Goal: Task Accomplishment & Management: Use online tool/utility

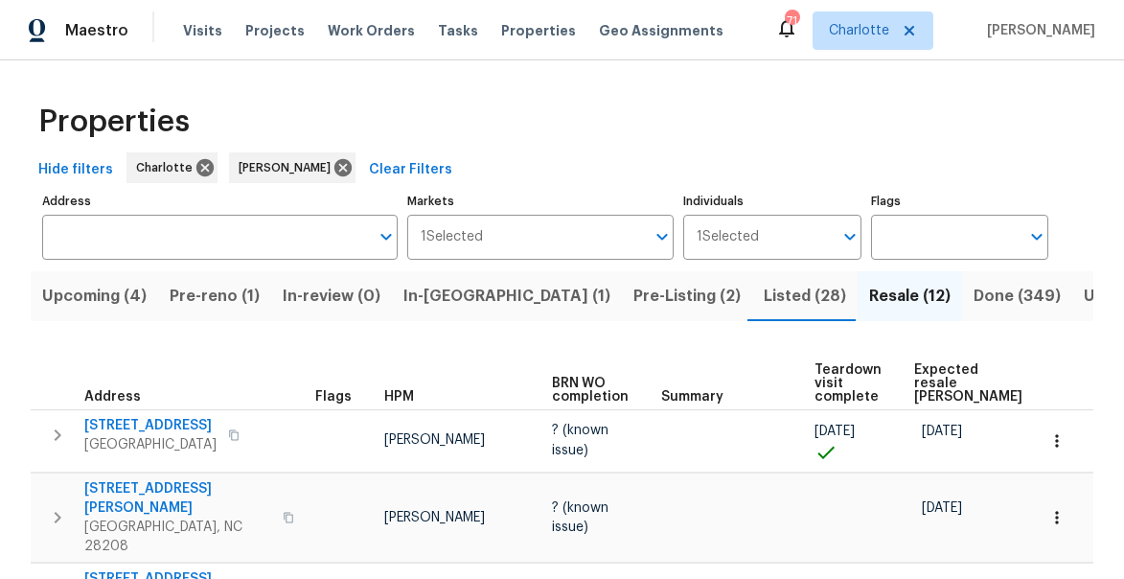
click at [764, 294] on span "Listed (28)" at bounding box center [805, 296] width 82 height 27
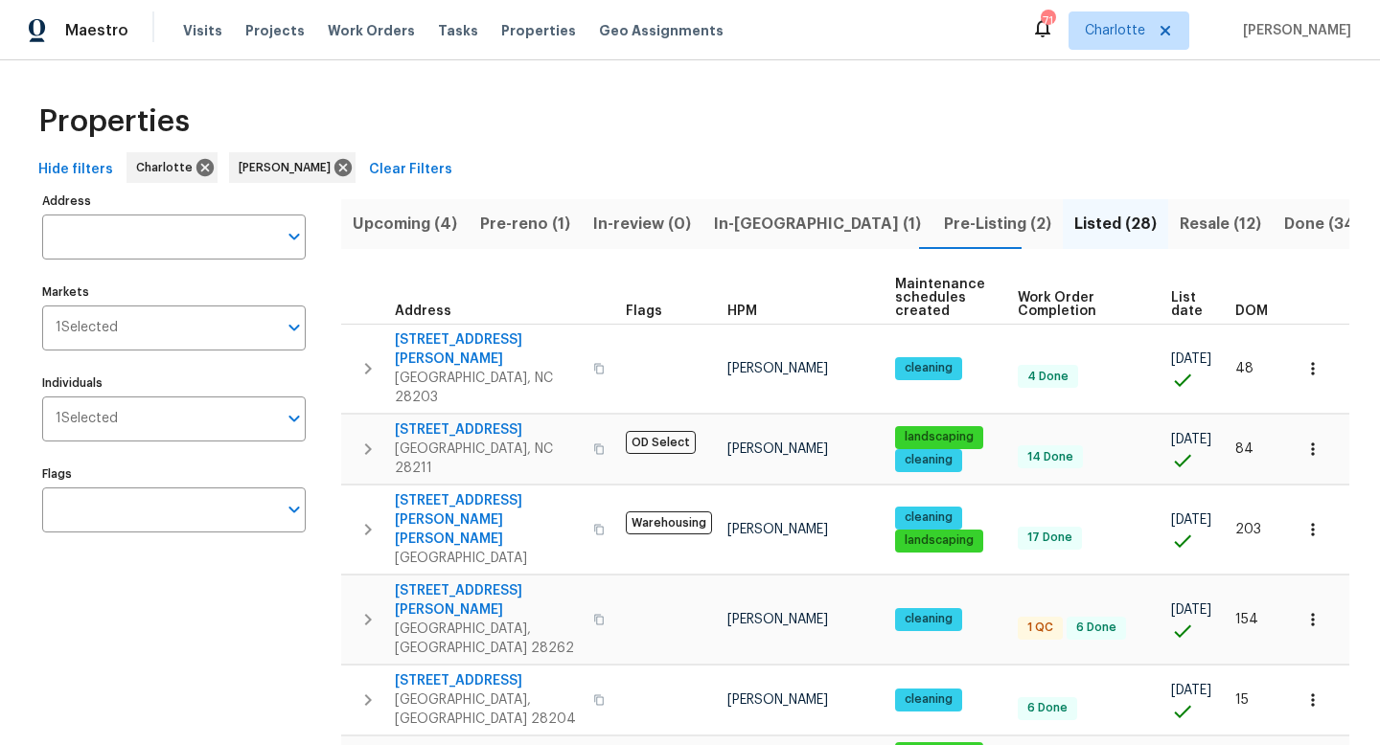
click at [1123, 217] on span "Resale (12)" at bounding box center [1219, 224] width 81 height 27
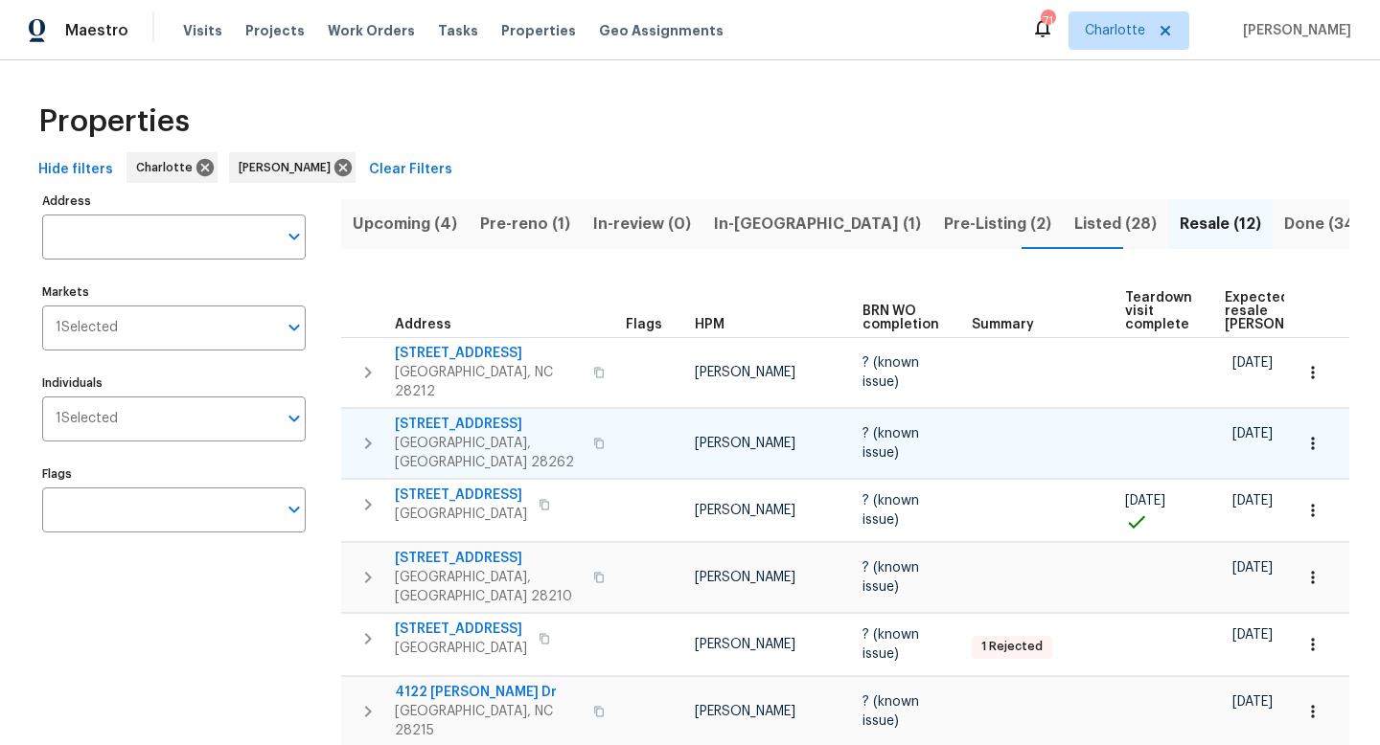
scroll to position [0, 116]
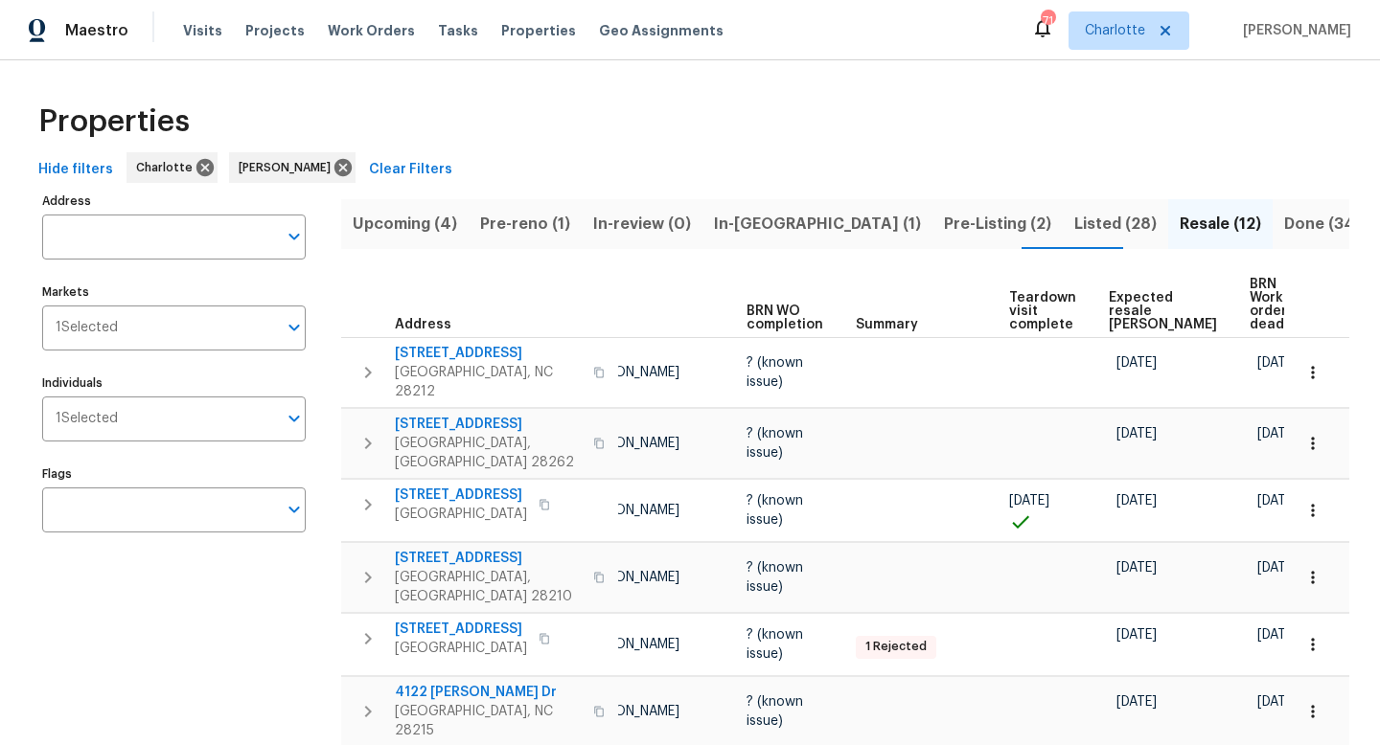
click at [1123, 291] on span "Expected resale COE" at bounding box center [1163, 311] width 108 height 40
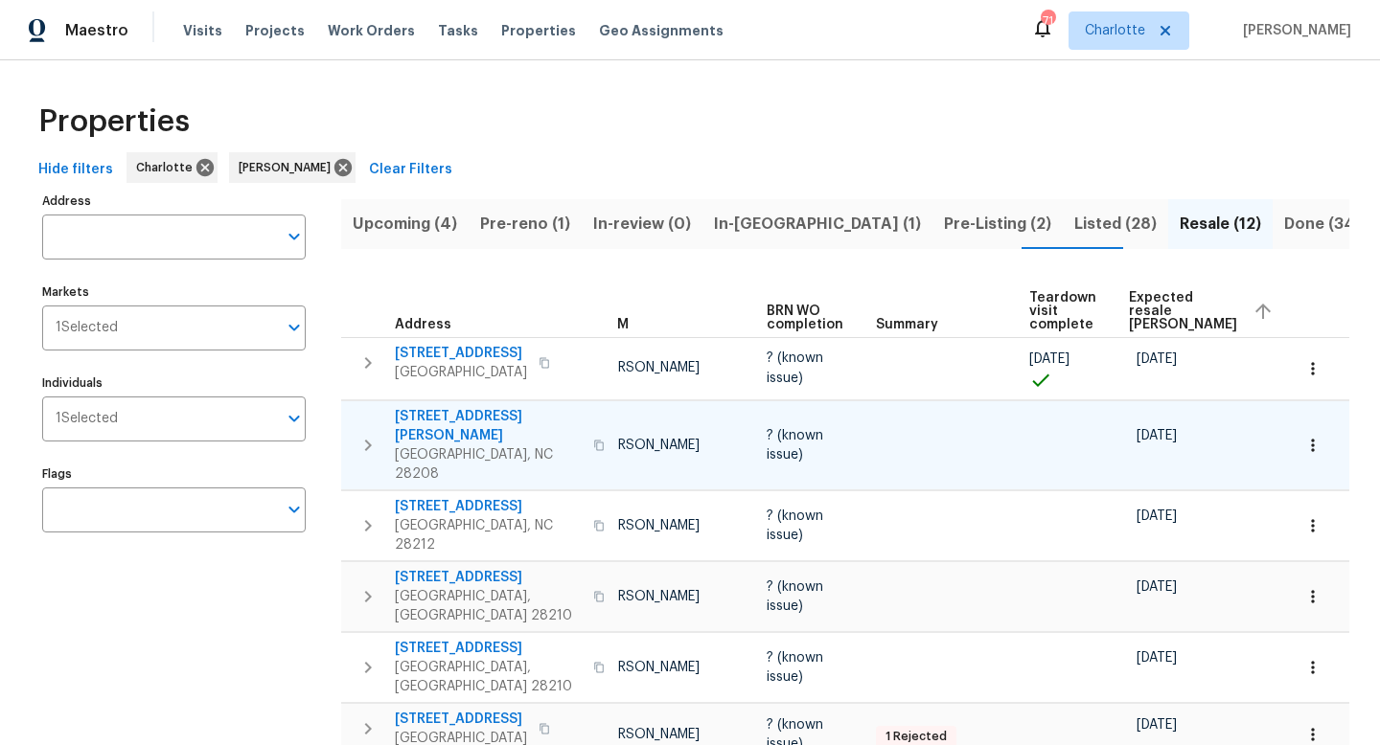
scroll to position [0, 116]
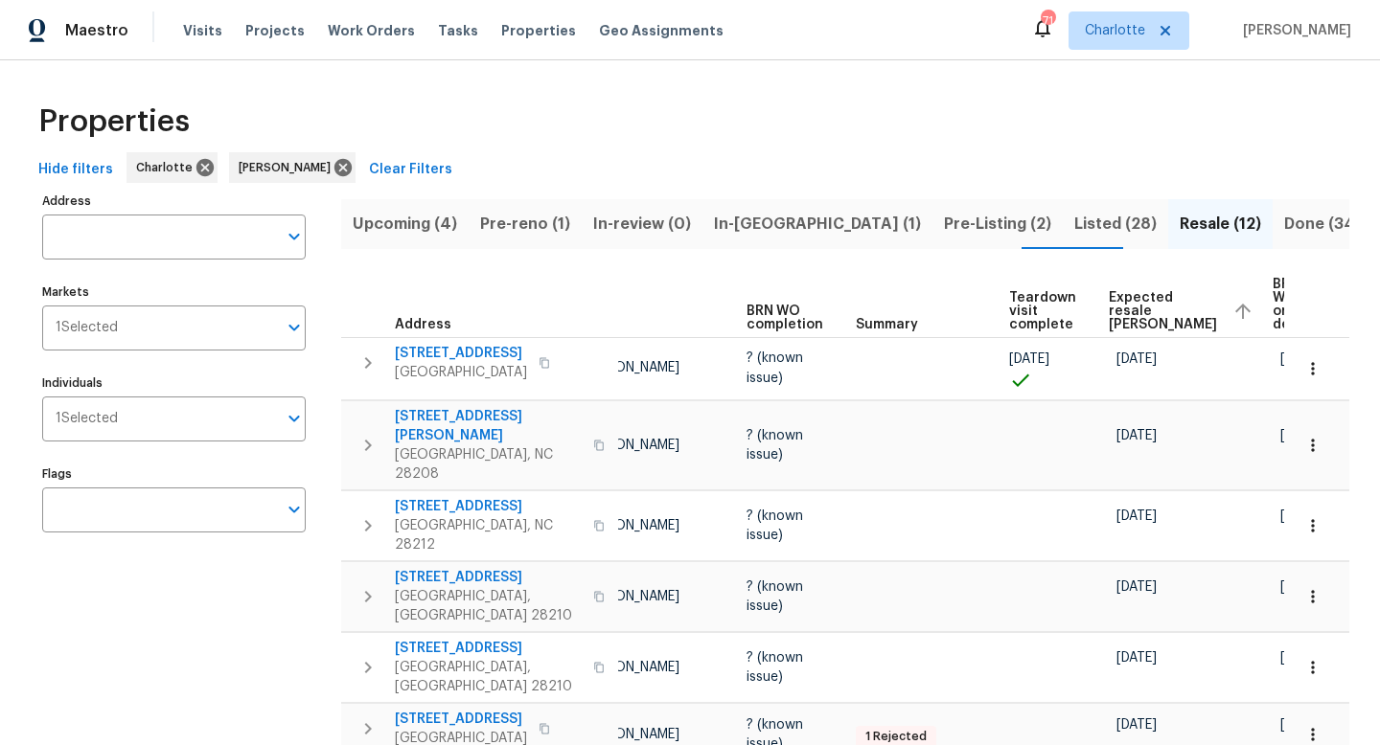
click at [1114, 301] on span "Expected resale COE" at bounding box center [1163, 311] width 108 height 40
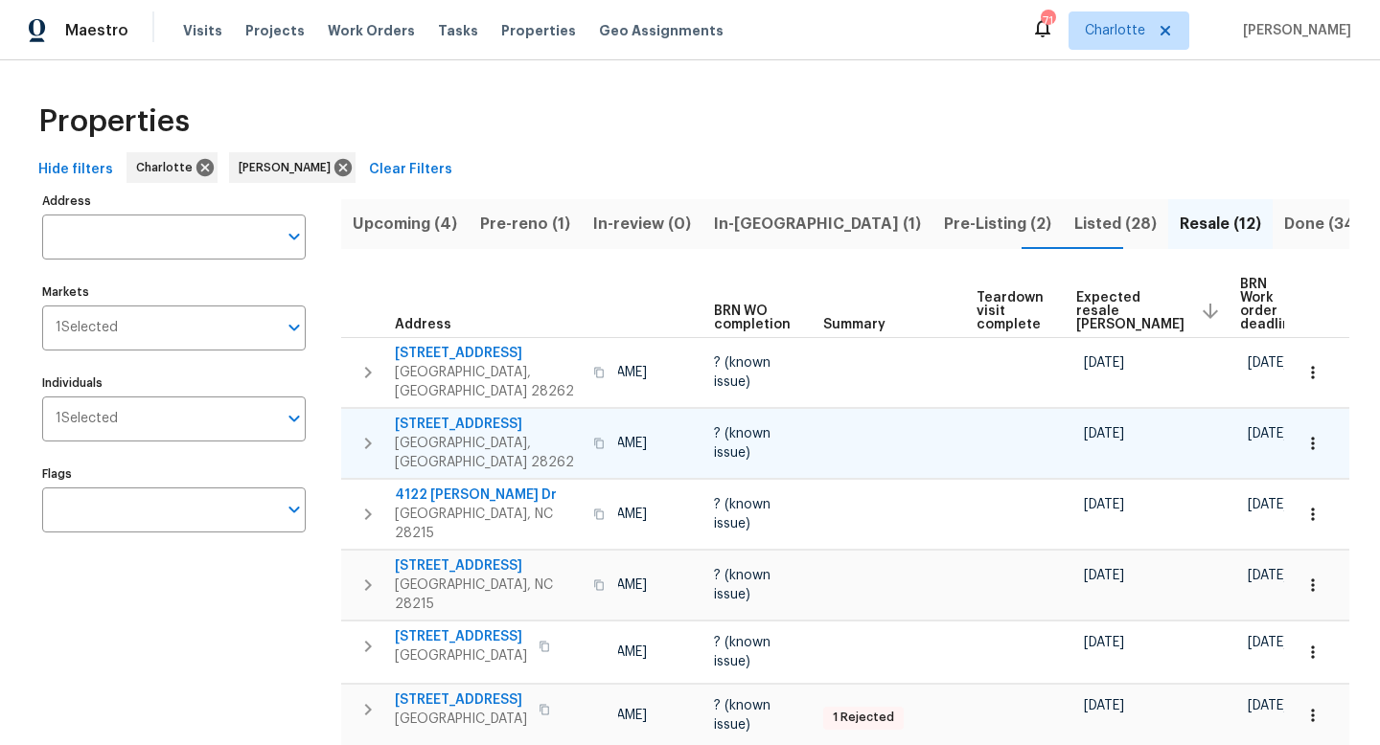
scroll to position [0, 149]
click at [405, 221] on span "Upcoming (4)" at bounding box center [405, 224] width 104 height 27
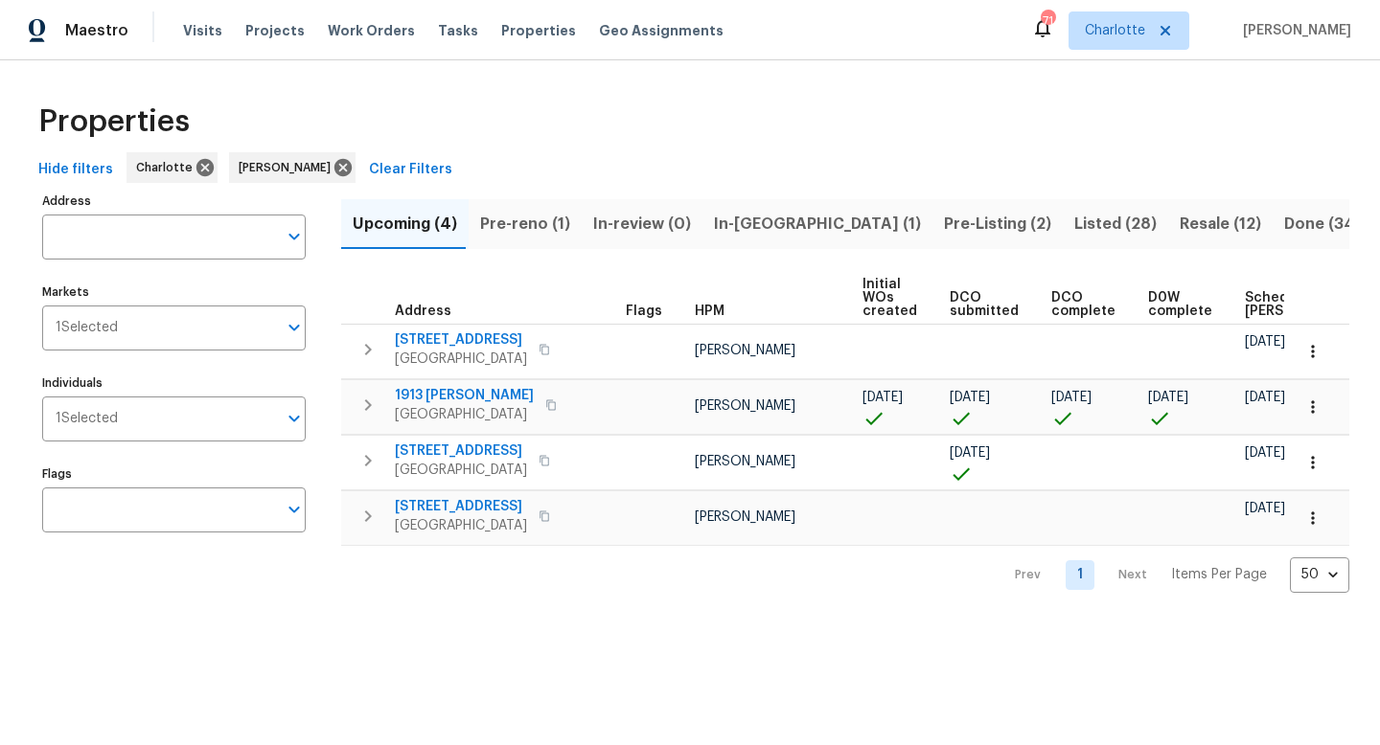
click at [525, 227] on span "Pre-reno (1)" at bounding box center [525, 224] width 90 height 27
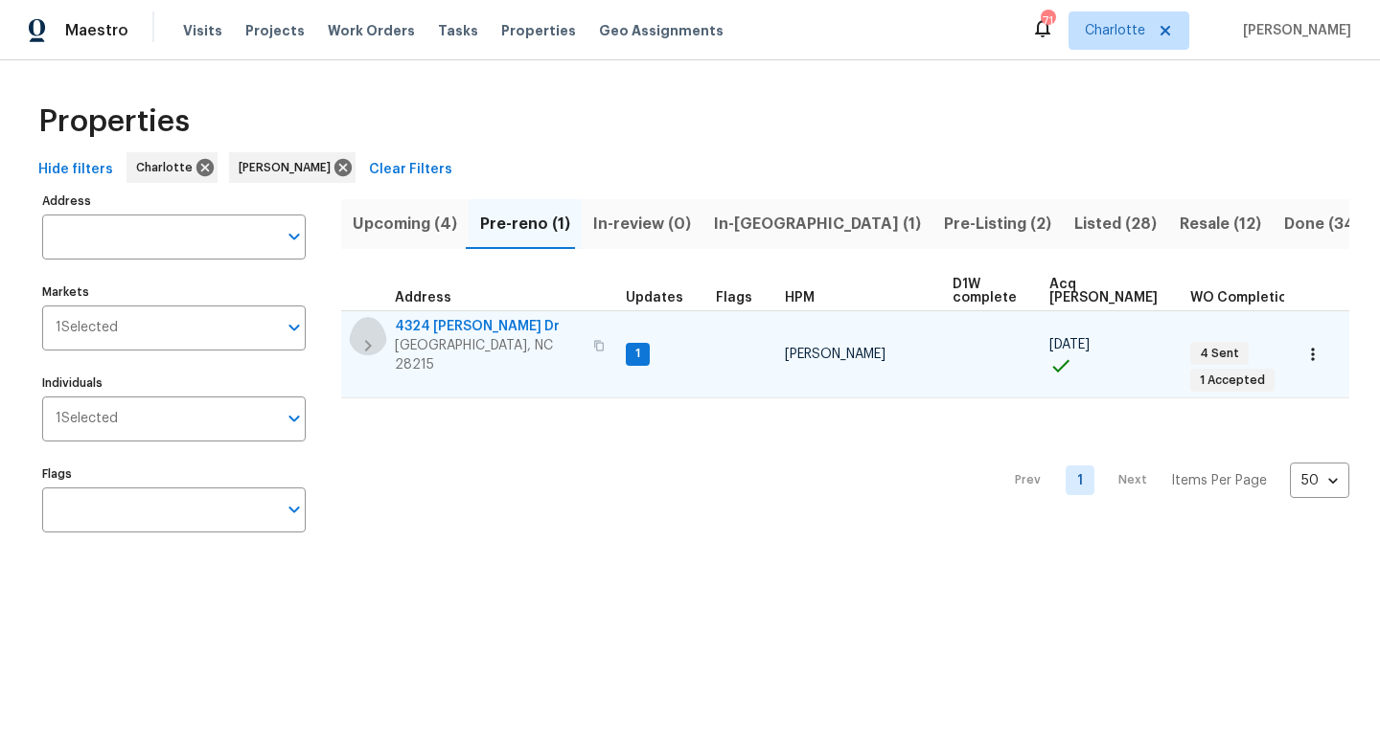
click at [366, 338] on icon "button" at bounding box center [367, 345] width 23 height 23
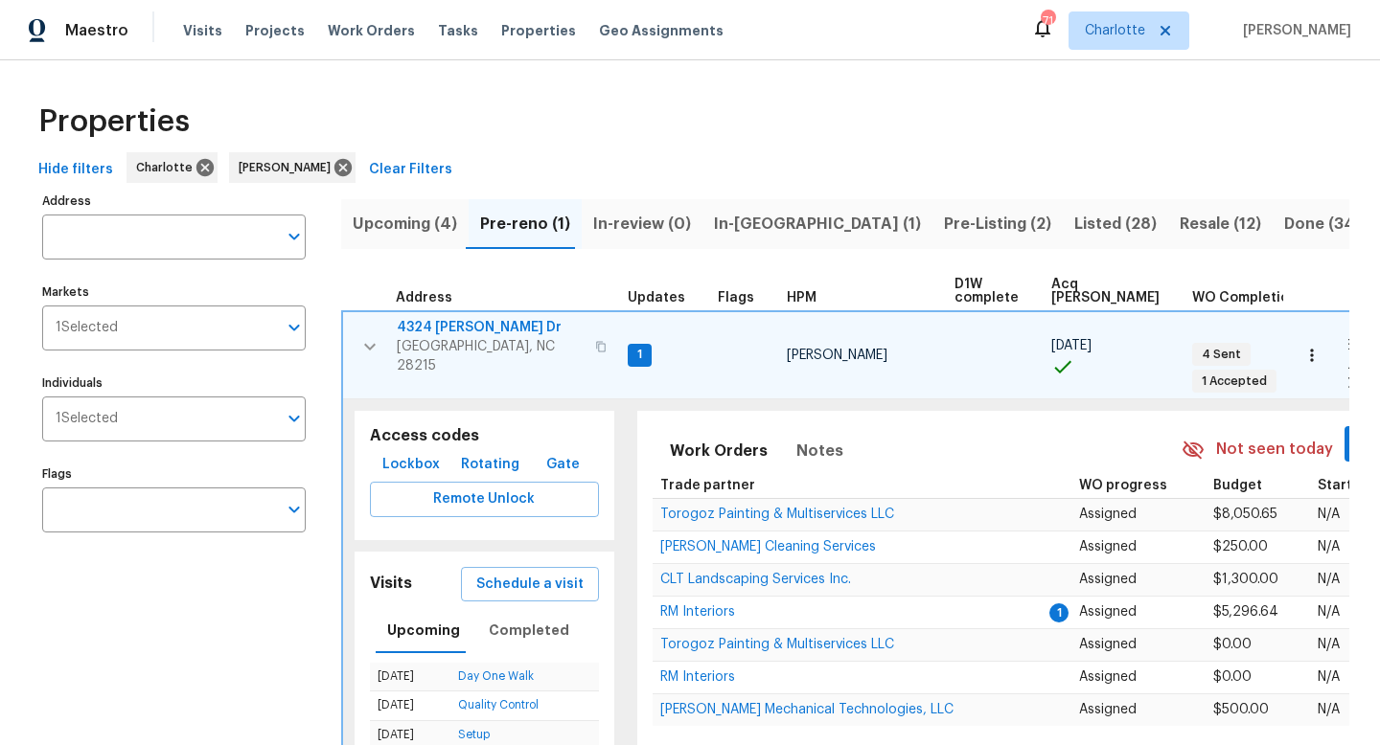
click at [453, 324] on span "4324 Dianne Dr" at bounding box center [490, 327] width 187 height 19
click at [734, 230] on span "In-reno (1)" at bounding box center [817, 224] width 207 height 27
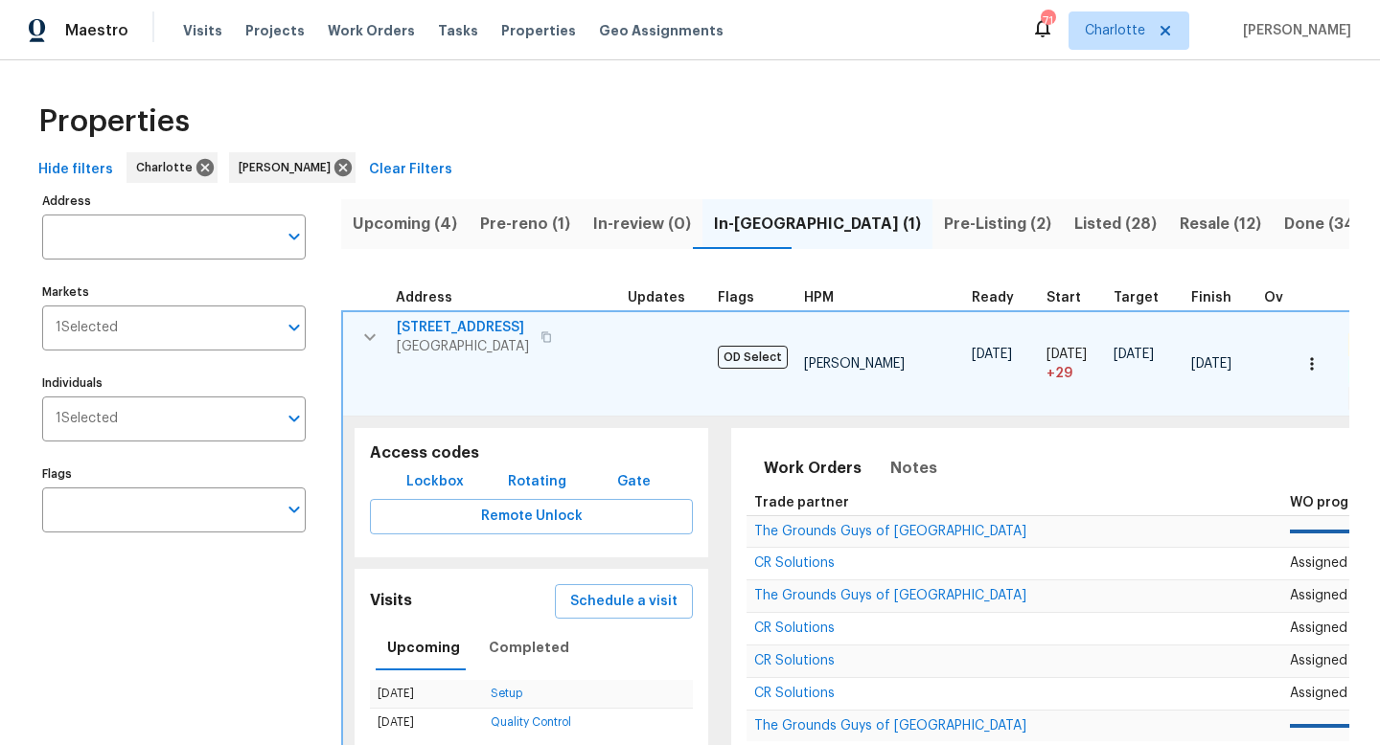
click at [371, 339] on icon "button" at bounding box center [369, 337] width 23 height 23
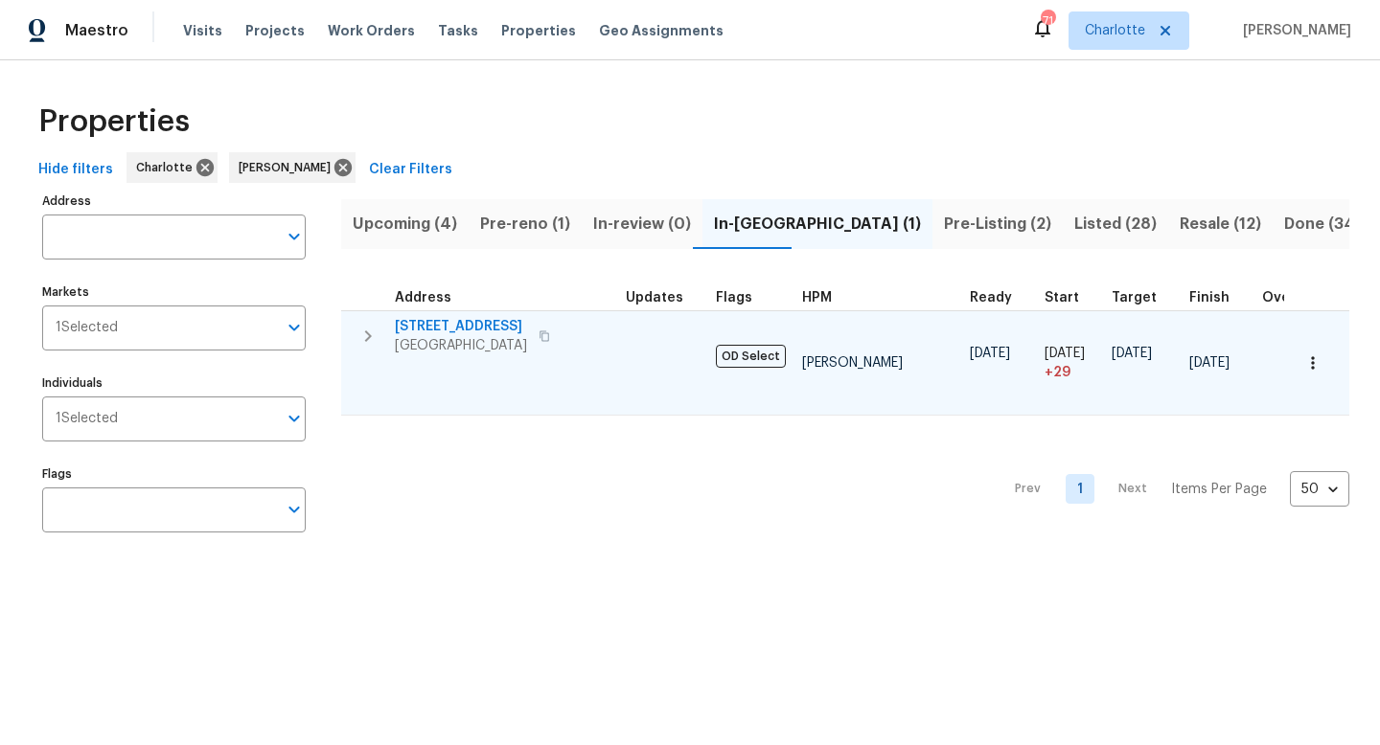
click at [366, 337] on icon "button" at bounding box center [367, 336] width 23 height 23
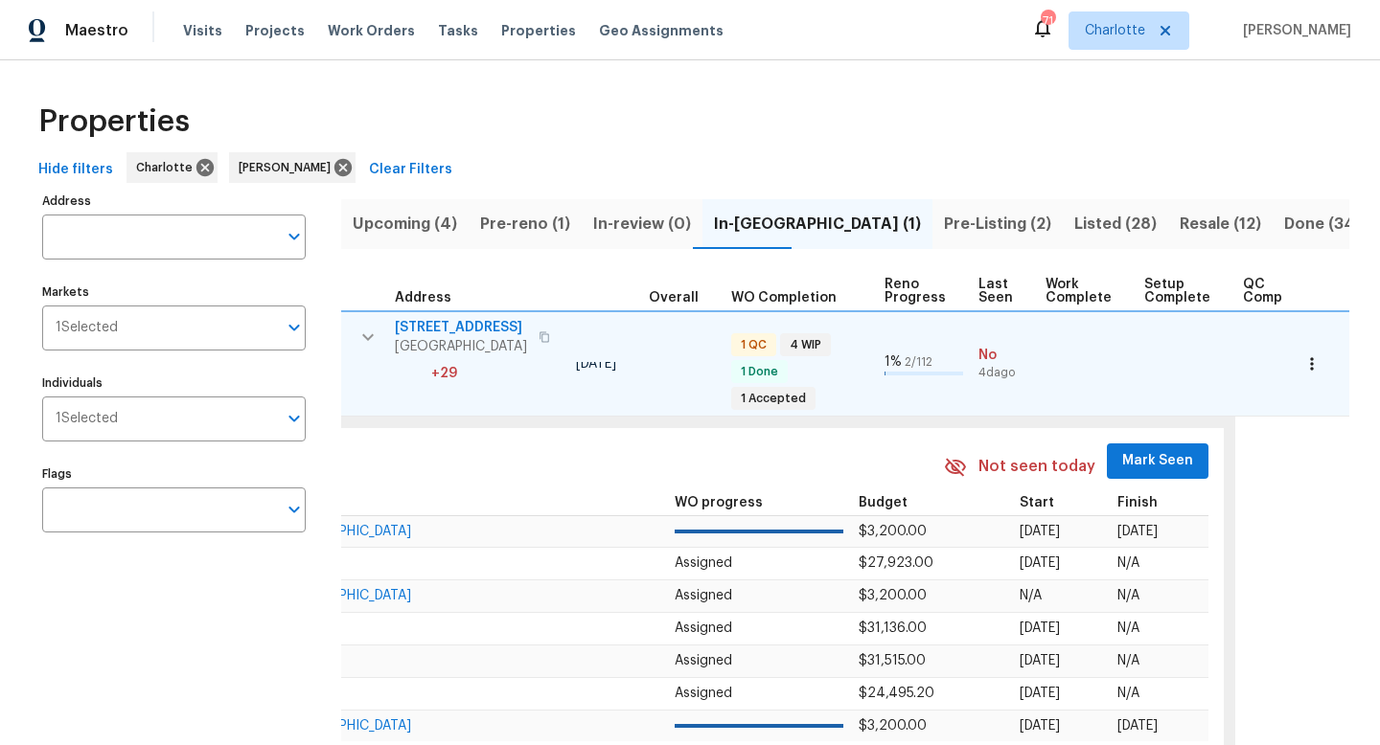
scroll to position [0, 642]
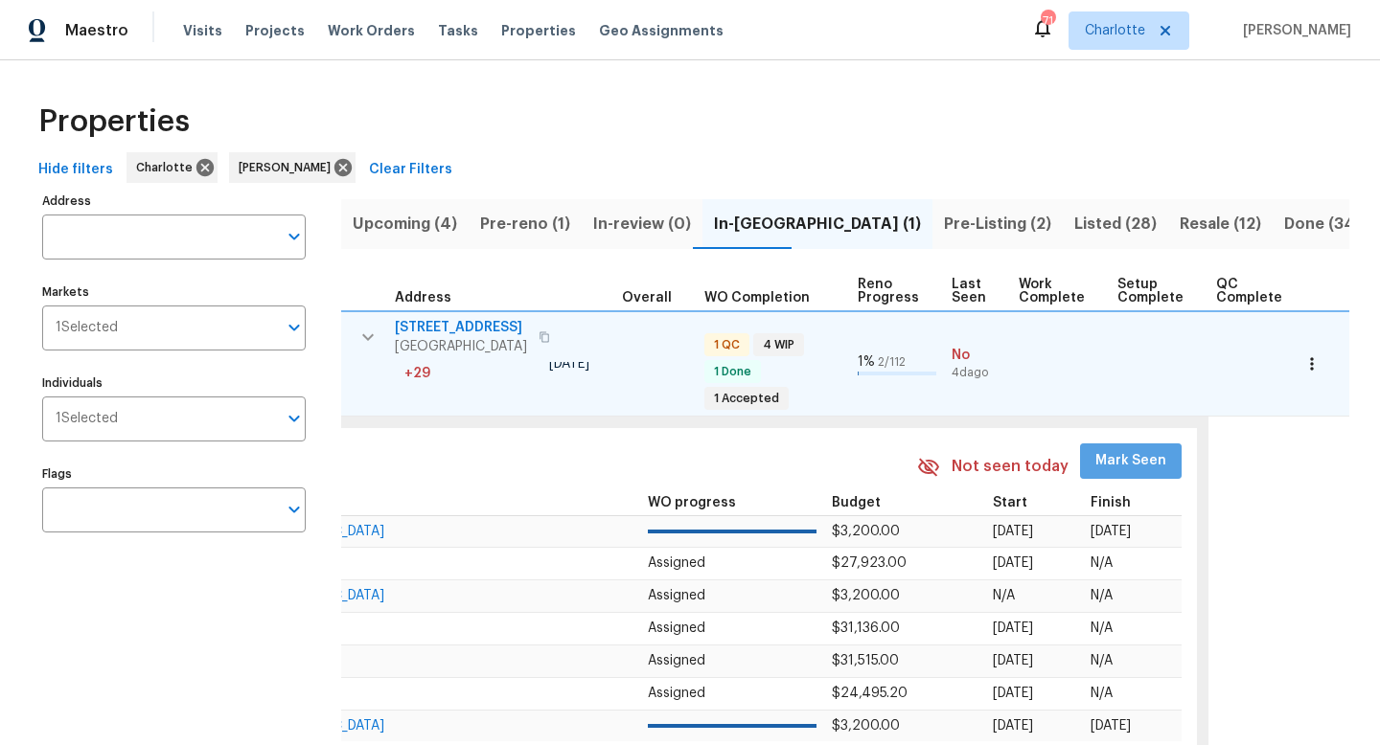
click at [1123, 460] on button "Mark Seen" at bounding box center [1131, 461] width 102 height 35
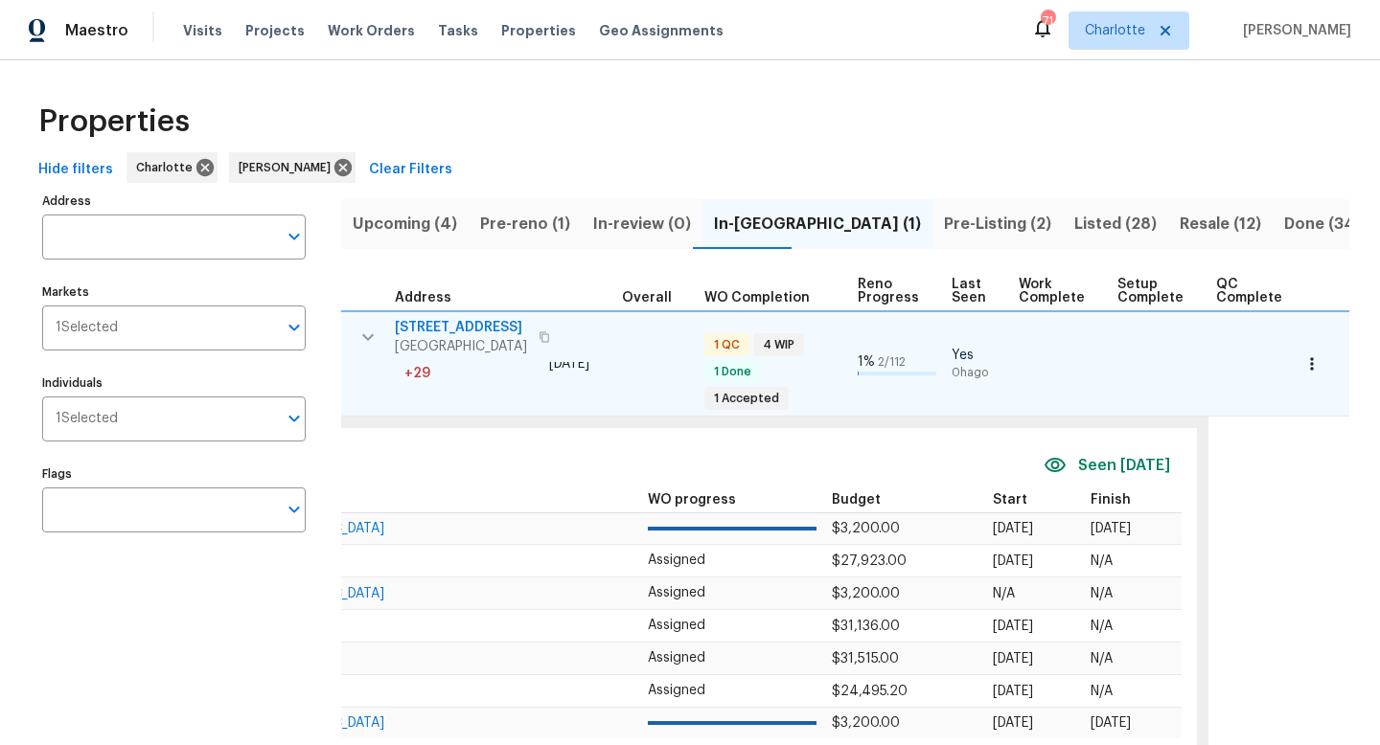
click at [522, 231] on span "Pre-reno (1)" at bounding box center [525, 224] width 90 height 27
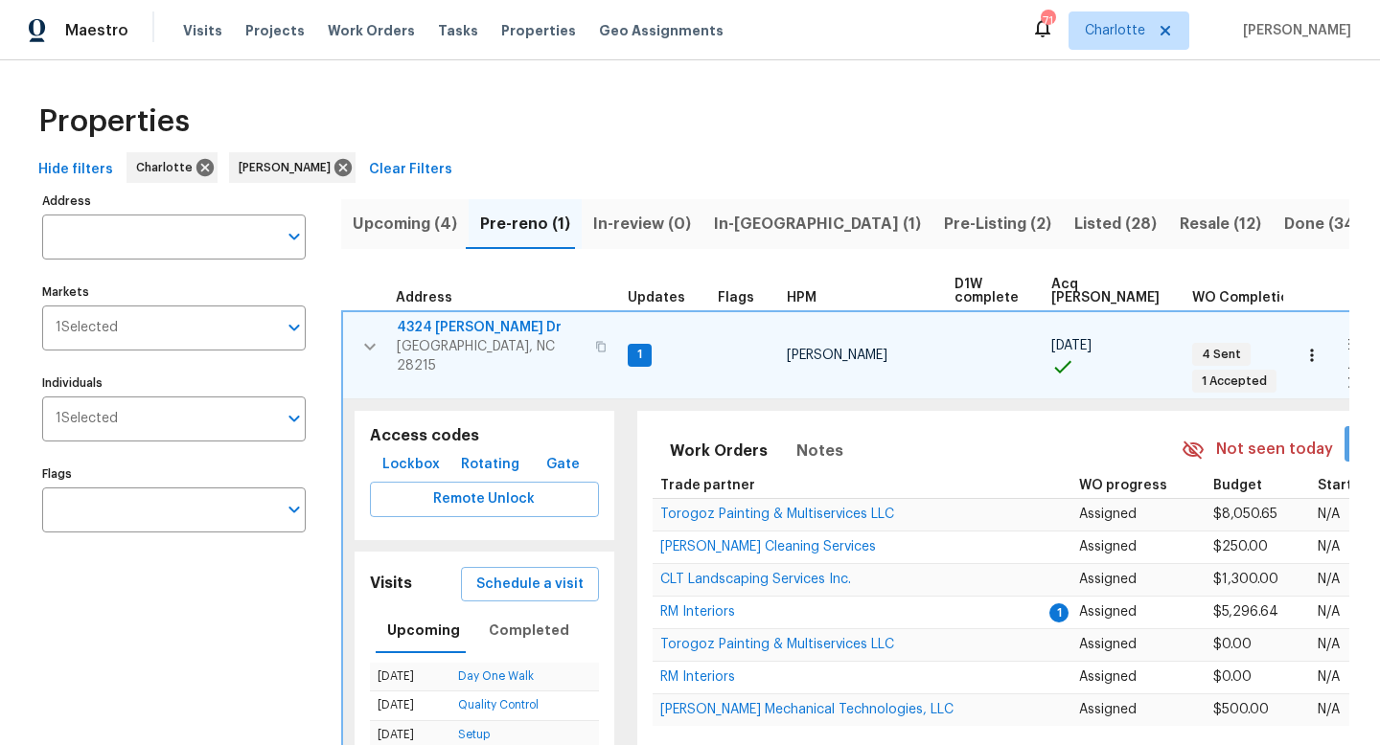
click at [1123, 434] on span "Mark Seen" at bounding box center [1395, 444] width 71 height 24
click at [392, 218] on span "Upcoming (4)" at bounding box center [405, 224] width 104 height 27
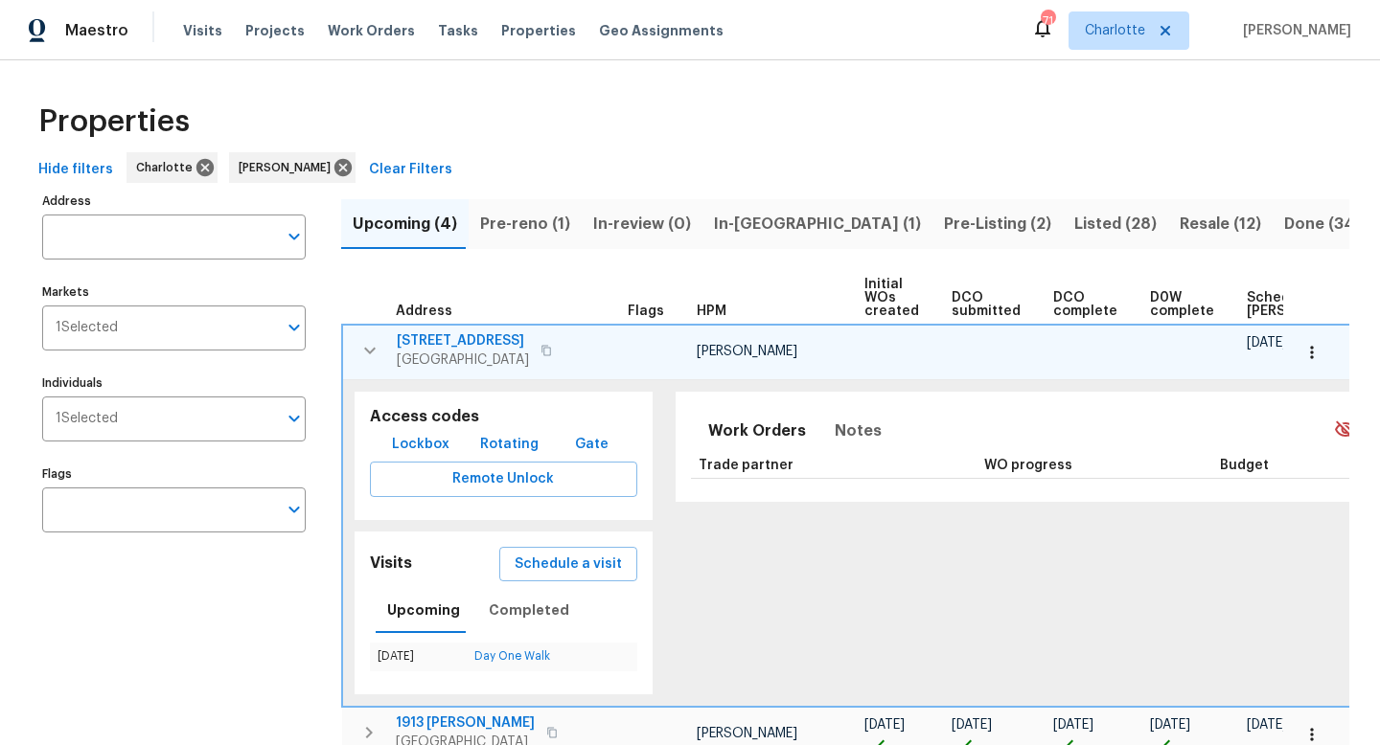
click at [368, 350] on icon "button" at bounding box center [369, 350] width 11 height 7
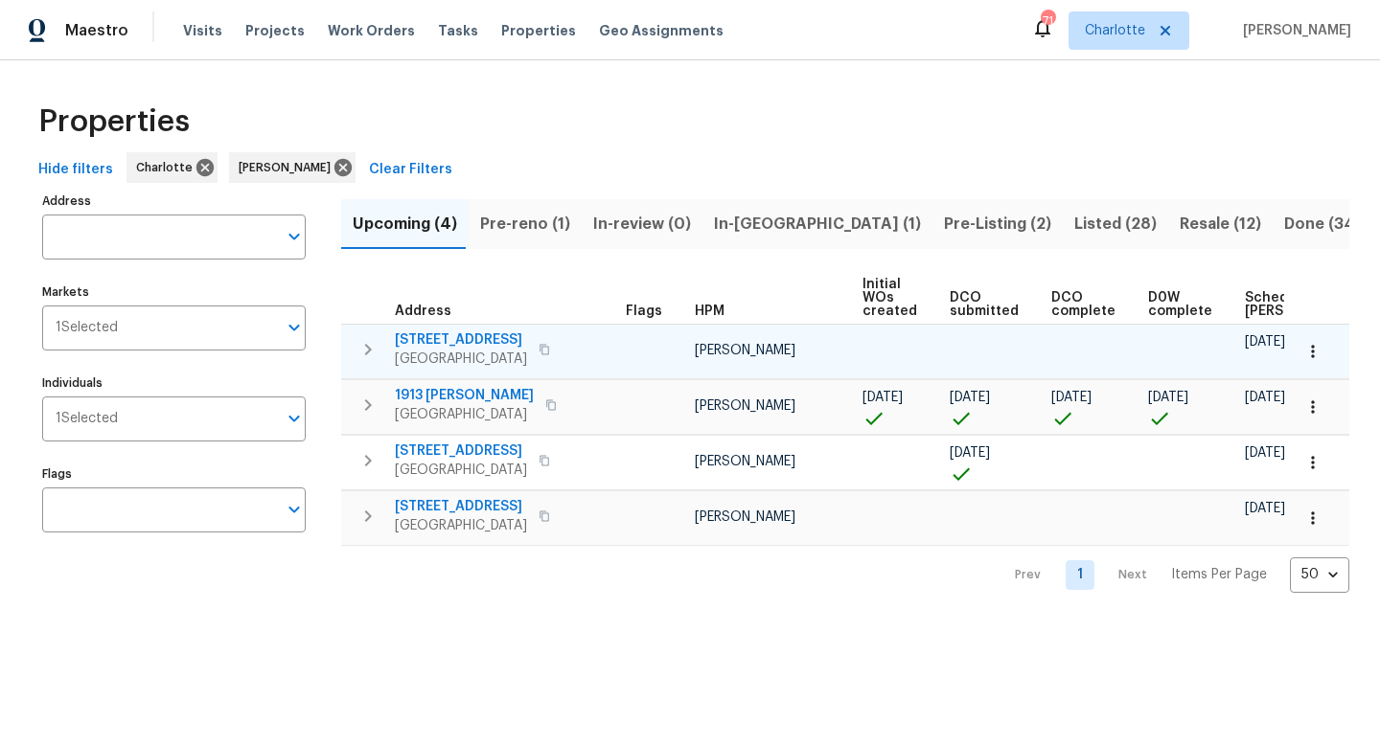
click at [517, 217] on span "Pre-reno (1)" at bounding box center [525, 224] width 90 height 27
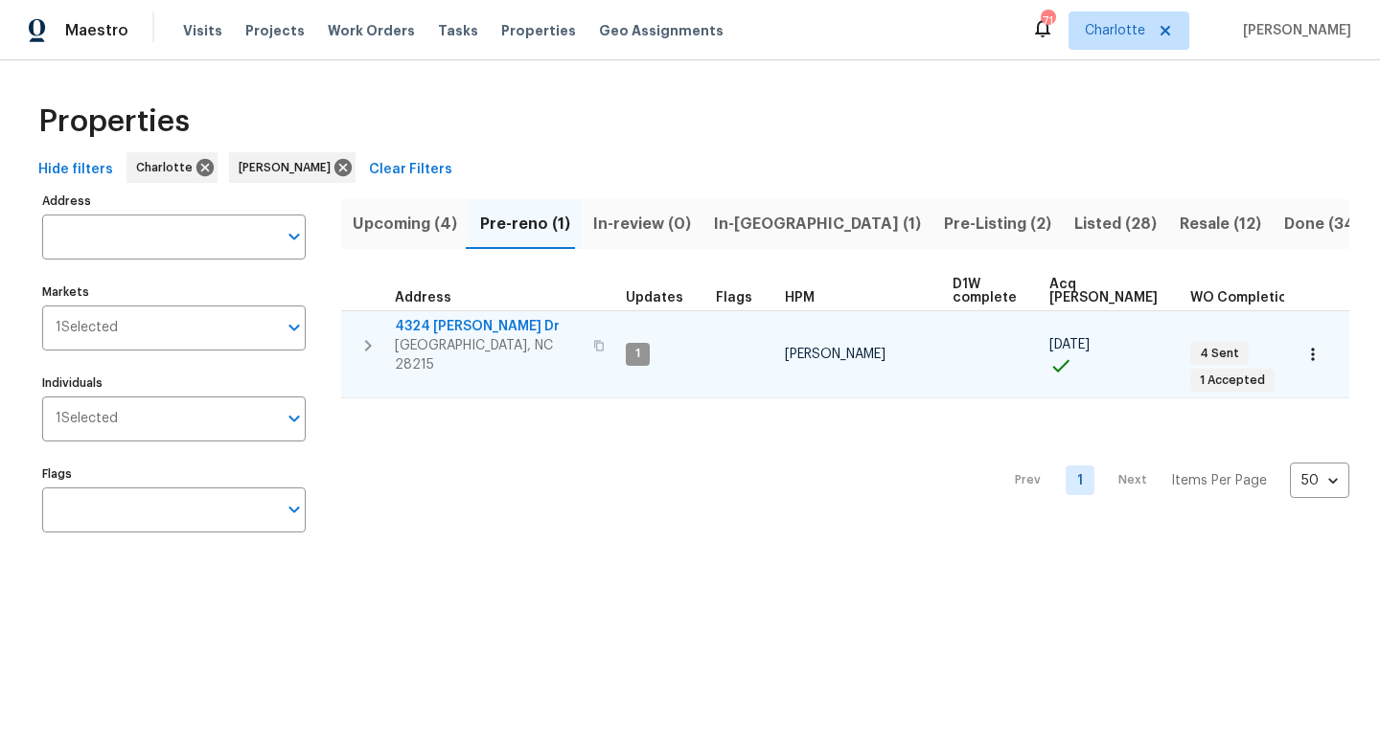
click at [367, 337] on icon "button" at bounding box center [367, 345] width 23 height 23
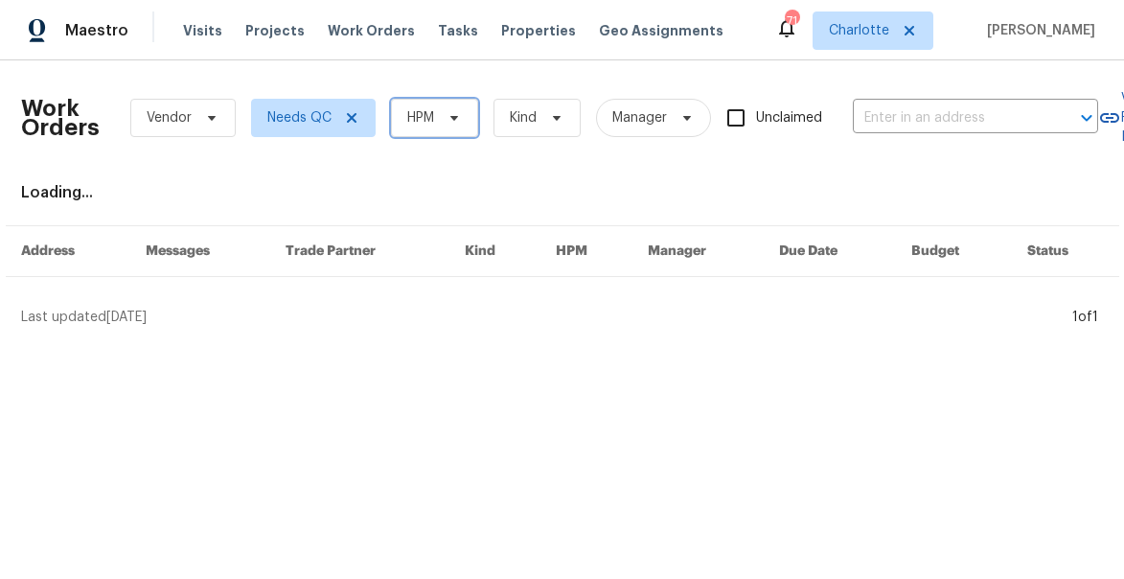
click at [425, 128] on span "HPM" at bounding box center [434, 118] width 87 height 38
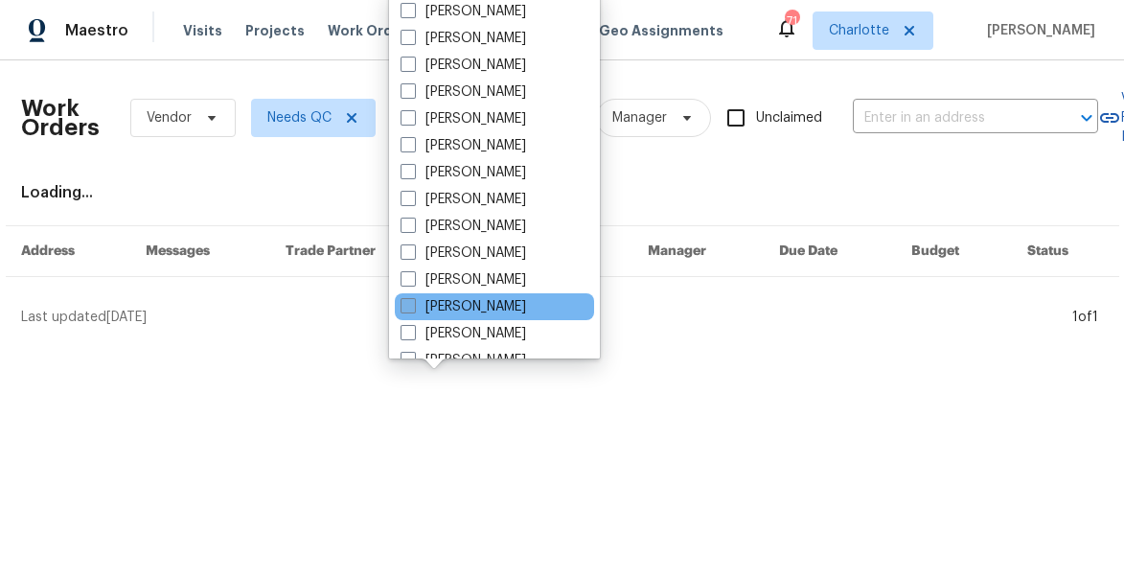
click at [407, 303] on span at bounding box center [407, 305] width 15 height 15
click at [407, 303] on input "[PERSON_NAME]" at bounding box center [406, 303] width 12 height 12
checkbox input "true"
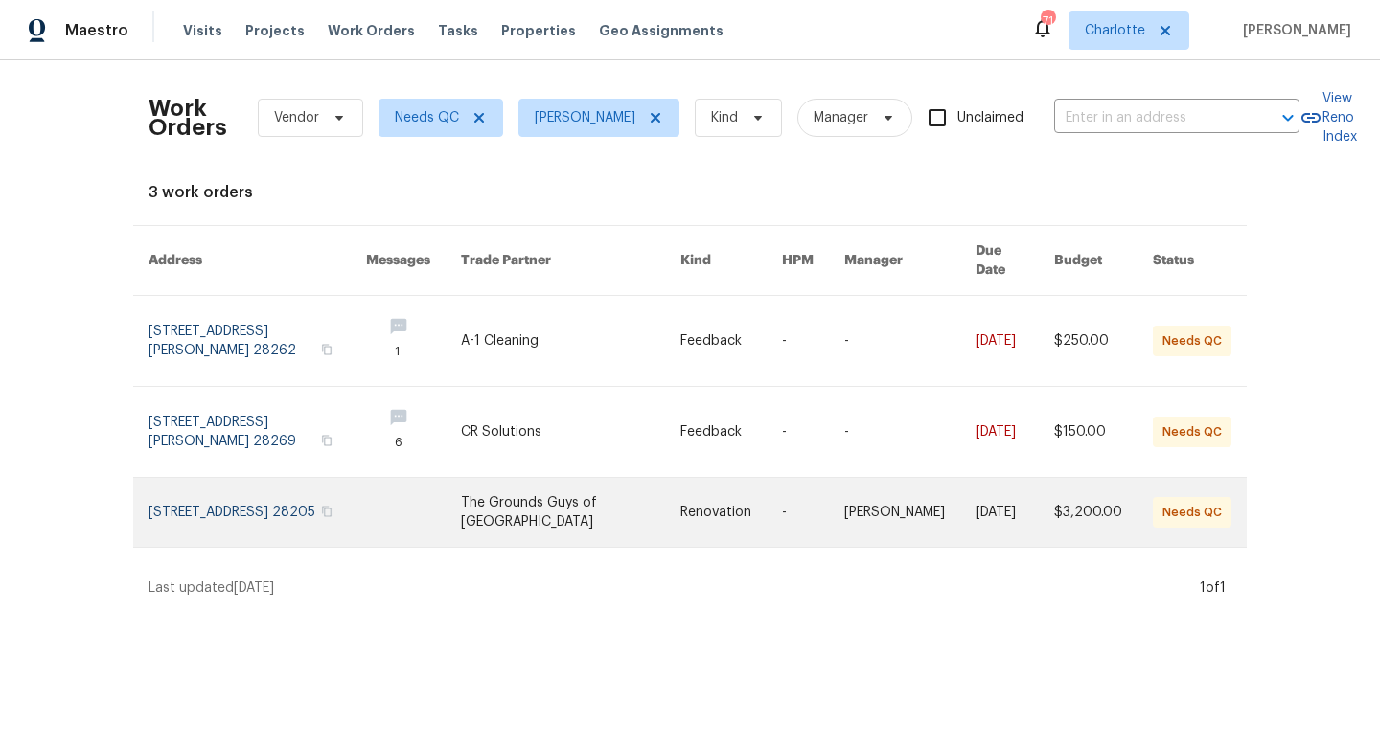
click at [175, 491] on link at bounding box center [257, 512] width 217 height 69
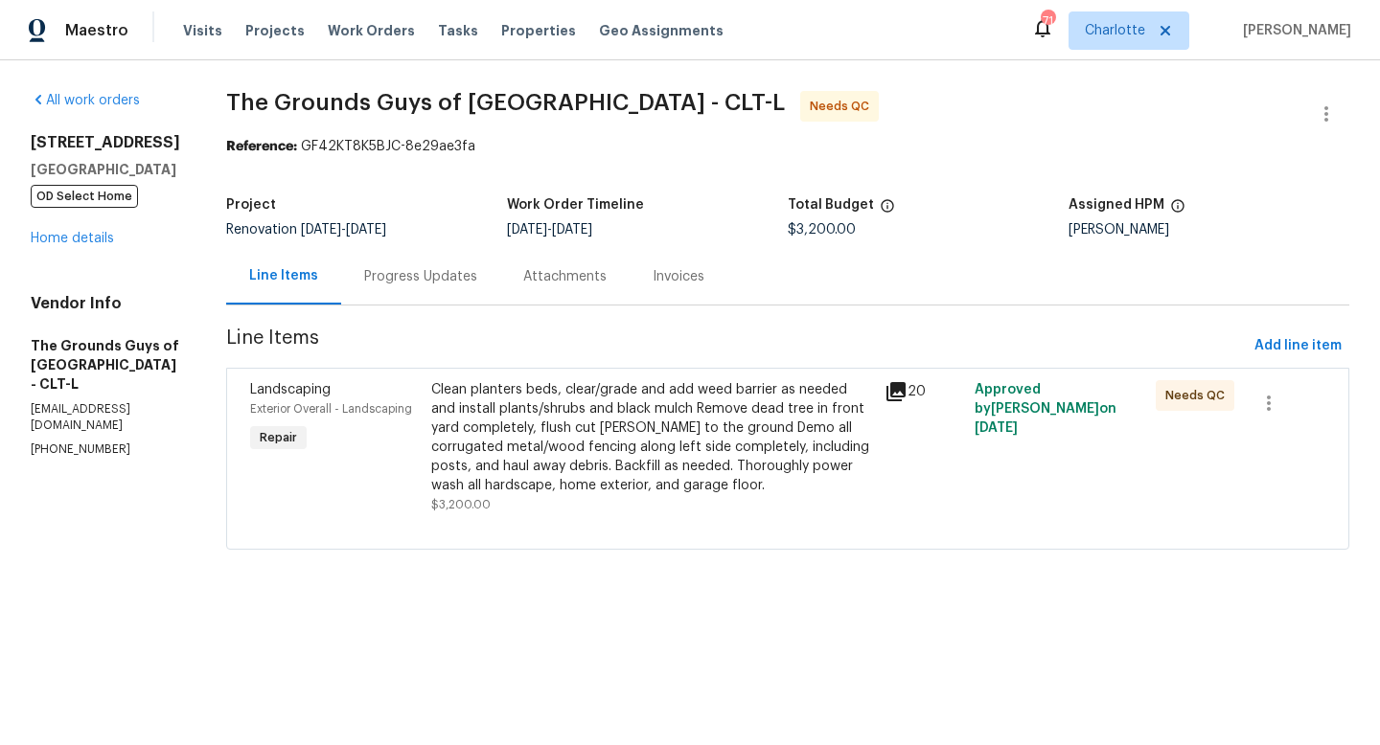
click at [905, 389] on icon at bounding box center [895, 391] width 19 height 19
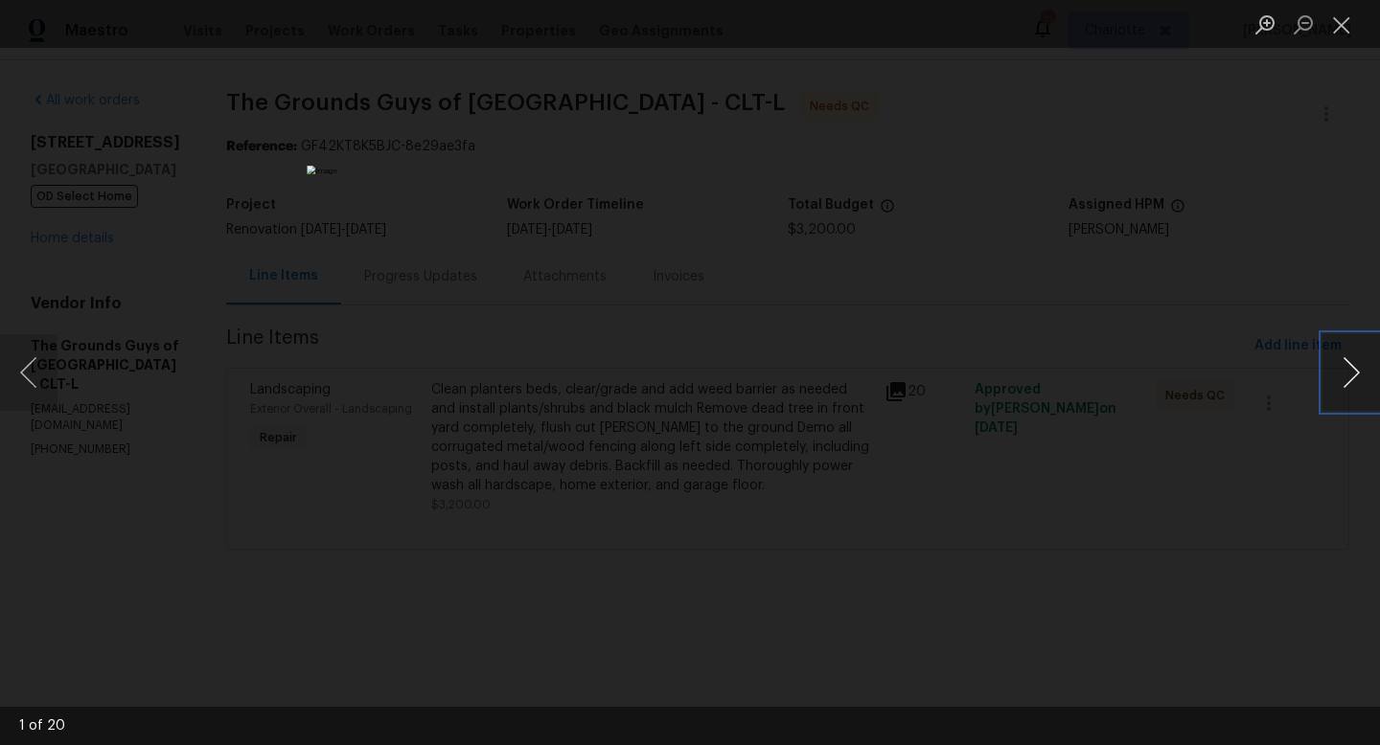
click at [1123, 370] on button "Next image" at bounding box center [1350, 372] width 57 height 77
click at [33, 378] on button "Previous image" at bounding box center [28, 372] width 57 height 77
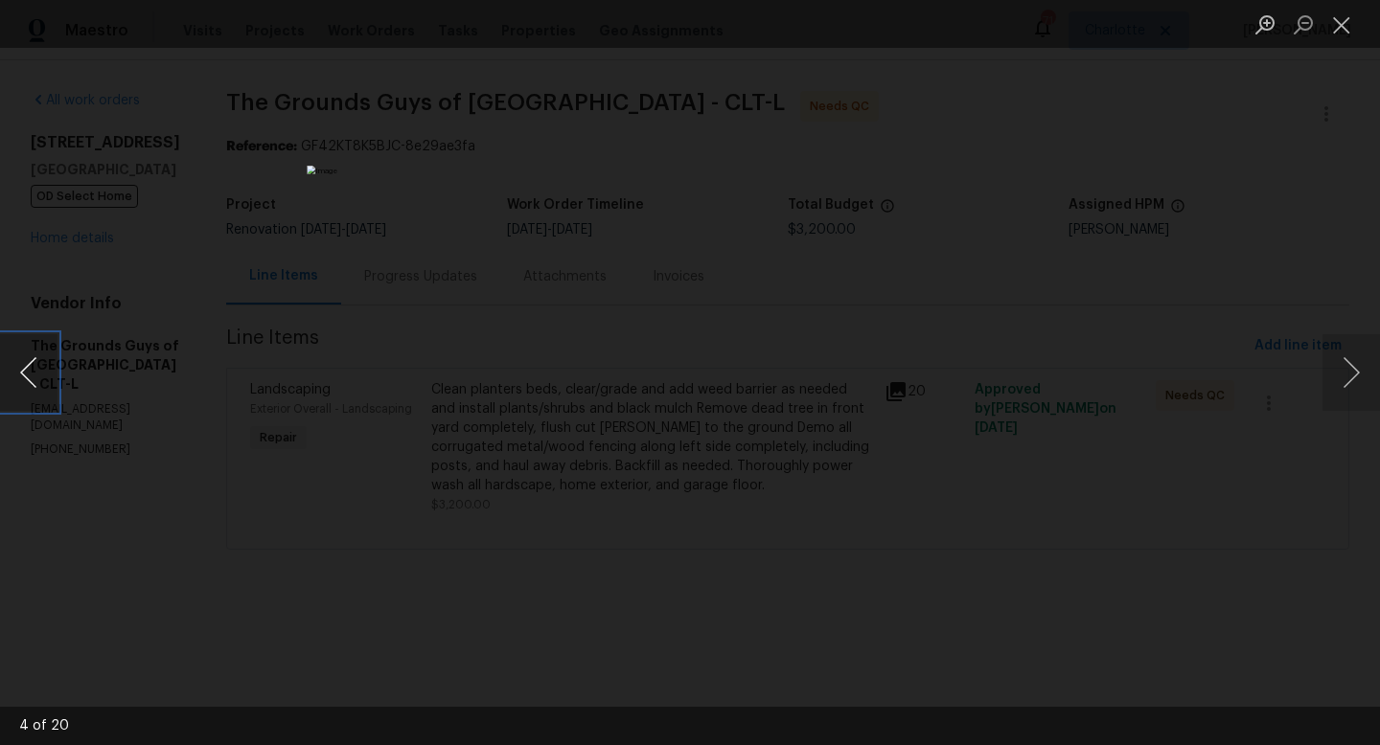
click at [19, 393] on button "Previous image" at bounding box center [28, 372] width 57 height 77
click at [1123, 382] on button "Next image" at bounding box center [1350, 372] width 57 height 77
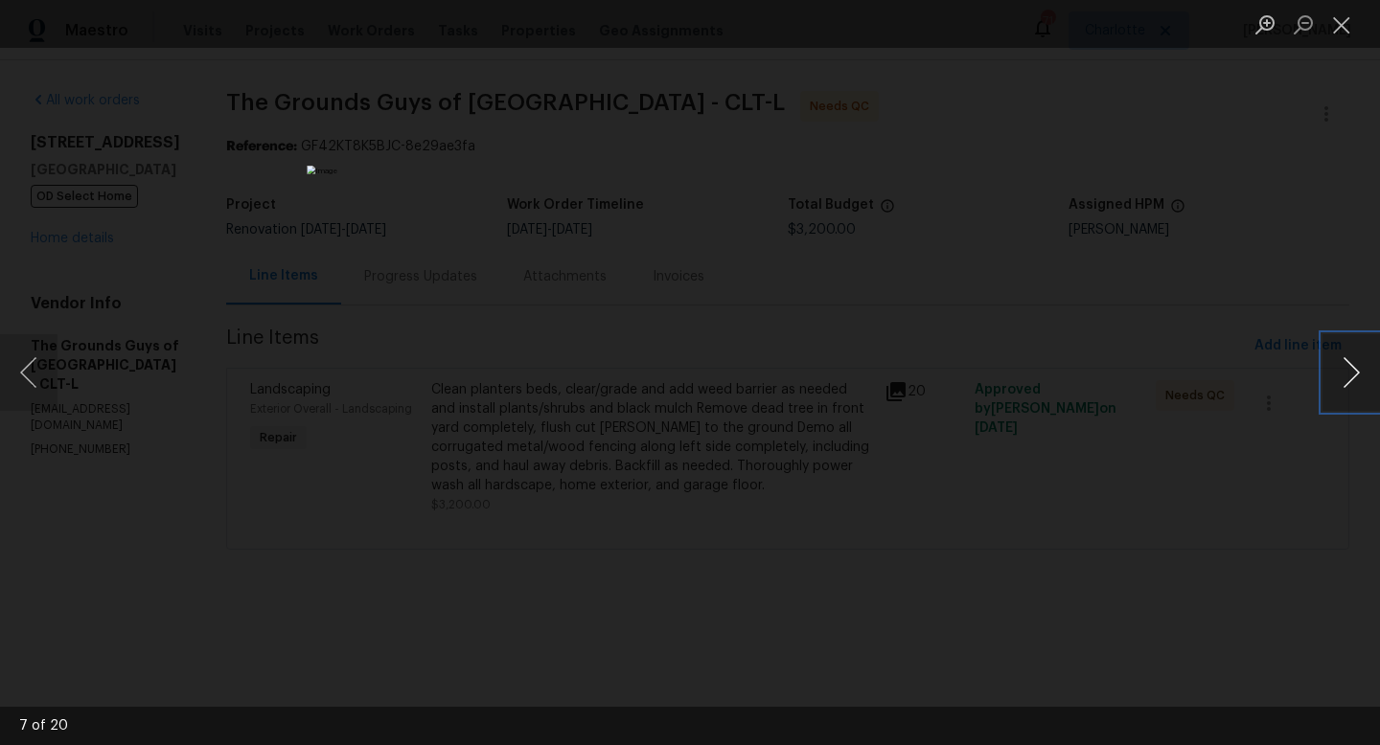
click at [1123, 382] on button "Next image" at bounding box center [1350, 372] width 57 height 77
click at [1123, 26] on button "Close lightbox" at bounding box center [1341, 25] width 38 height 34
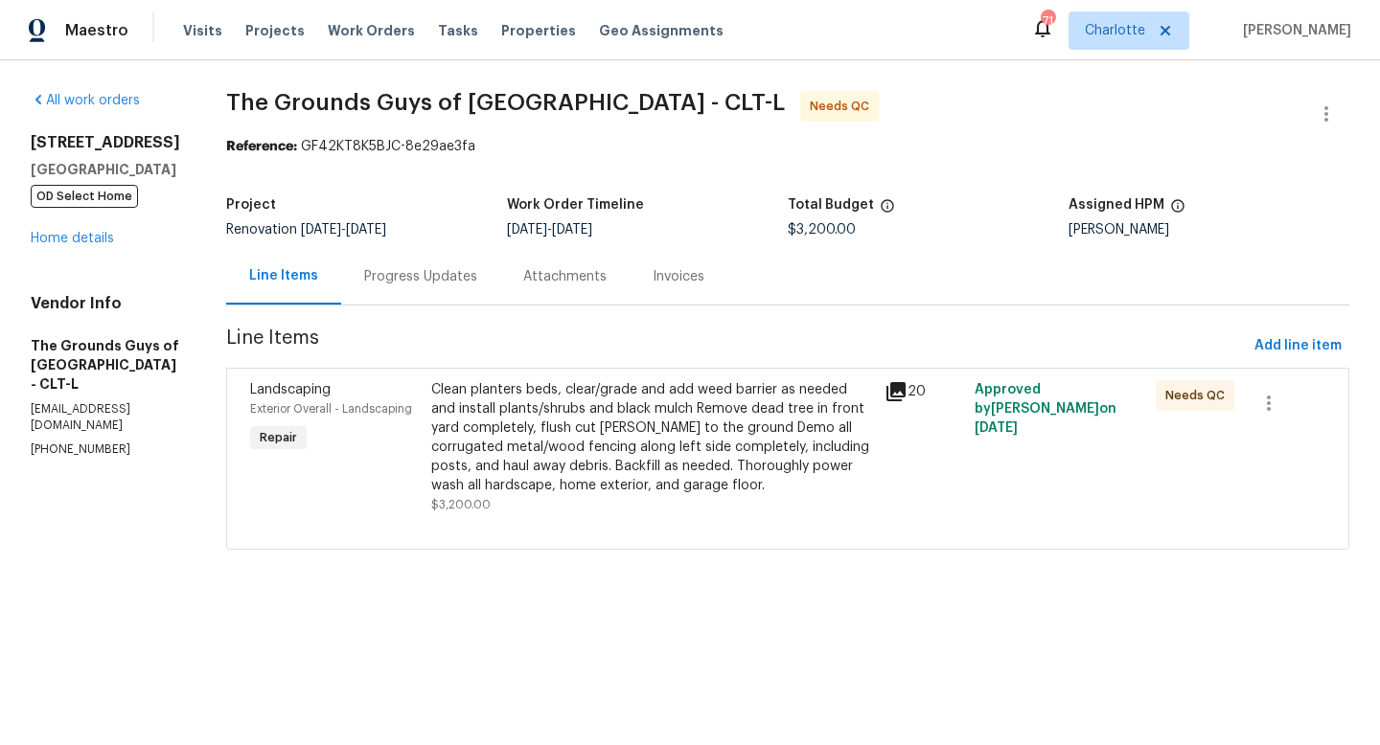
click at [907, 394] on icon at bounding box center [895, 391] width 23 height 23
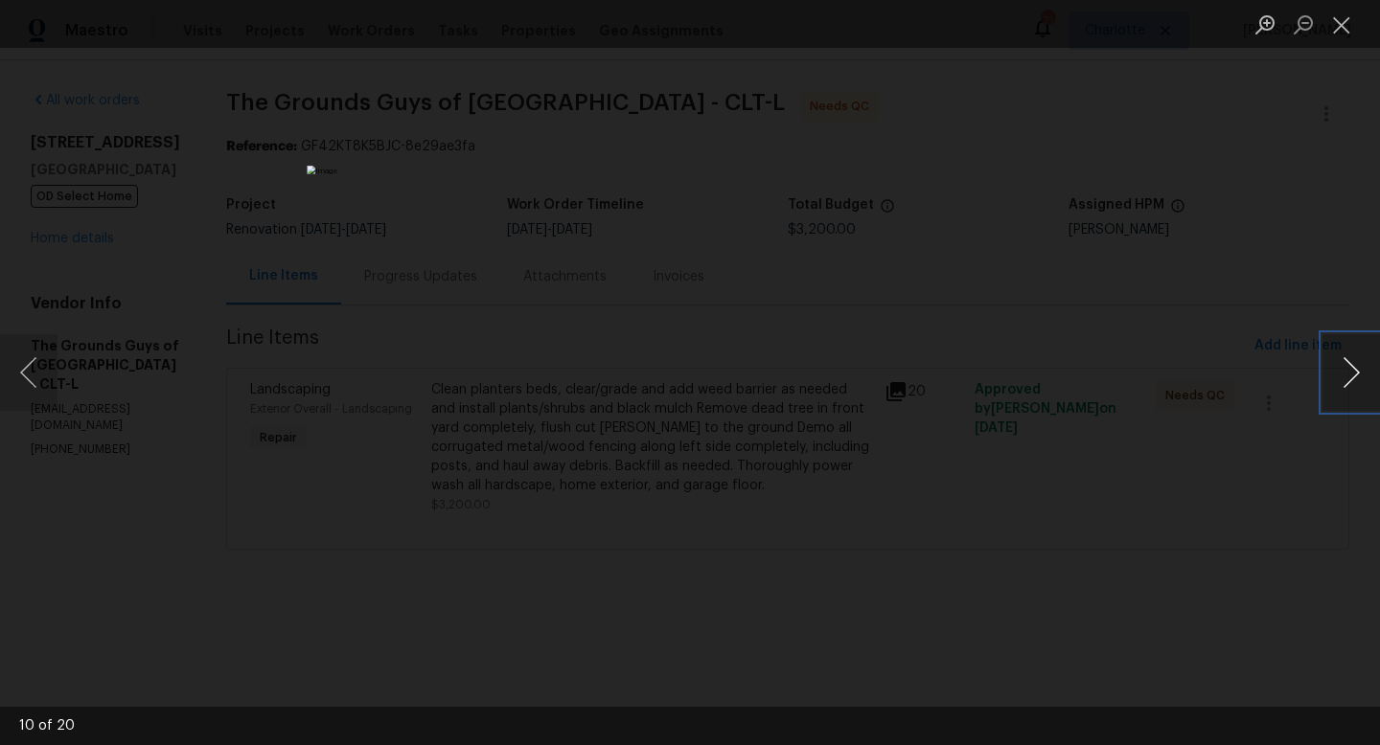
click at [1123, 376] on button "Next image" at bounding box center [1350, 372] width 57 height 77
click at [1123, 393] on button "Next image" at bounding box center [1350, 372] width 57 height 77
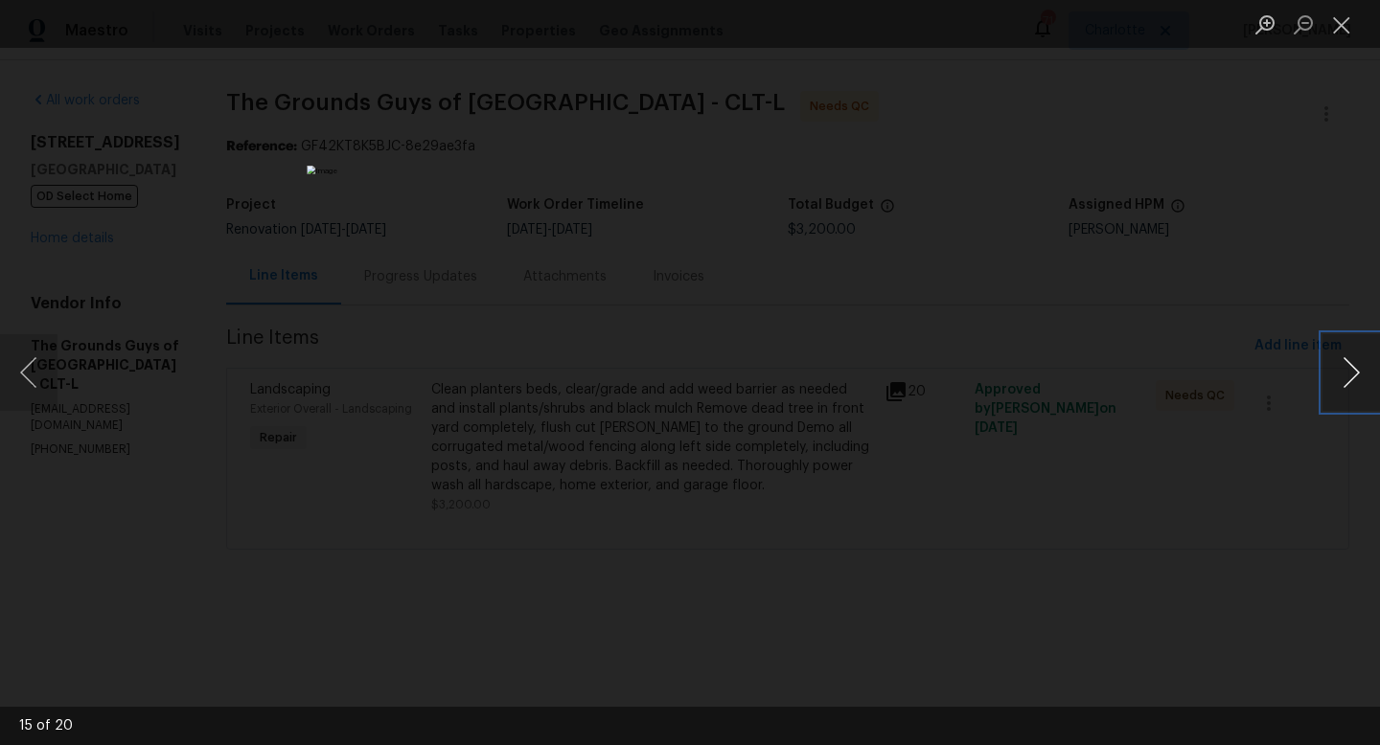
click at [1123, 393] on button "Next image" at bounding box center [1350, 372] width 57 height 77
click at [1123, 28] on button "Close lightbox" at bounding box center [1341, 25] width 38 height 34
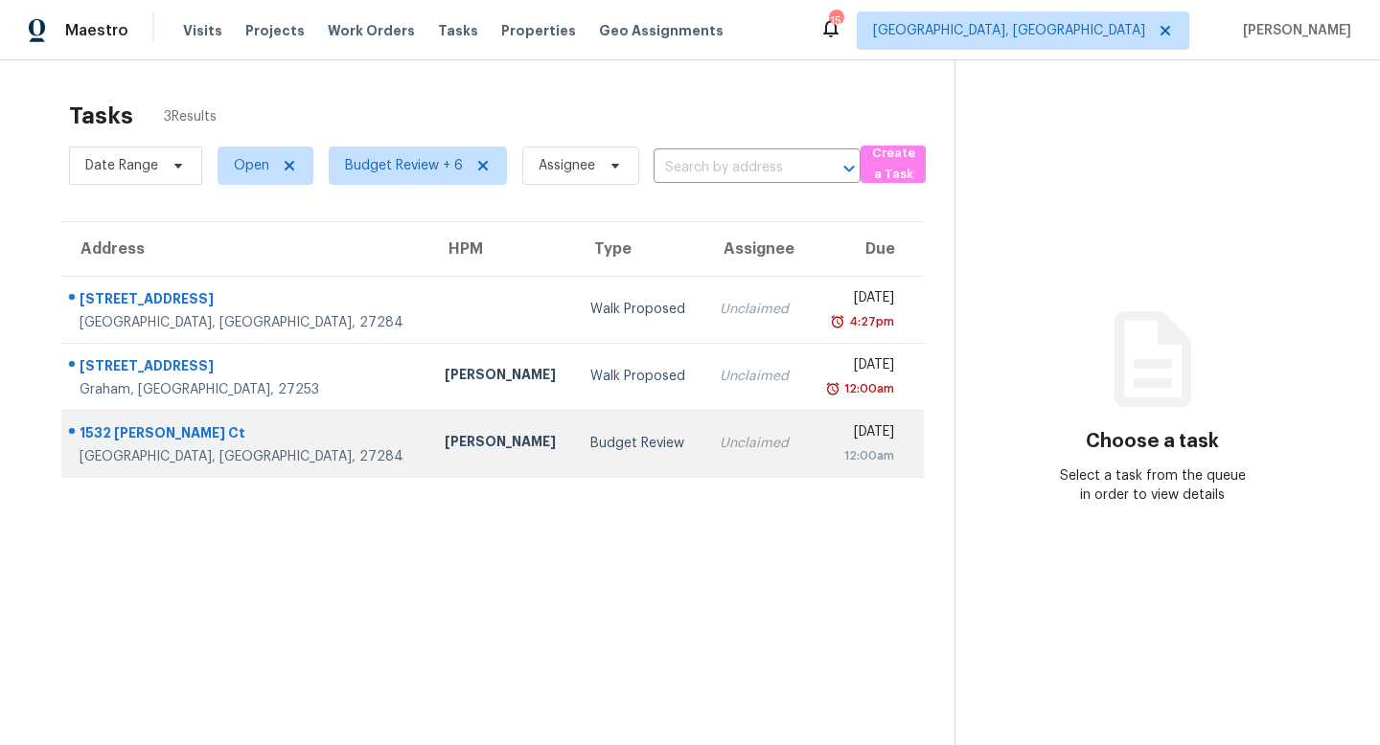
click at [100, 439] on div "1532 Ballard Ct" at bounding box center [247, 435] width 334 height 24
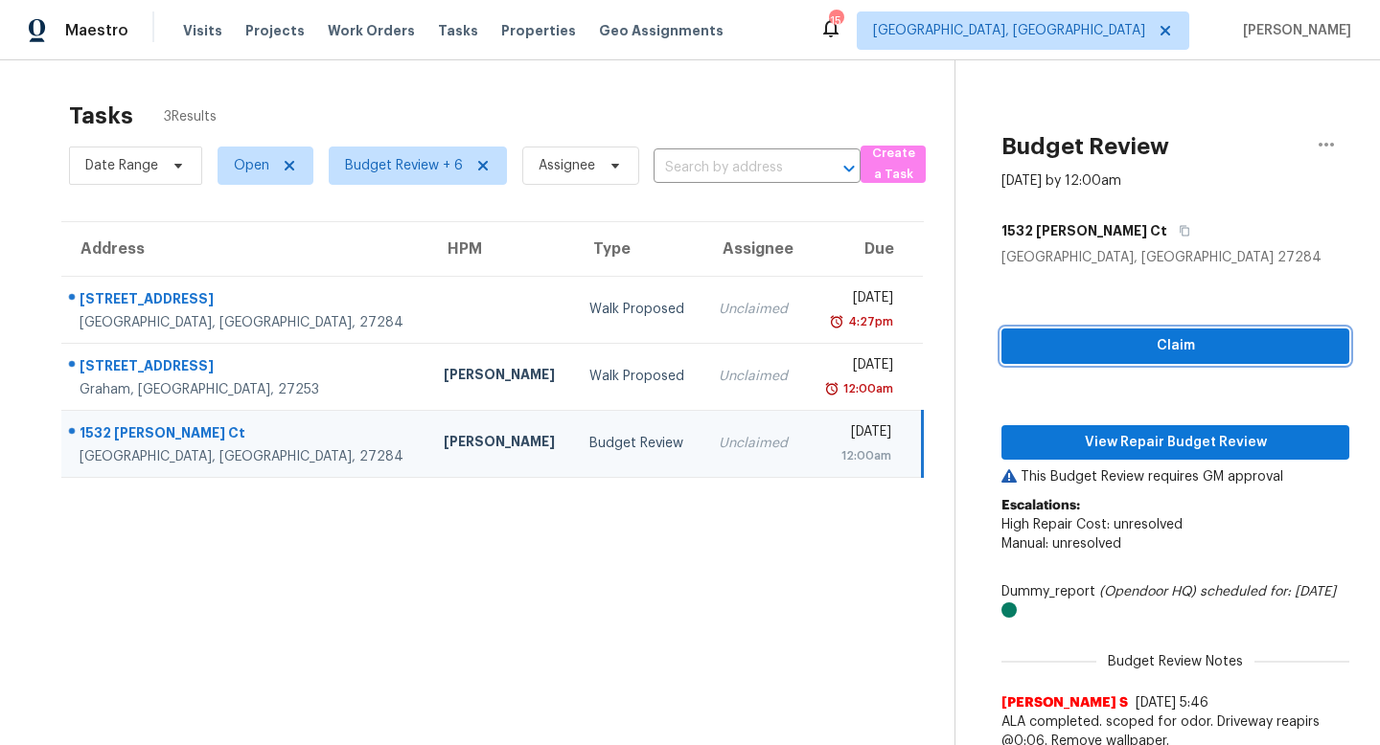
click at [1123, 341] on span "Claim" at bounding box center [1175, 346] width 317 height 24
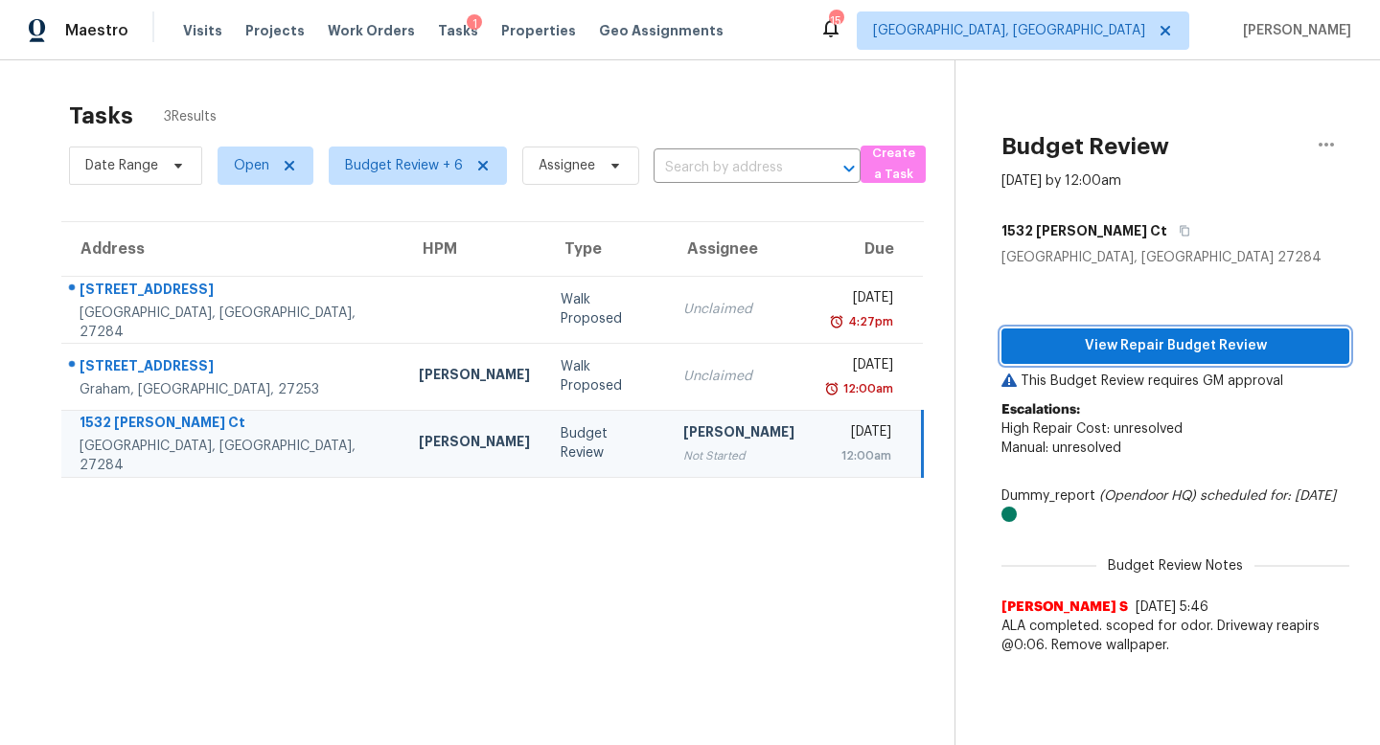
click at [1123, 360] on button "View Repair Budget Review" at bounding box center [1175, 346] width 348 height 35
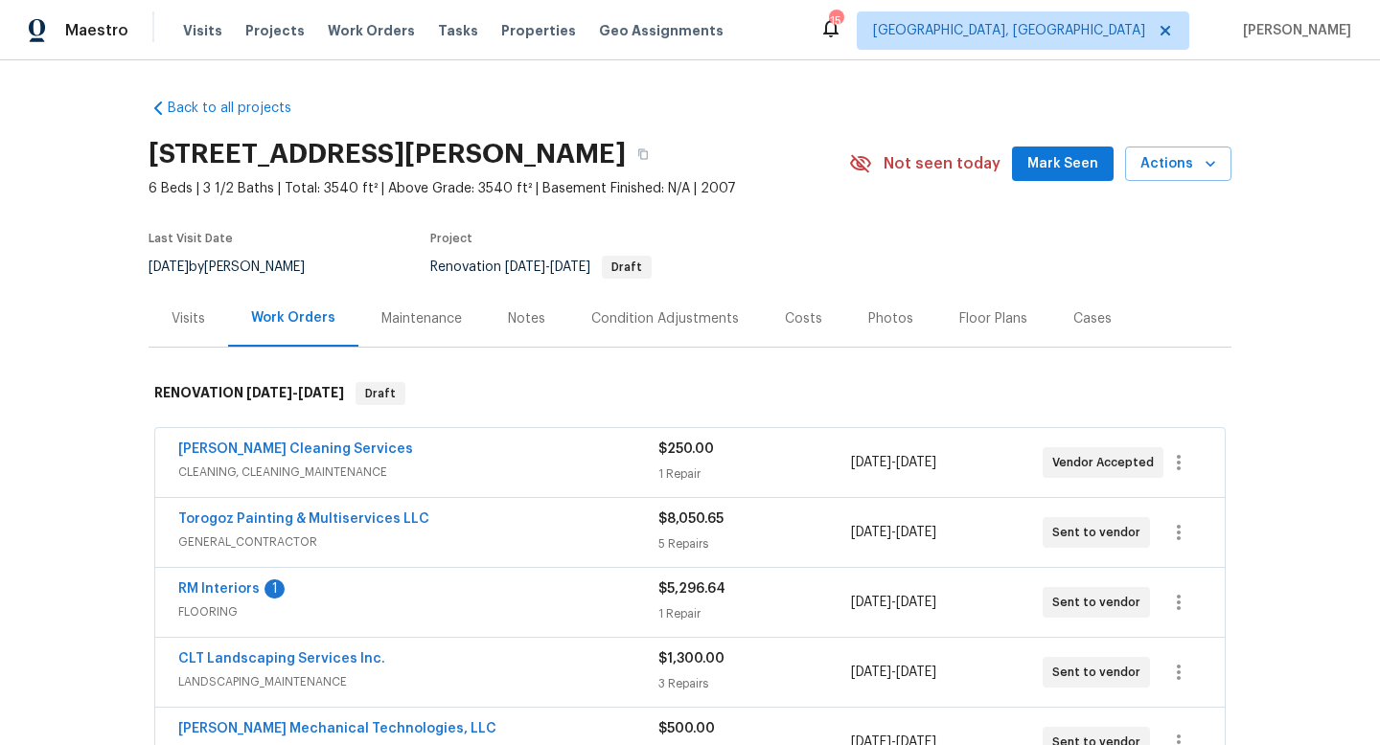
click at [1056, 173] on span "Mark Seen" at bounding box center [1062, 164] width 71 height 24
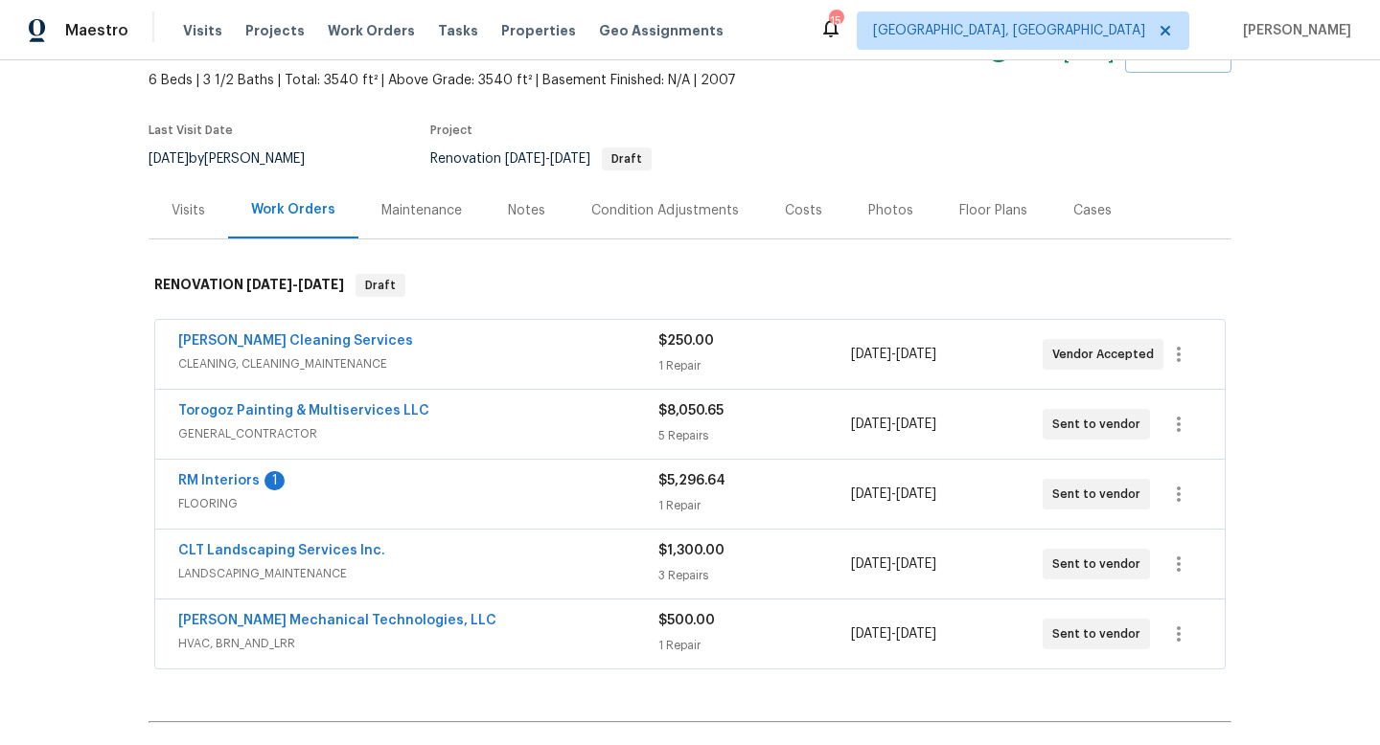
scroll to position [135, 0]
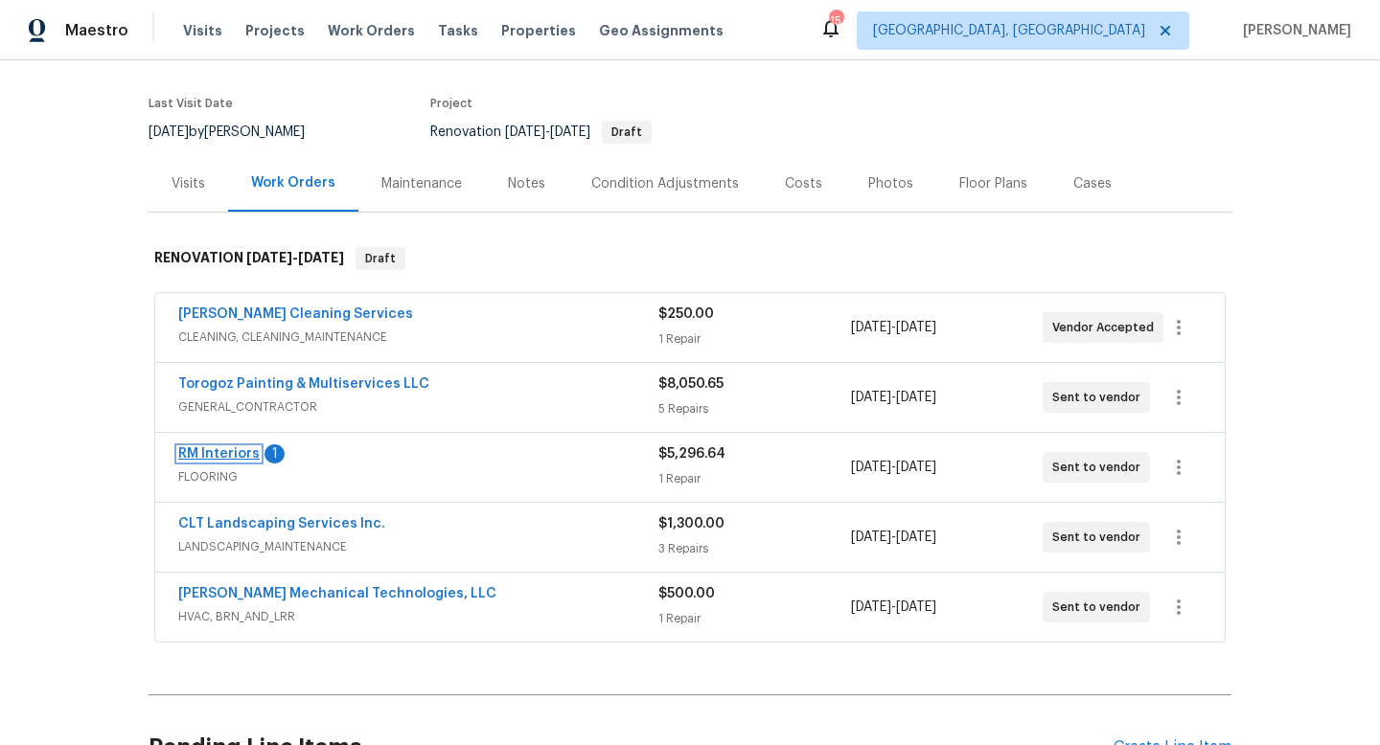
click at [206, 449] on link "RM Interiors" at bounding box center [218, 453] width 81 height 13
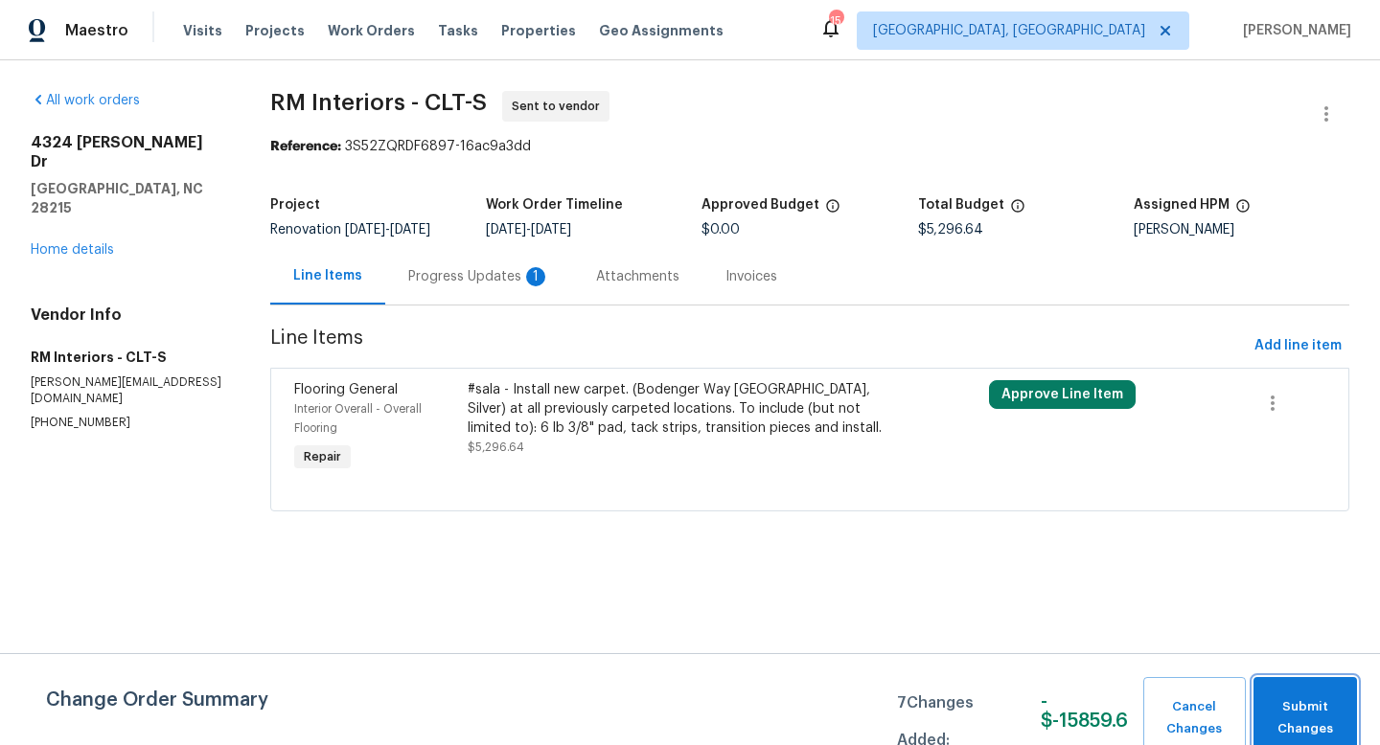
click at [1320, 724] on span "Submit Changes" at bounding box center [1305, 719] width 84 height 44
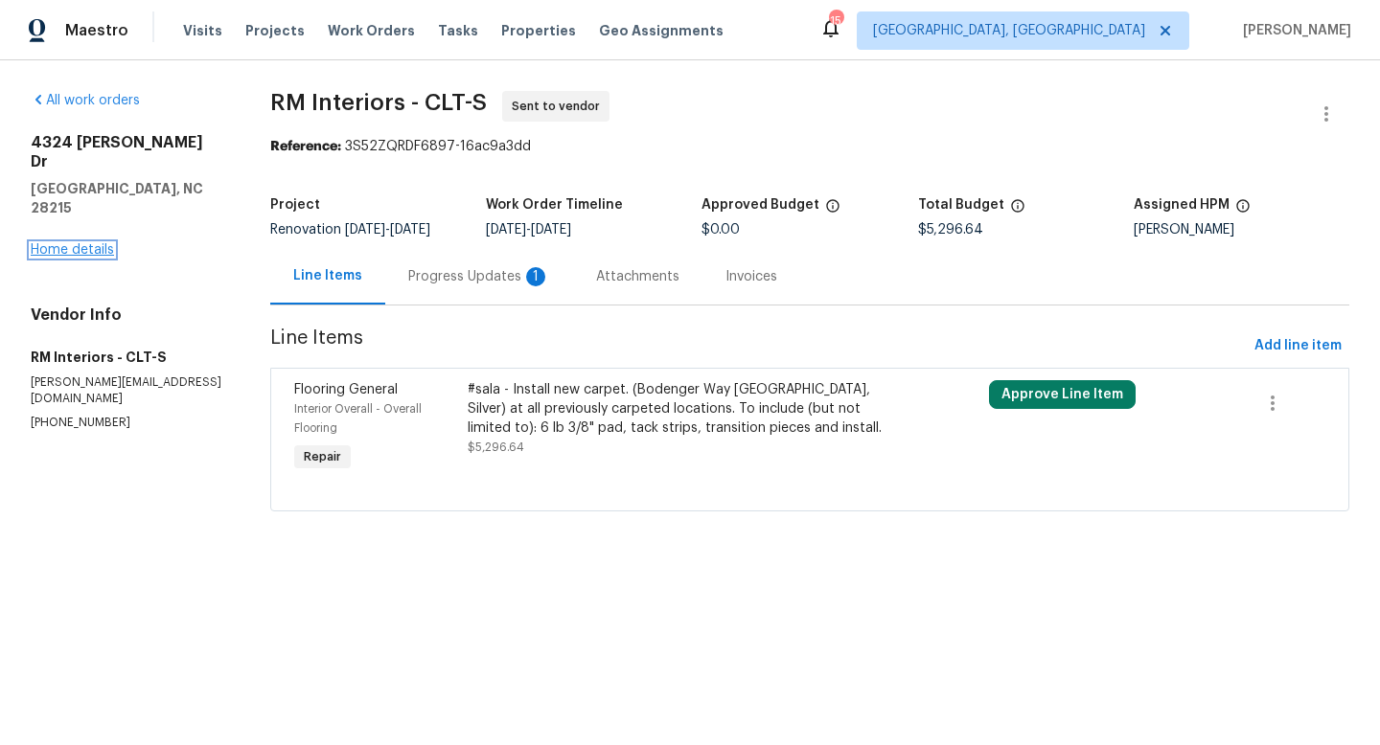
click at [75, 243] on link "Home details" at bounding box center [72, 249] width 83 height 13
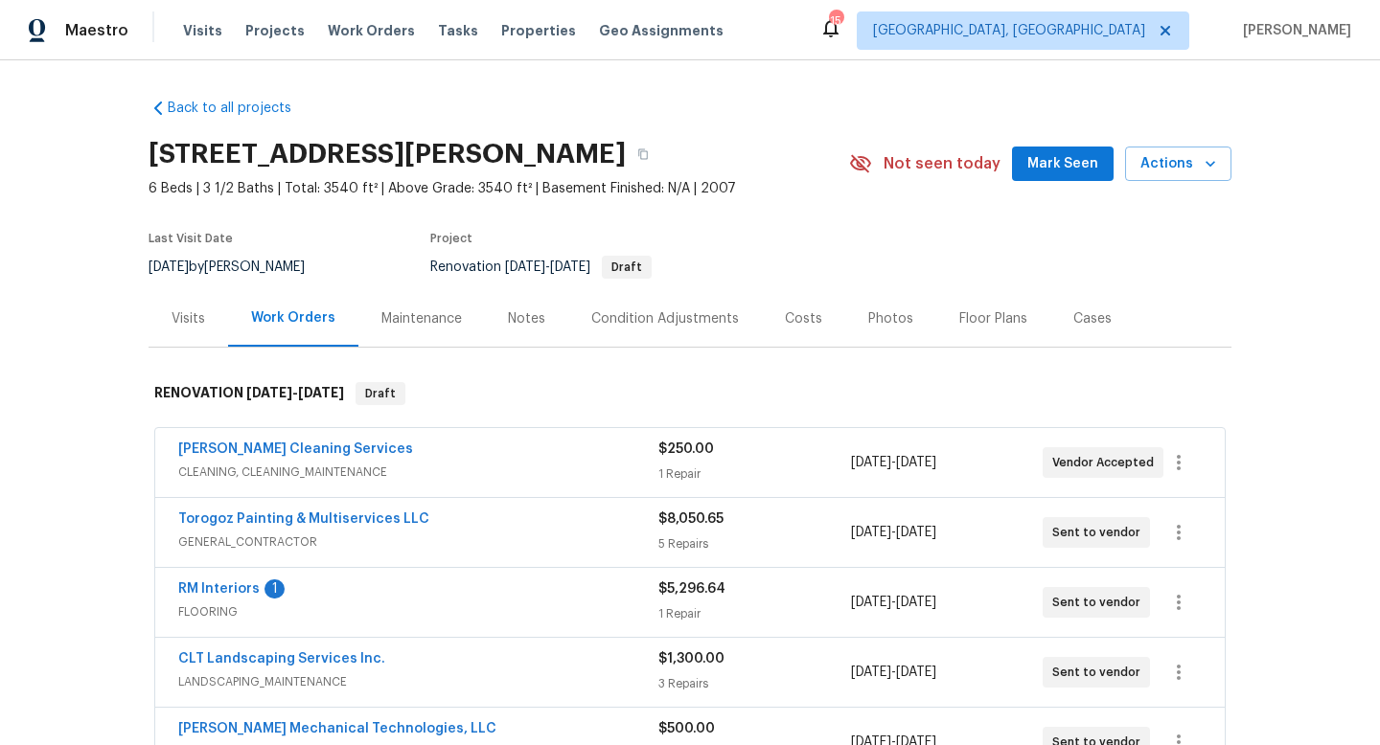
click at [1067, 166] on span "Mark Seen" at bounding box center [1062, 164] width 71 height 24
click at [213, 590] on link "RM Interiors" at bounding box center [218, 589] width 81 height 13
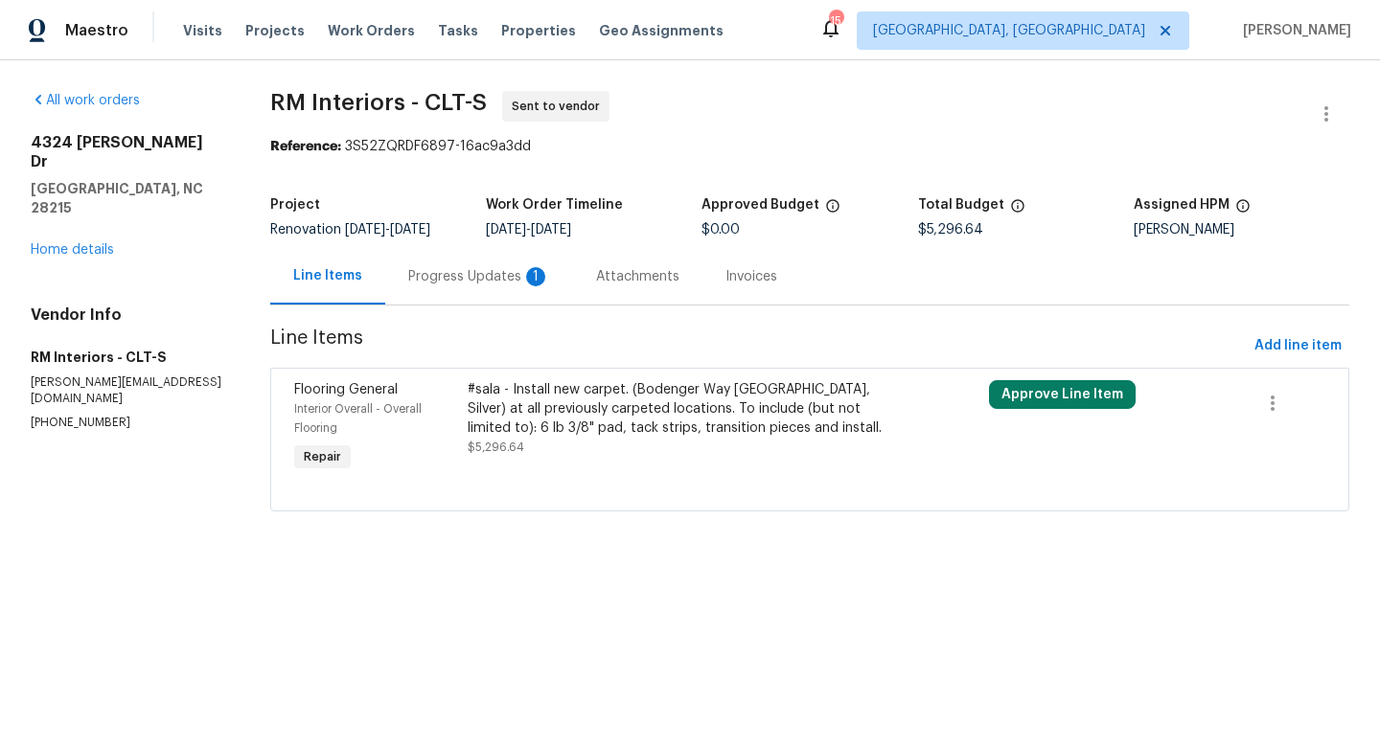
click at [474, 280] on div "Progress Updates 1" at bounding box center [479, 276] width 142 height 19
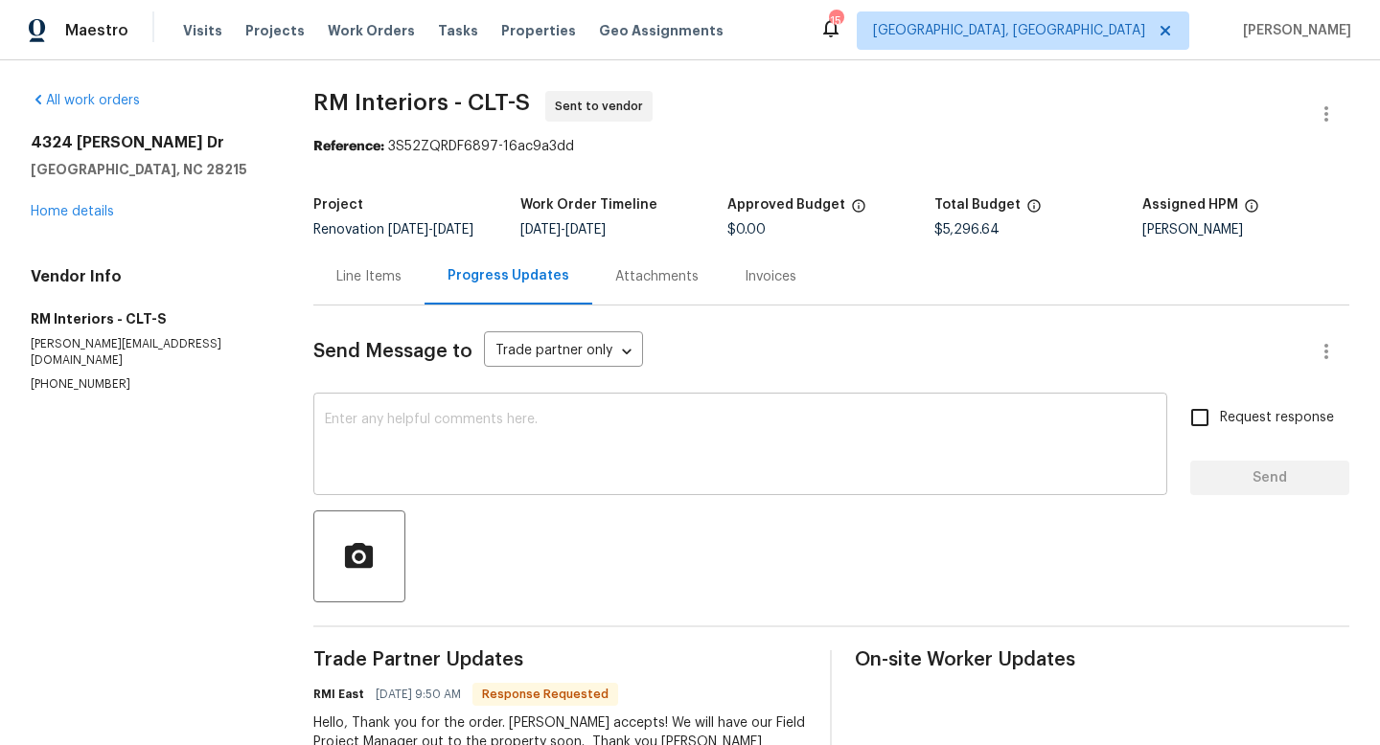
scroll to position [74, 0]
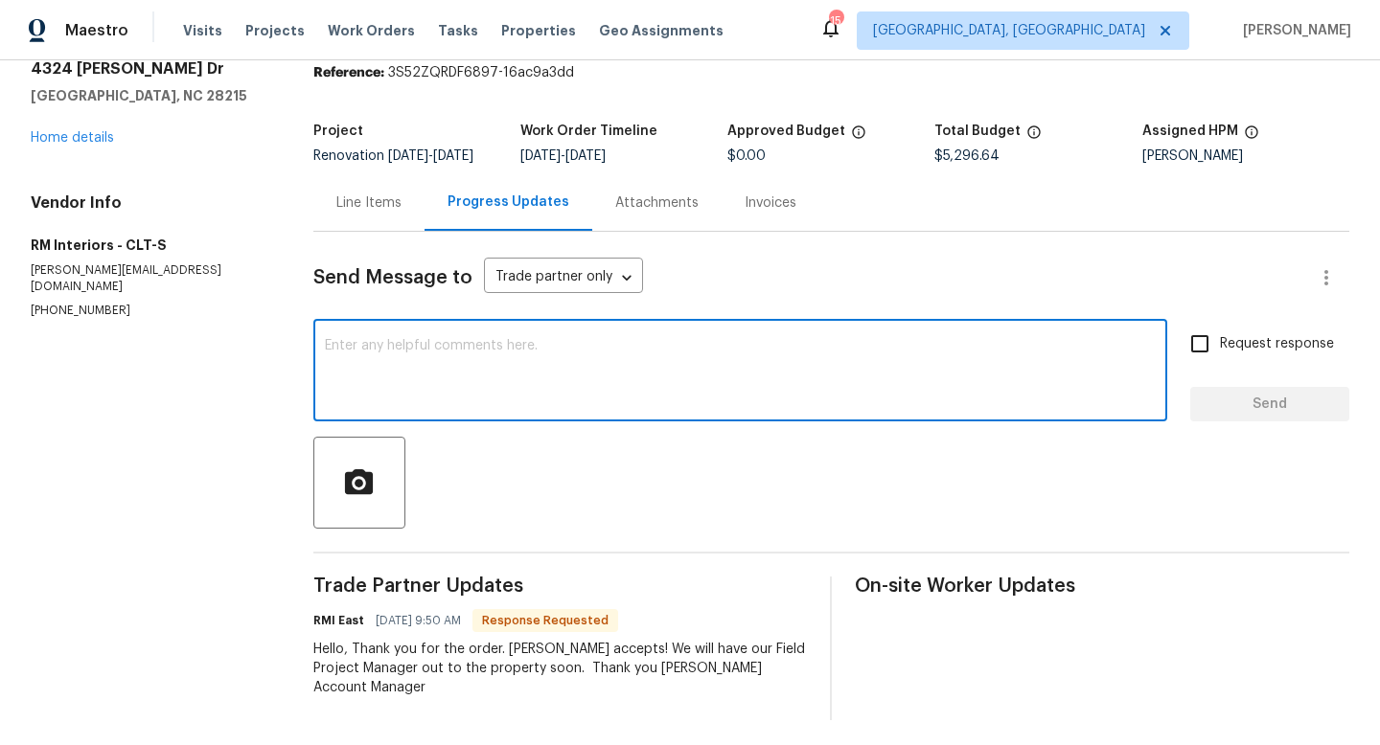
click at [518, 374] on textarea at bounding box center [740, 372] width 831 height 67
type textarea "hello thx"
click at [1260, 417] on span "Send" at bounding box center [1269, 405] width 128 height 24
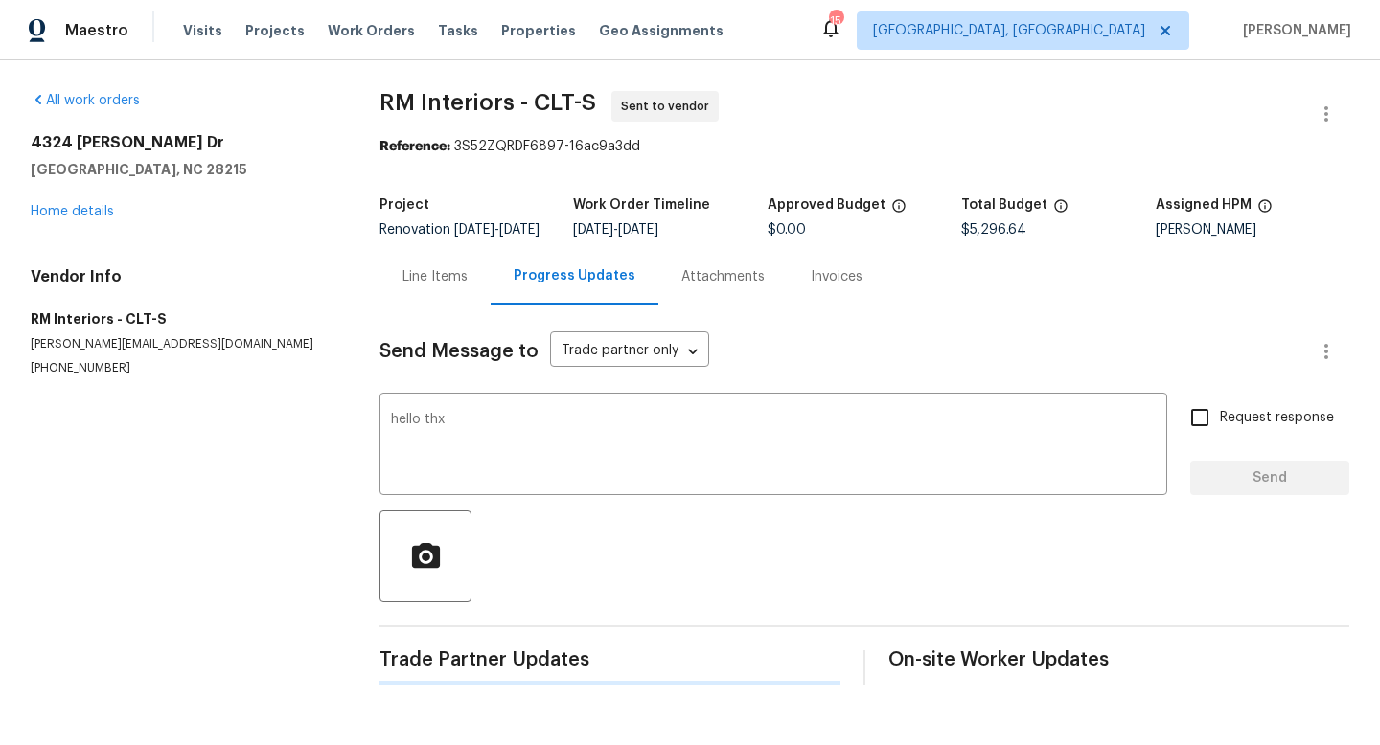
scroll to position [0, 0]
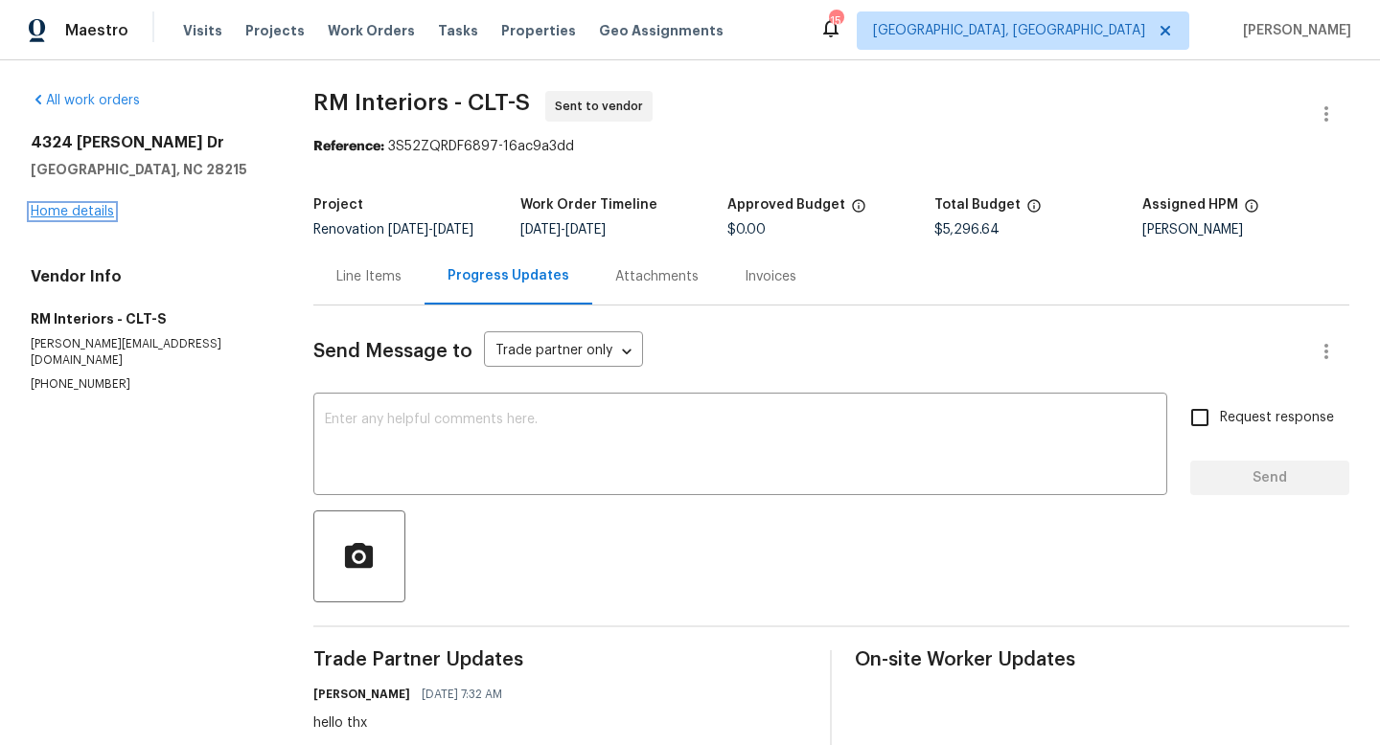
click at [86, 210] on link "Home details" at bounding box center [72, 211] width 83 height 13
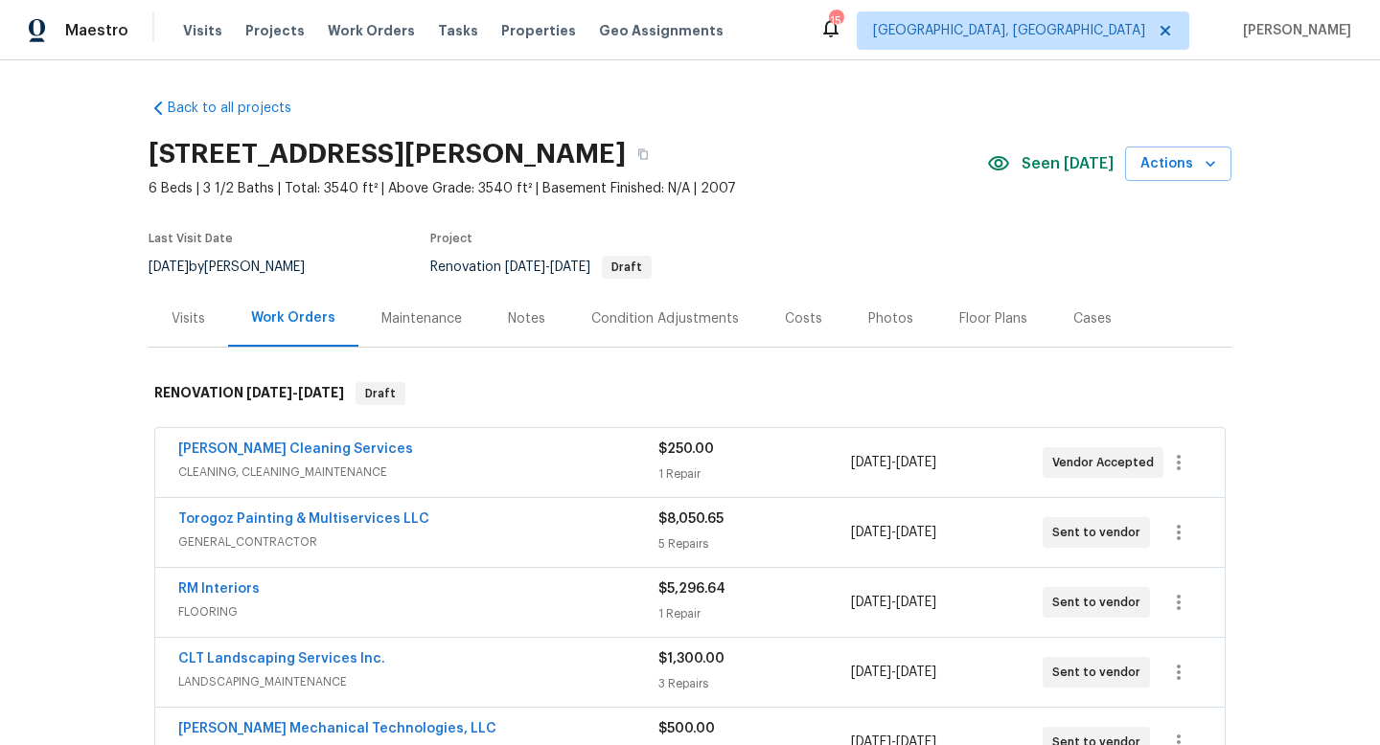
click at [524, 319] on div "Notes" at bounding box center [526, 318] width 37 height 19
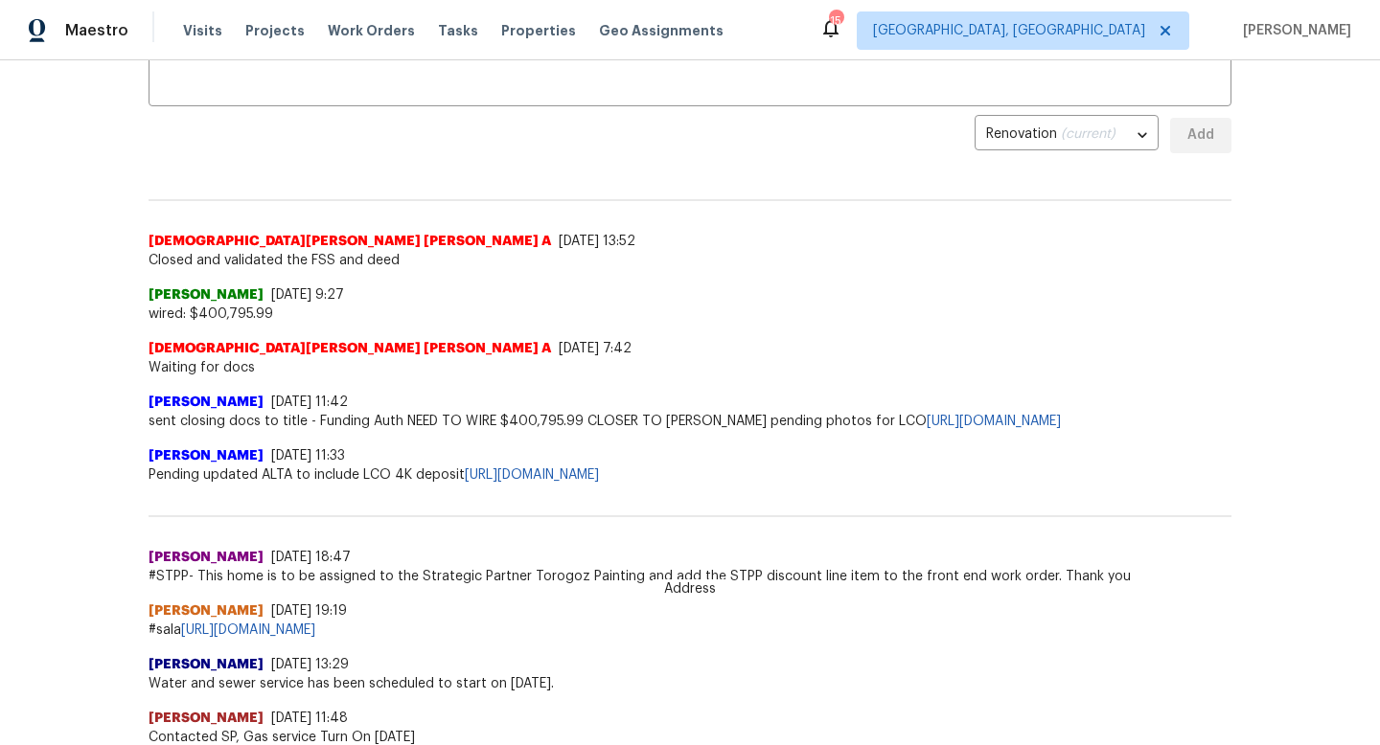
scroll to position [501, 0]
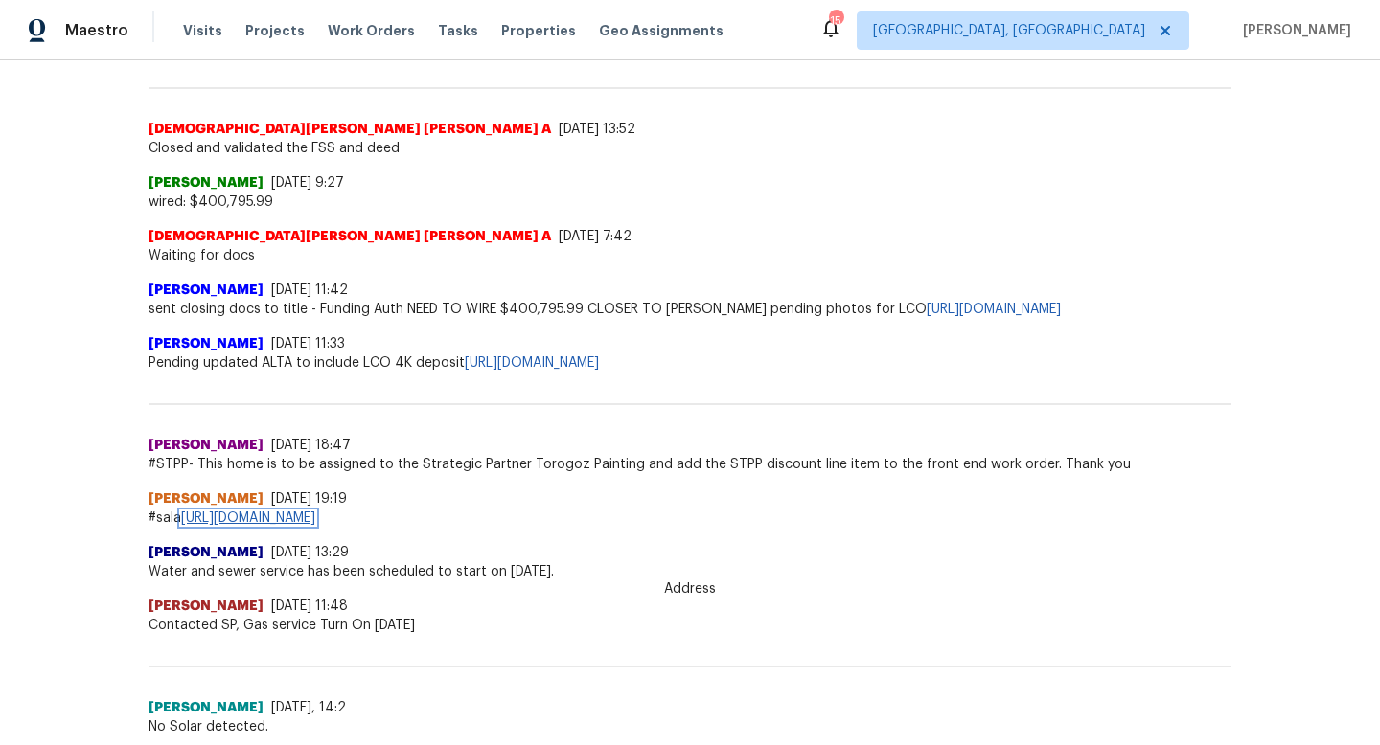
click at [315, 515] on link "https://docs.google.com/spreadsheets/d/1hfwzuBkeq7ywxHYTiRC_ivhRFja0yLd3mHeMU44…" at bounding box center [248, 518] width 134 height 13
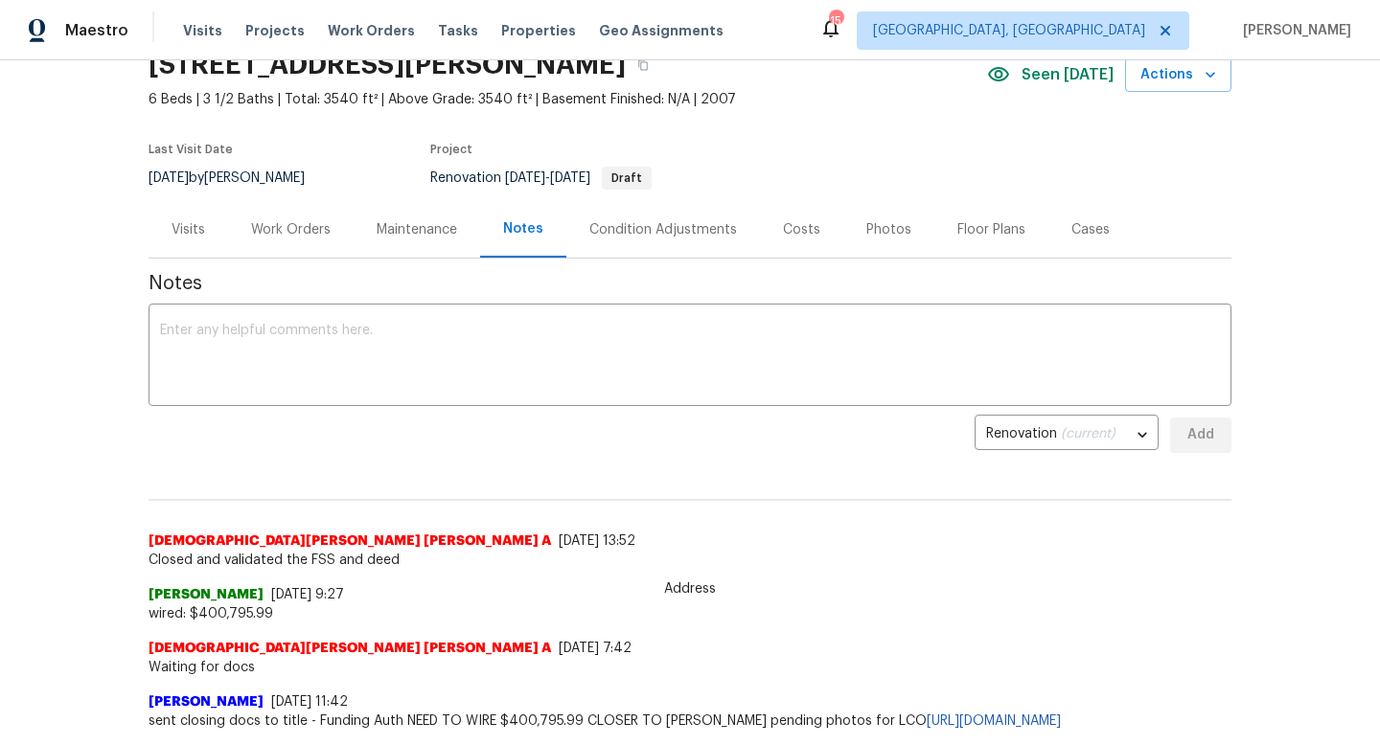
scroll to position [26, 0]
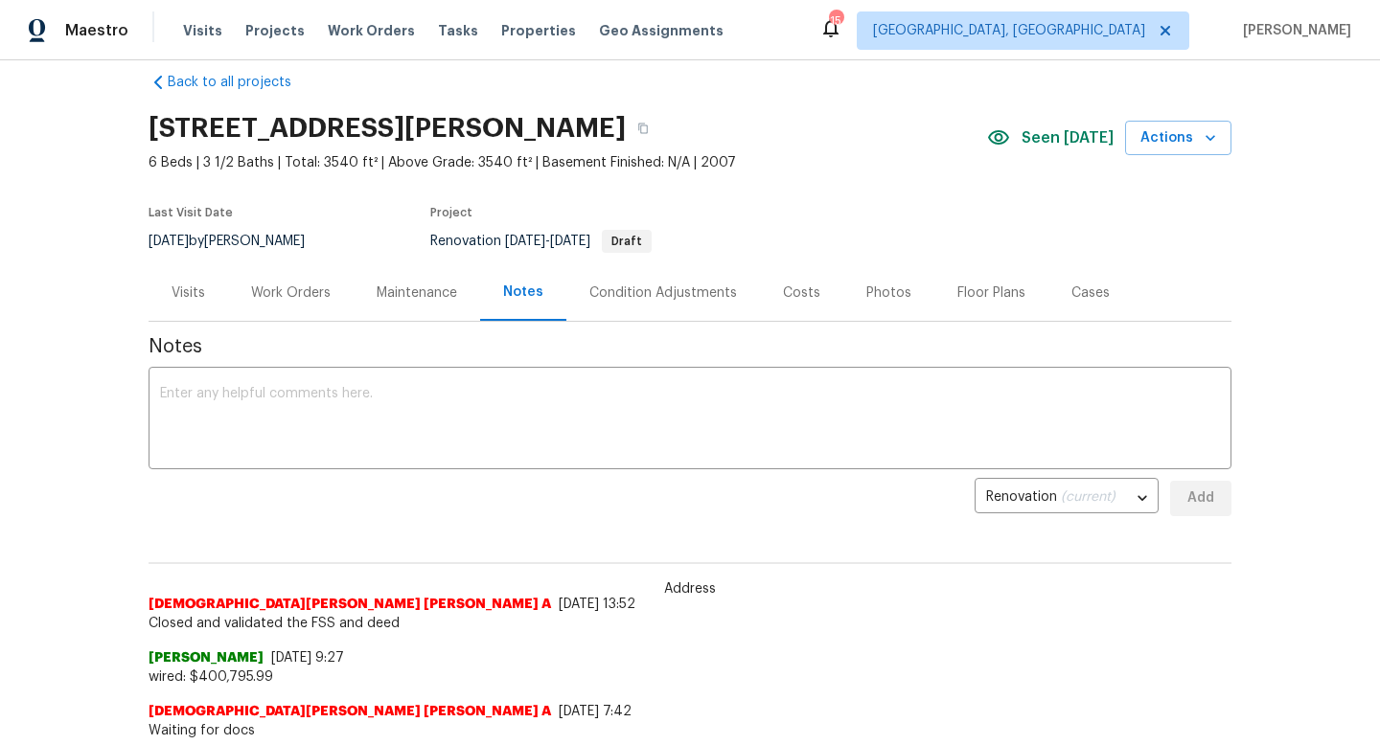
click at [202, 293] on div "Visits" at bounding box center [189, 293] width 34 height 19
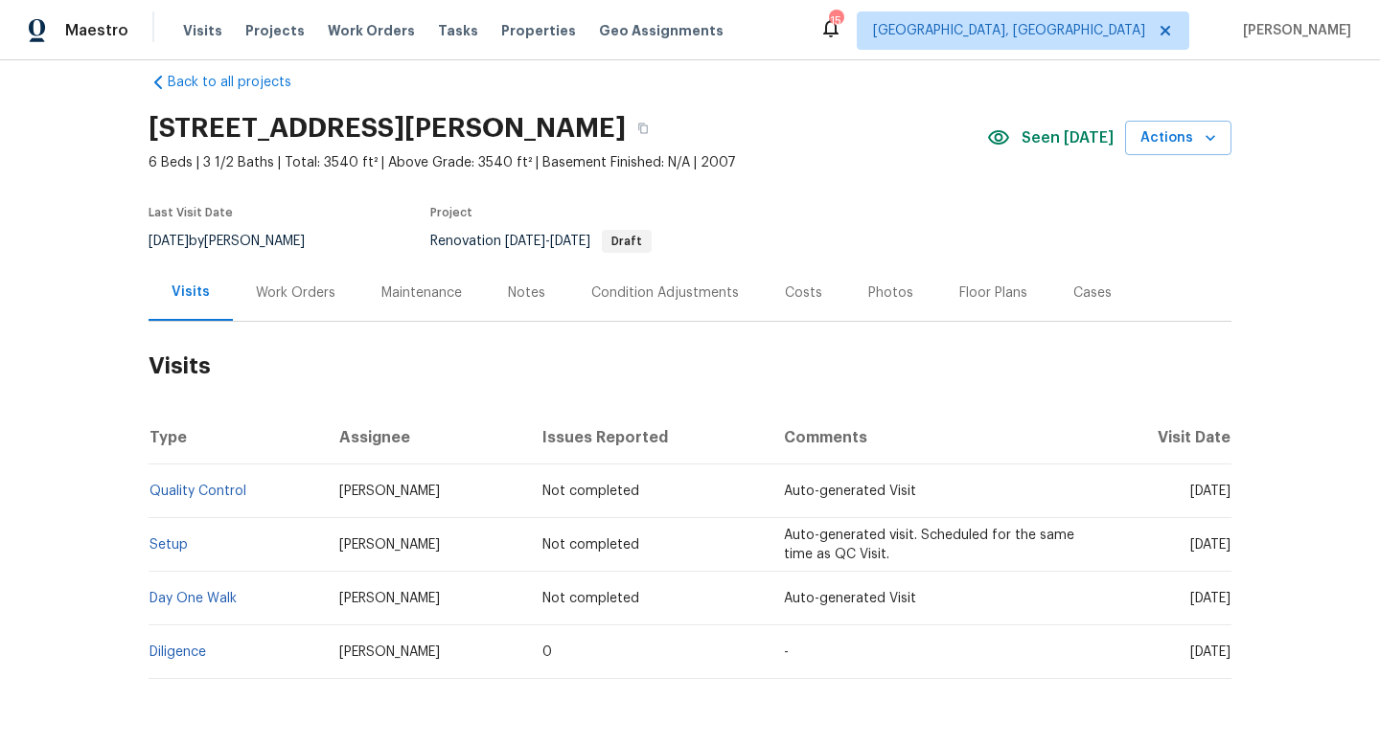
click at [283, 298] on div "Work Orders" at bounding box center [296, 293] width 80 height 19
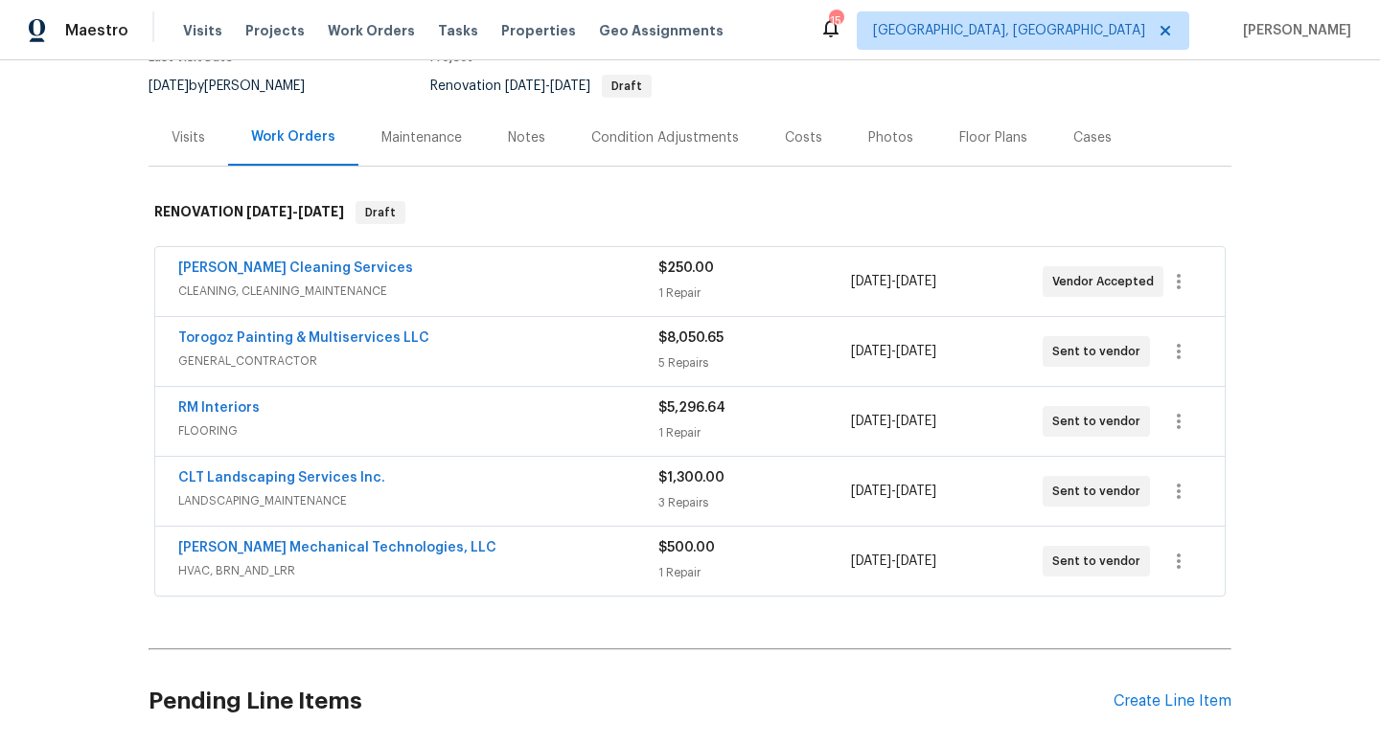
scroll to position [241, 0]
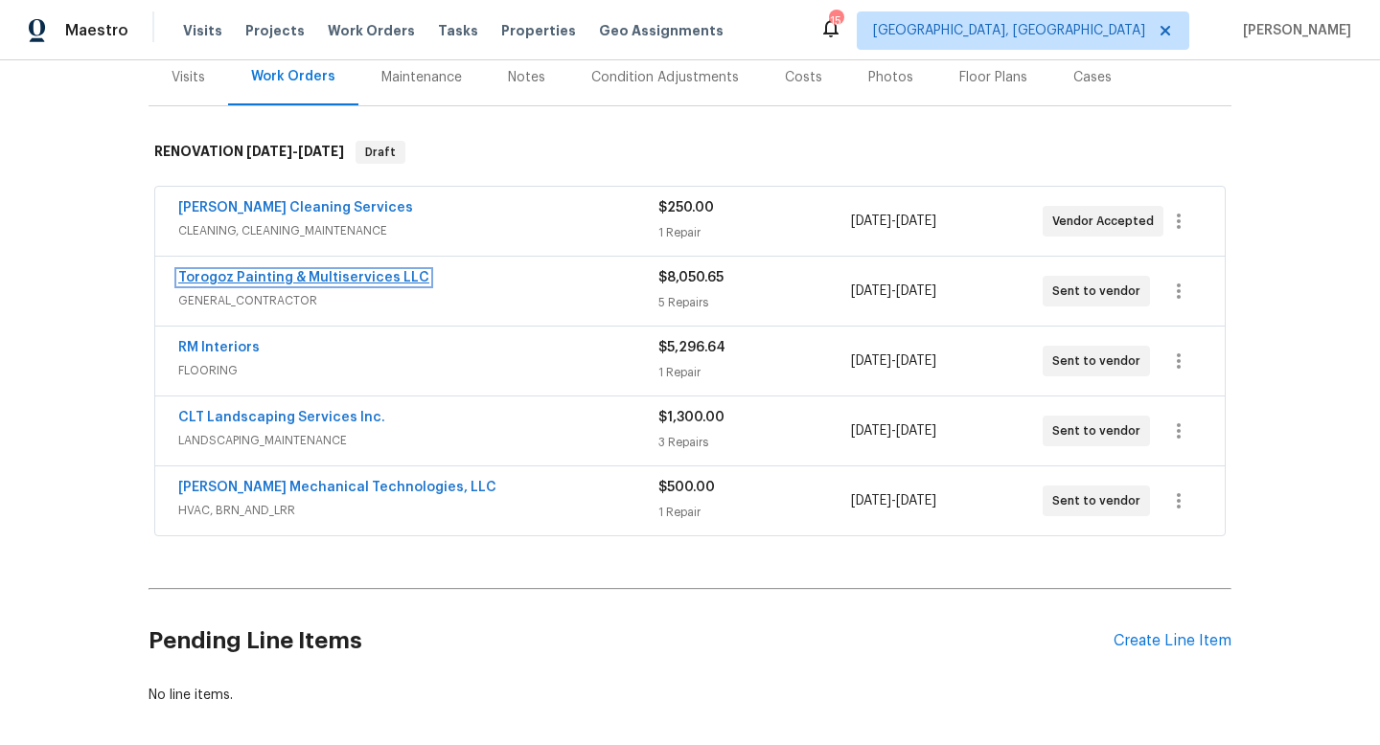
click at [302, 277] on link "Torogoz Painting & Multiservices LLC" at bounding box center [303, 277] width 251 height 13
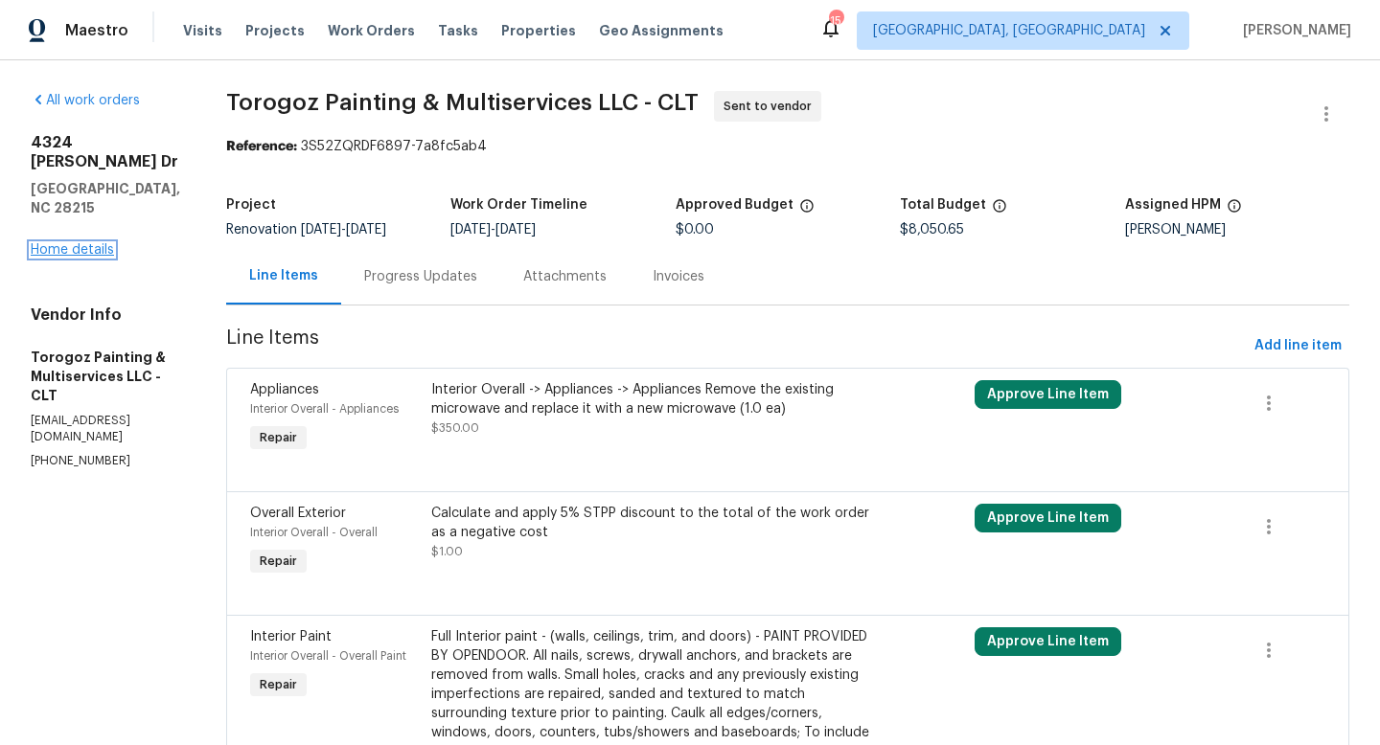
click at [70, 243] on link "Home details" at bounding box center [72, 249] width 83 height 13
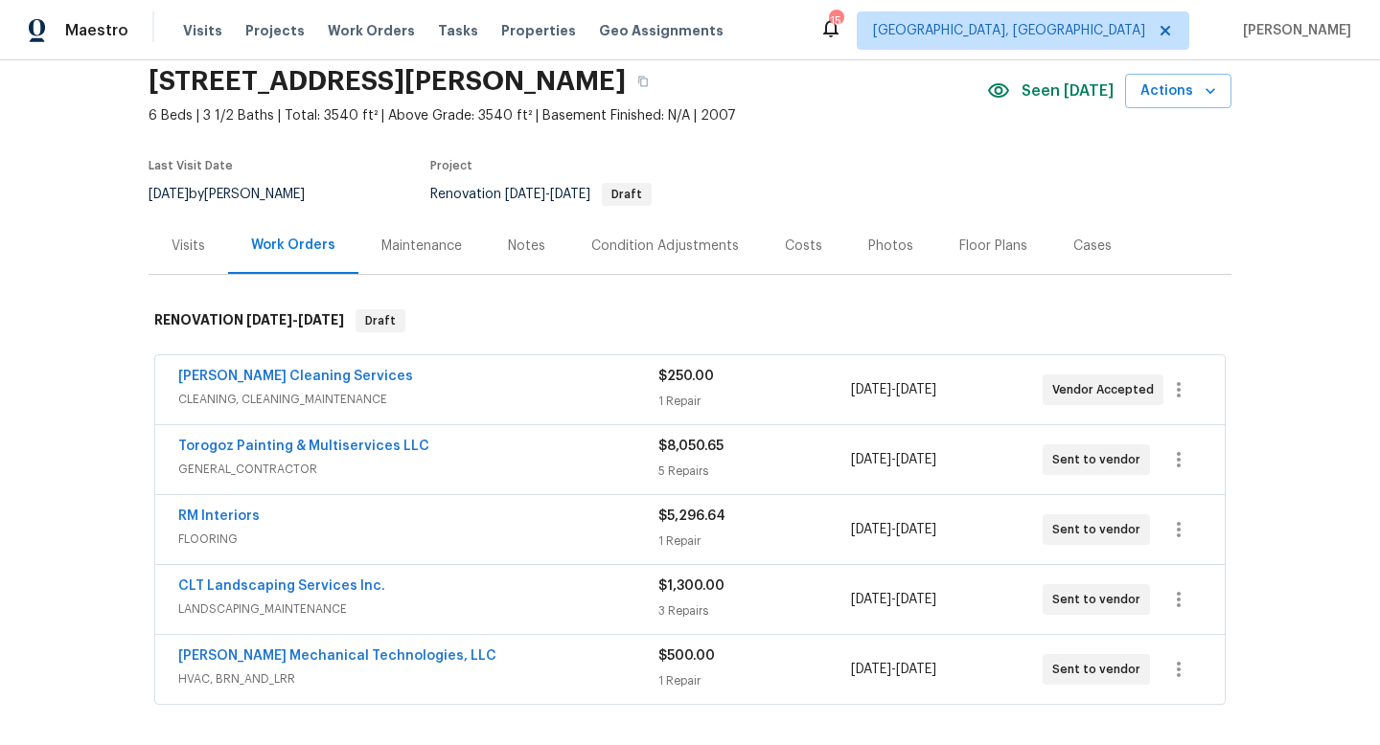
scroll to position [92, 0]
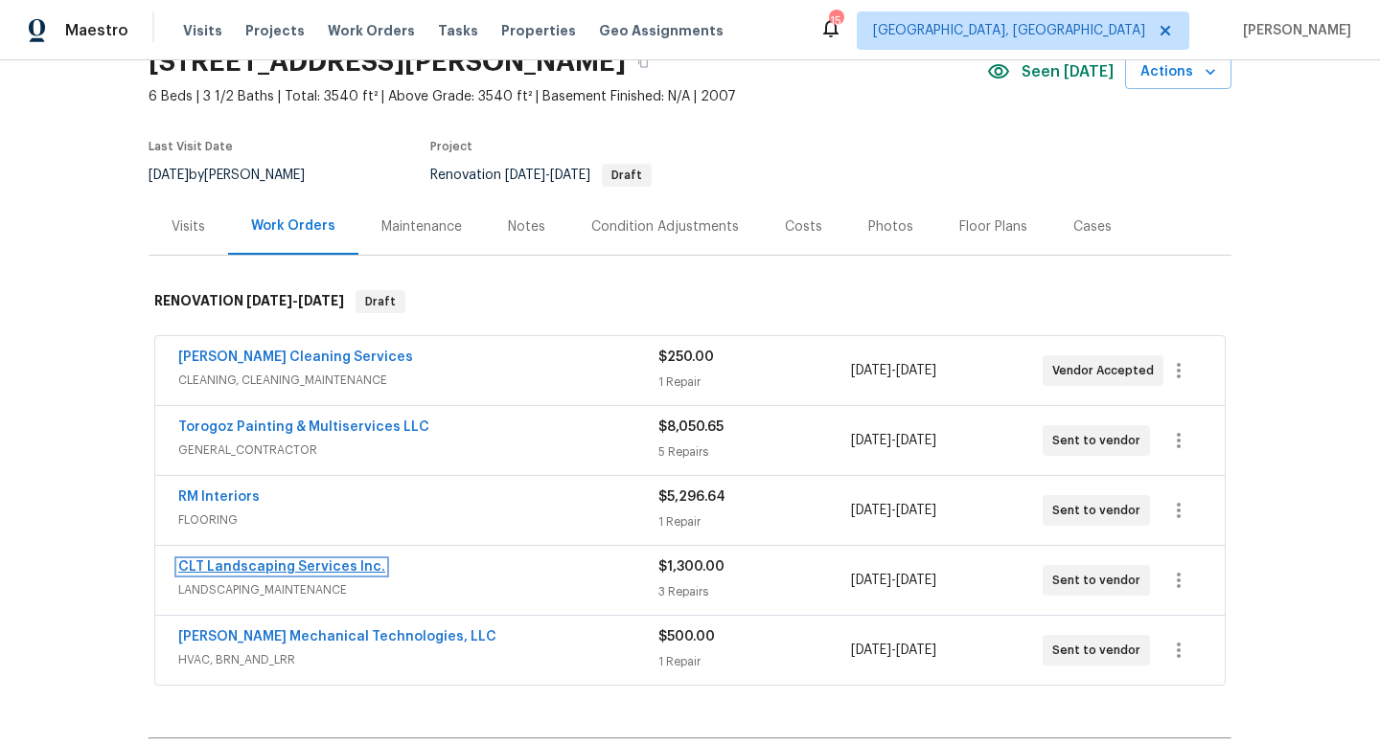
click at [285, 564] on link "CLT Landscaping Services Inc." at bounding box center [281, 567] width 207 height 13
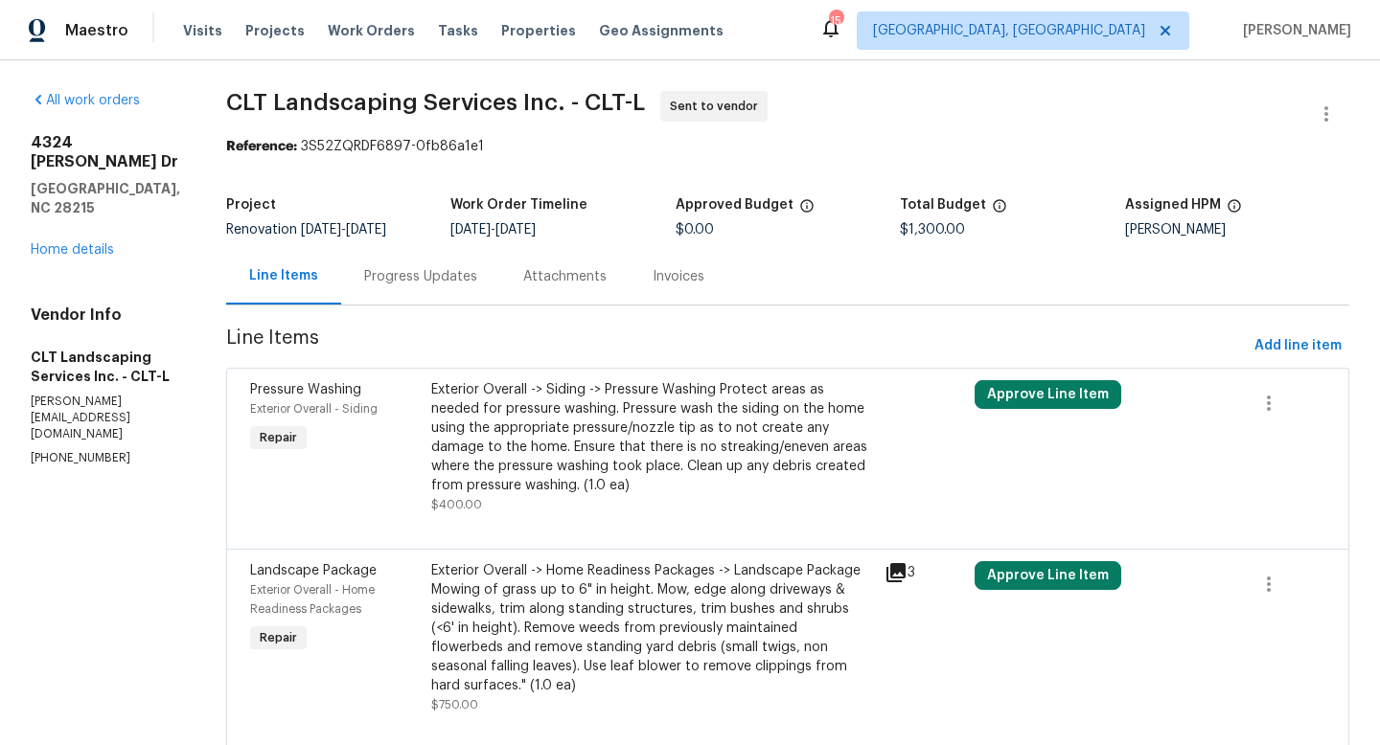
click at [900, 572] on icon at bounding box center [895, 572] width 19 height 19
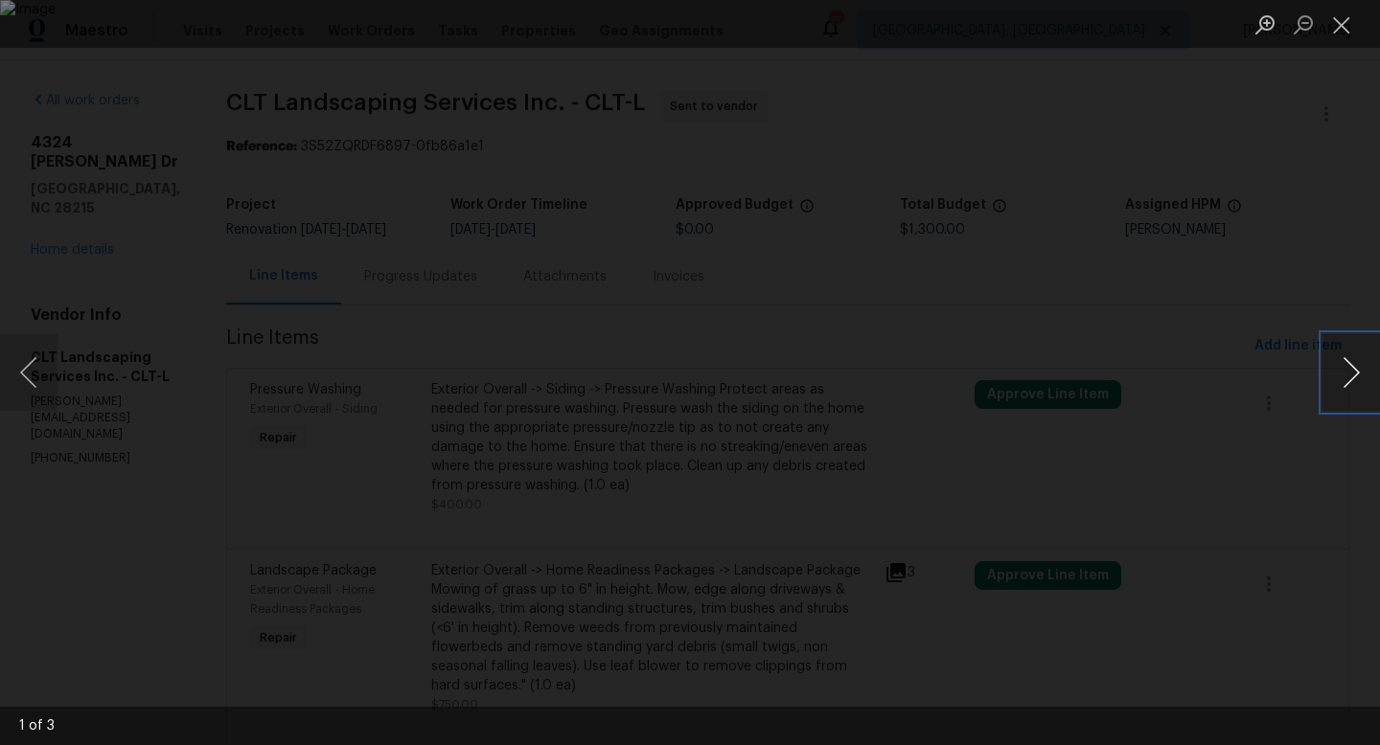
click at [1340, 367] on button "Next image" at bounding box center [1350, 372] width 57 height 77
click at [1339, 25] on button "Close lightbox" at bounding box center [1341, 25] width 38 height 34
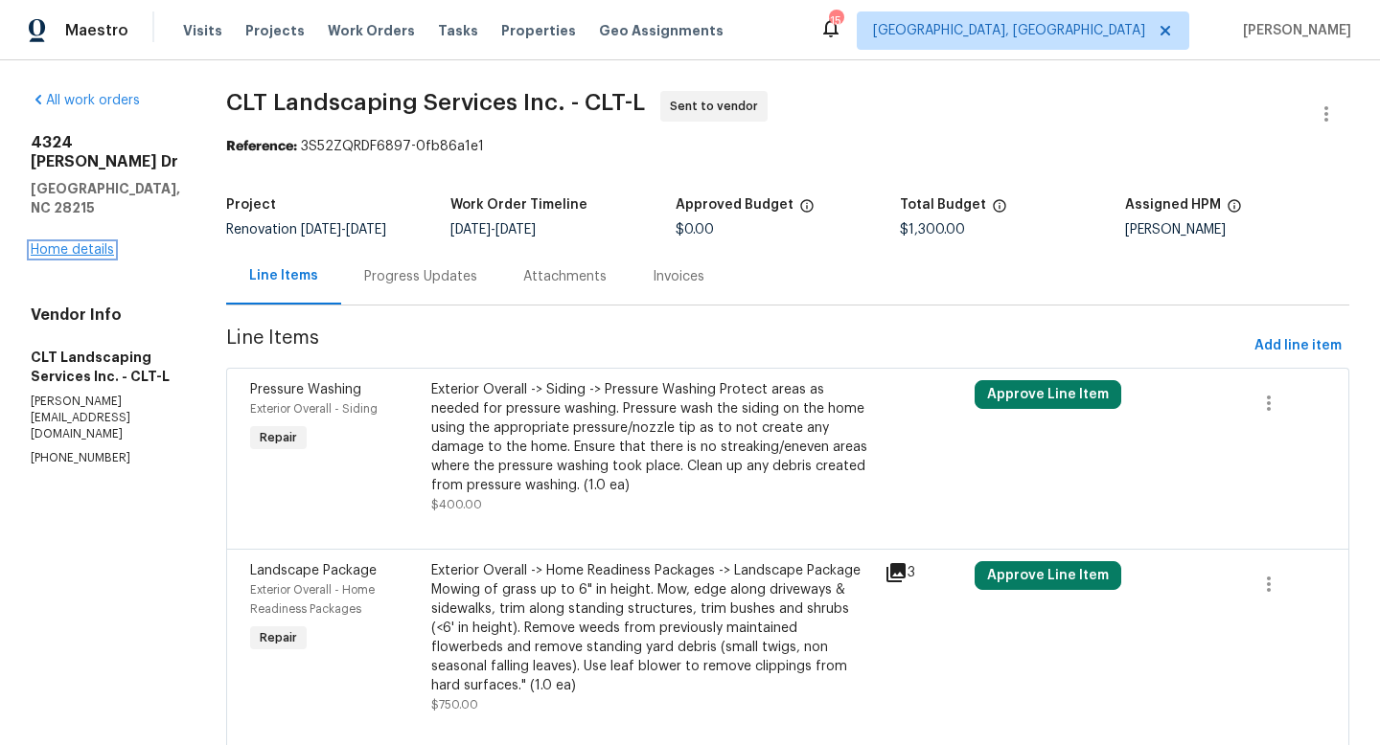
click at [67, 243] on link "Home details" at bounding box center [72, 249] width 83 height 13
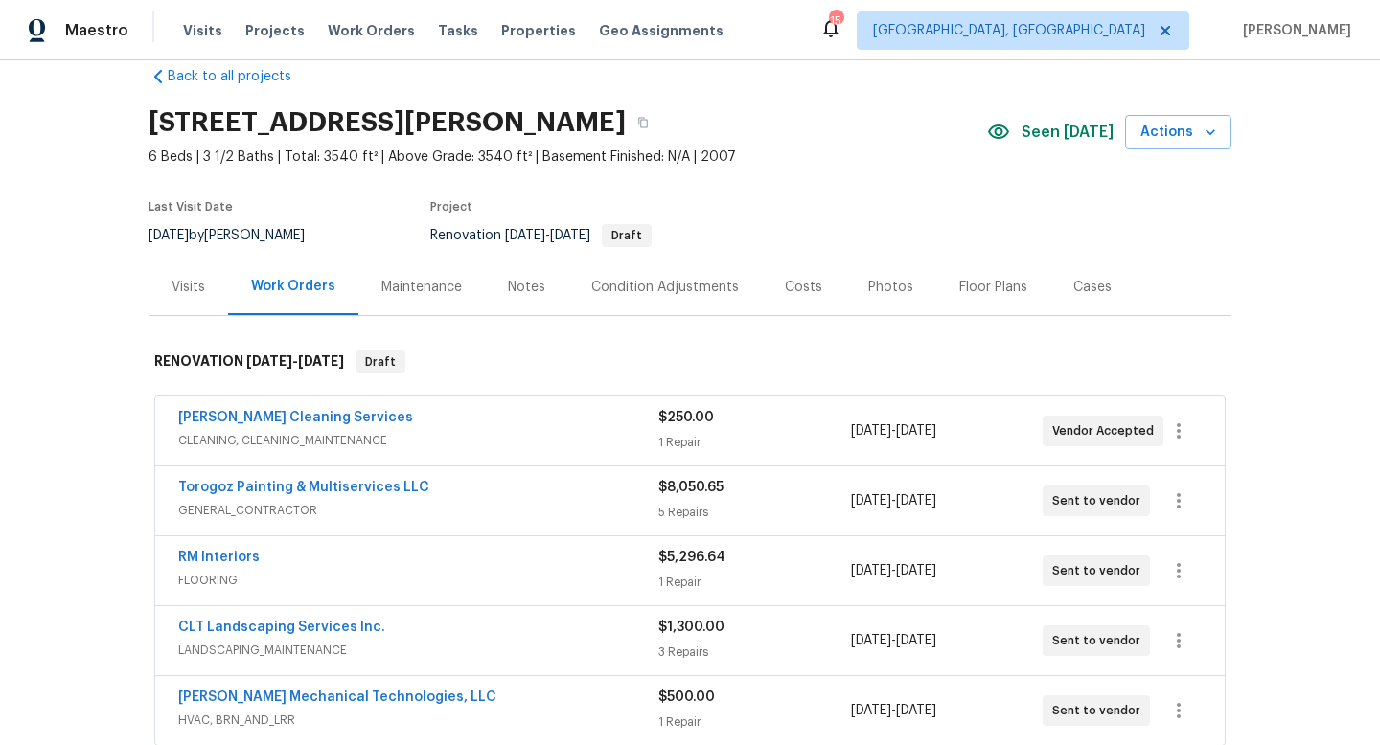
scroll to position [30, 0]
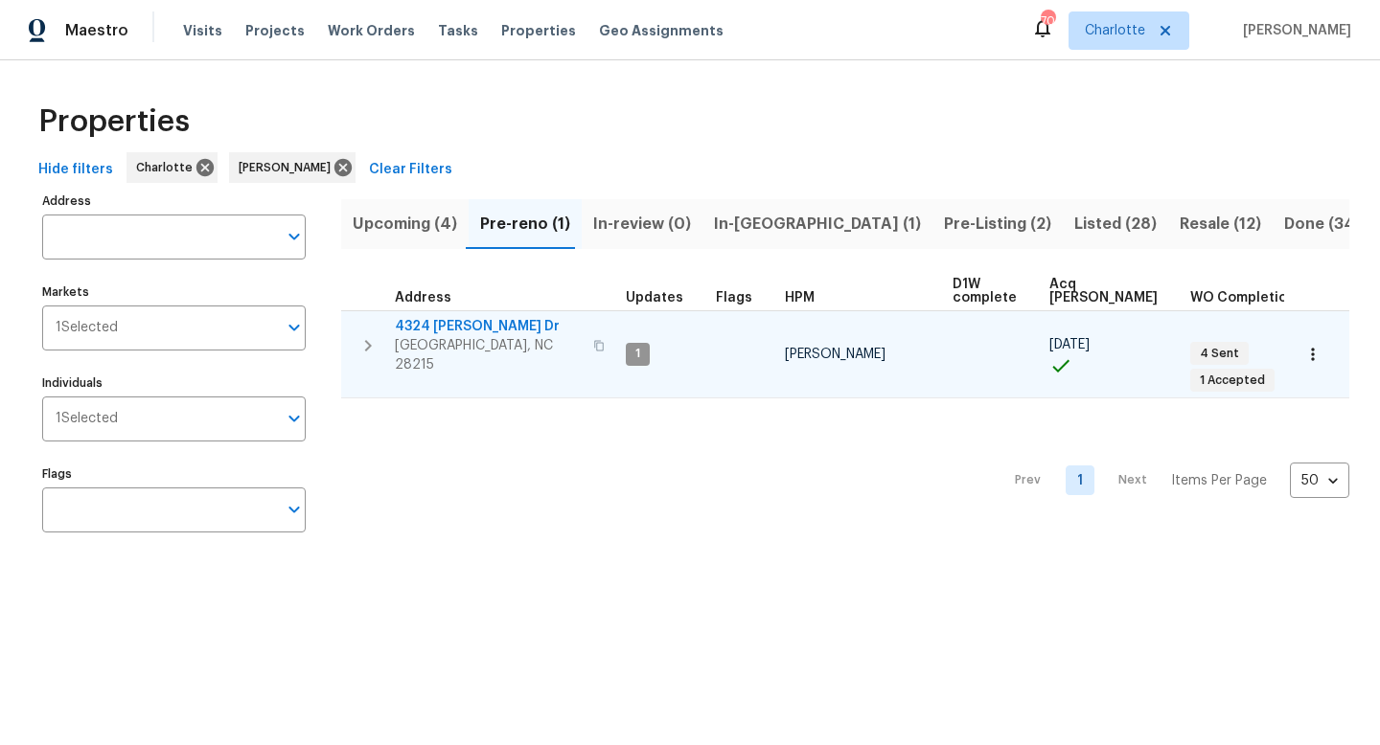
click at [370, 339] on icon "button" at bounding box center [367, 345] width 23 height 23
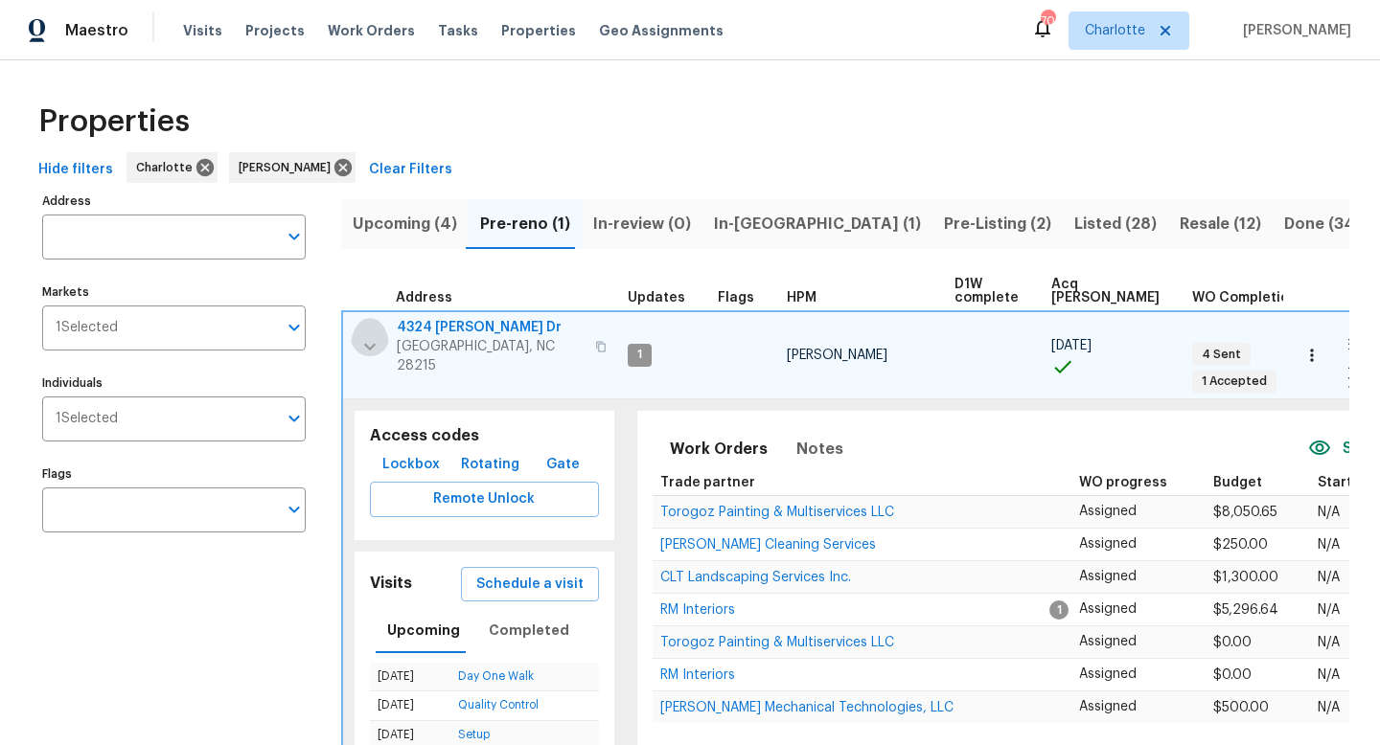
click at [372, 343] on icon "button" at bounding box center [369, 346] width 11 height 7
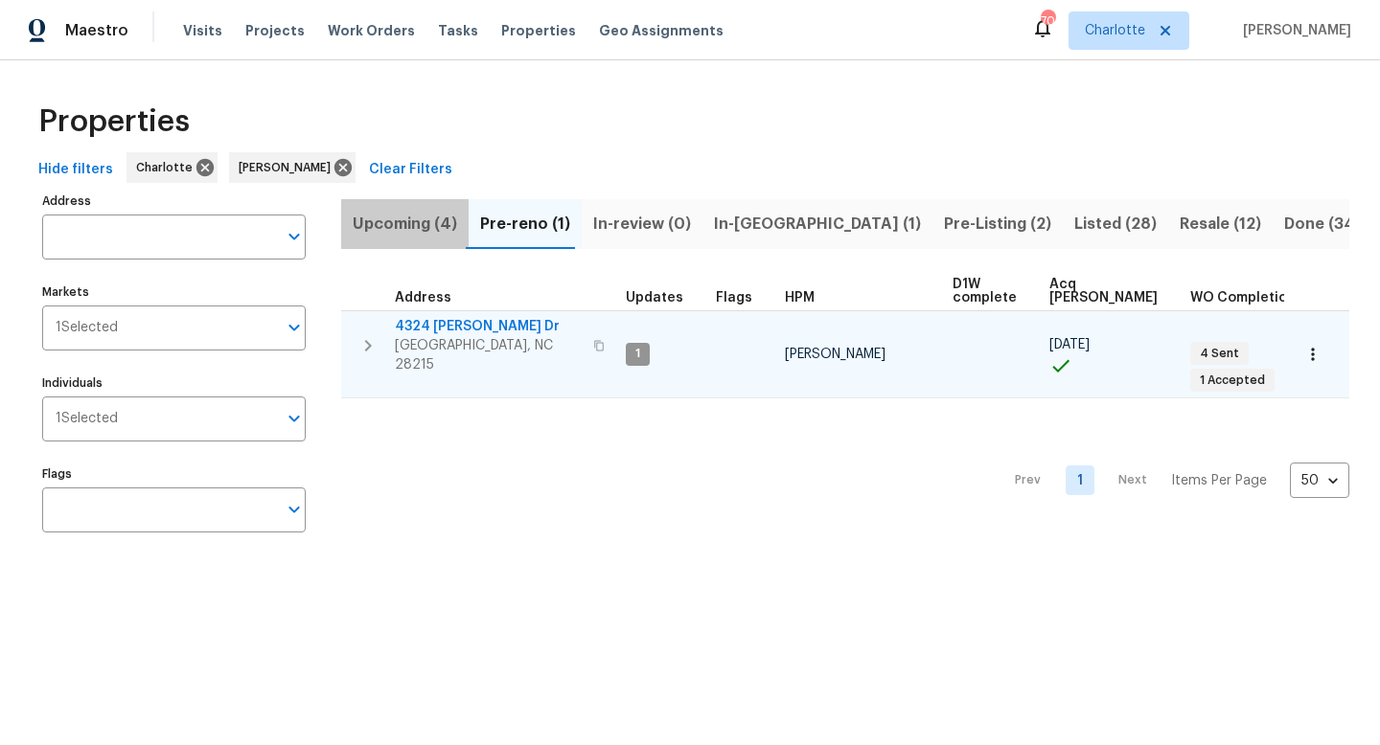
click at [415, 227] on span "Upcoming (4)" at bounding box center [405, 224] width 104 height 27
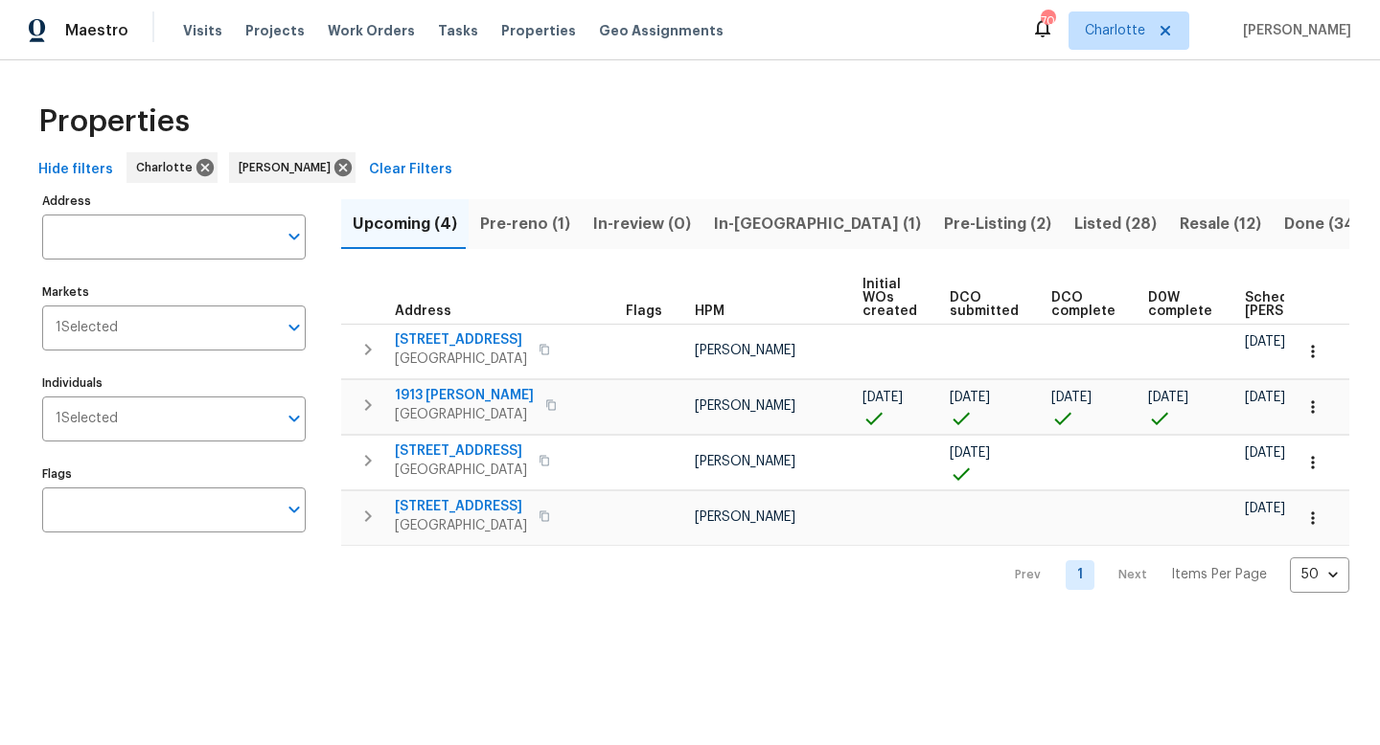
click at [515, 229] on span "Pre-reno (1)" at bounding box center [525, 224] width 90 height 27
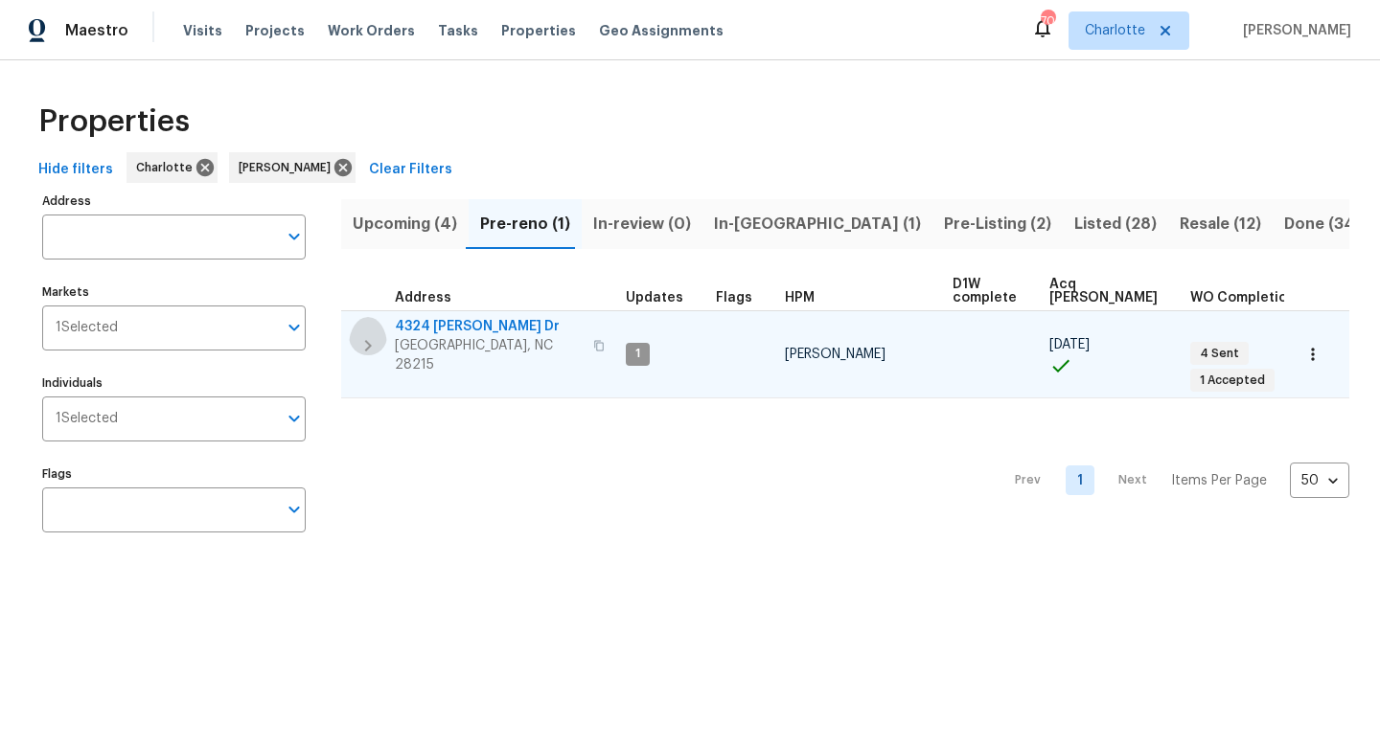
click at [365, 336] on icon "button" at bounding box center [367, 345] width 23 height 23
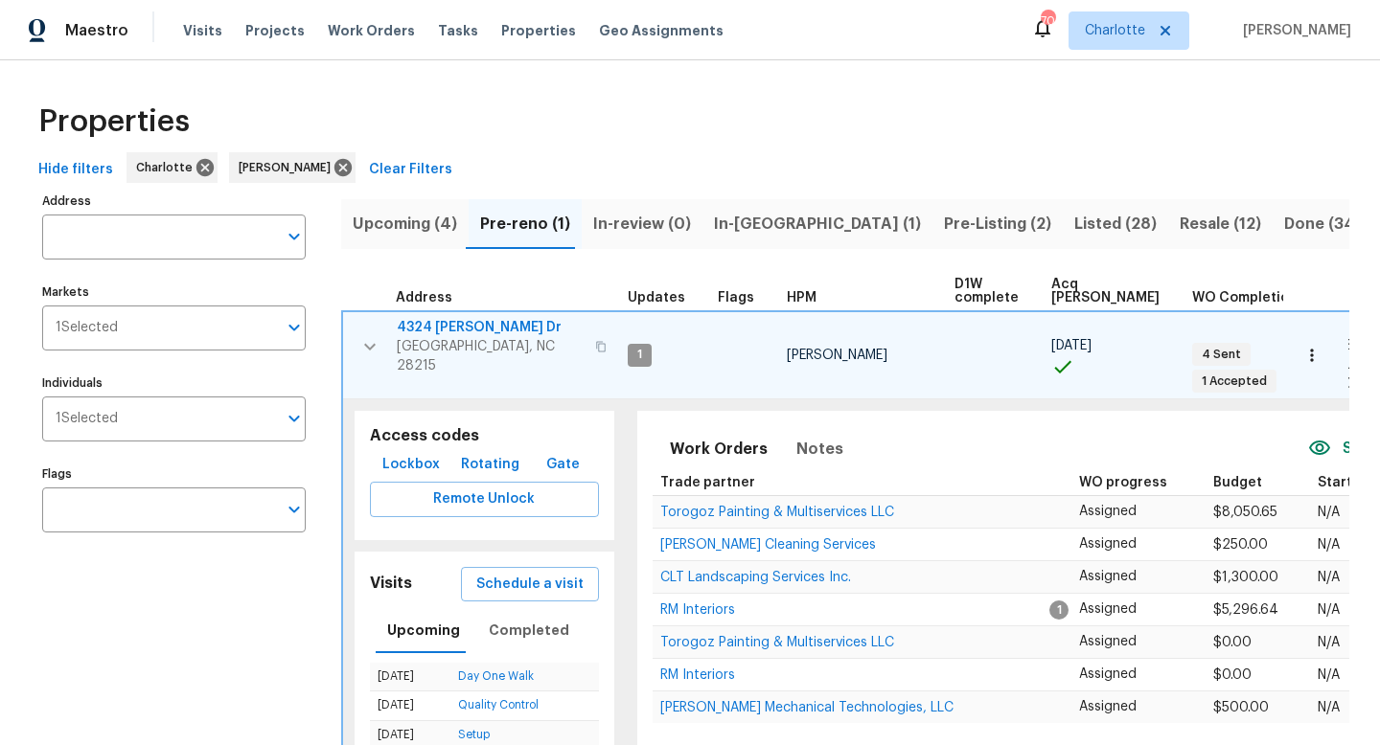
scroll to position [0, 45]
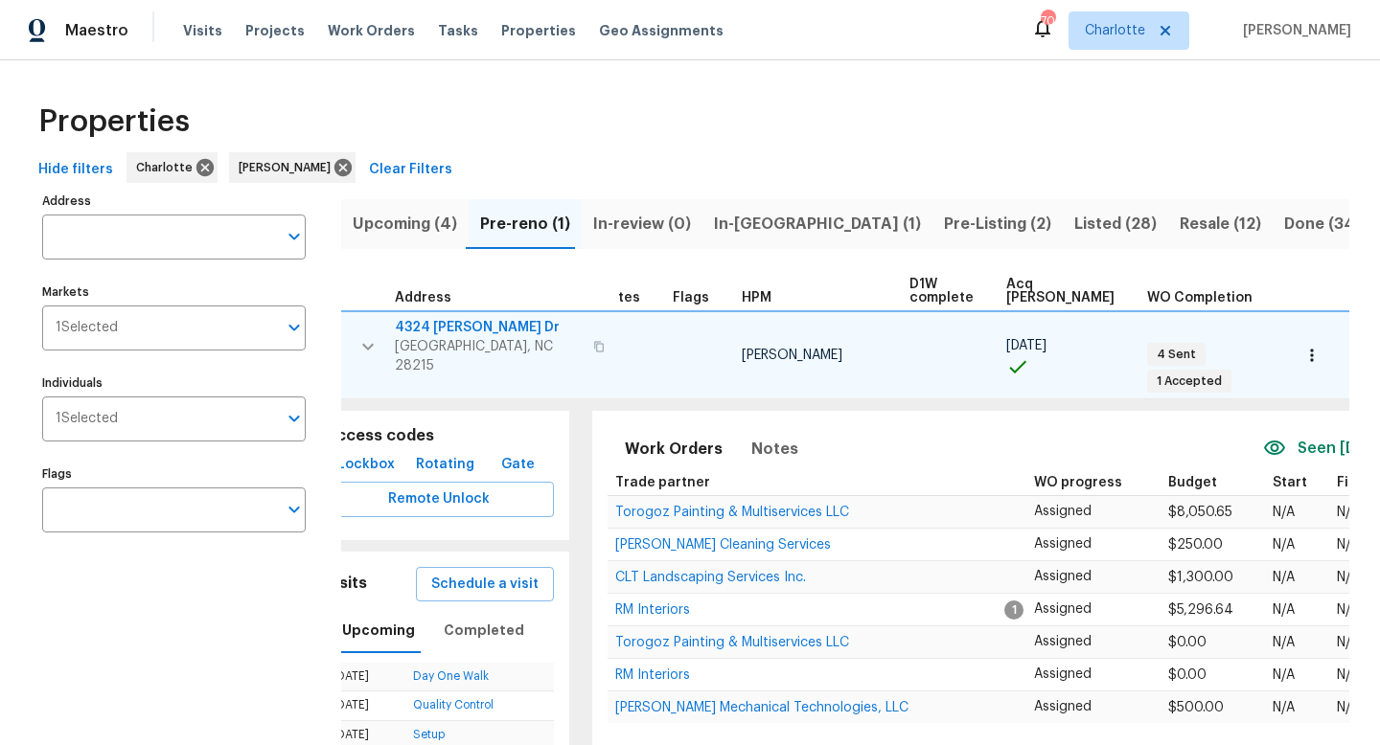
click at [371, 335] on icon "button" at bounding box center [367, 346] width 23 height 23
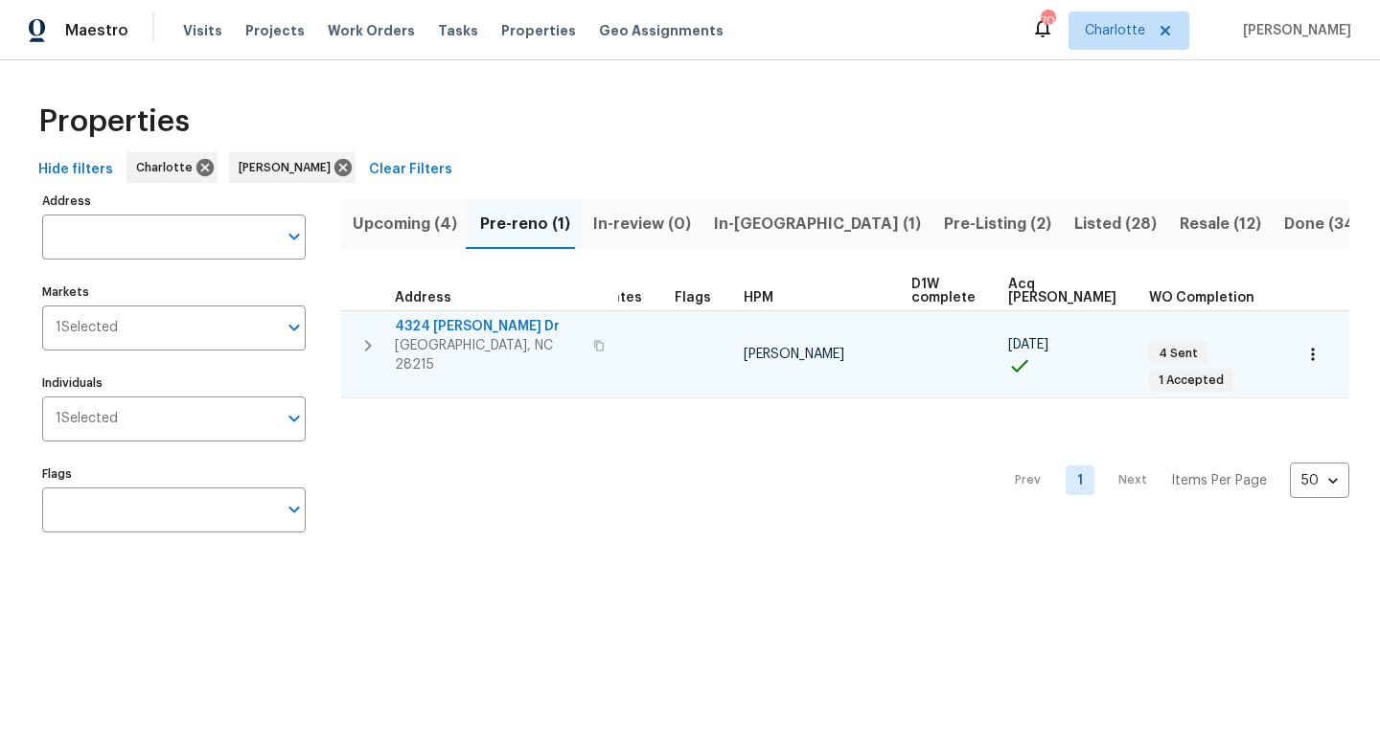
click at [752, 224] on span "In-[GEOGRAPHIC_DATA] (1)" at bounding box center [817, 224] width 207 height 27
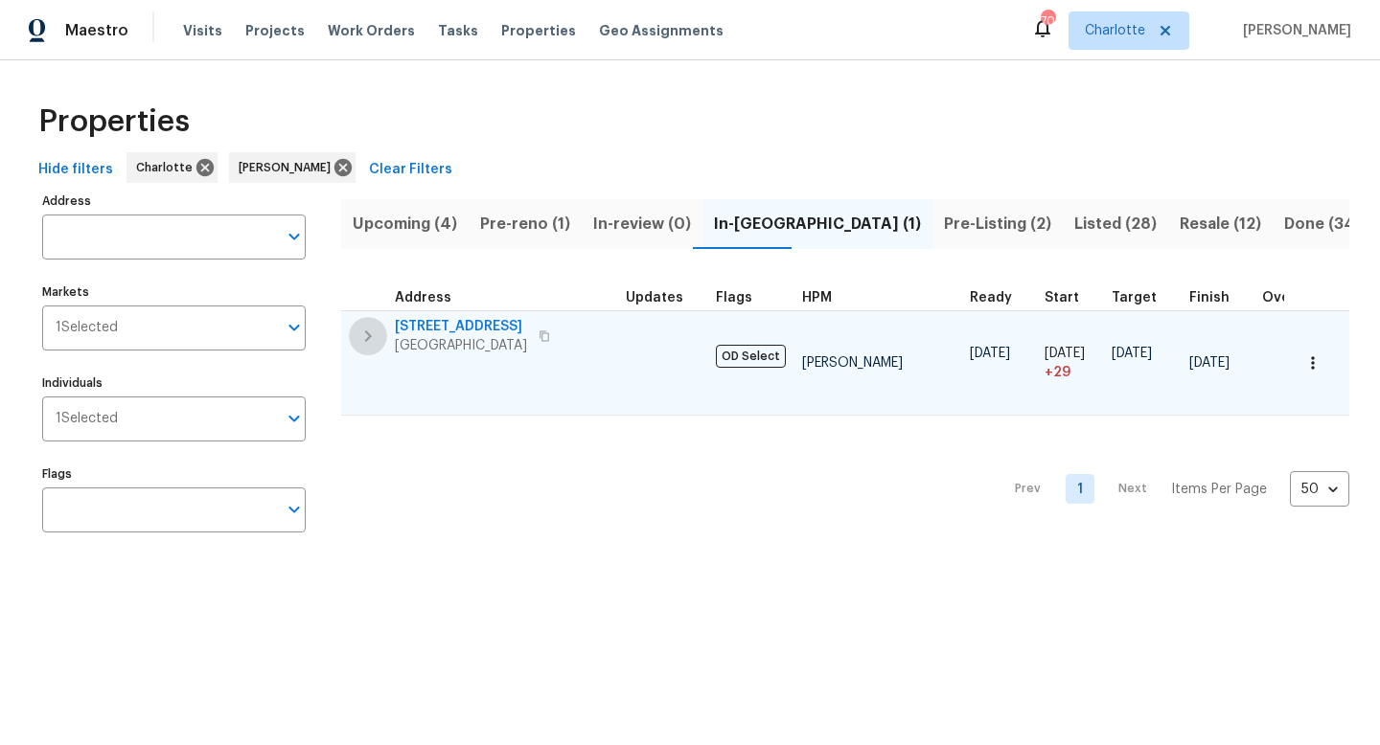
click at [373, 339] on icon "button" at bounding box center [367, 336] width 23 height 23
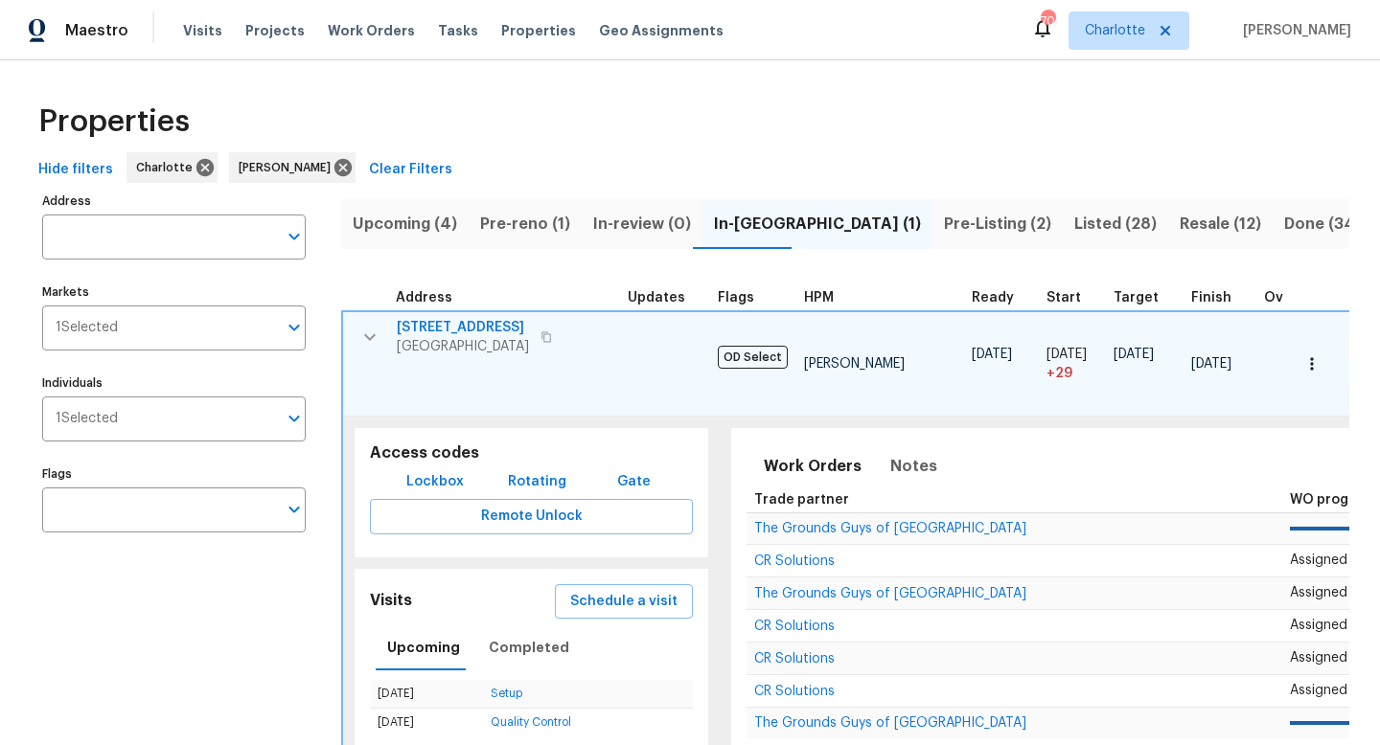
click at [379, 329] on icon "button" at bounding box center [369, 337] width 23 height 23
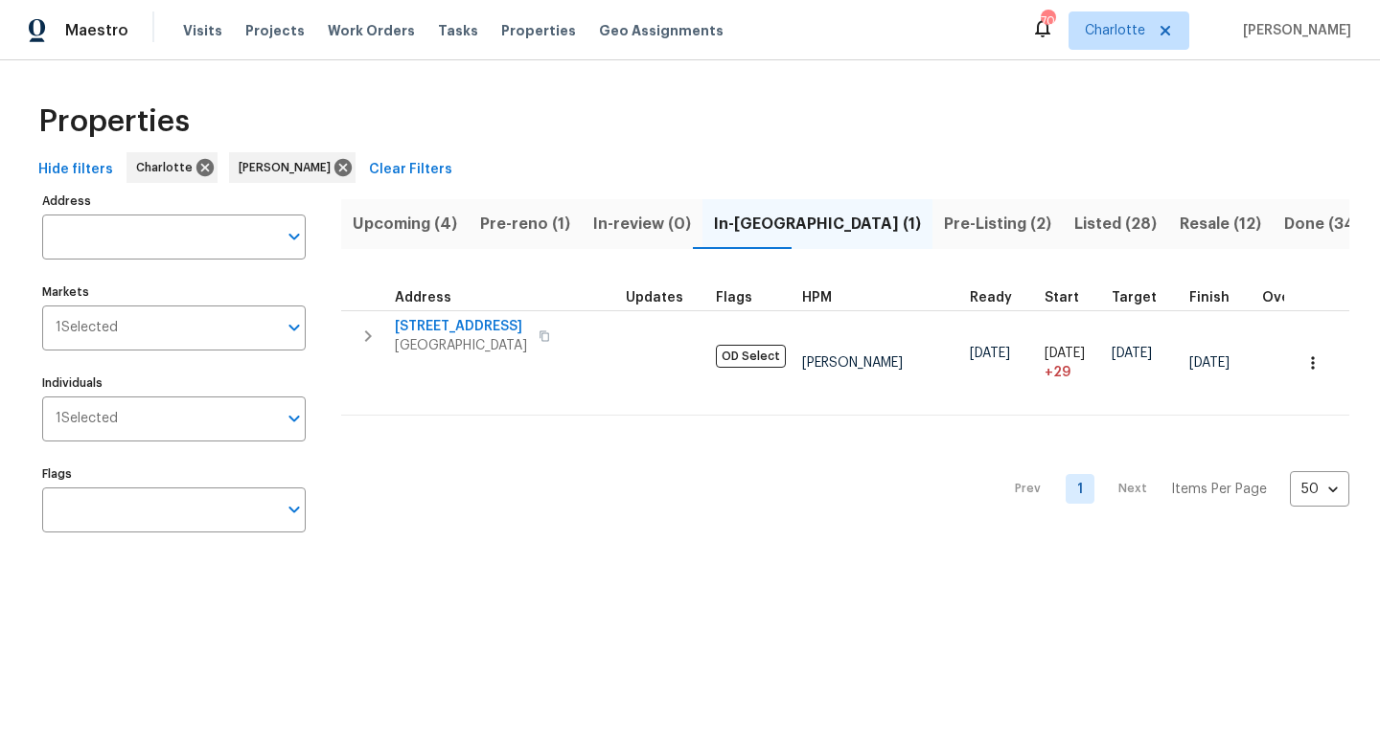
click at [944, 230] on span "Pre-Listing (2)" at bounding box center [997, 224] width 107 height 27
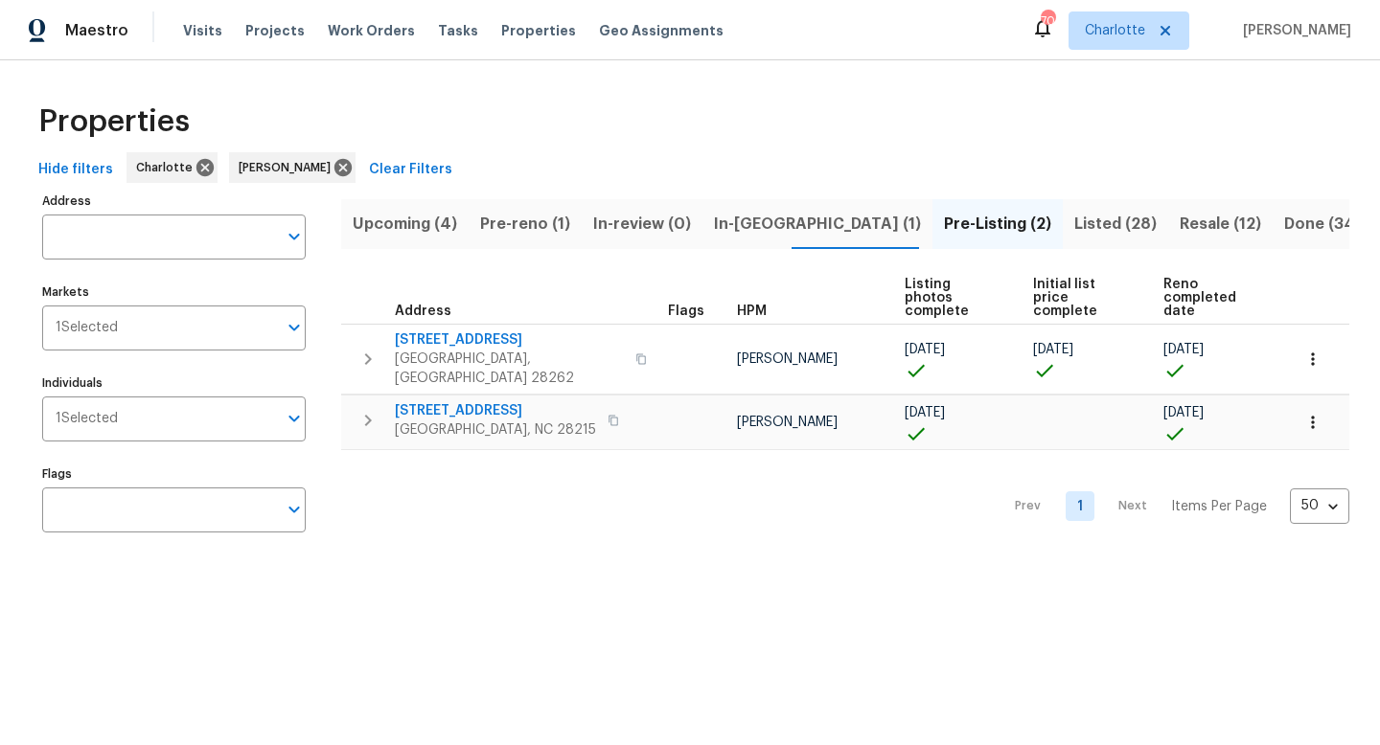
click at [525, 212] on span "Pre-reno (1)" at bounding box center [525, 224] width 90 height 27
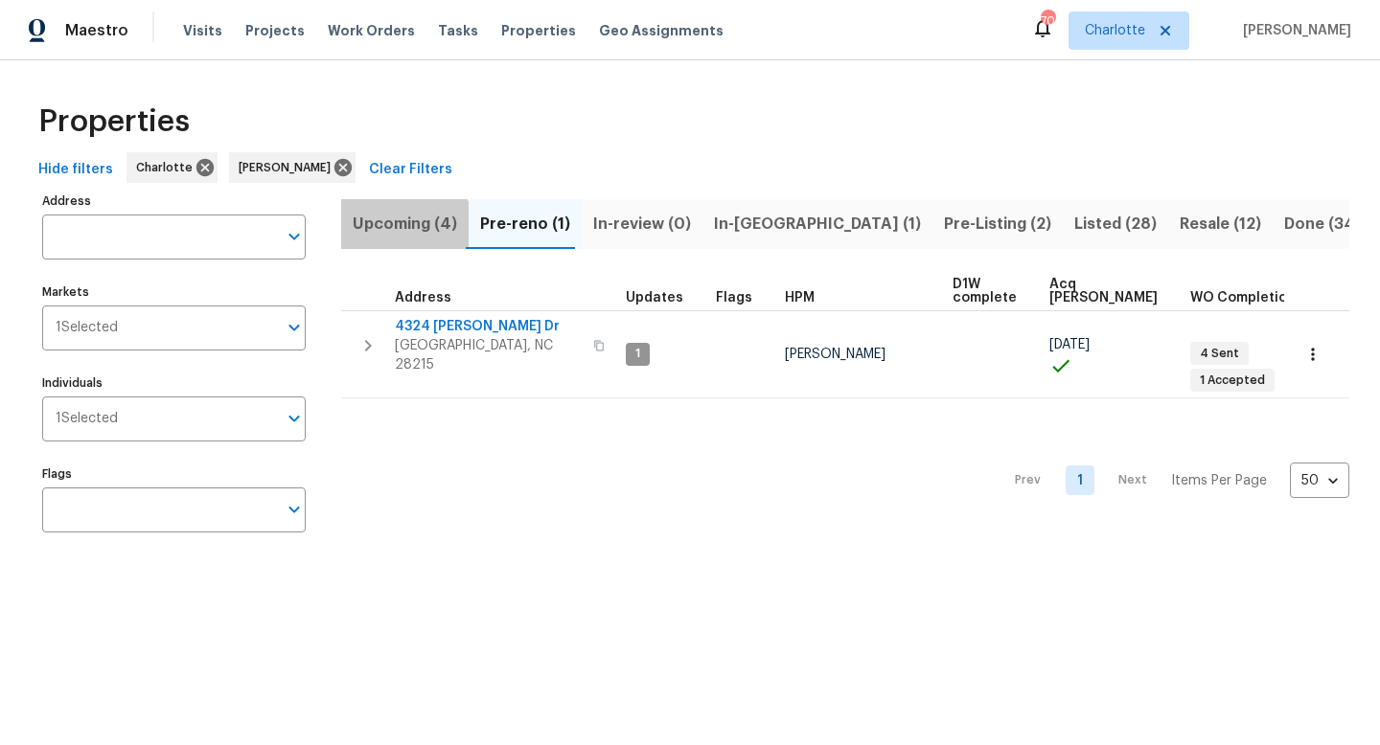
click at [388, 236] on span "Upcoming (4)" at bounding box center [405, 224] width 104 height 27
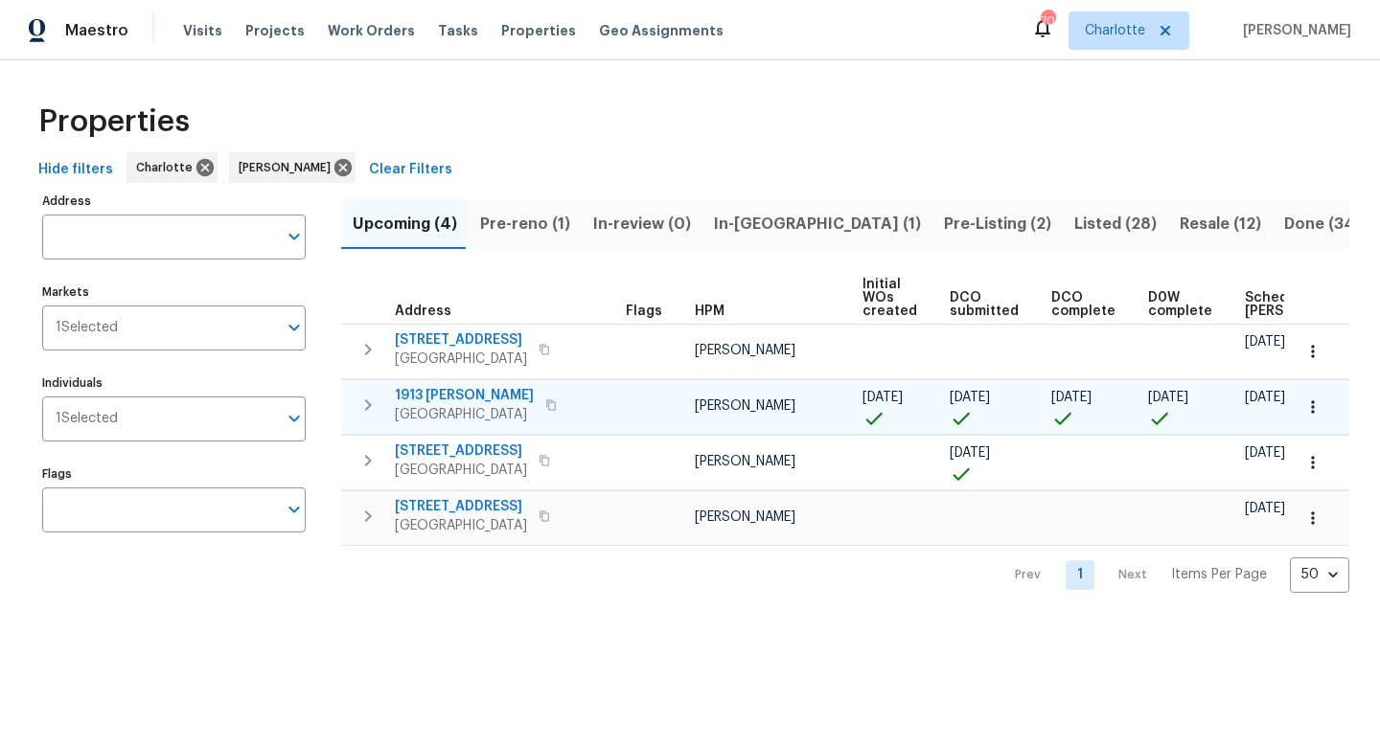
click at [370, 413] on icon "button" at bounding box center [367, 405] width 23 height 23
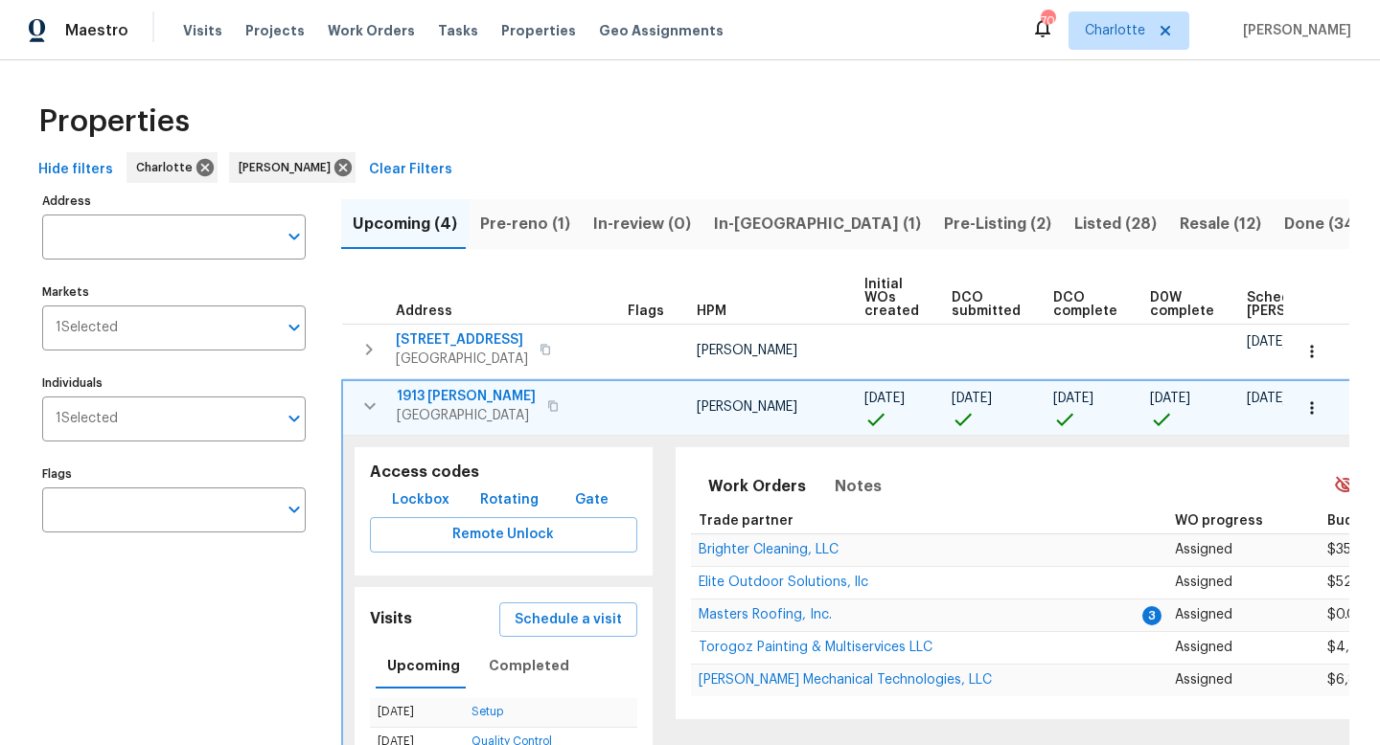
click at [426, 392] on span "1913 [PERSON_NAME]" at bounding box center [466, 396] width 139 height 19
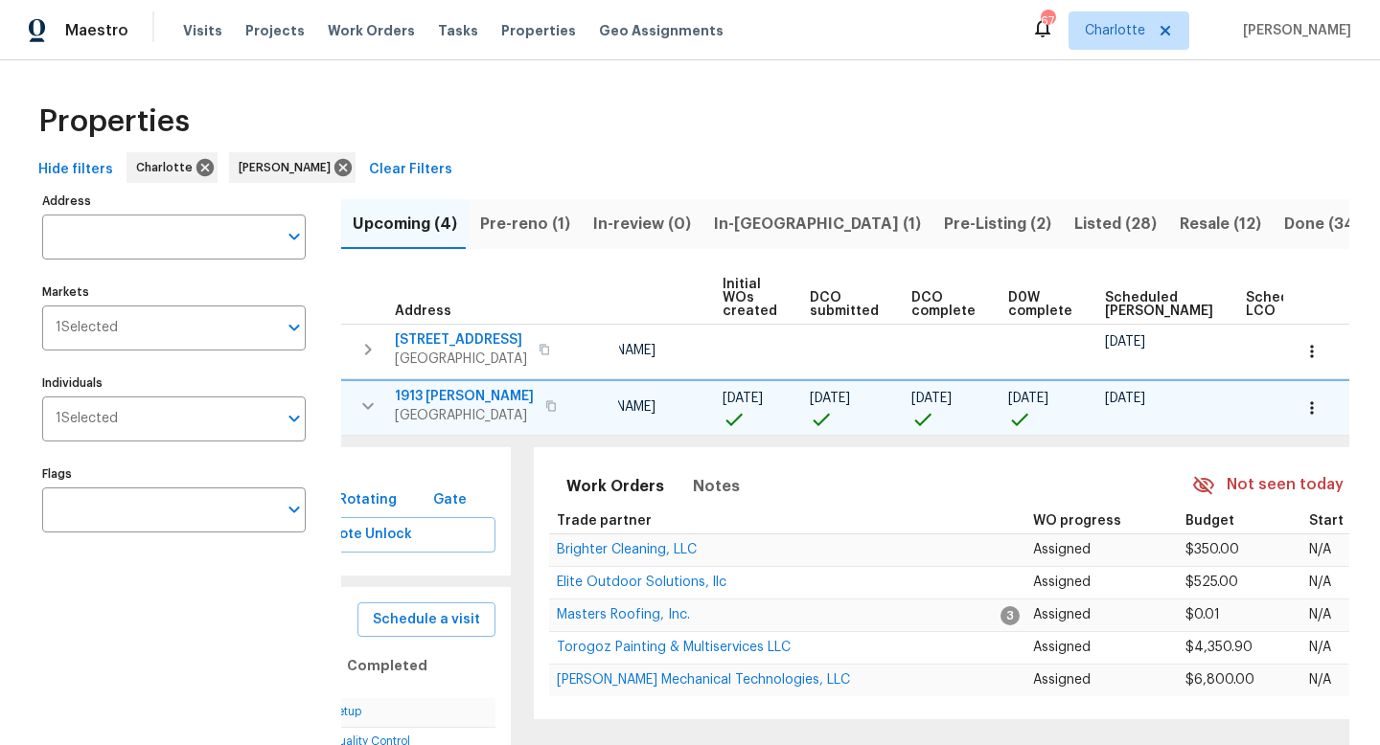
scroll to position [0, 215]
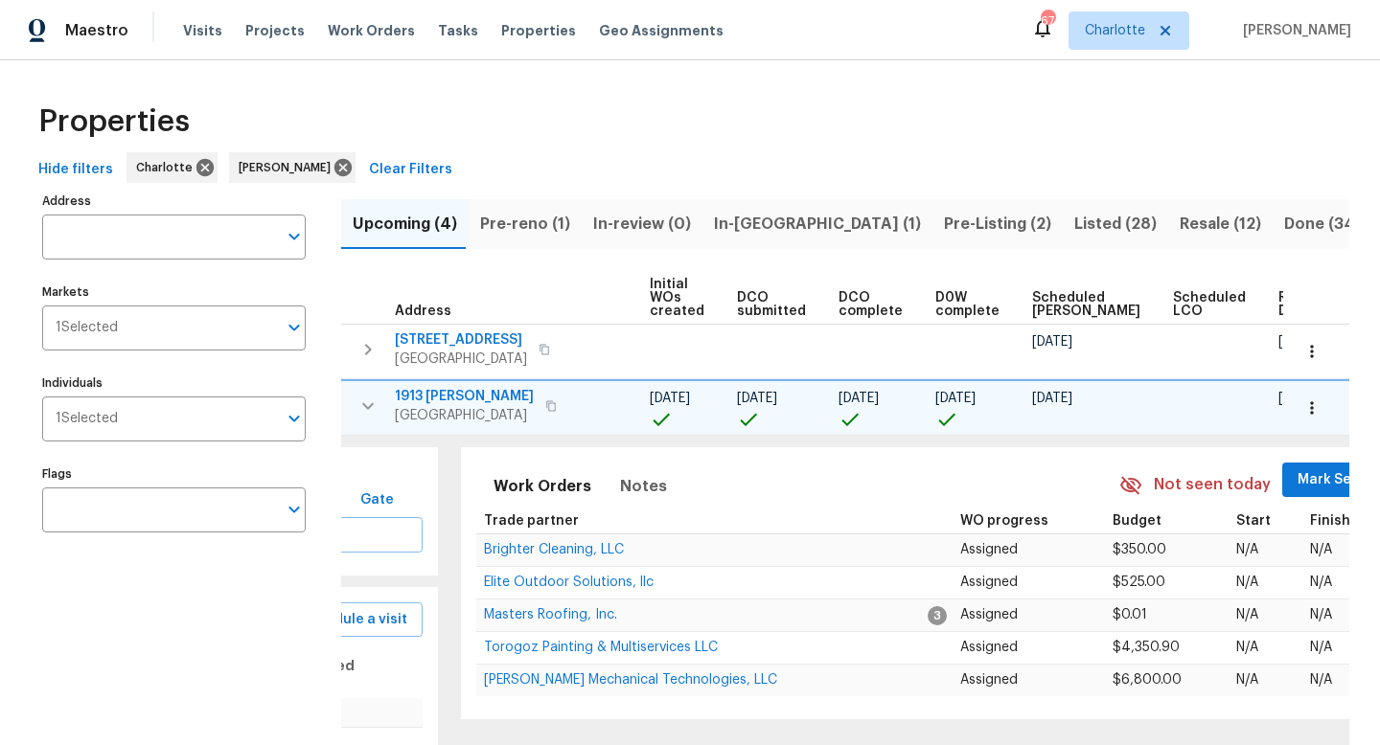
click at [1297, 478] on span "Mark Seen" at bounding box center [1332, 481] width 71 height 24
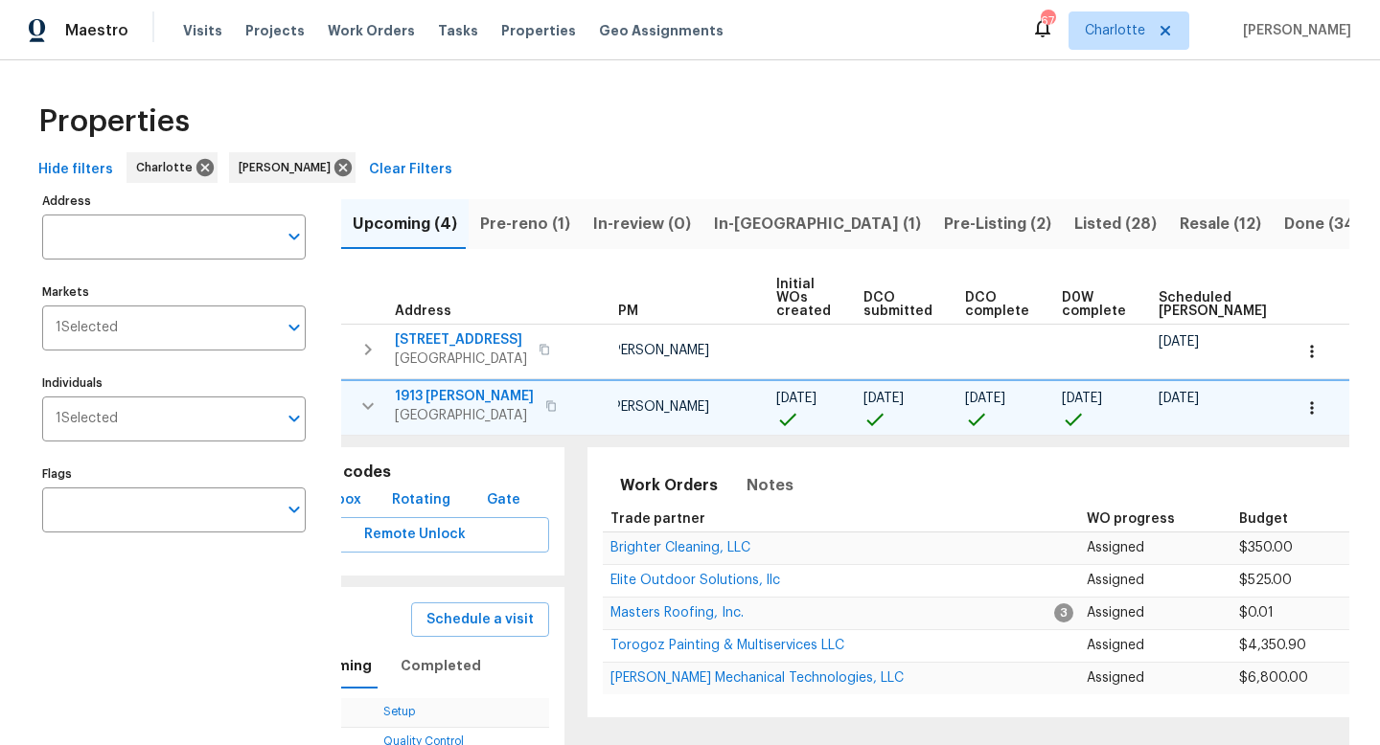
scroll to position [0, 0]
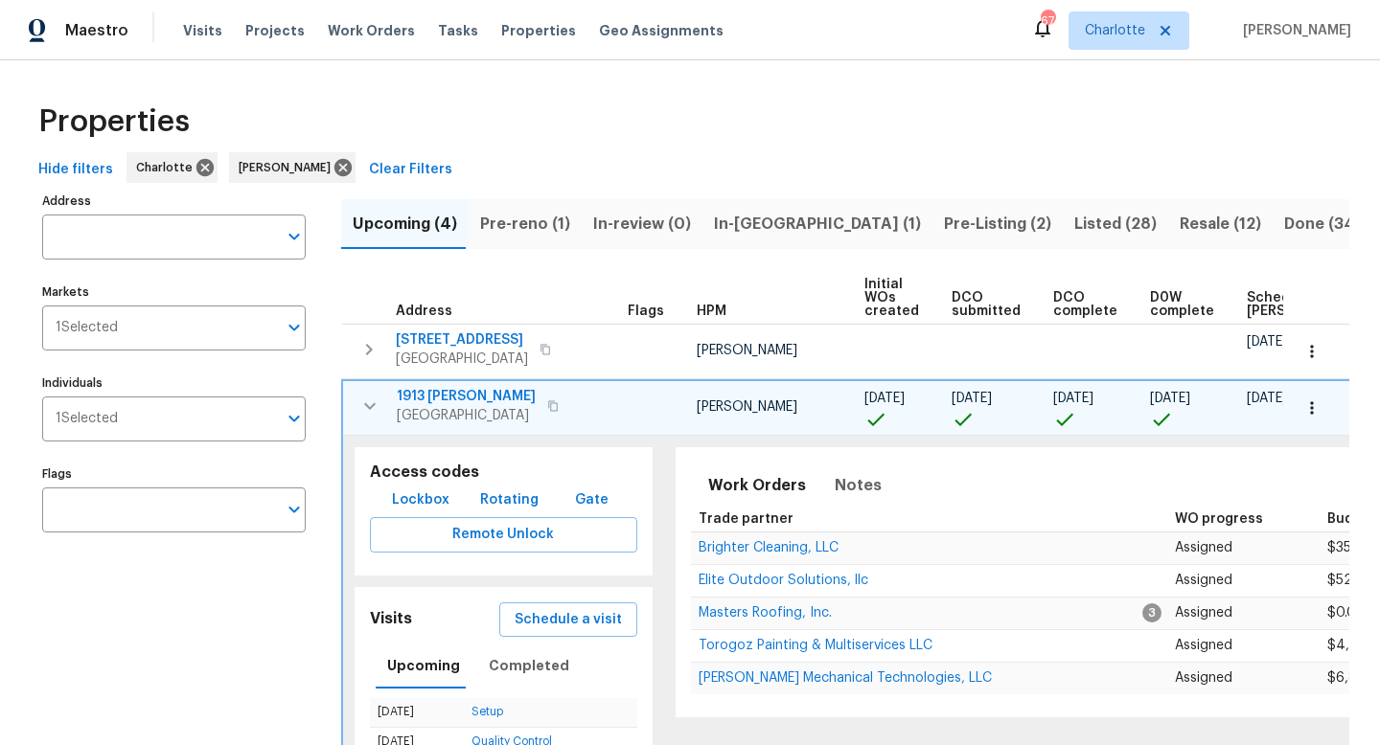
click at [376, 404] on icon "button" at bounding box center [369, 406] width 23 height 23
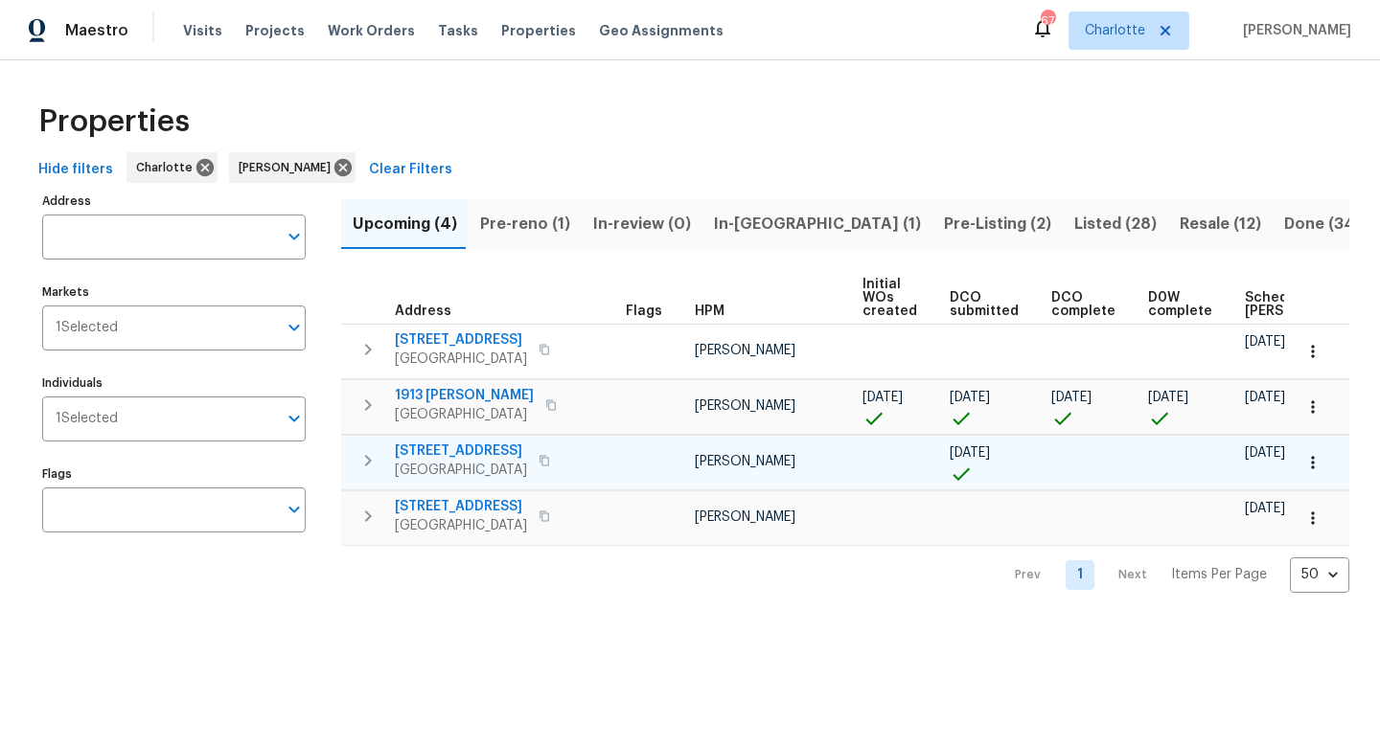
click at [374, 464] on icon "button" at bounding box center [367, 460] width 23 height 23
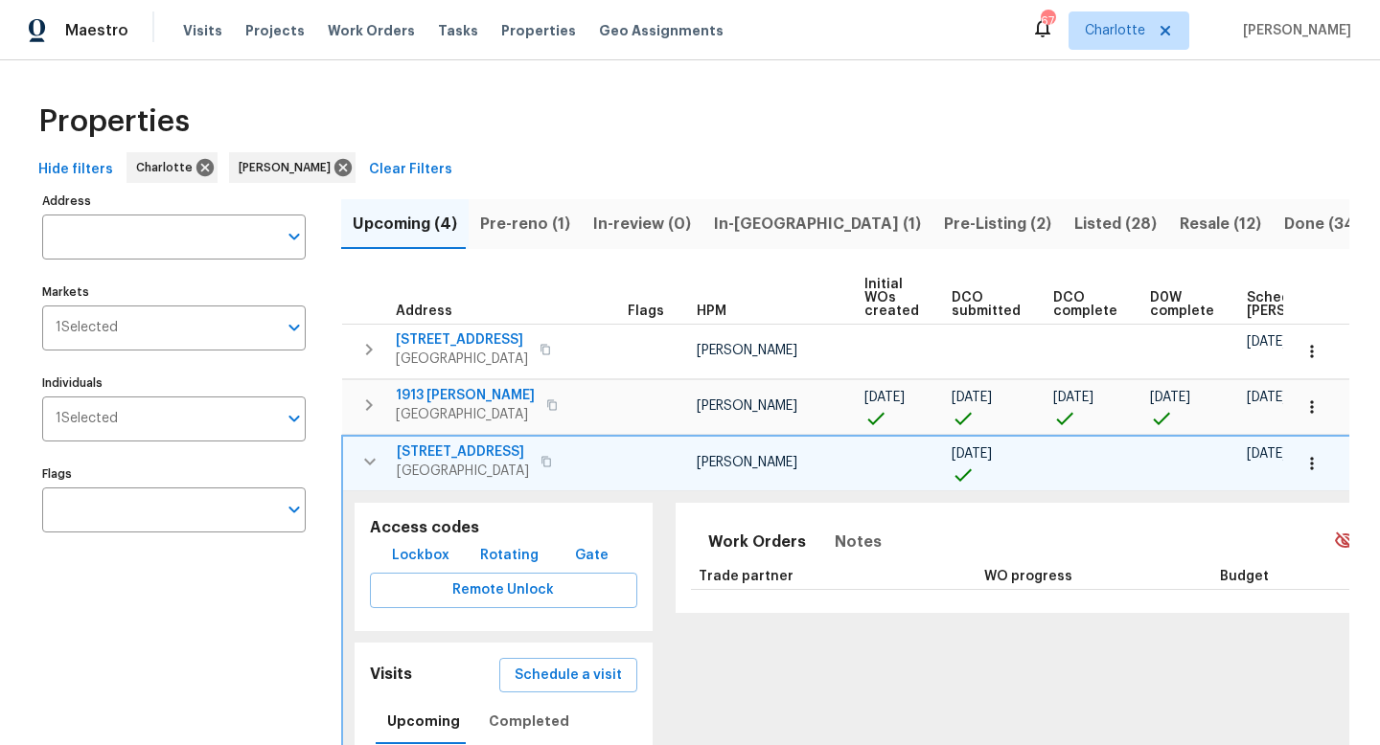
scroll to position [0, 215]
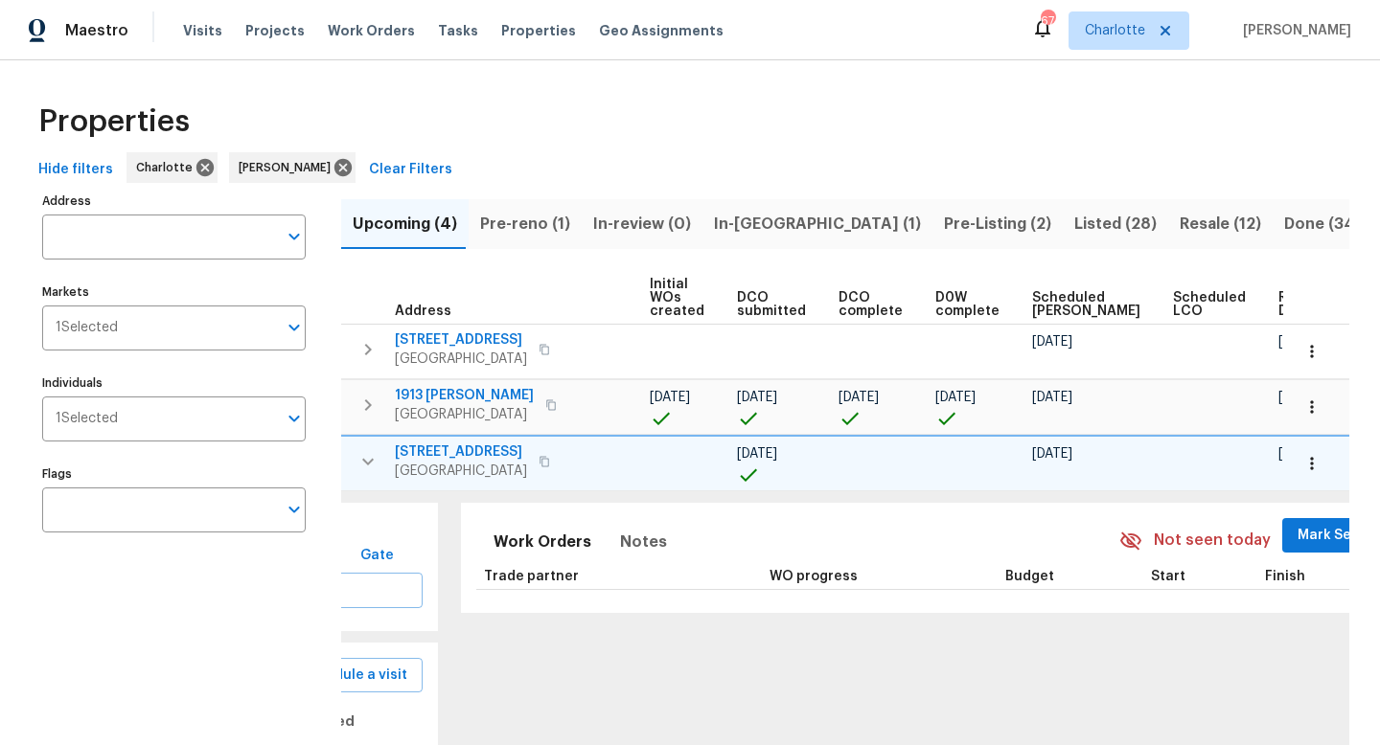
click at [1297, 538] on span "Mark Seen" at bounding box center [1332, 536] width 71 height 24
click at [383, 459] on button "button" at bounding box center [368, 462] width 38 height 38
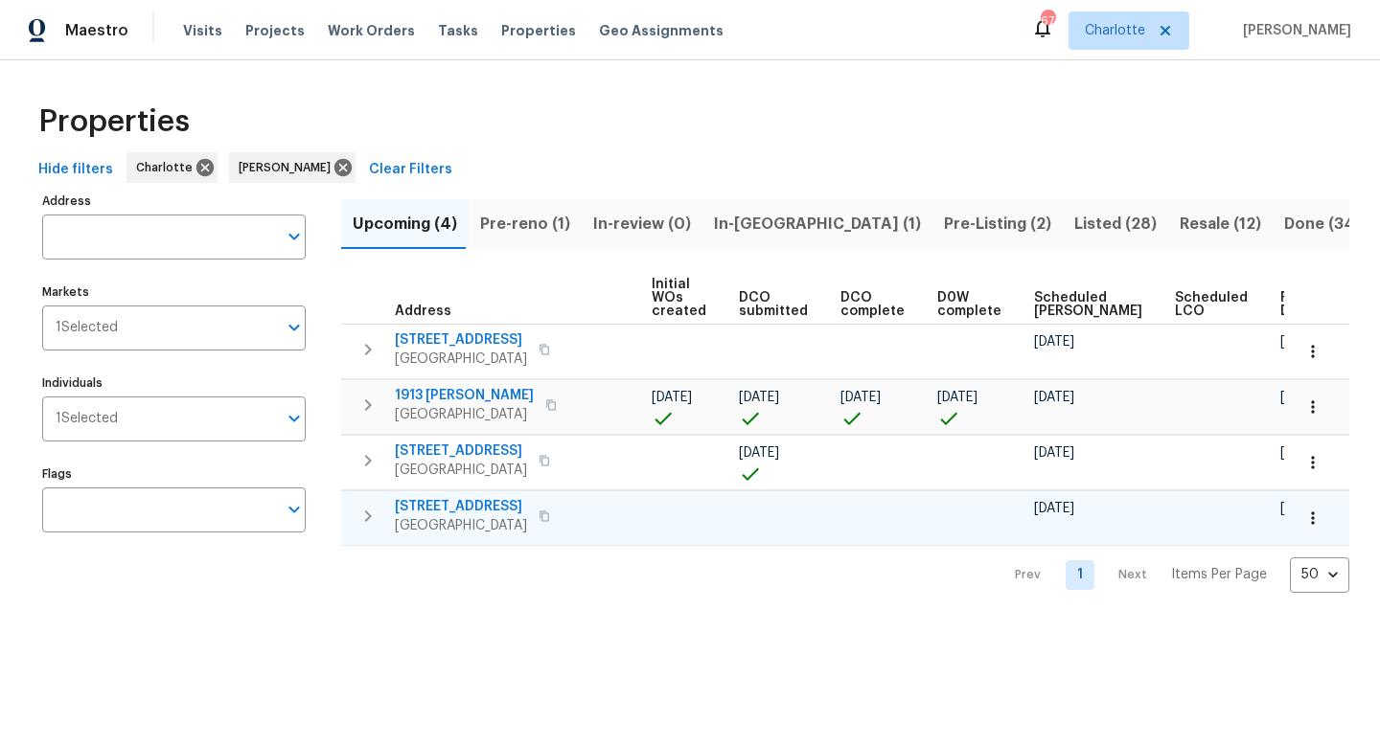
click at [362, 522] on icon "button" at bounding box center [367, 516] width 23 height 23
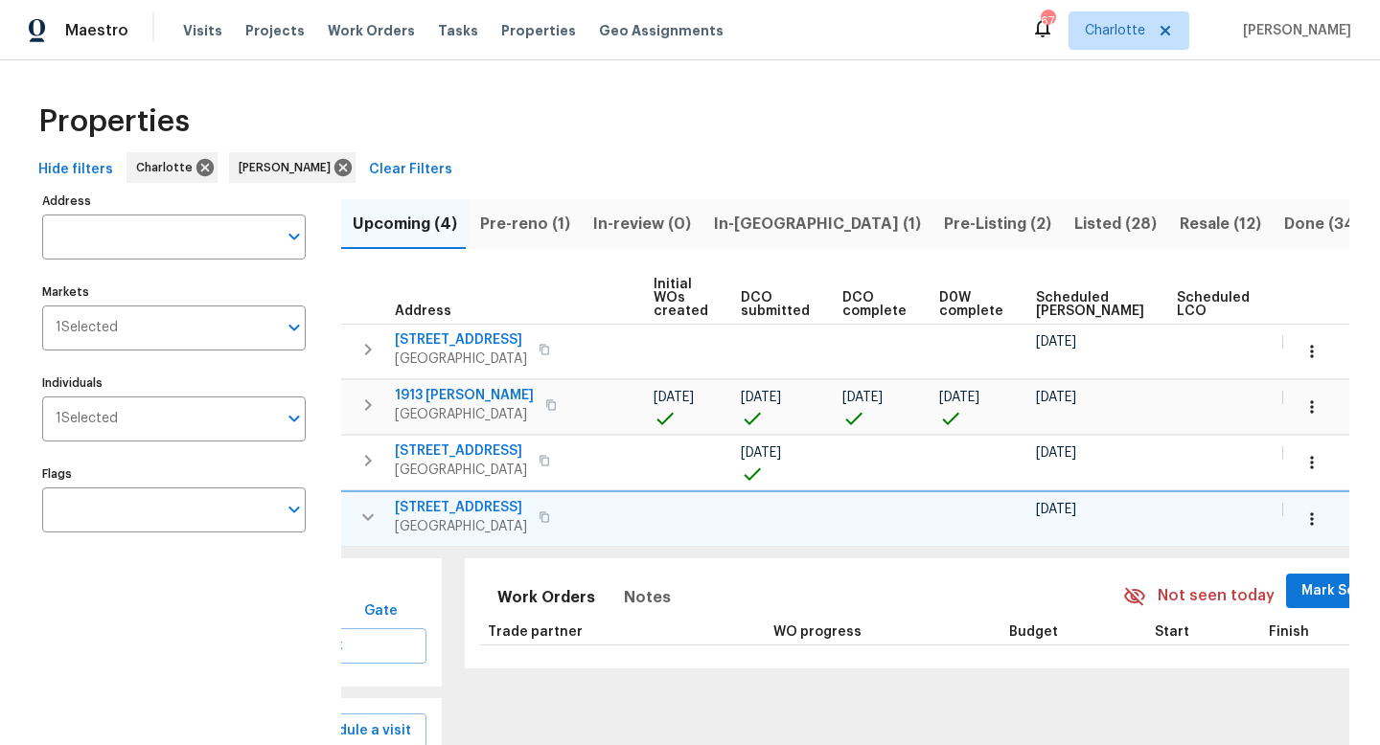
click at [1301, 594] on span "Mark Seen" at bounding box center [1336, 592] width 71 height 24
click at [373, 515] on icon "button" at bounding box center [367, 517] width 23 height 23
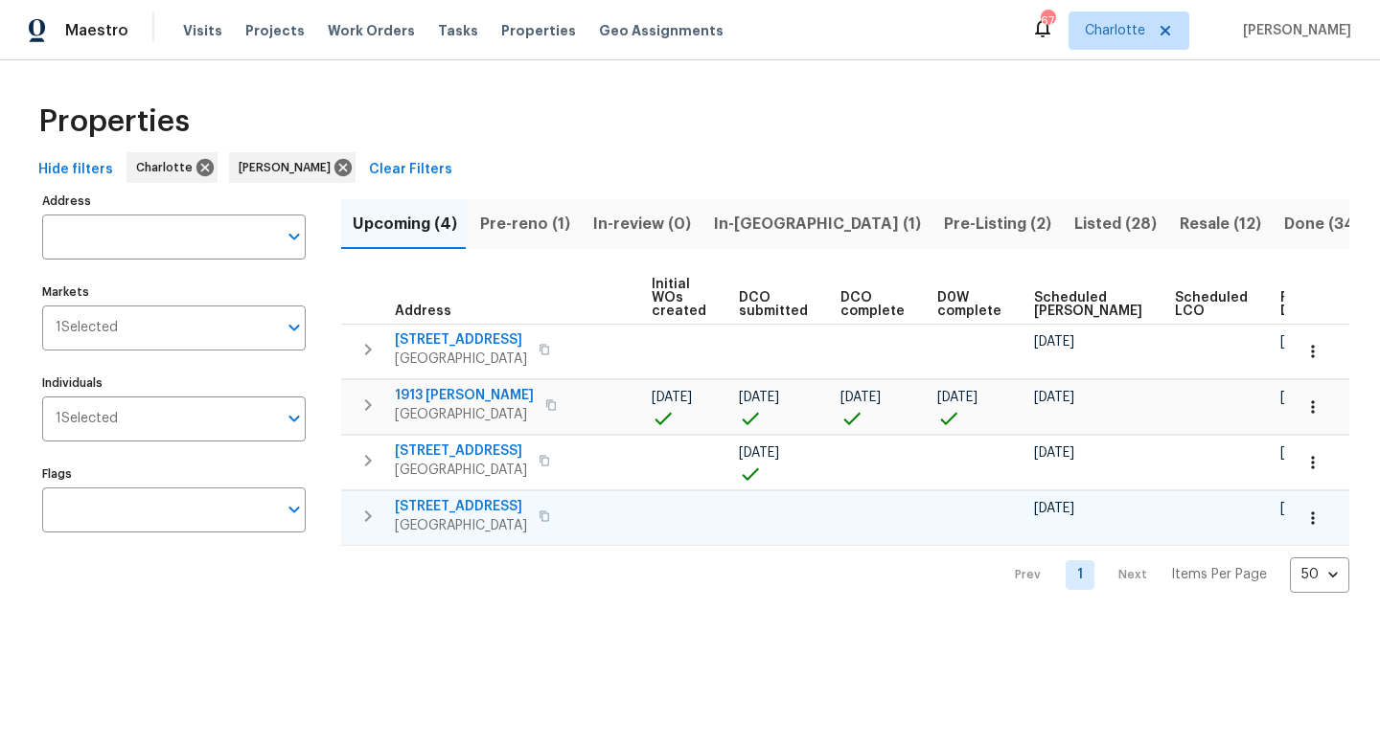
click at [367, 459] on icon "button" at bounding box center [367, 460] width 23 height 23
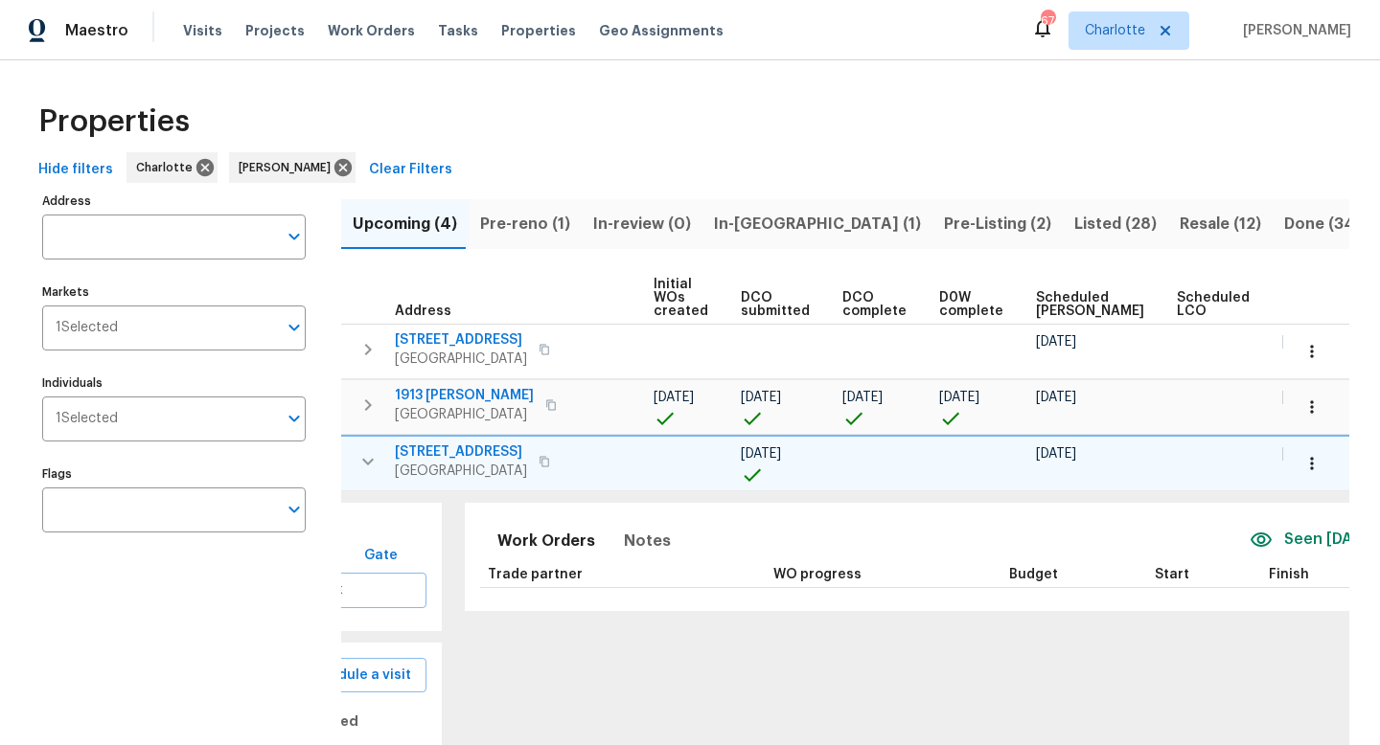
click at [467, 456] on span "349 Wakefield Dr Apt A" at bounding box center [461, 452] width 132 height 19
click at [361, 465] on icon "button" at bounding box center [367, 461] width 23 height 23
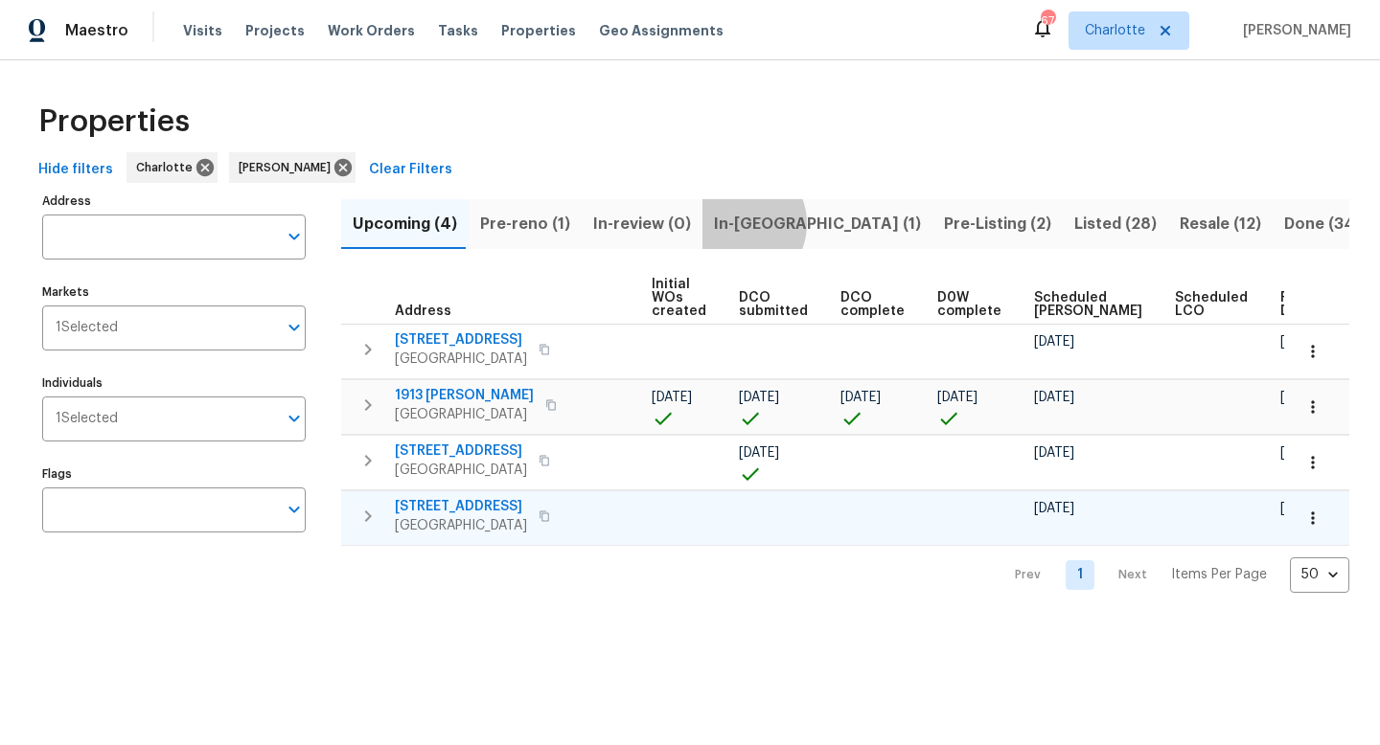
click at [728, 223] on span "In-reno (1)" at bounding box center [817, 224] width 207 height 27
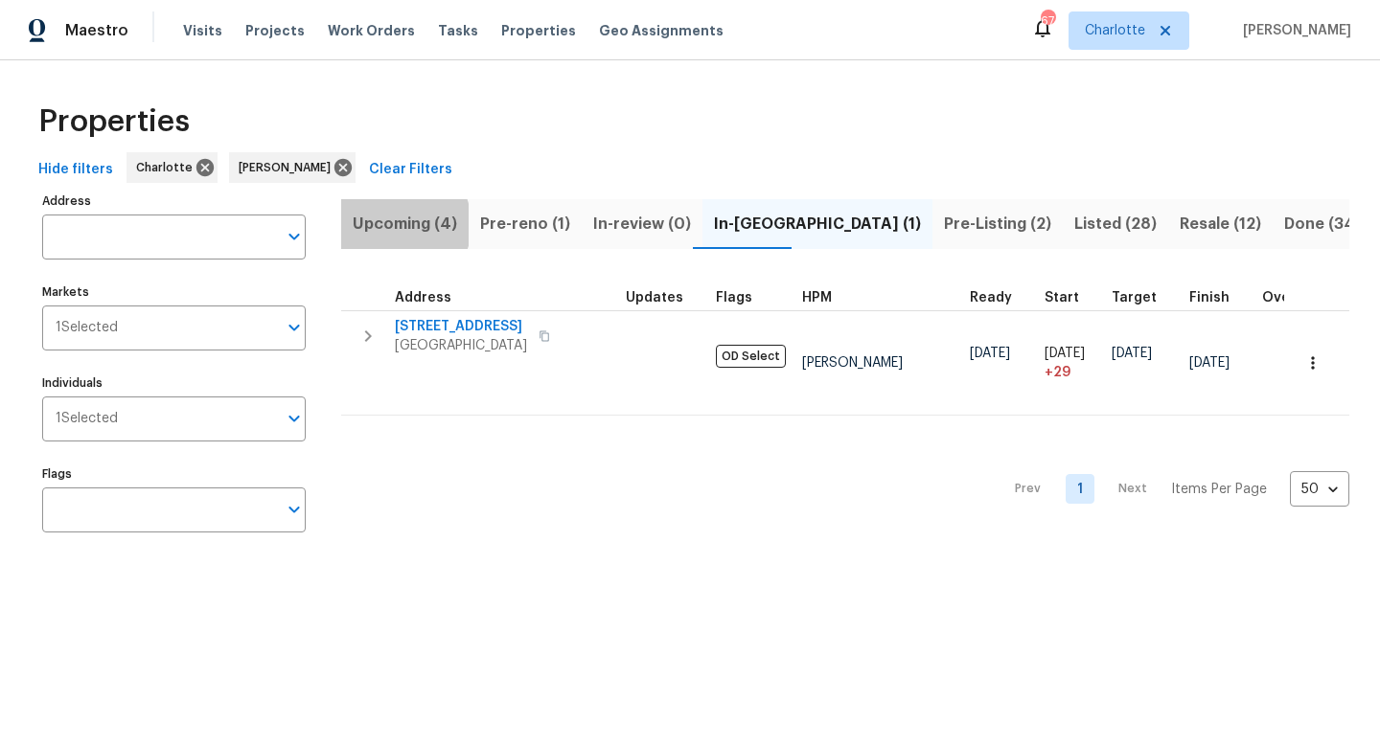
click at [397, 224] on span "Upcoming (4)" at bounding box center [405, 224] width 104 height 27
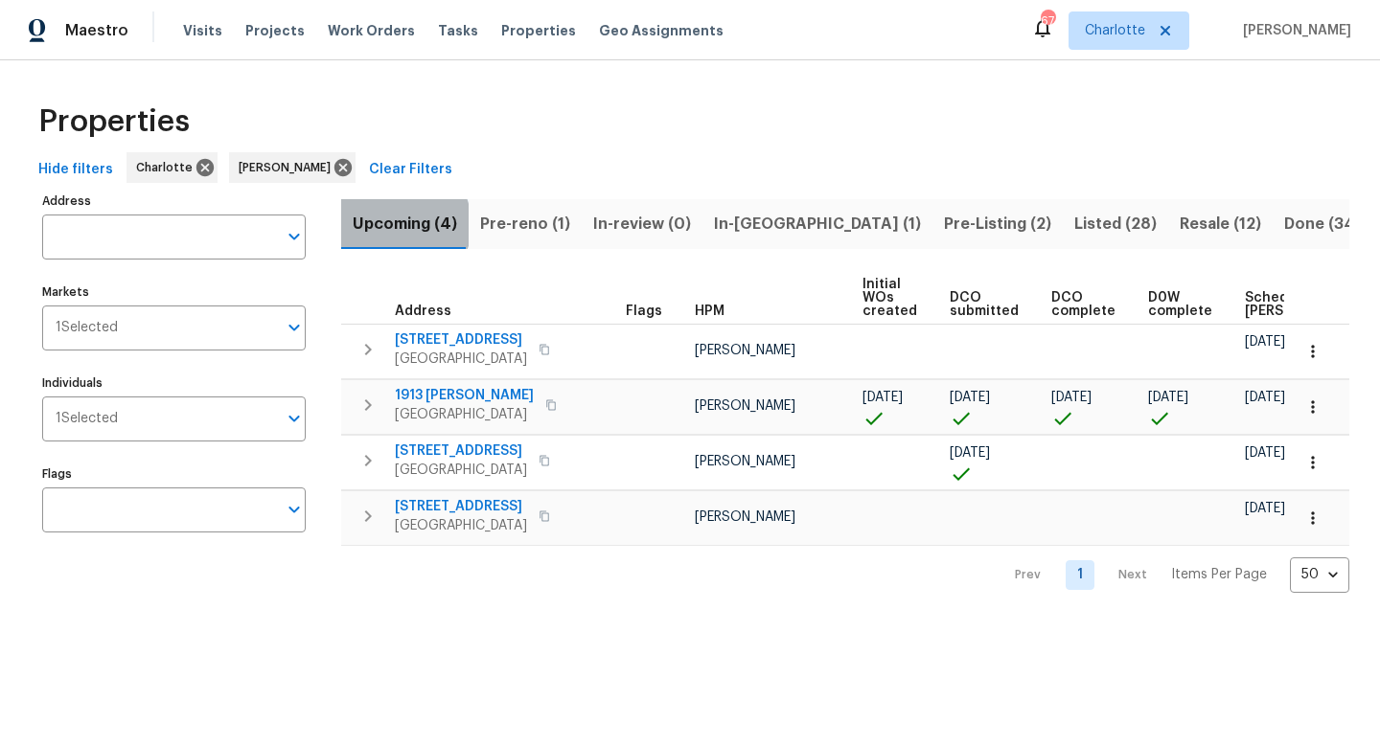
click at [397, 224] on span "Upcoming (4)" at bounding box center [405, 224] width 104 height 27
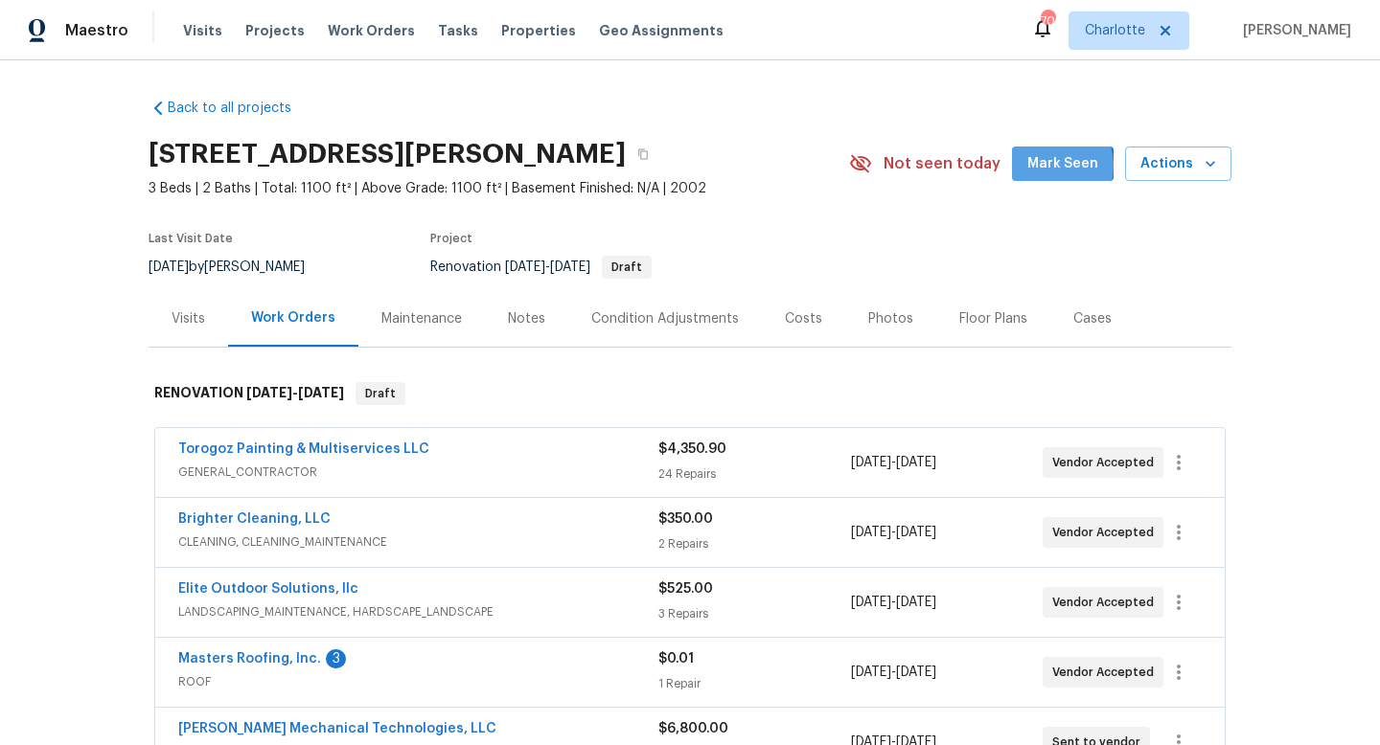
click at [1052, 166] on span "Mark Seen" at bounding box center [1062, 164] width 71 height 24
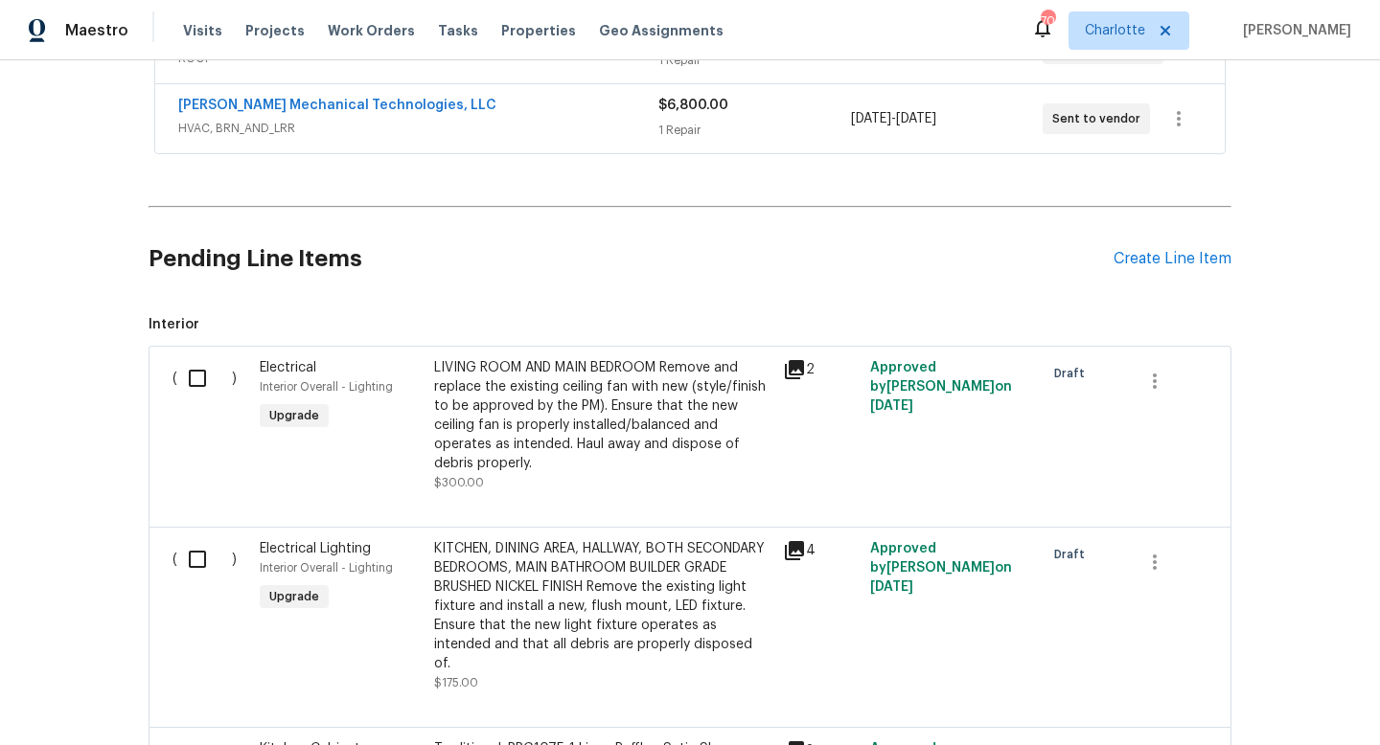
scroll to position [536, 0]
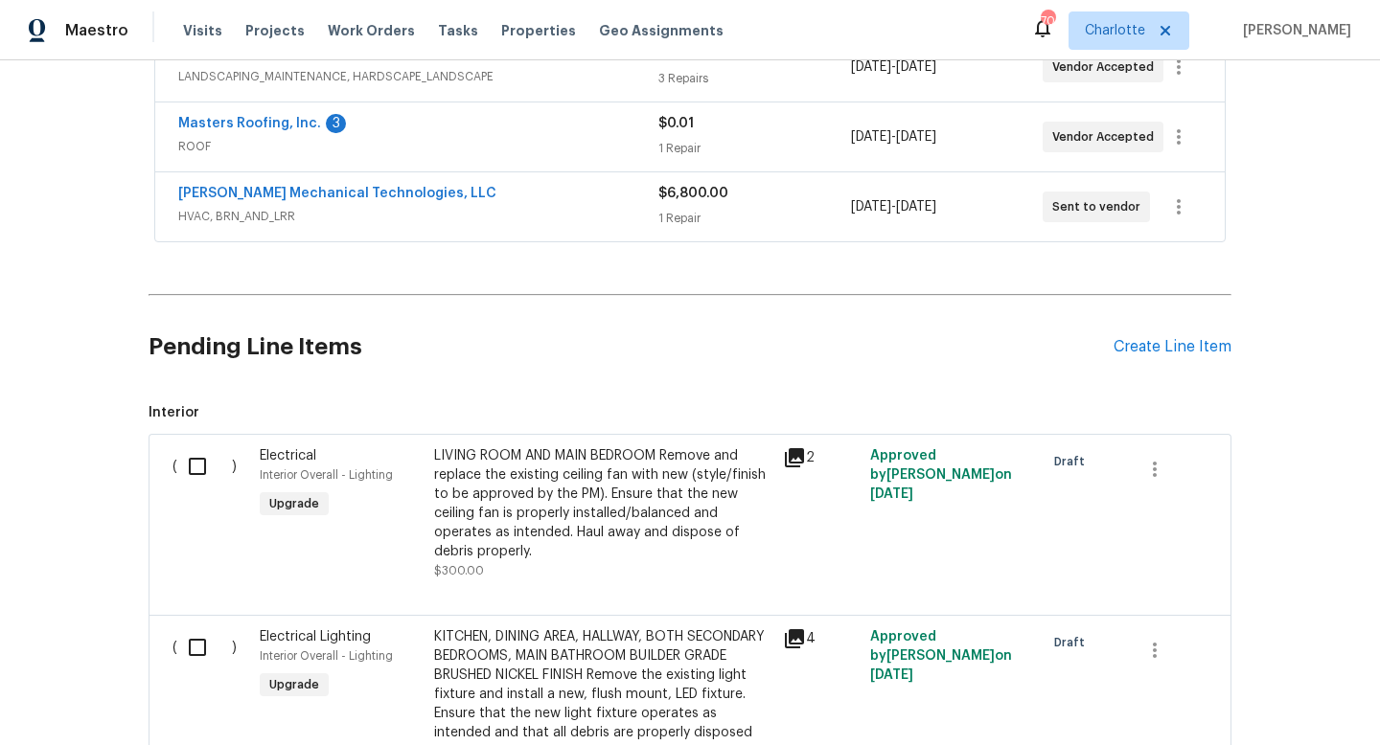
click at [201, 470] on input "checkbox" at bounding box center [204, 466] width 55 height 40
checkbox input "true"
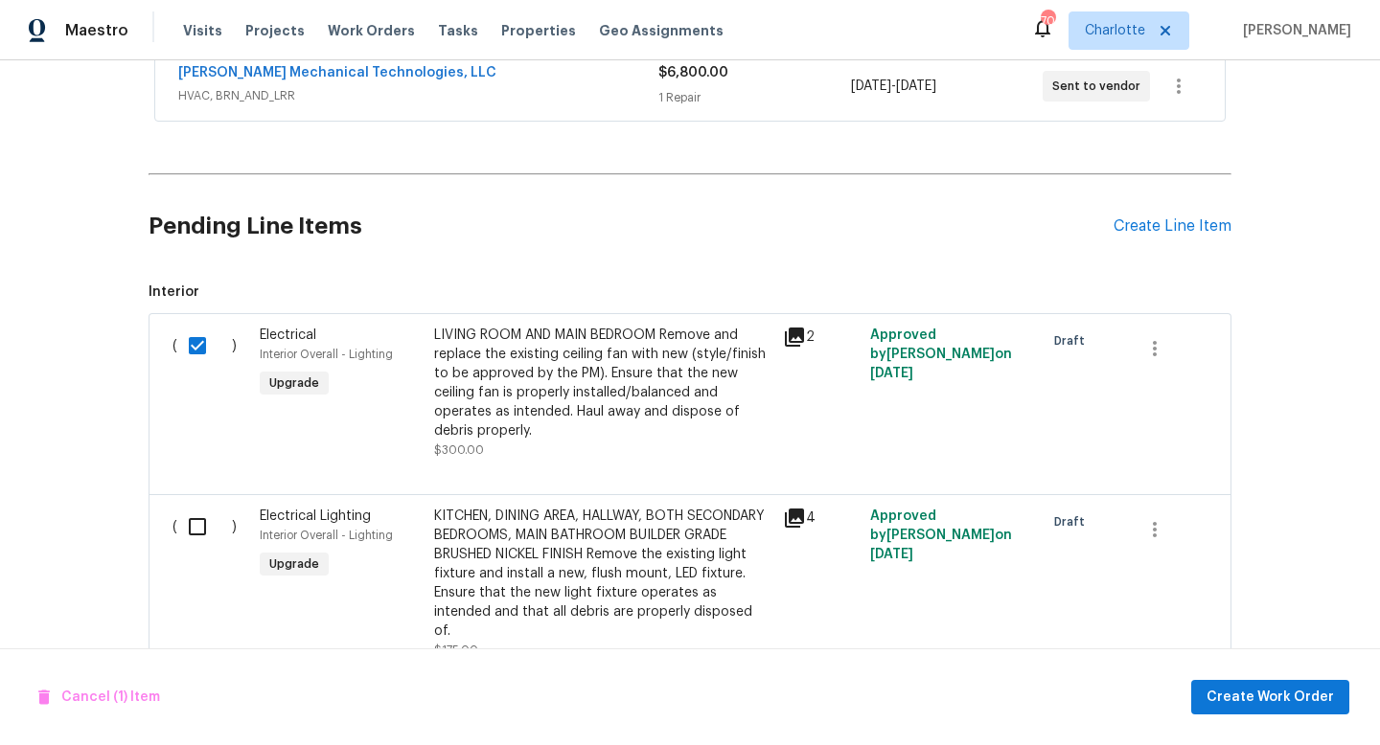
scroll to position [727, 0]
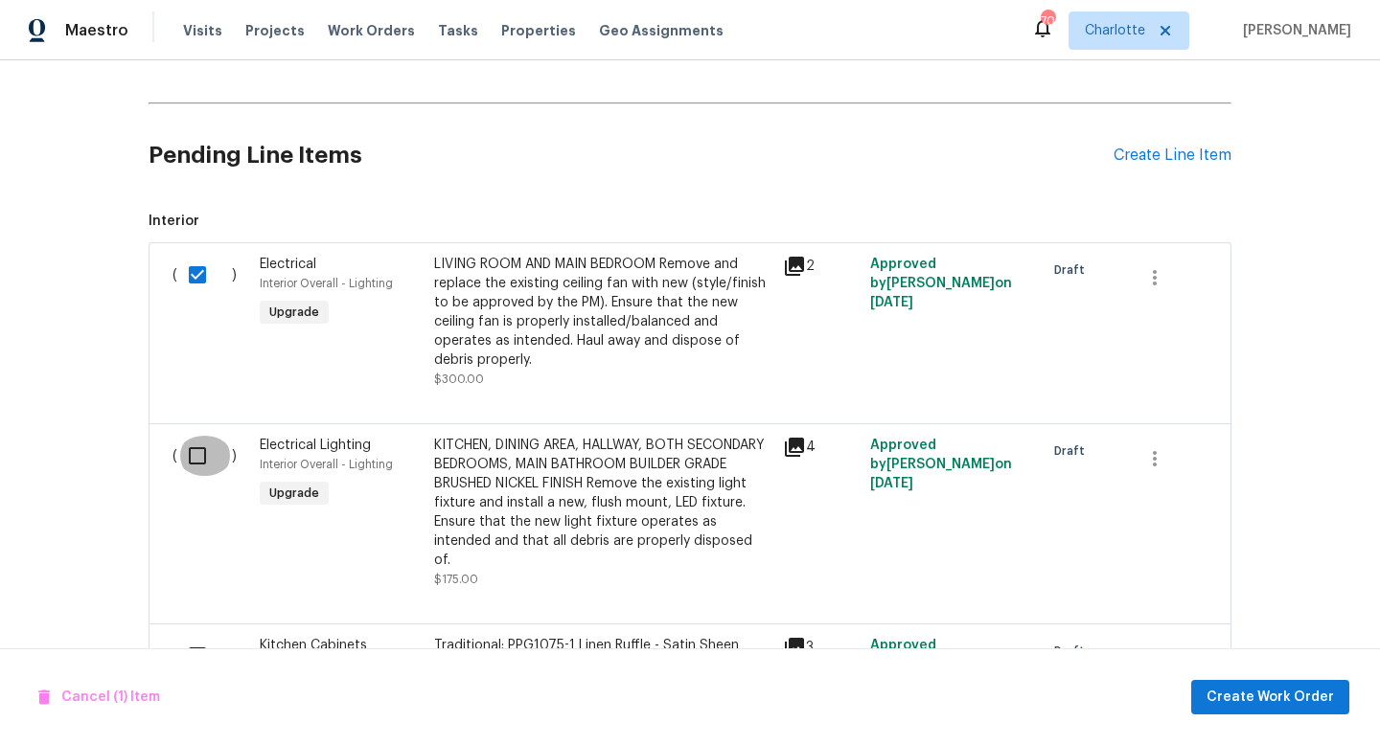
click at [195, 458] on input "checkbox" at bounding box center [204, 456] width 55 height 40
checkbox input "true"
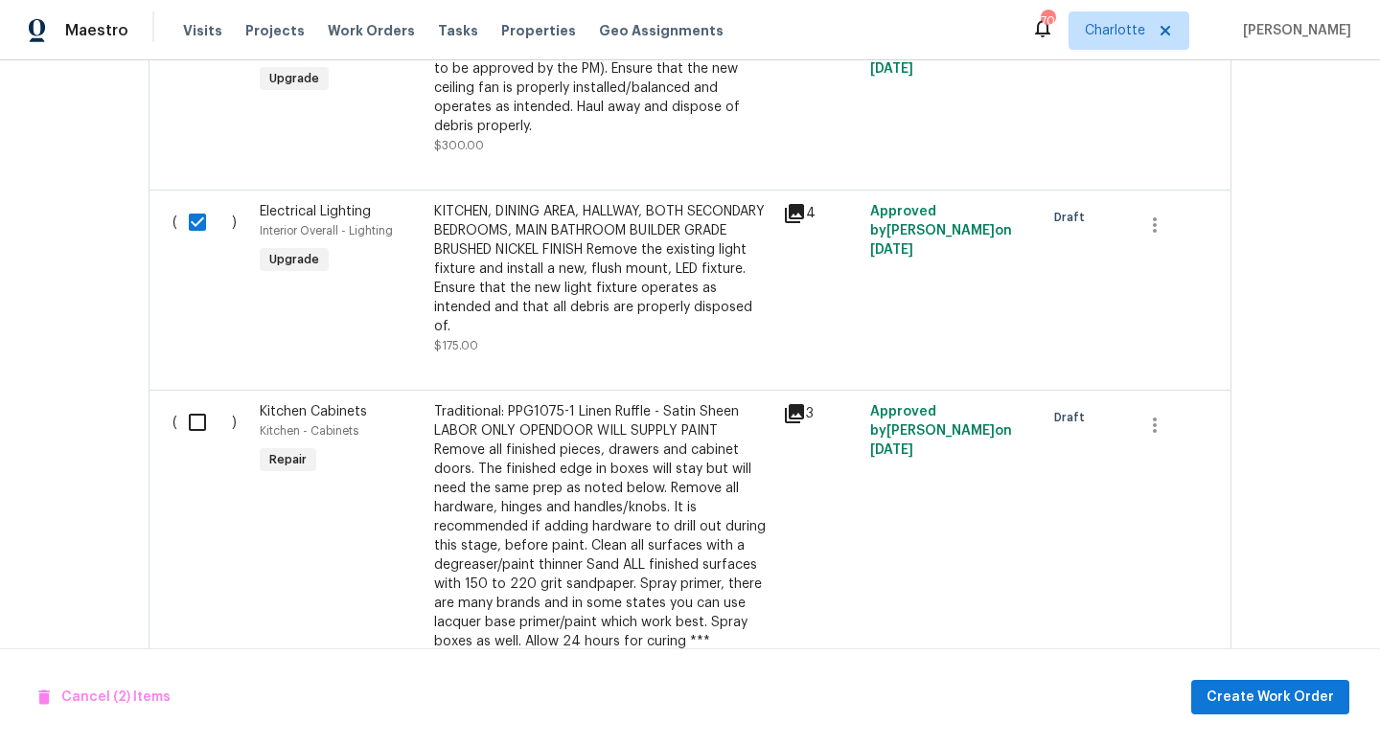
scroll to position [962, 0]
click at [192, 402] on input "checkbox" at bounding box center [204, 421] width 55 height 40
checkbox input "true"
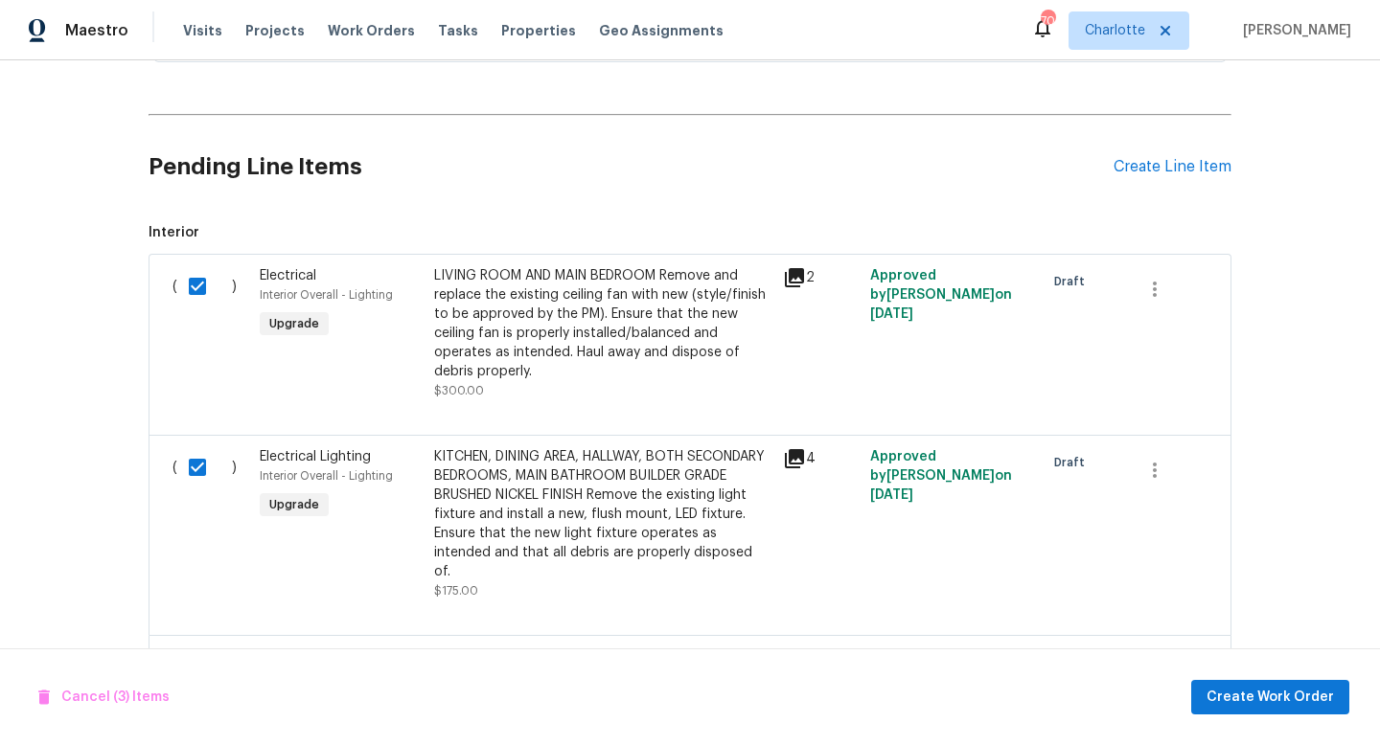
scroll to position [727, 0]
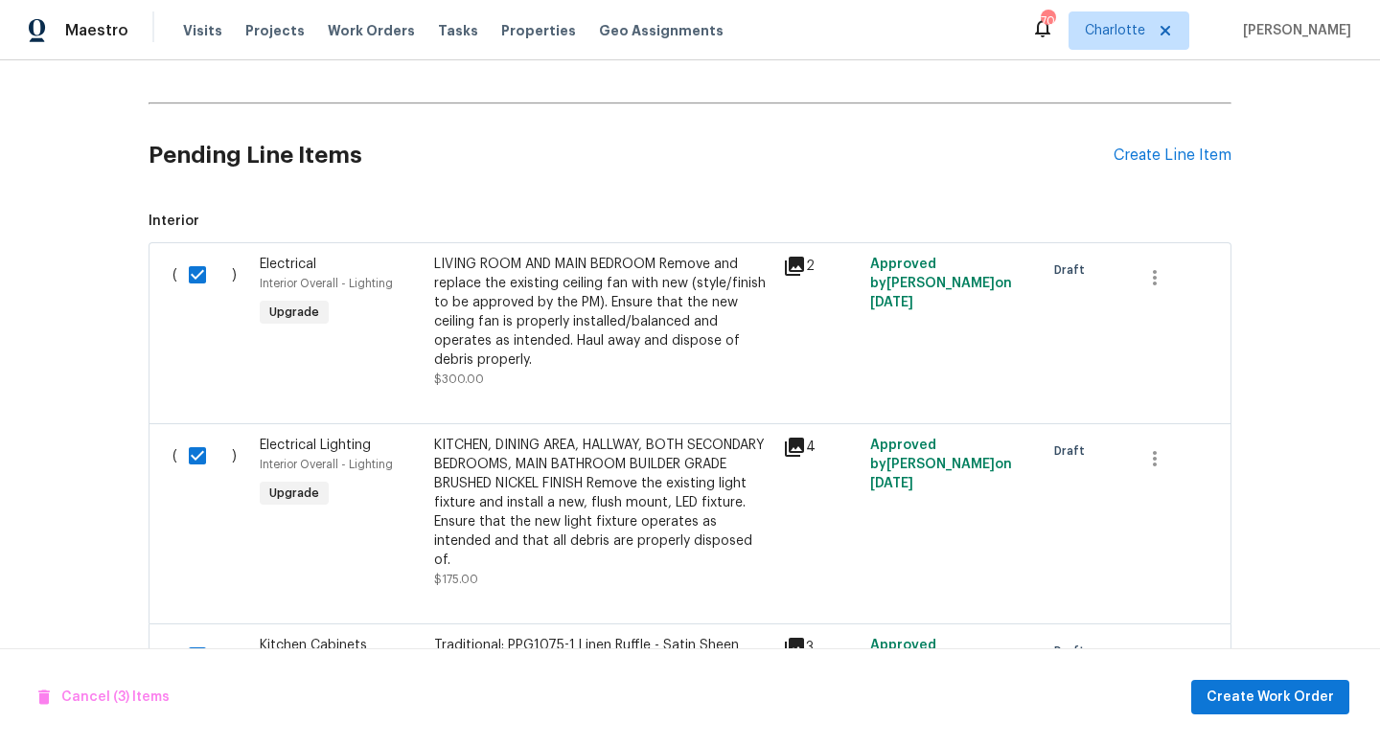
click at [203, 276] on input "checkbox" at bounding box center [204, 275] width 55 height 40
checkbox input "false"
click at [191, 455] on input "checkbox" at bounding box center [204, 456] width 55 height 40
checkbox input "false"
click at [198, 636] on input "checkbox" at bounding box center [204, 656] width 55 height 40
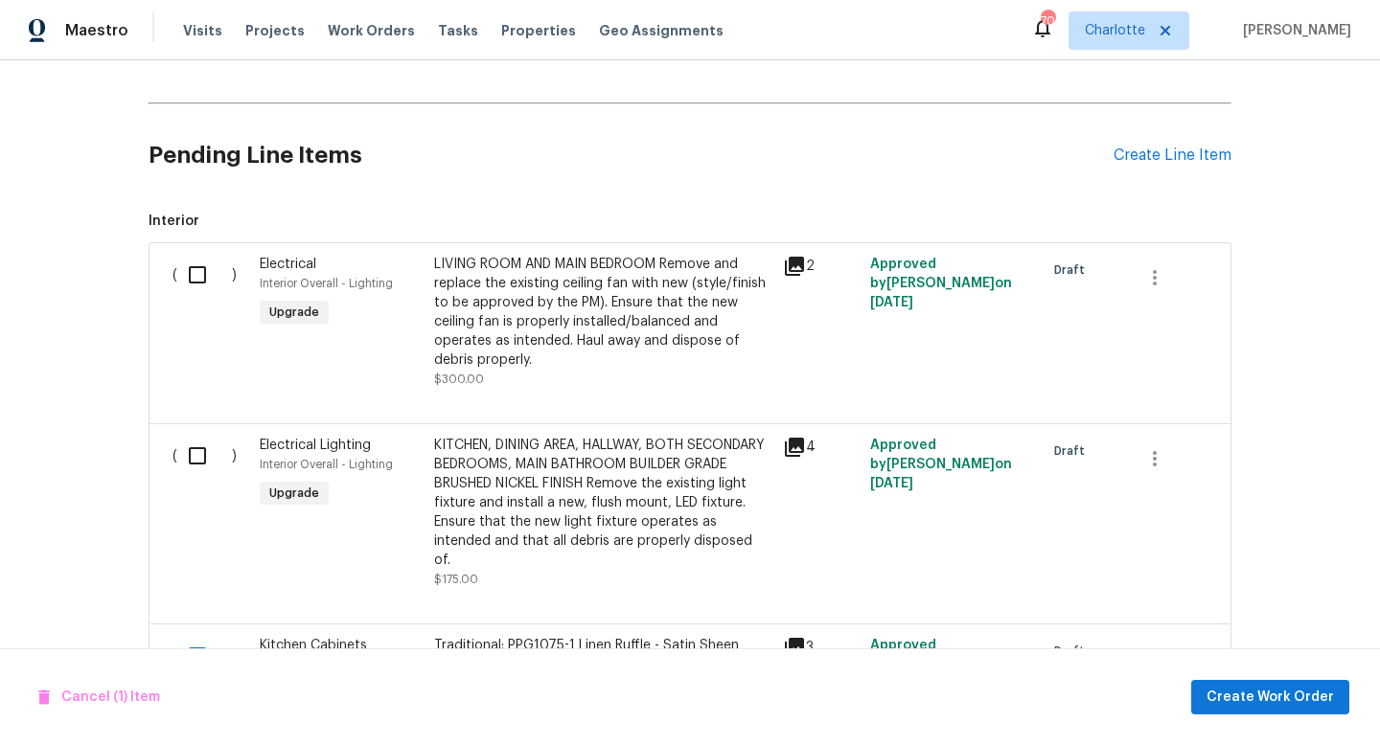
checkbox input "false"
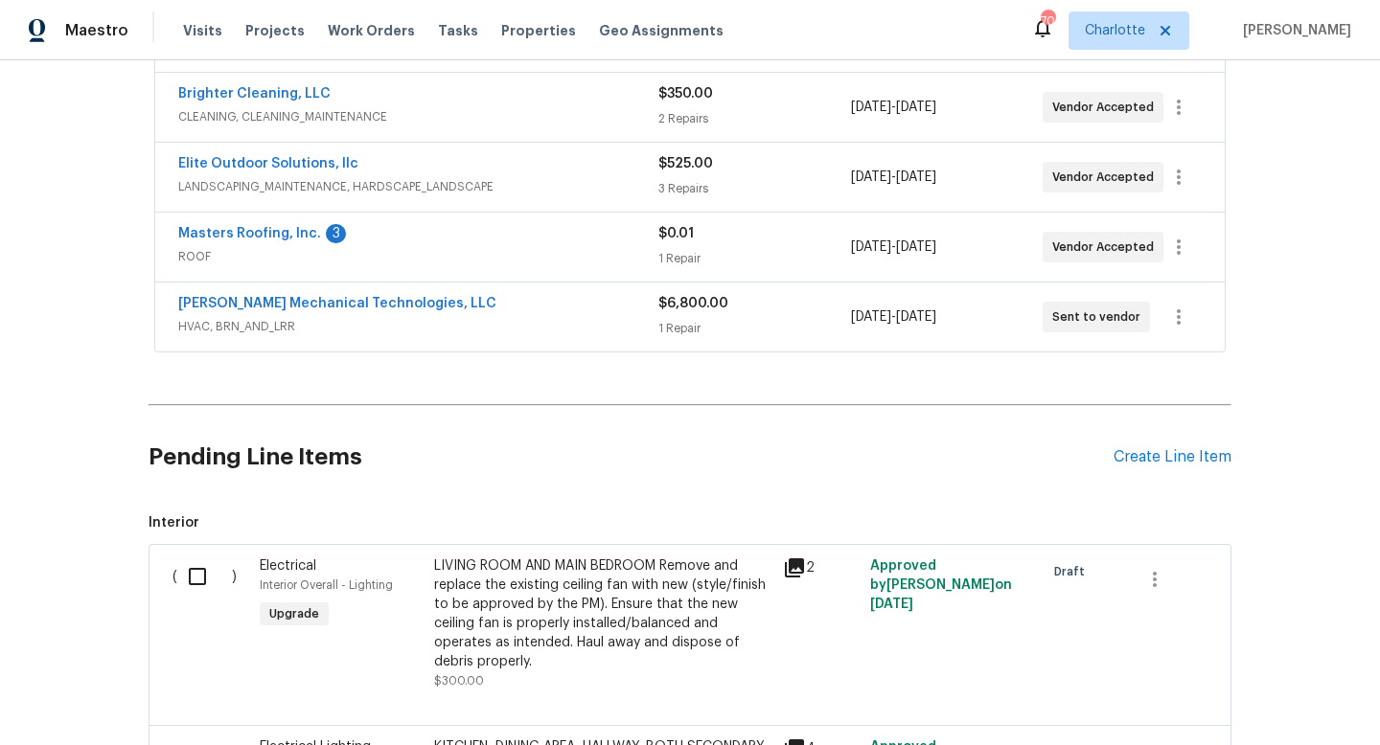
scroll to position [188, 0]
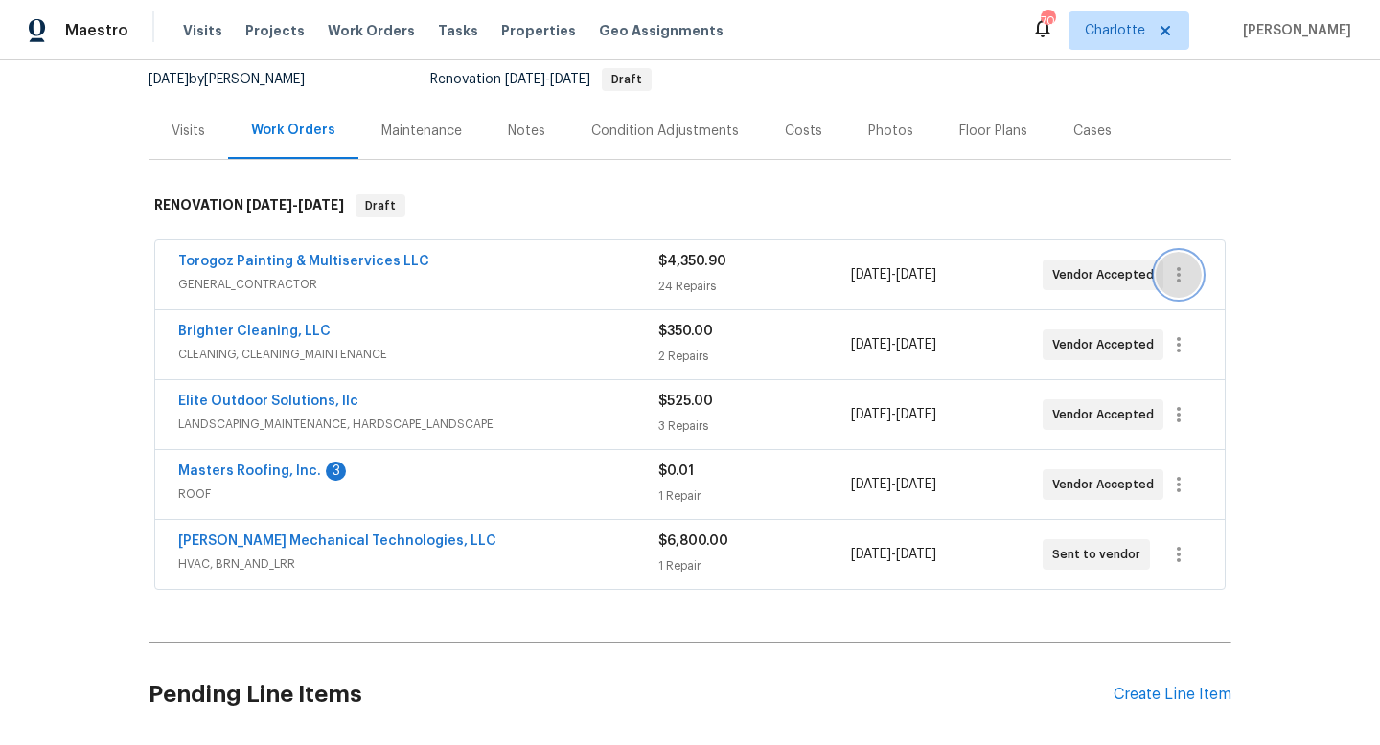
click at [1185, 274] on icon "button" at bounding box center [1178, 274] width 23 height 23
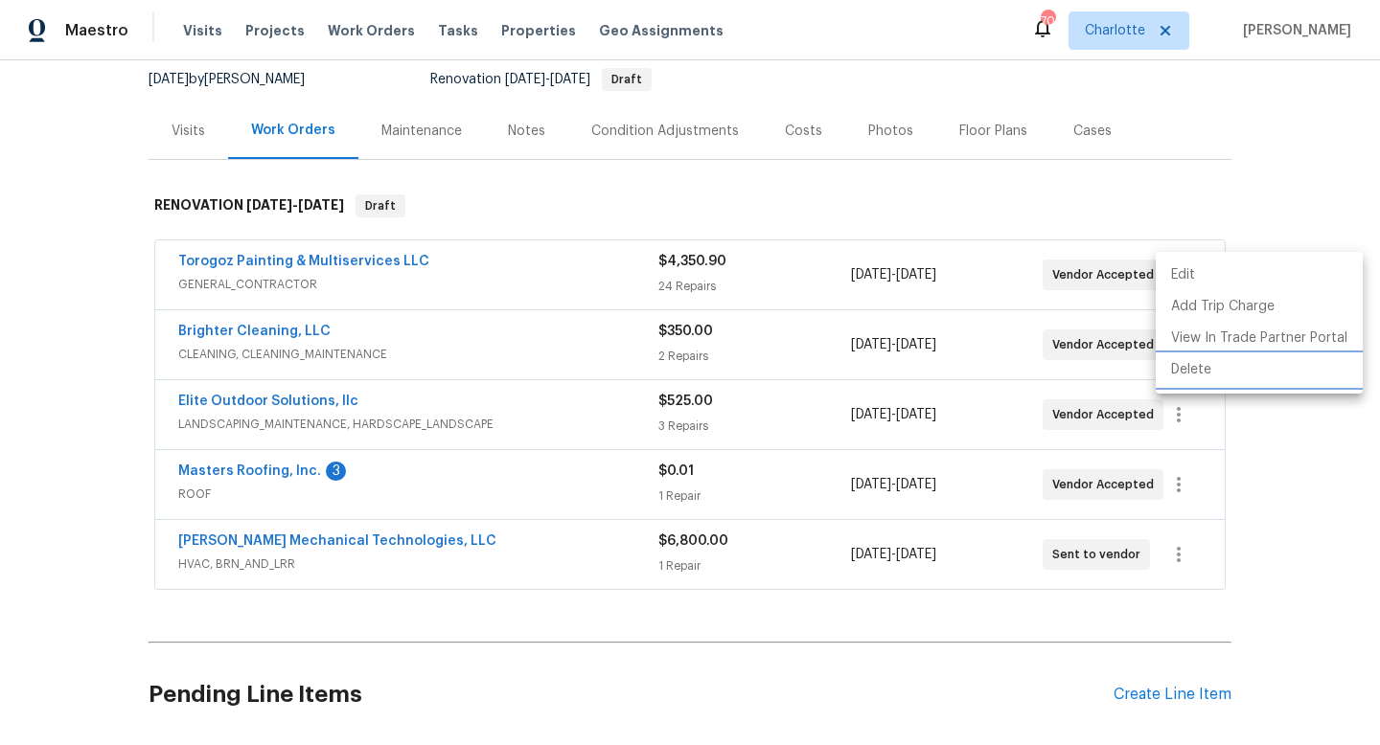
click at [1187, 372] on li "Delete" at bounding box center [1259, 371] width 207 height 32
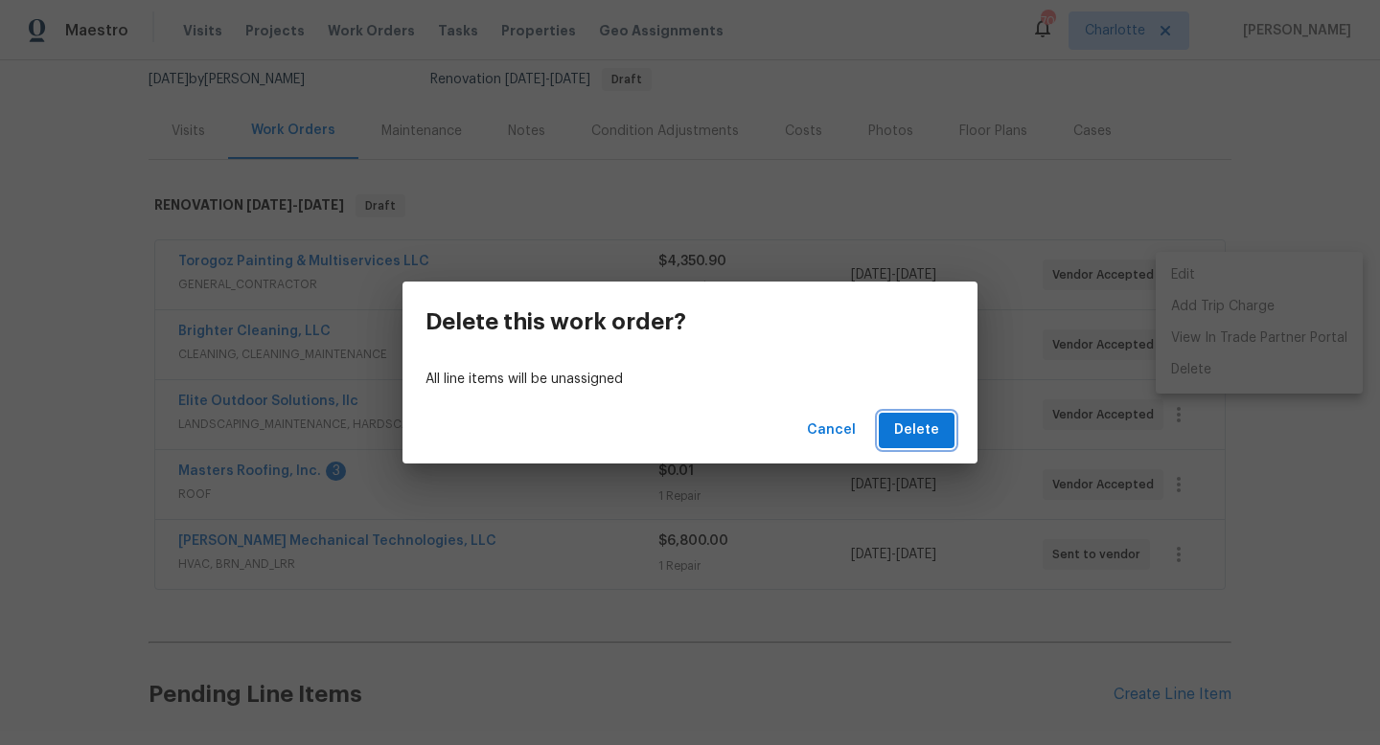
click at [916, 432] on span "Delete" at bounding box center [916, 431] width 45 height 24
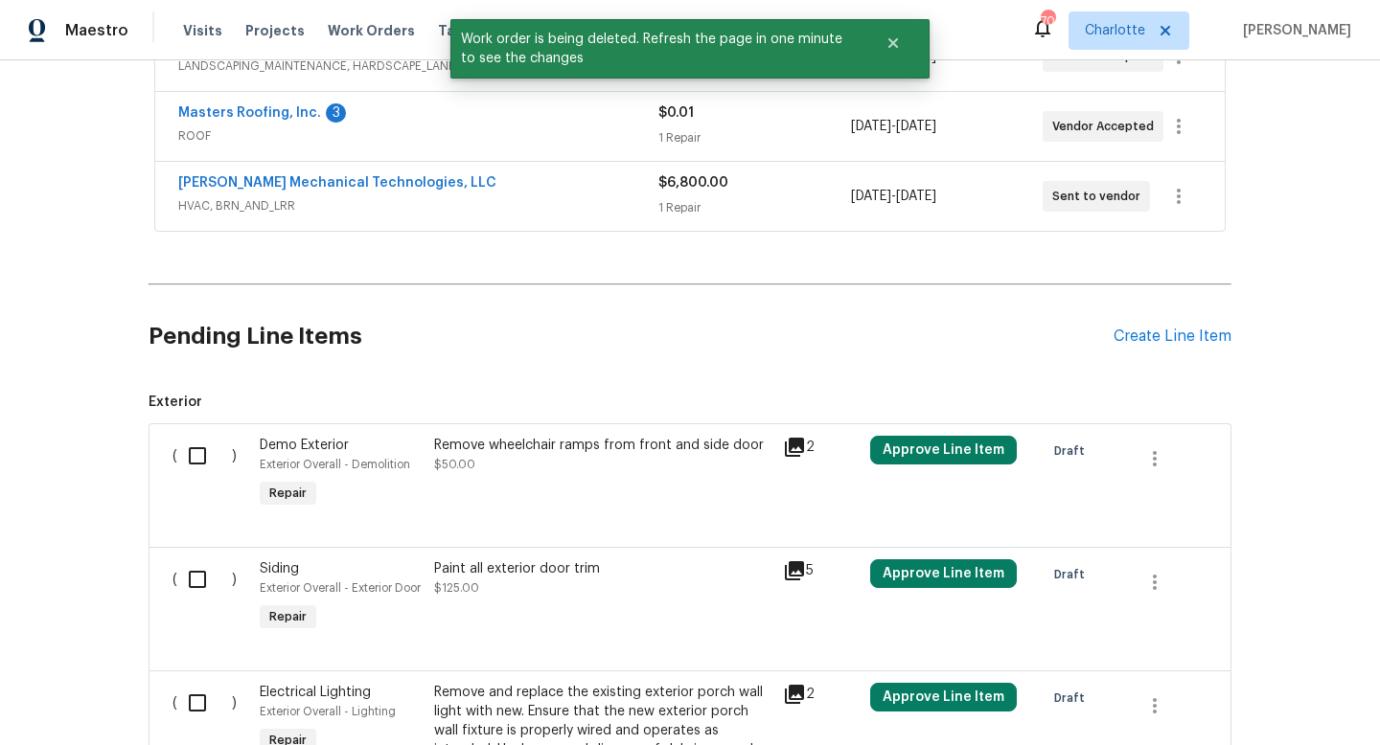
scroll to position [441, 0]
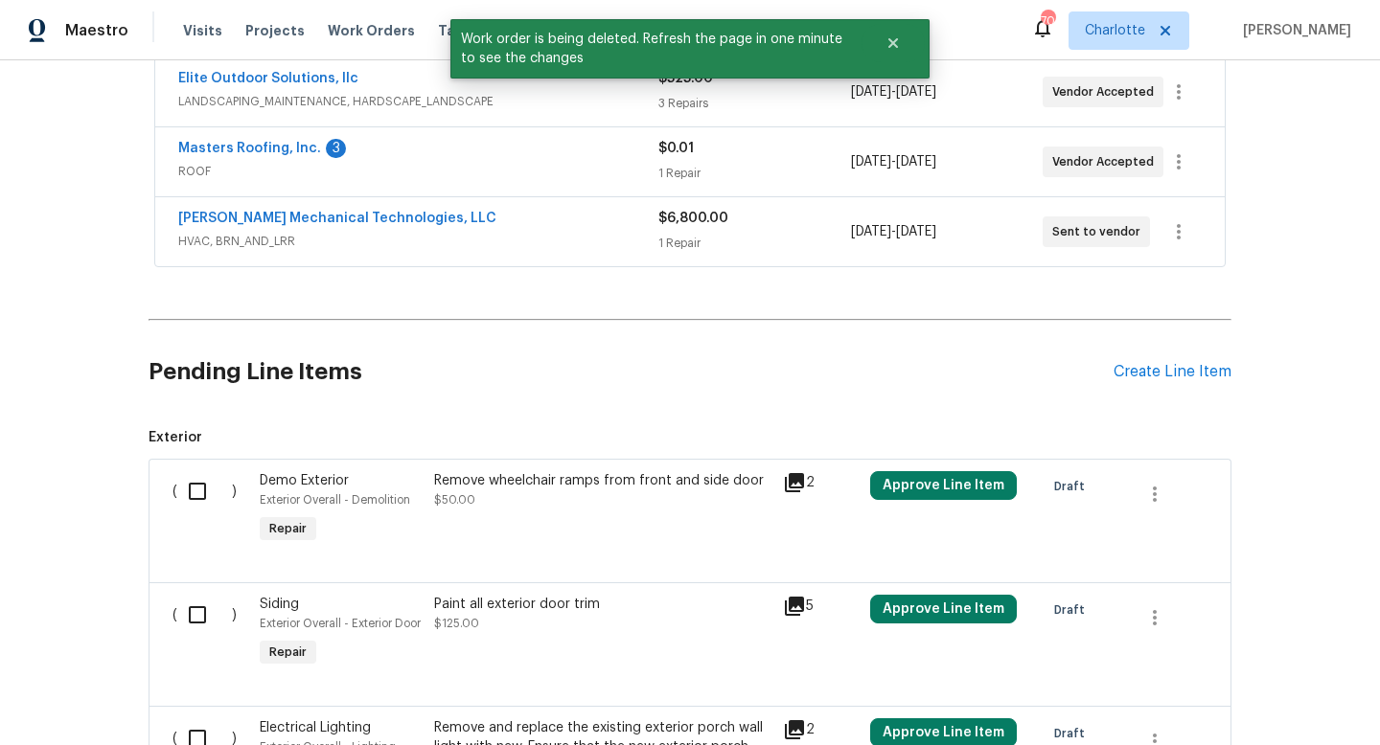
click at [196, 492] on input "checkbox" at bounding box center [204, 491] width 55 height 40
checkbox input "true"
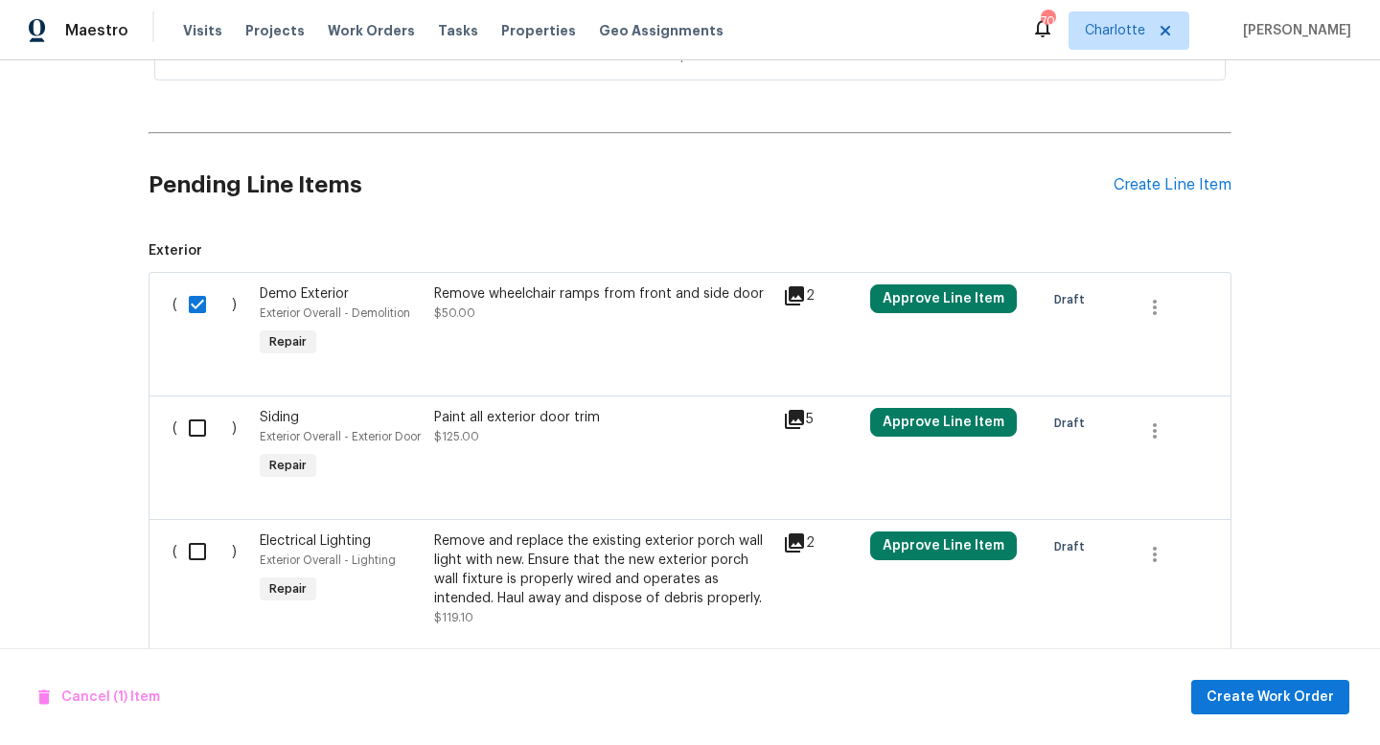
scroll to position [632, 0]
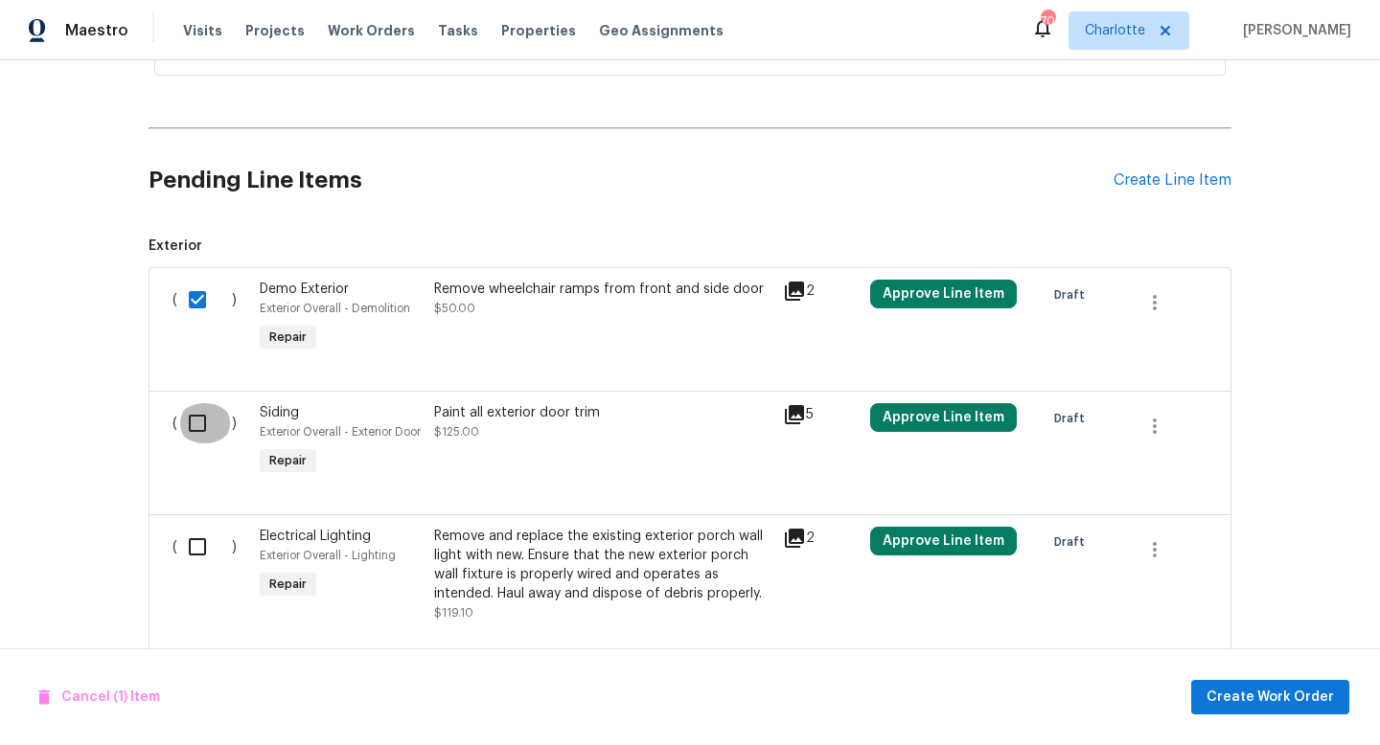
click at [199, 423] on input "checkbox" at bounding box center [204, 423] width 55 height 40
checkbox input "true"
click at [195, 567] on input "checkbox" at bounding box center [204, 547] width 55 height 40
checkbox input "true"
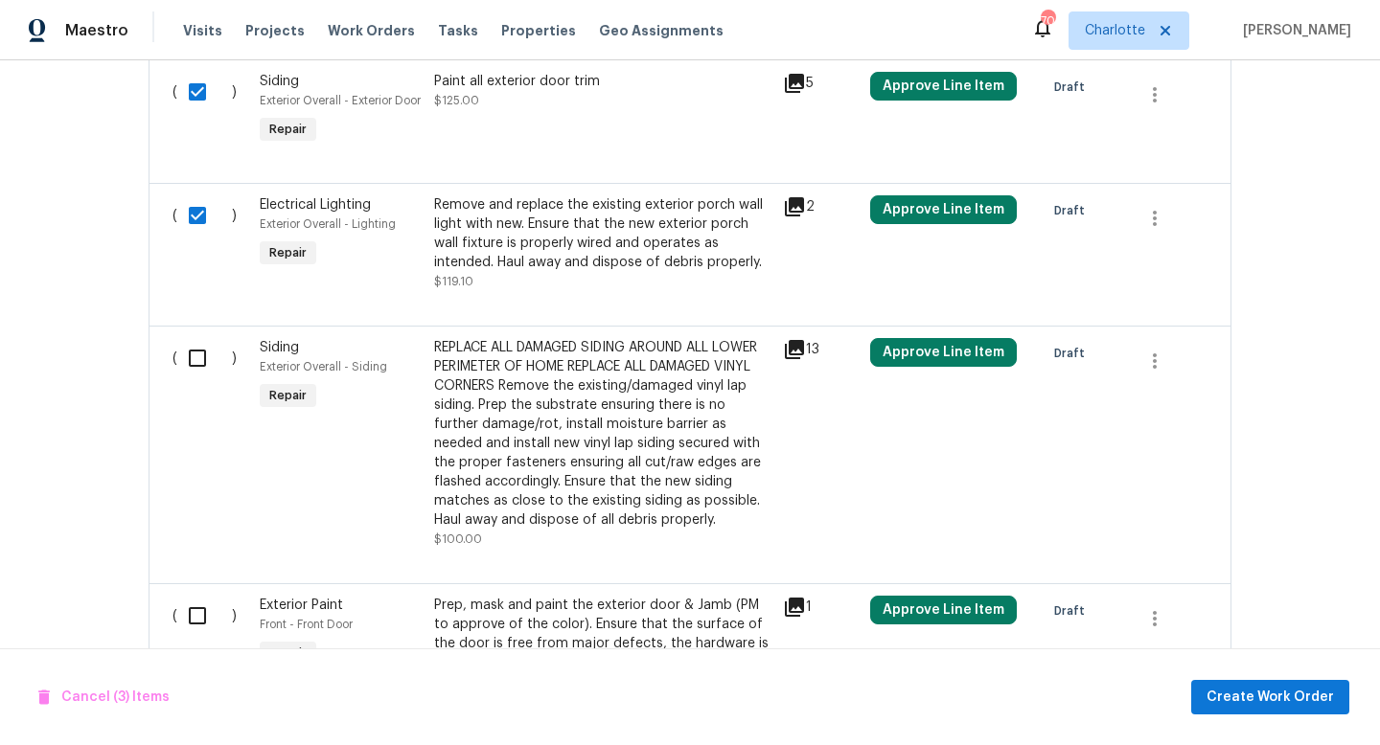
scroll to position [1037, 0]
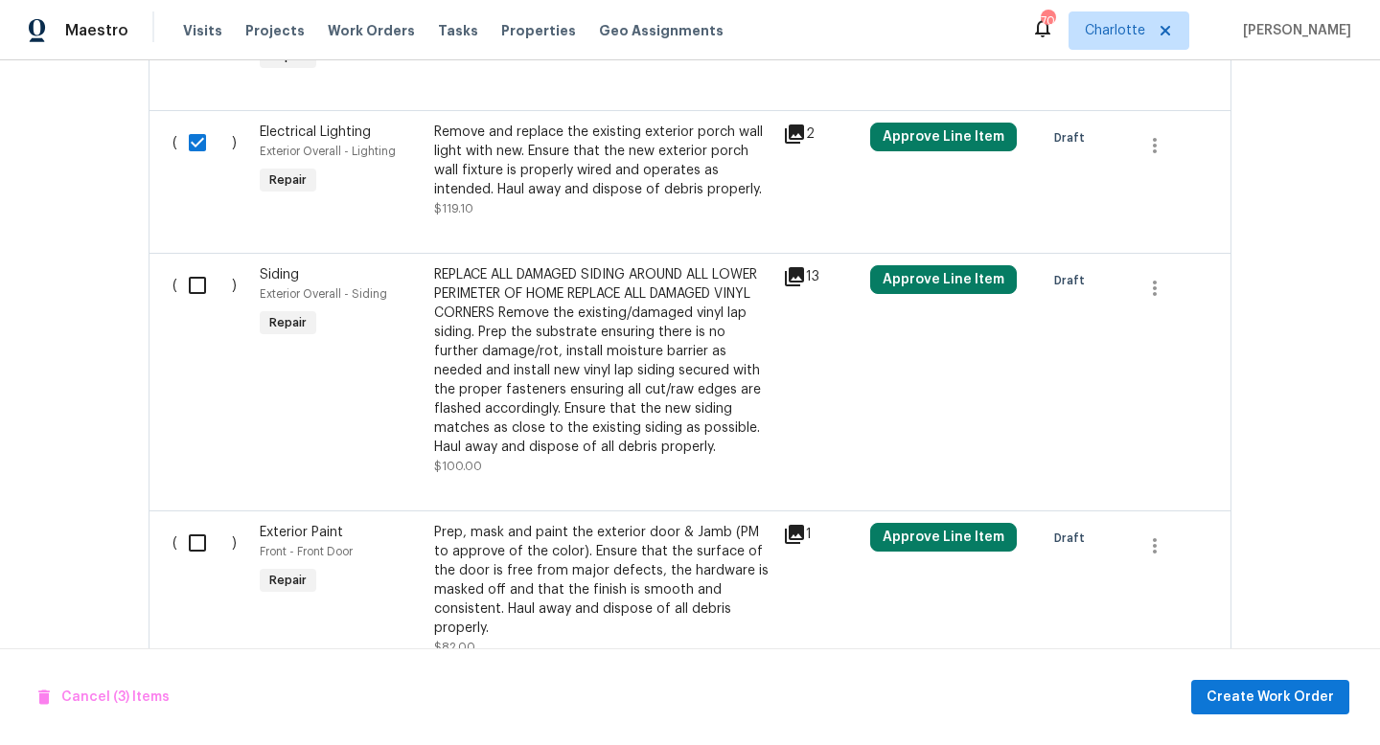
click at [197, 306] on input "checkbox" at bounding box center [204, 285] width 55 height 40
checkbox input "true"
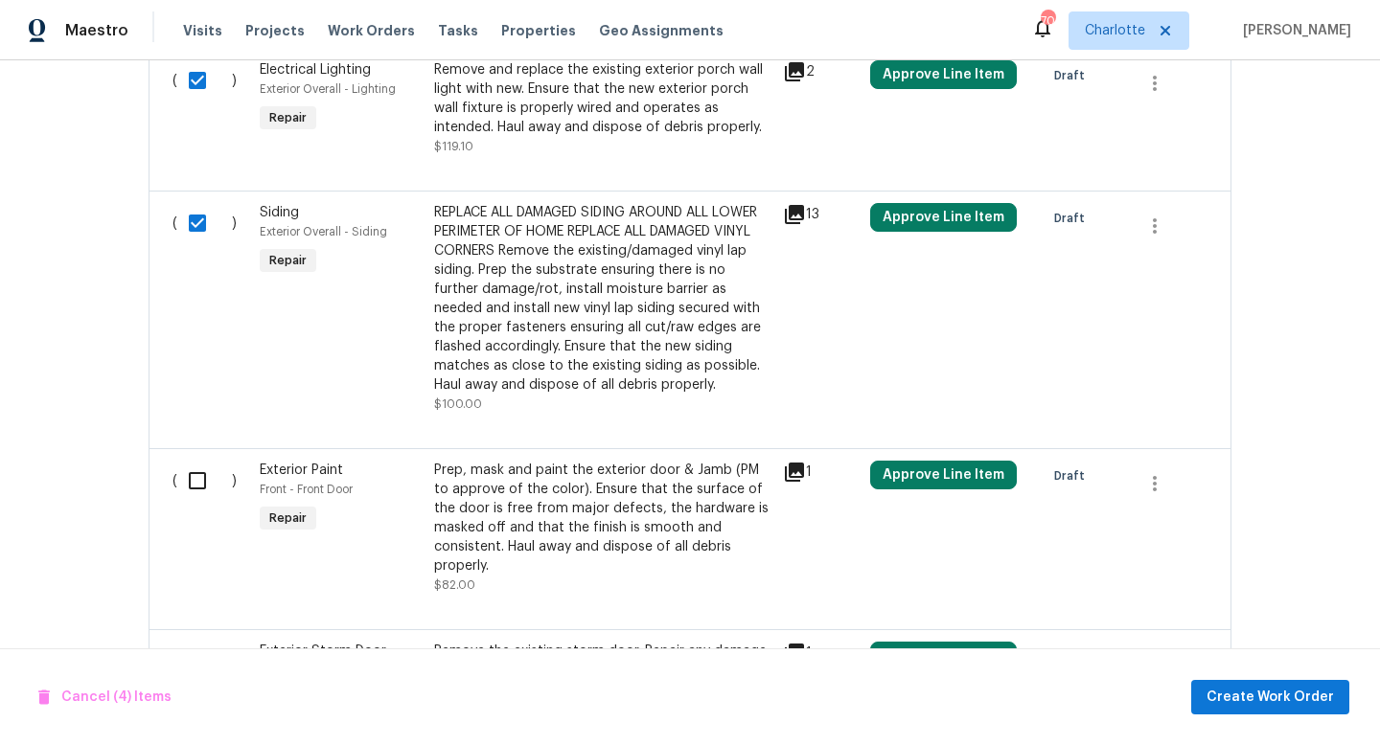
scroll to position [1162, 0]
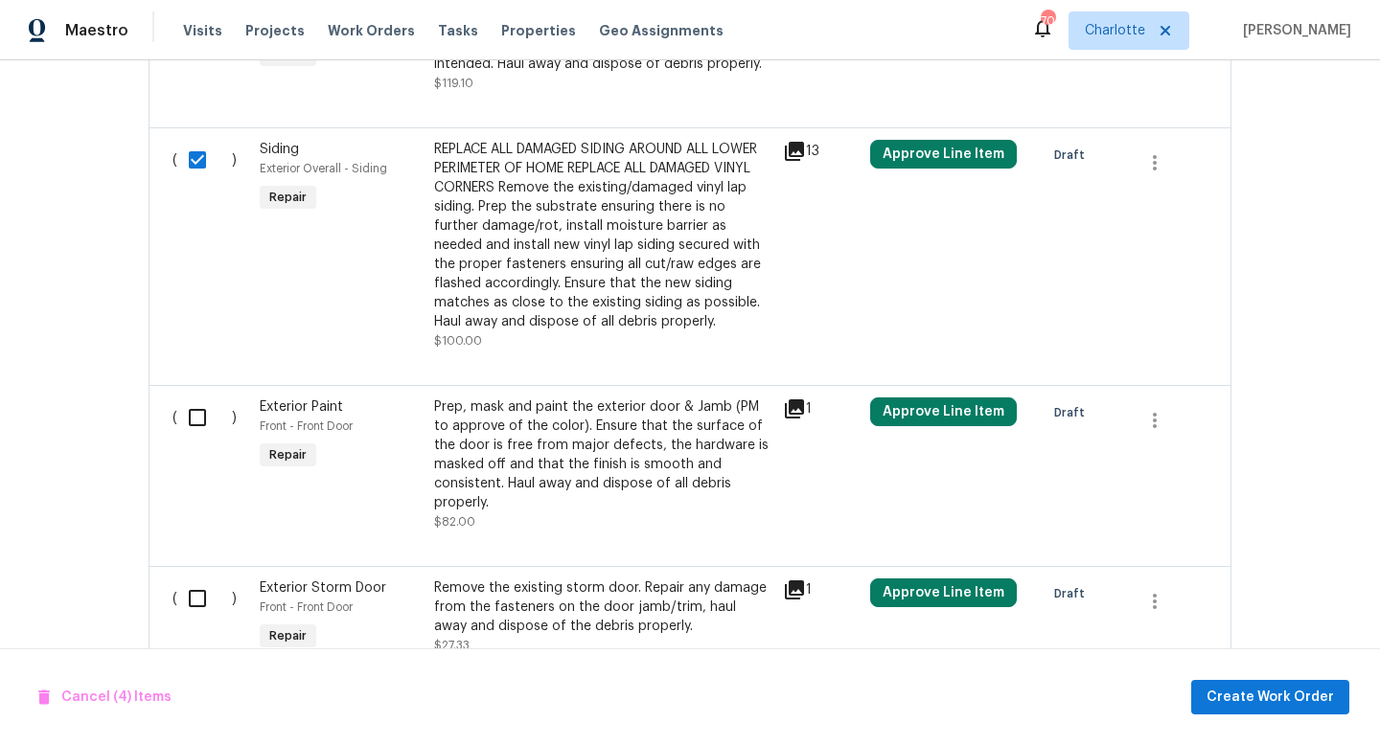
click at [195, 438] on input "checkbox" at bounding box center [204, 418] width 55 height 40
checkbox input "true"
click at [586, 230] on div "REPLACE ALL DAMAGED SIDING AROUND ALL LOWER PERIMETER OF HOME REPLACE ALL DAMAG…" at bounding box center [602, 236] width 337 height 192
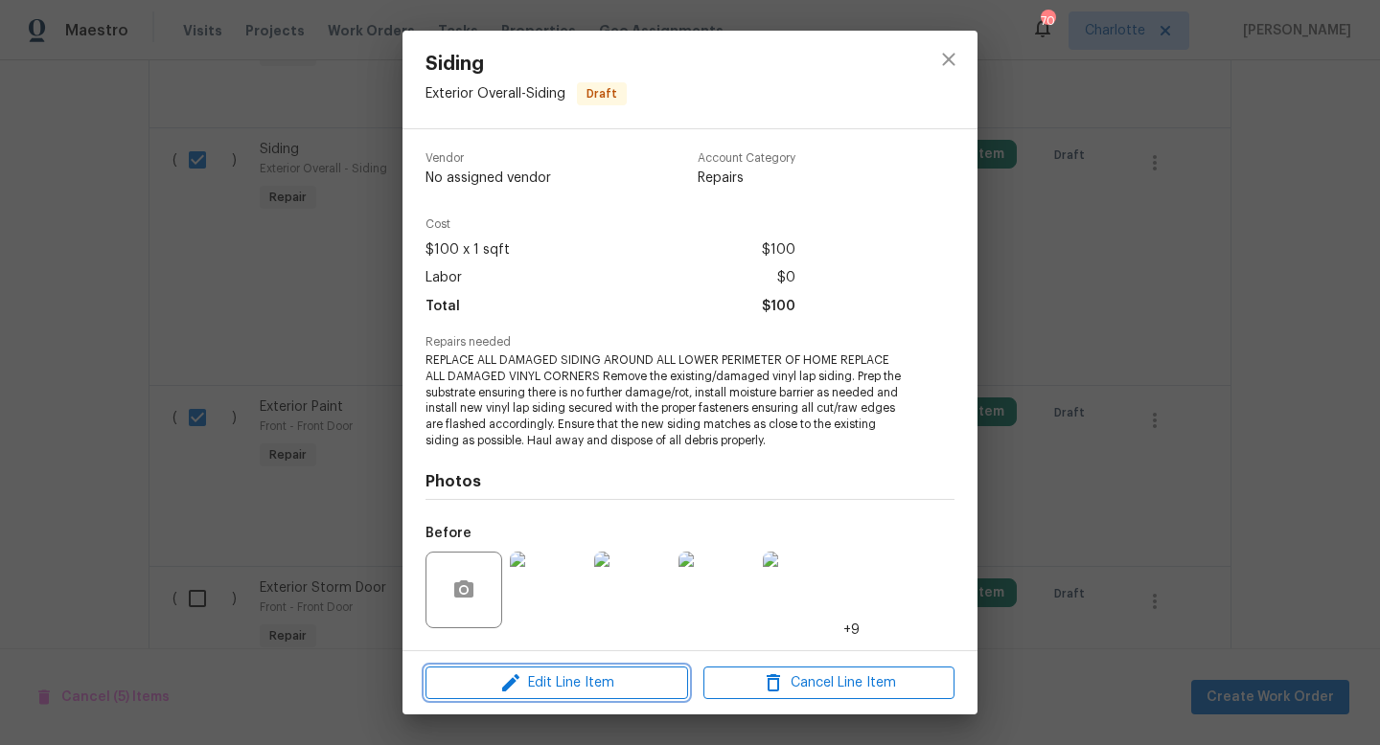
click at [563, 676] on span "Edit Line Item" at bounding box center [556, 684] width 251 height 24
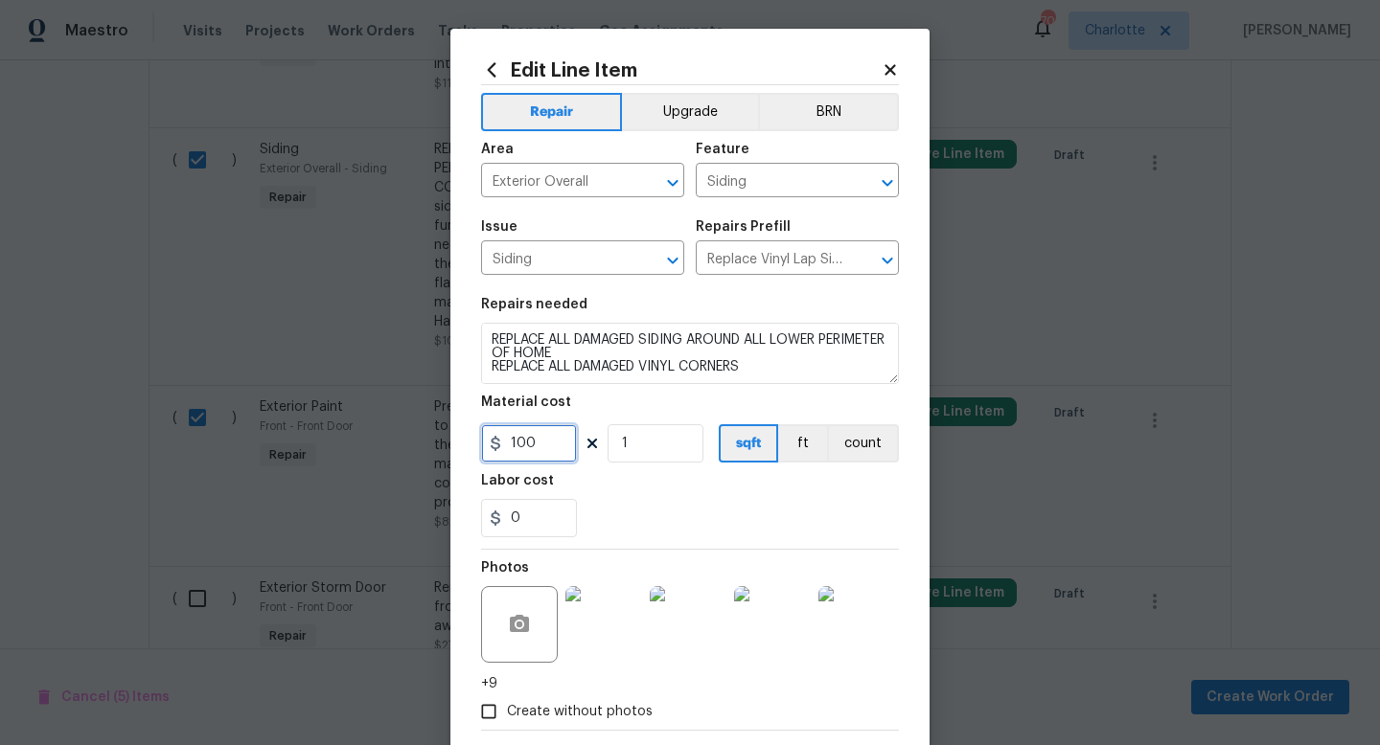
click at [539, 438] on input "100" at bounding box center [529, 443] width 96 height 38
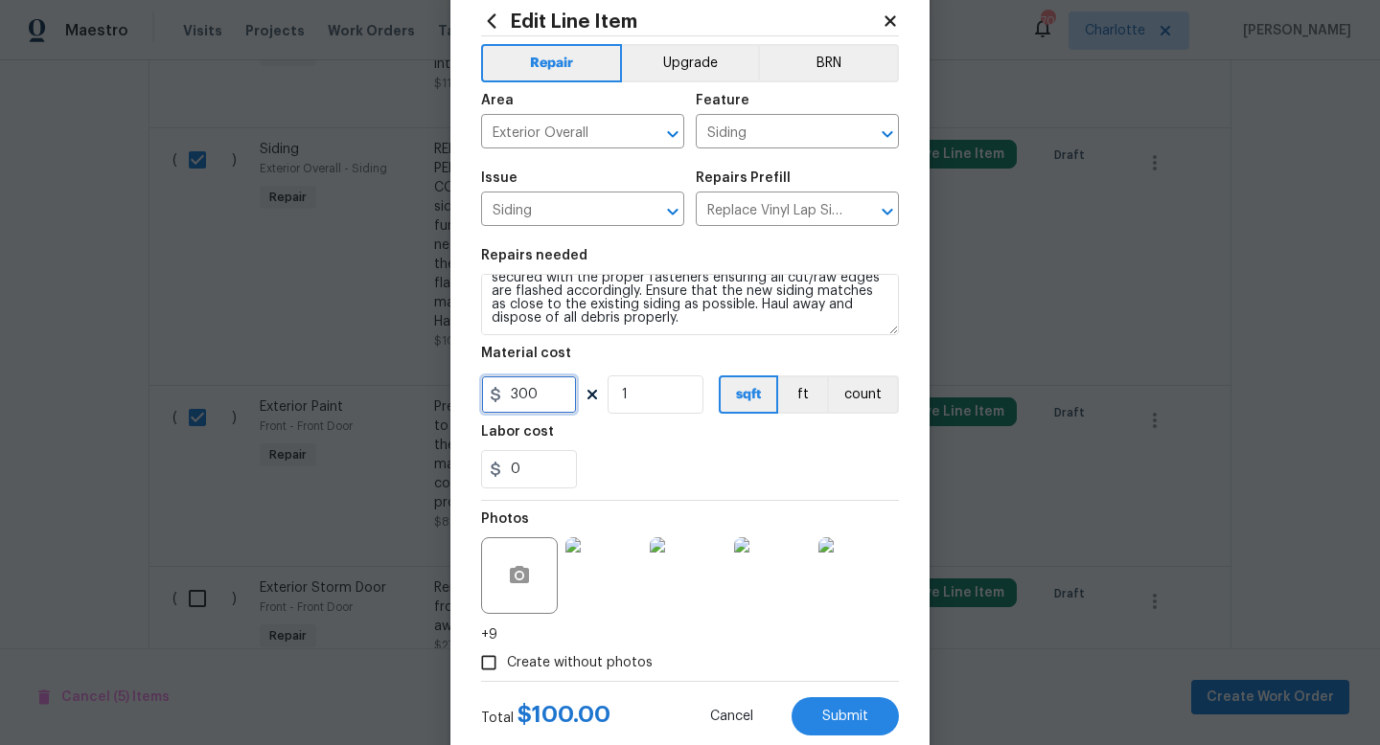
scroll to position [100, 0]
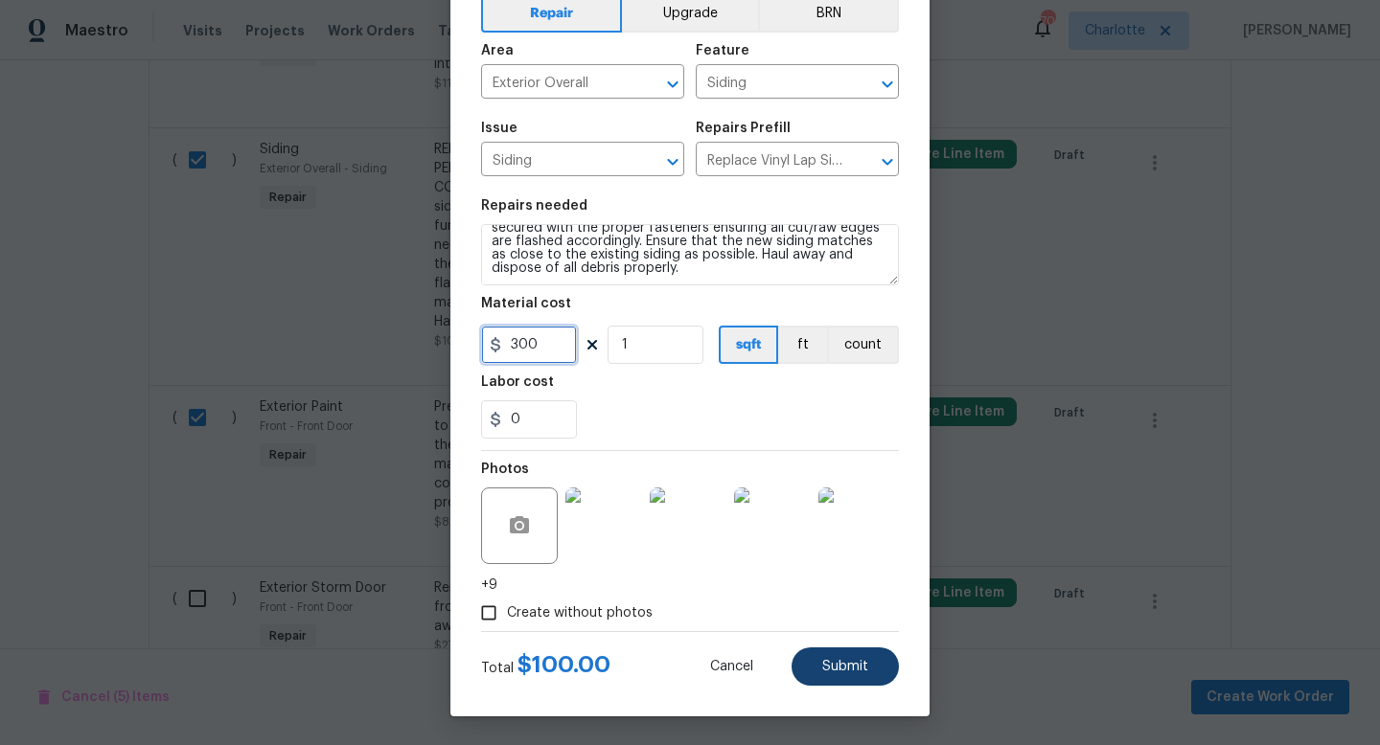
type input "300"
click at [814, 667] on button "Submit" at bounding box center [844, 667] width 107 height 38
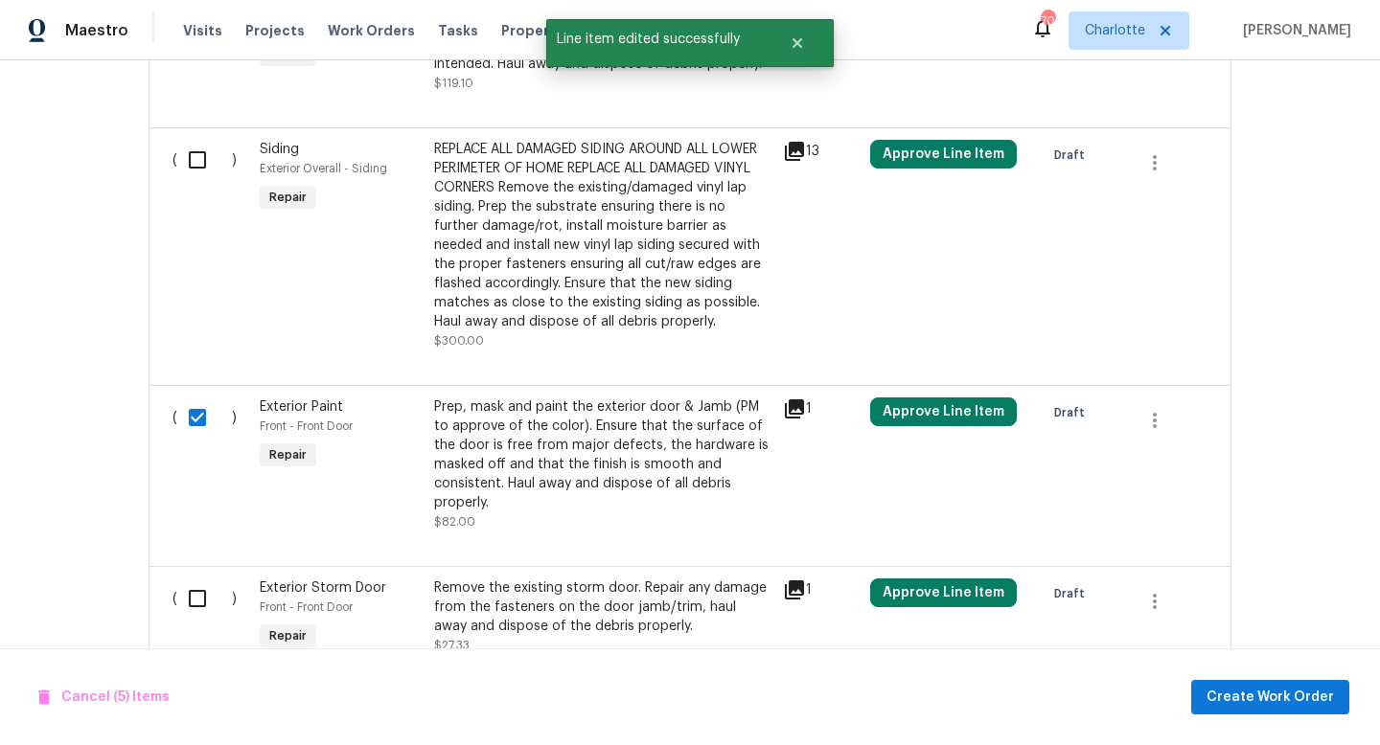
scroll to position [0, 0]
click at [196, 169] on input "checkbox" at bounding box center [204, 160] width 55 height 40
checkbox input "true"
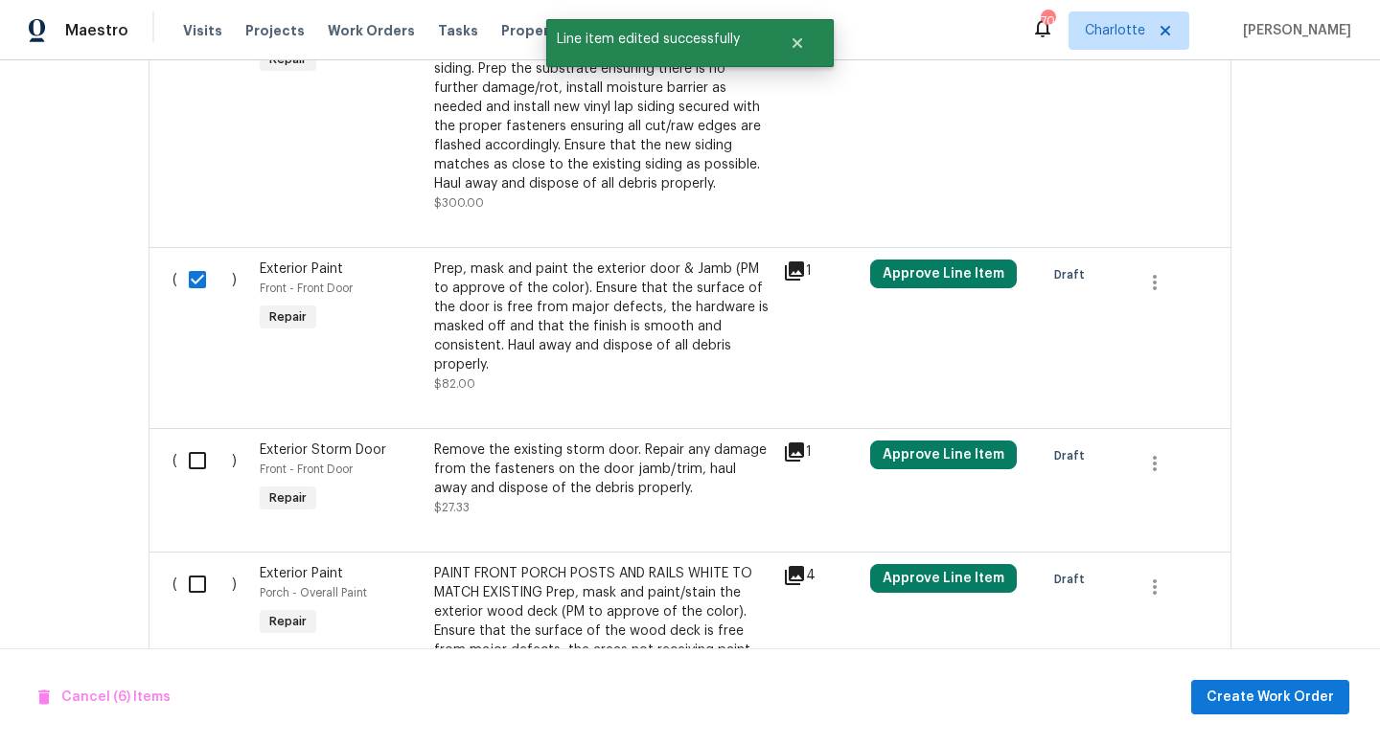
scroll to position [1376, 0]
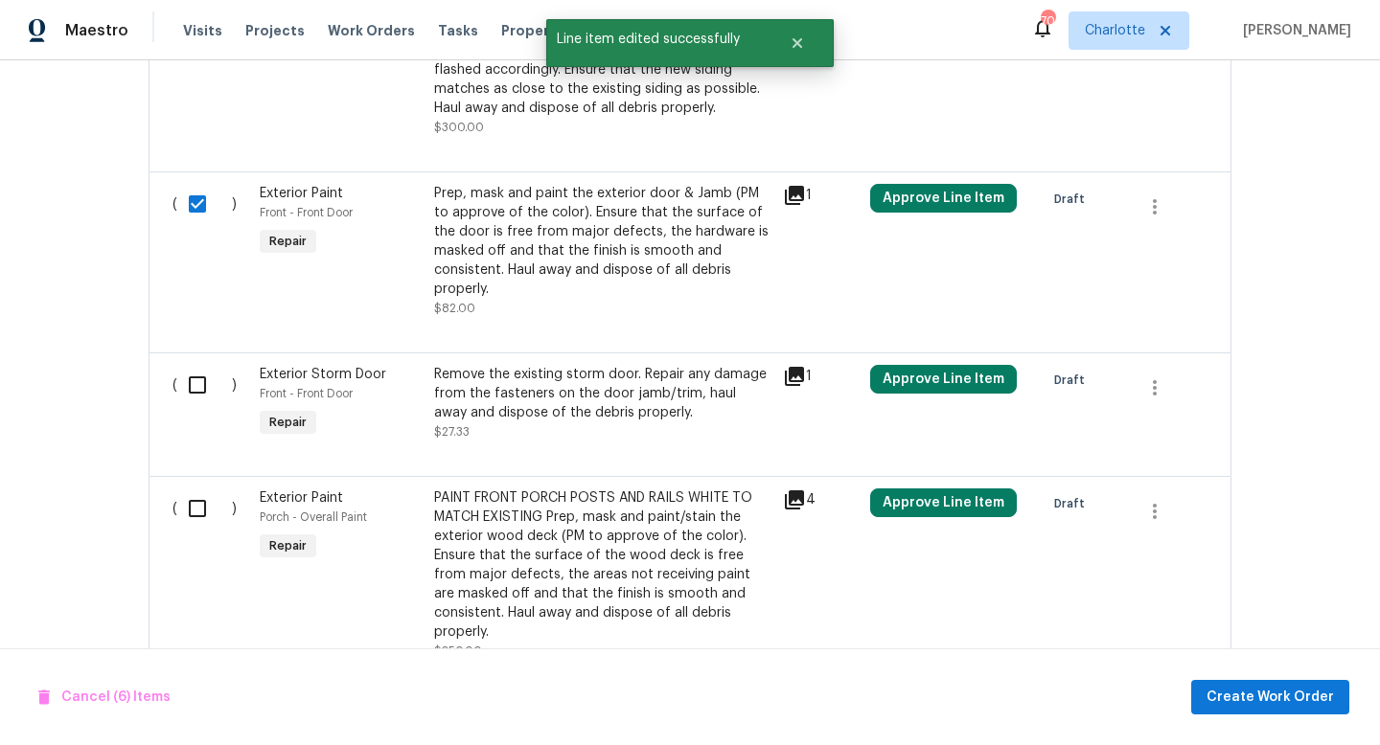
click at [194, 405] on input "checkbox" at bounding box center [204, 385] width 55 height 40
checkbox input "true"
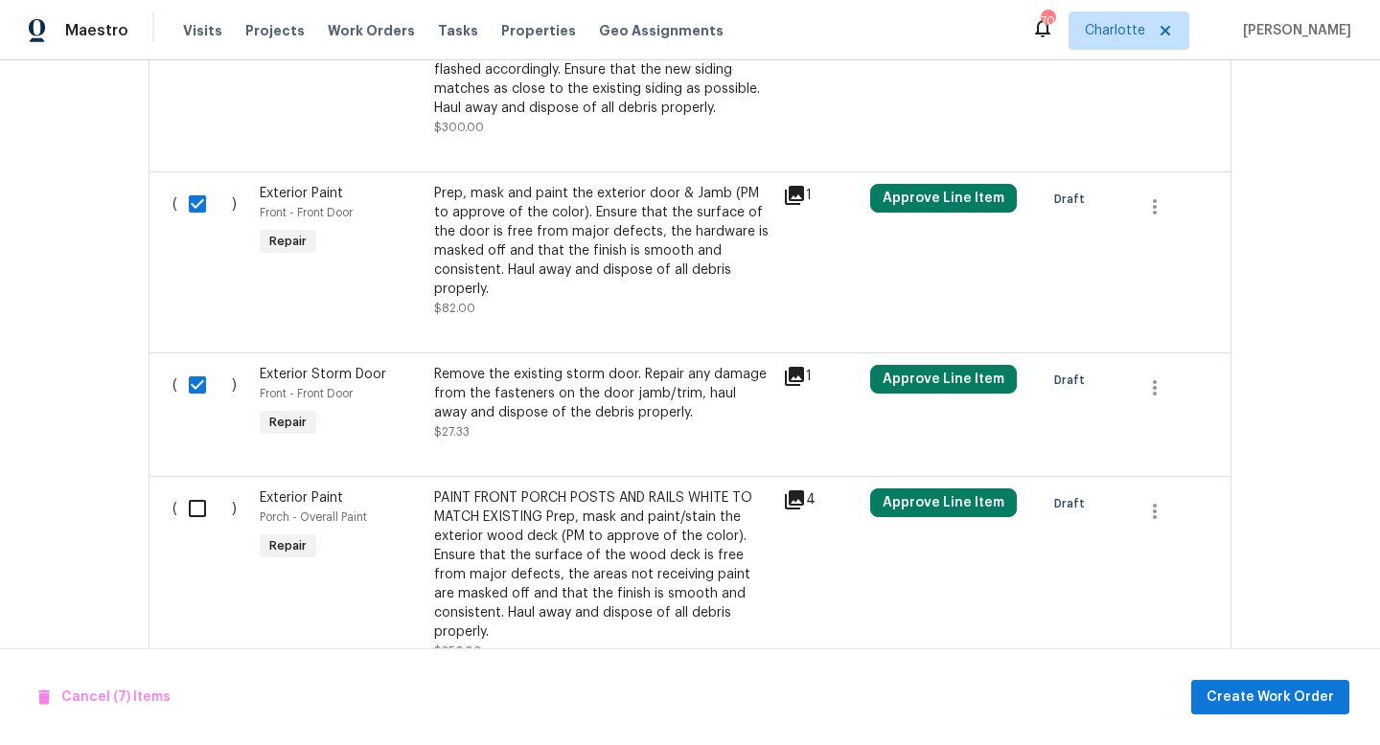
click at [199, 529] on input "checkbox" at bounding box center [204, 509] width 55 height 40
checkbox input "true"
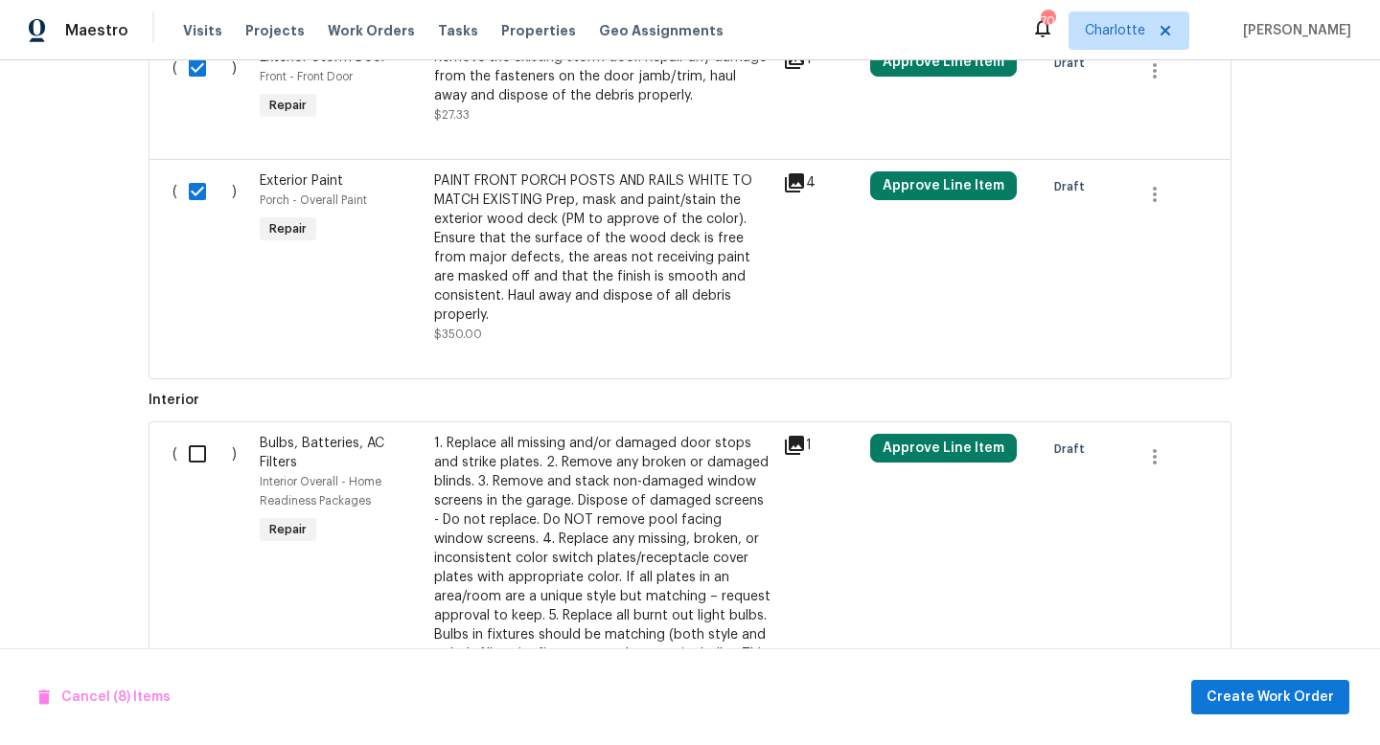
scroll to position [1694, 0]
click at [194, 473] on input "checkbox" at bounding box center [204, 453] width 55 height 40
checkbox input "true"
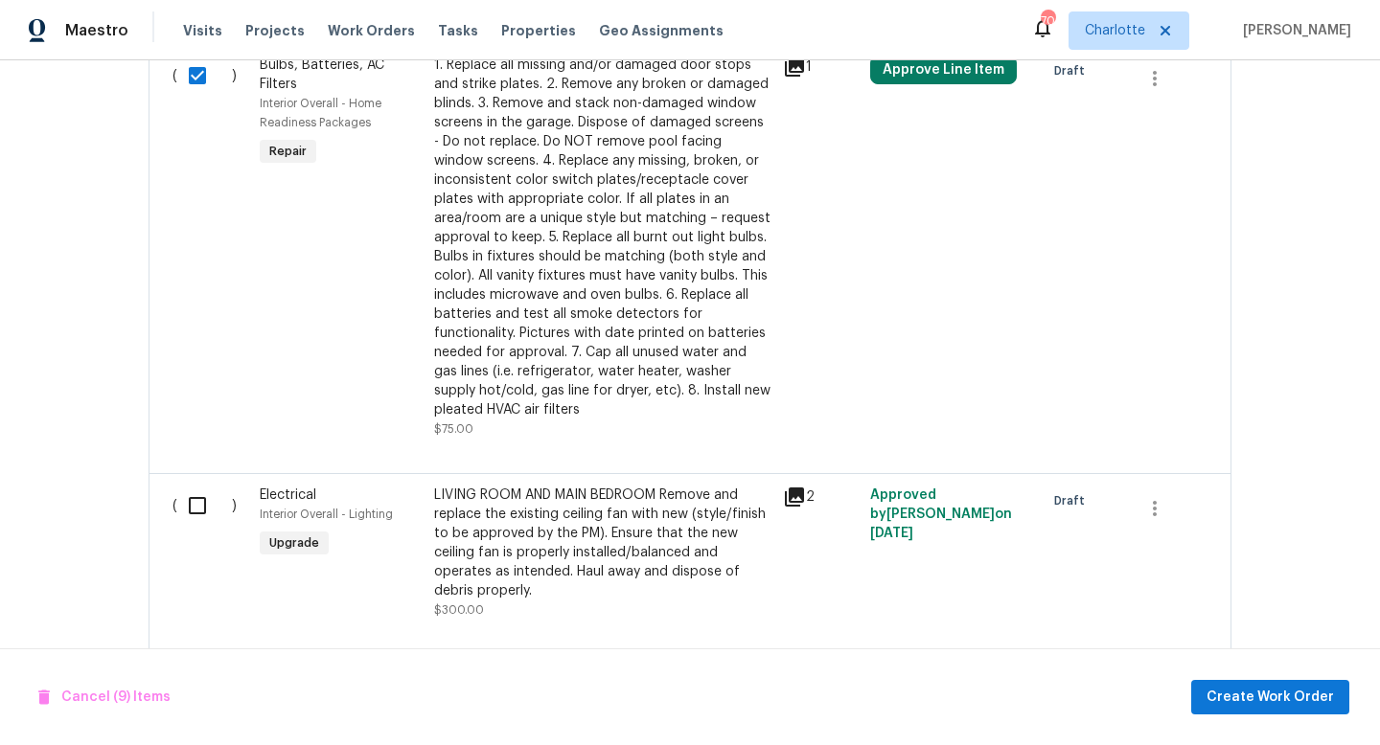
click at [195, 526] on input "checkbox" at bounding box center [204, 506] width 55 height 40
checkbox input "true"
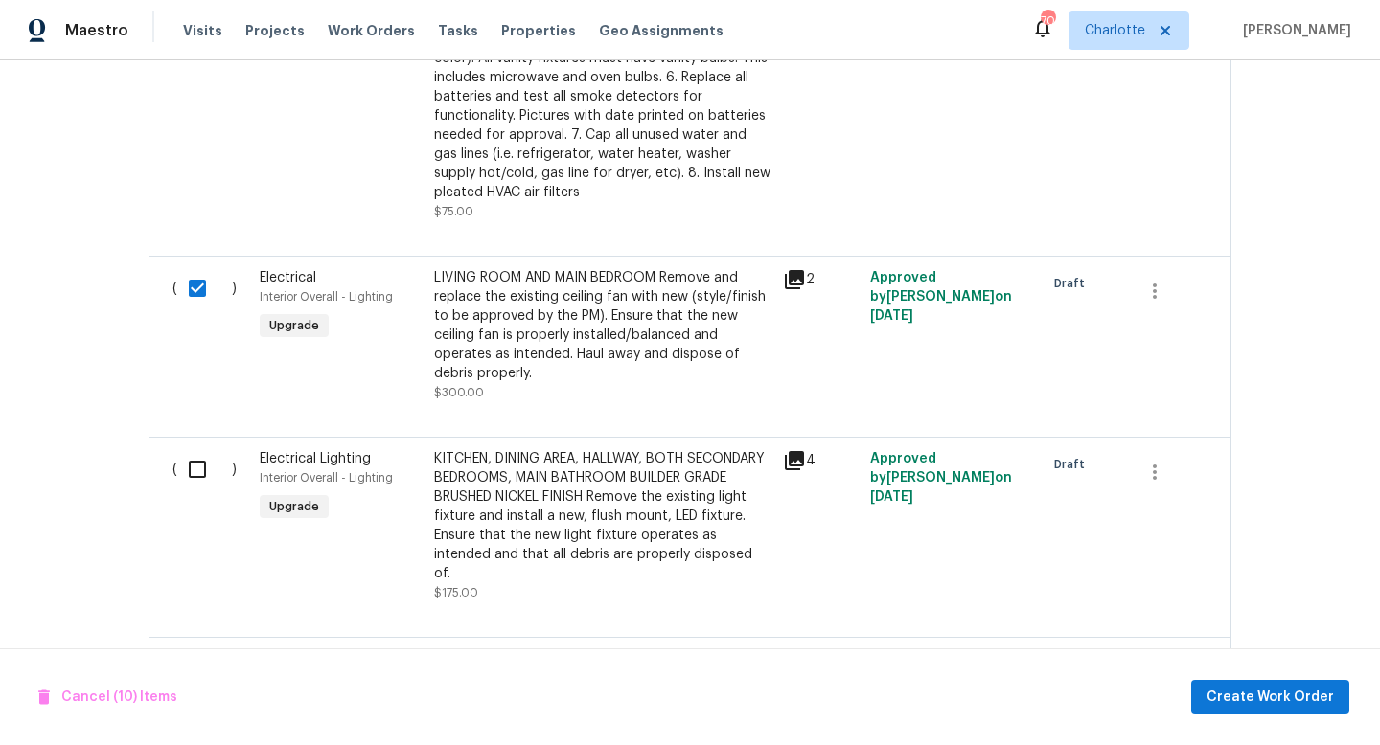
scroll to position [2344, 0]
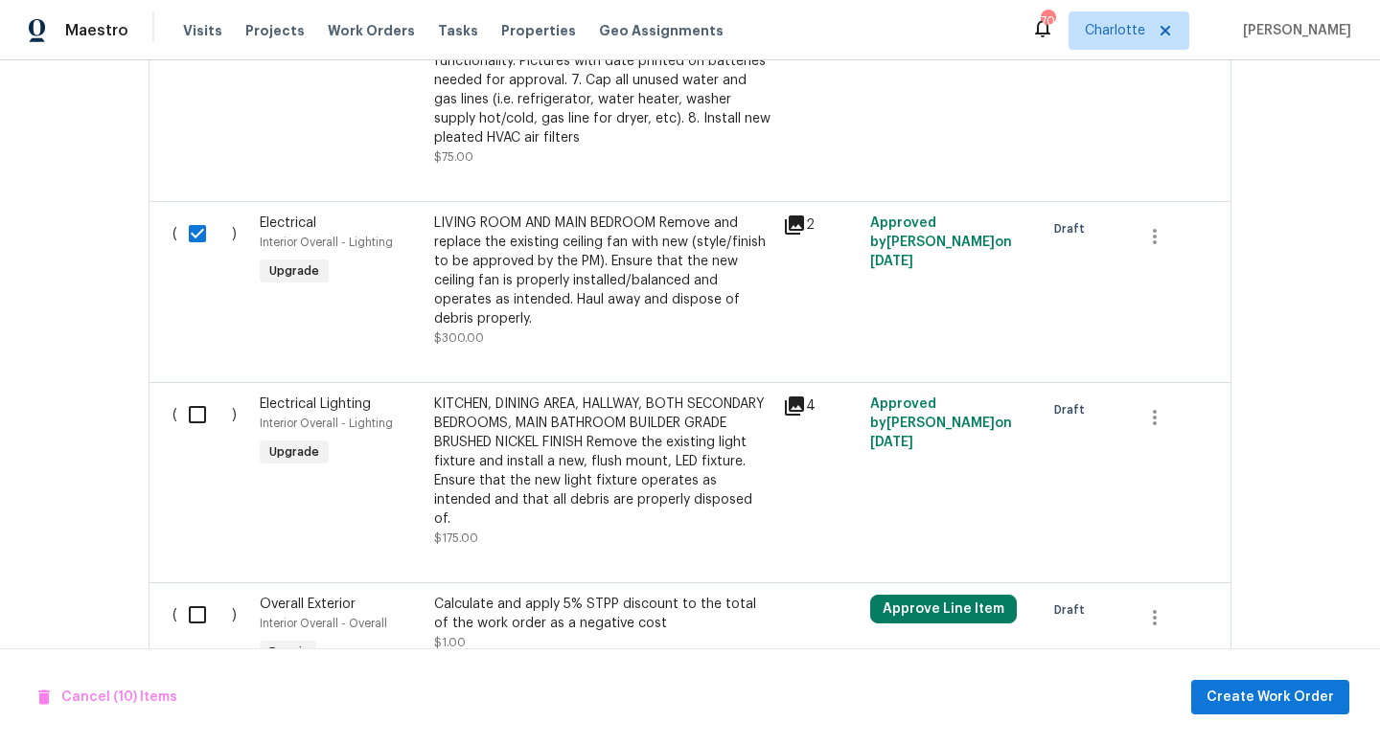
click at [194, 435] on input "checkbox" at bounding box center [204, 415] width 55 height 40
checkbox input "true"
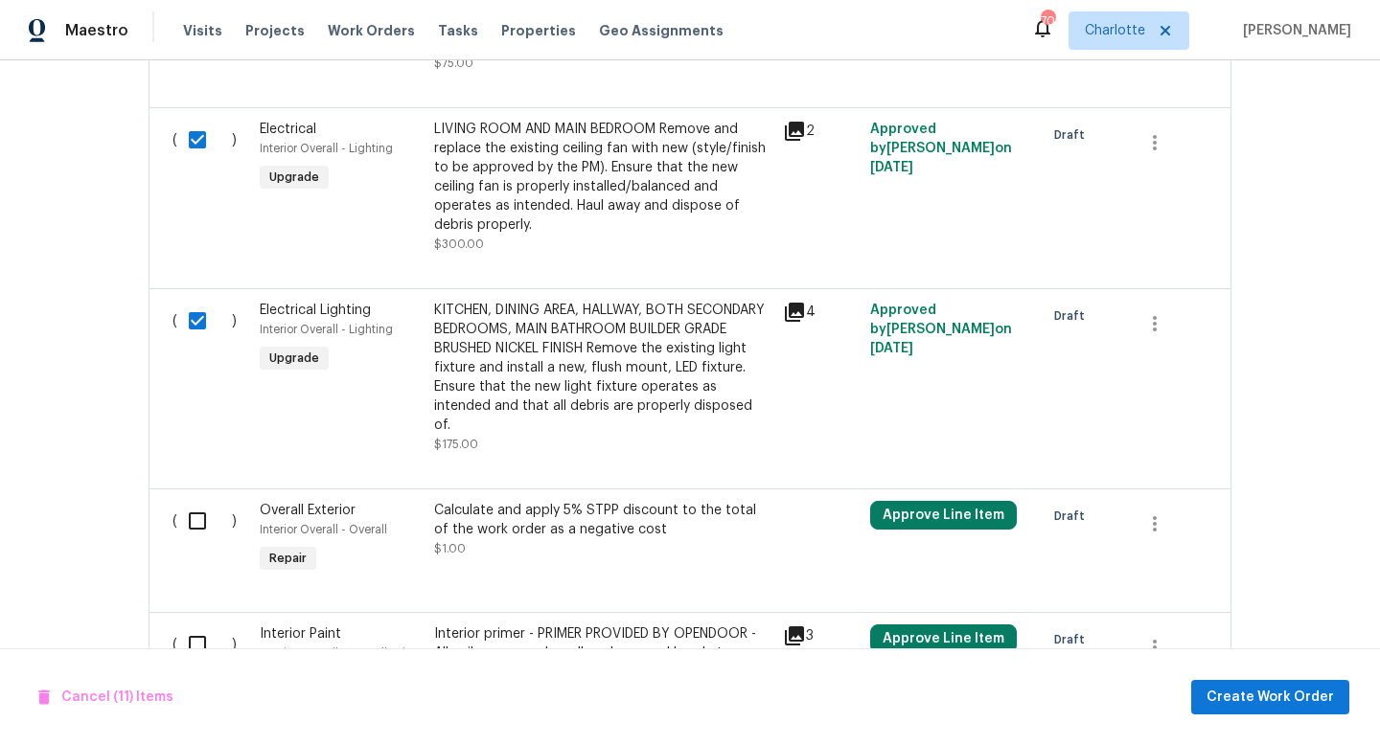
scroll to position [2476, 0]
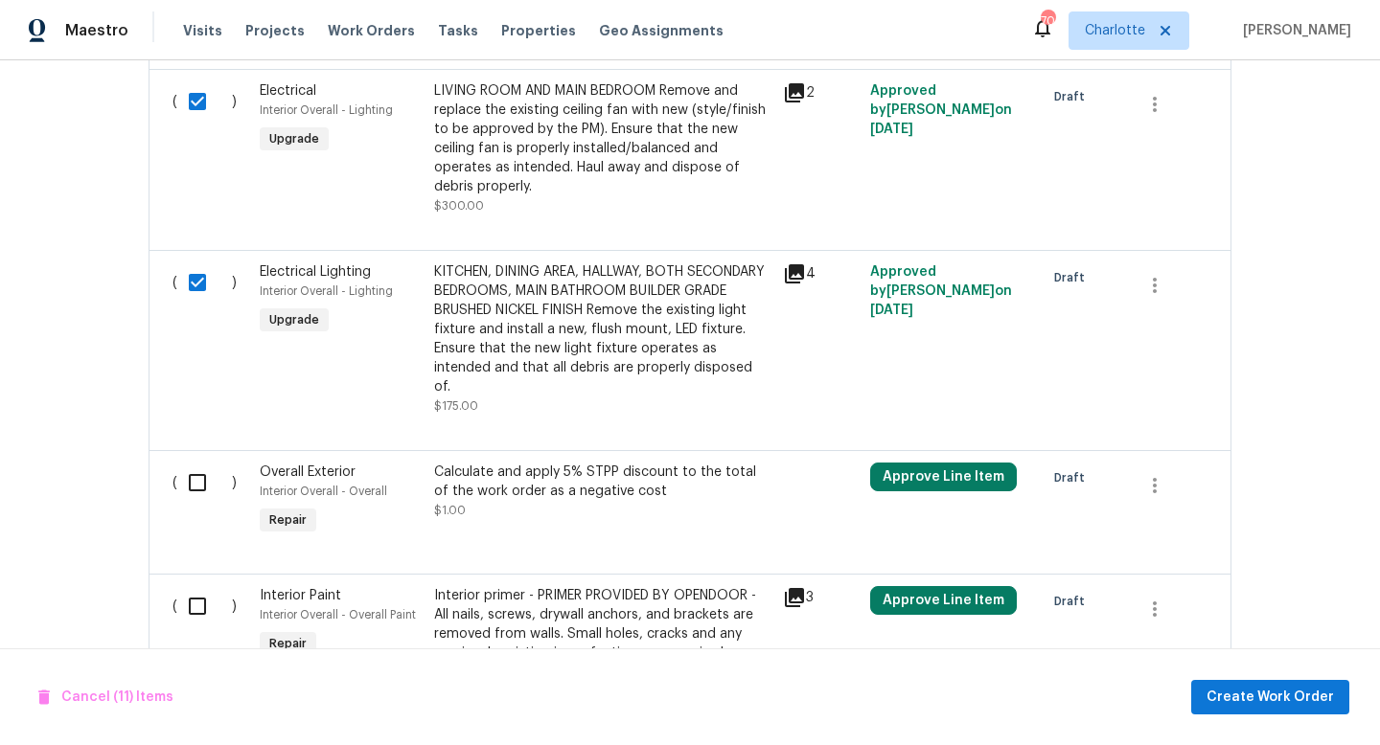
click at [200, 503] on input "checkbox" at bounding box center [204, 483] width 55 height 40
checkbox input "true"
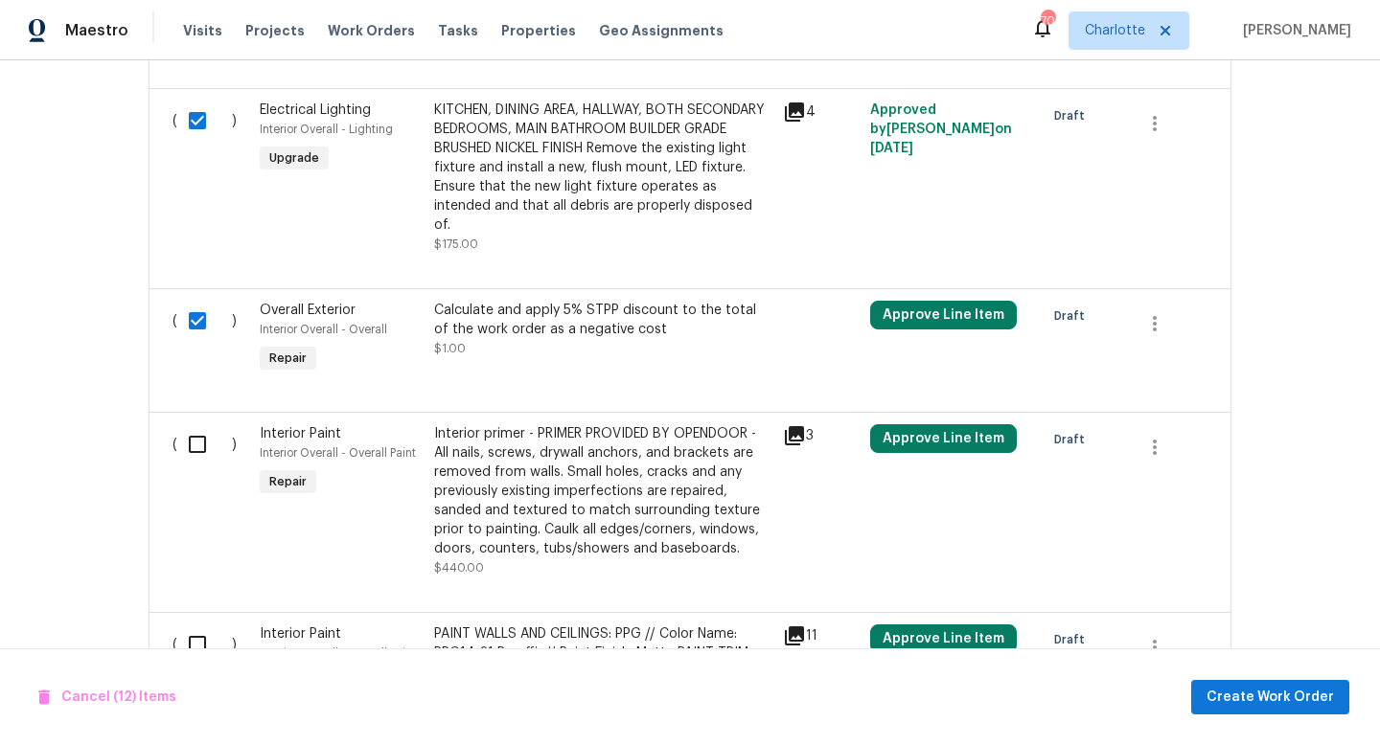
scroll to position [2639, 0]
click at [196, 457] on input "checkbox" at bounding box center [204, 443] width 55 height 40
checkbox input "true"
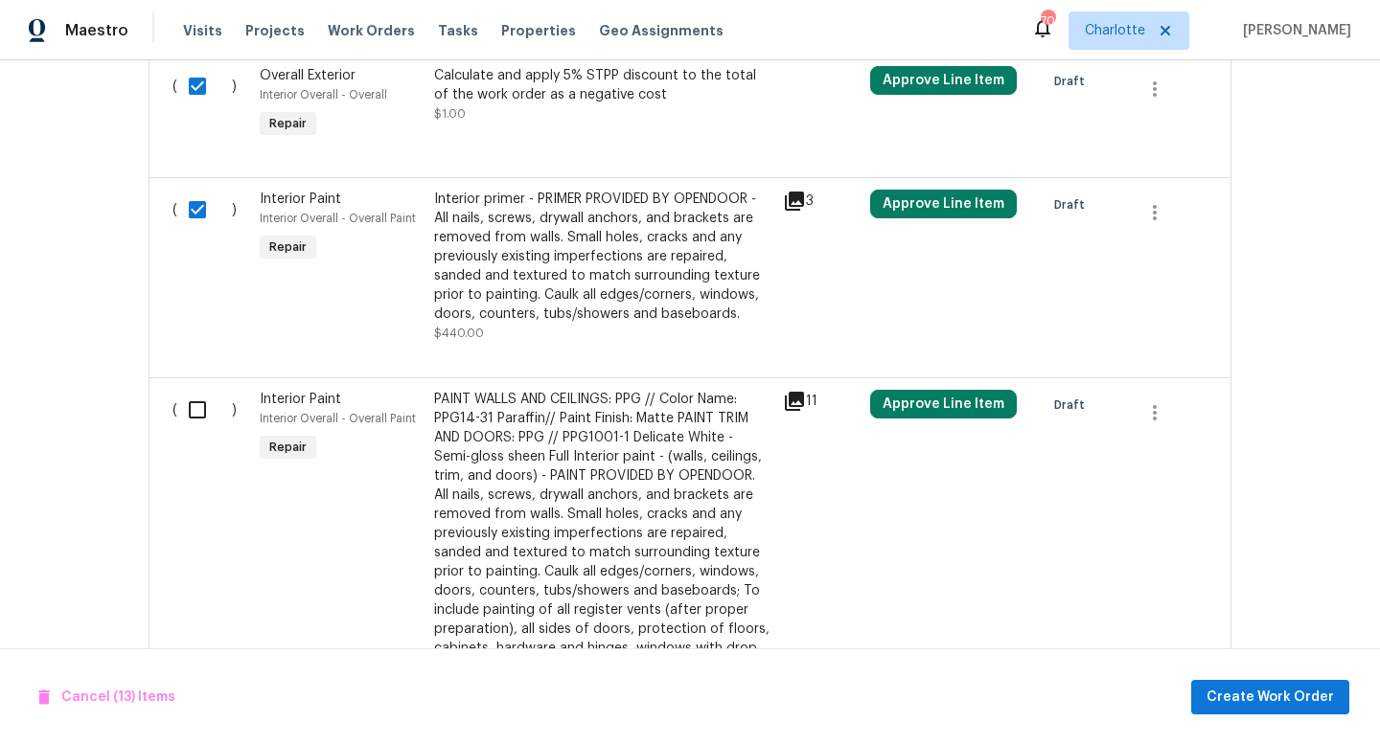
scroll to position [2889, 0]
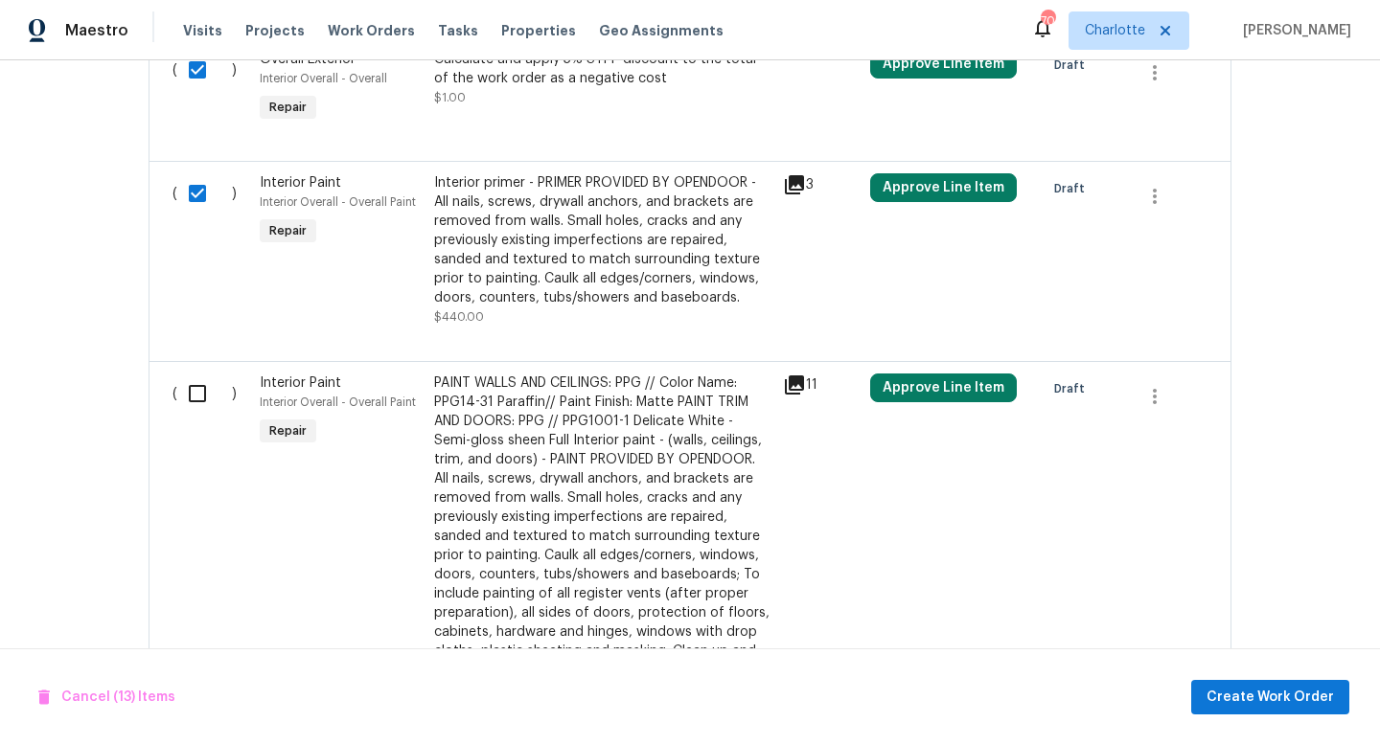
click at [194, 413] on input "checkbox" at bounding box center [204, 394] width 55 height 40
checkbox input "true"
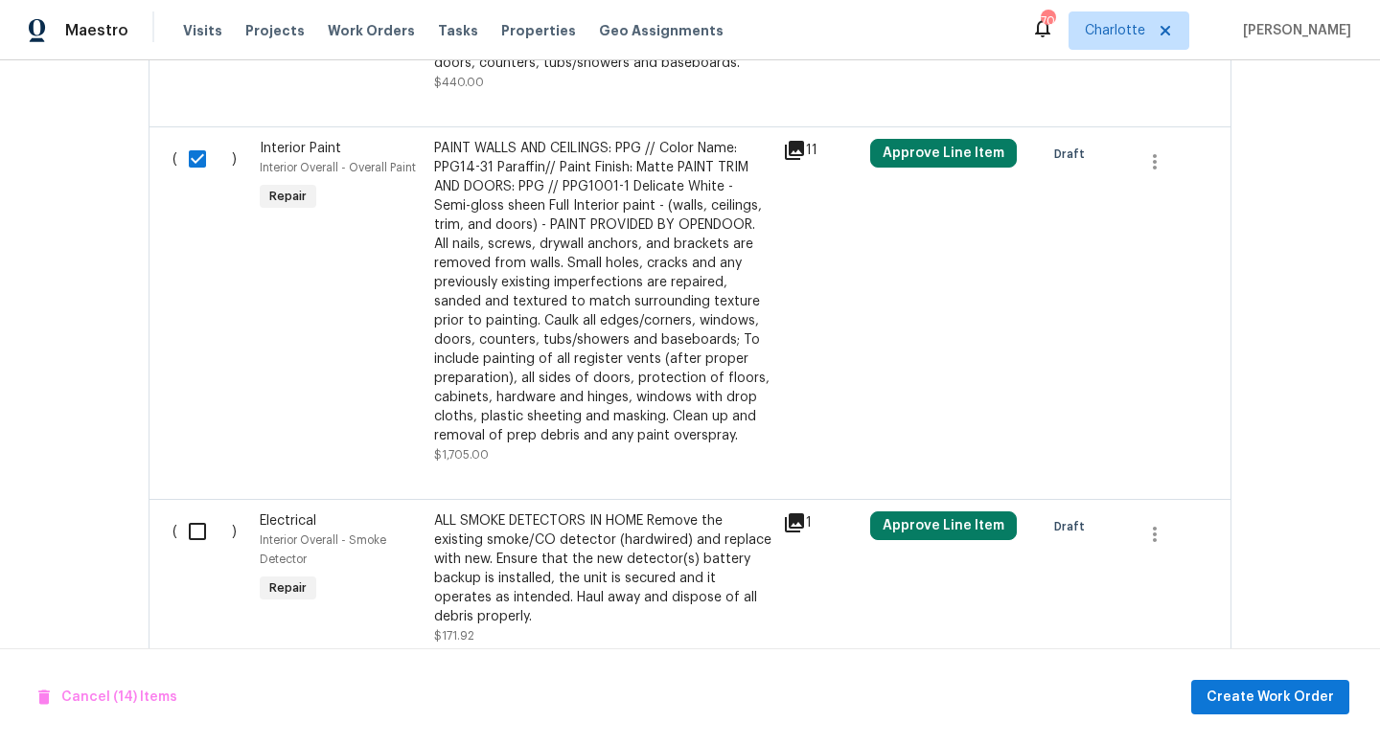
scroll to position [3168, 0]
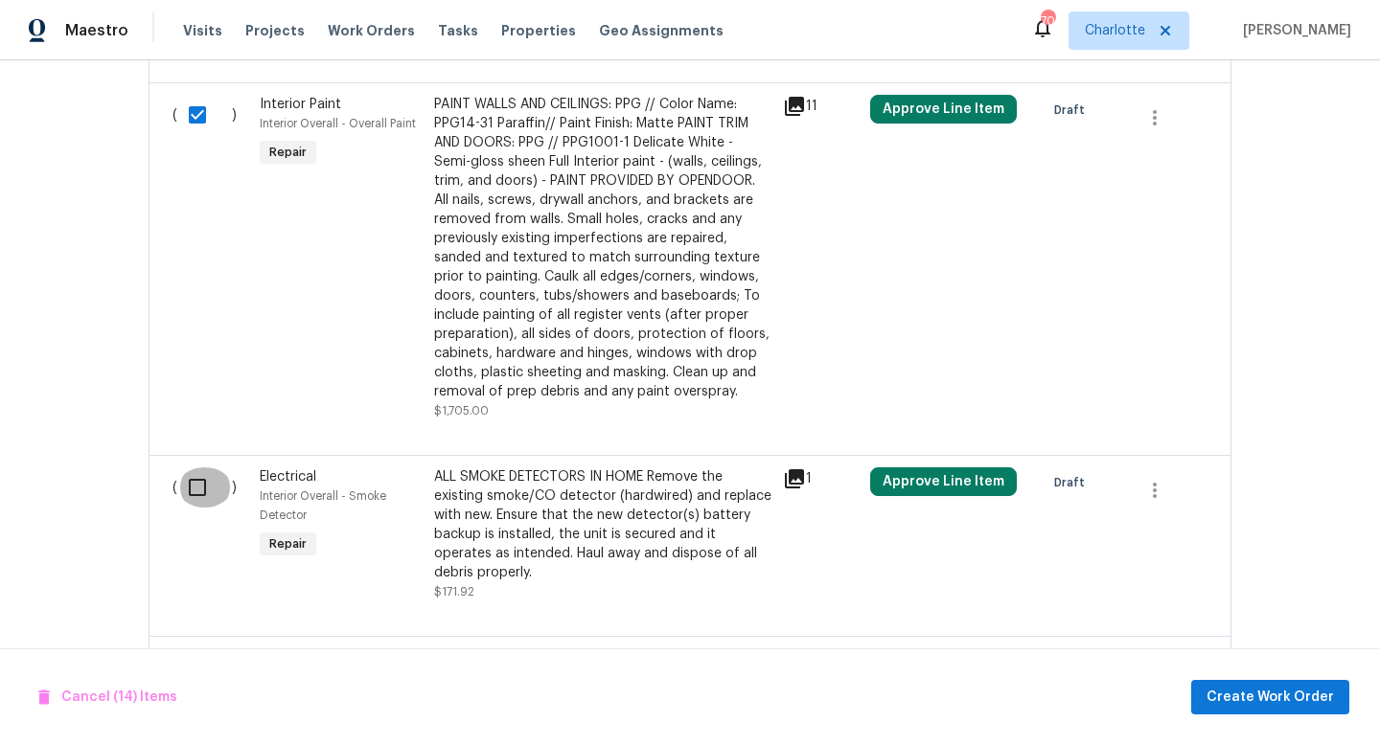
click at [196, 506] on input "checkbox" at bounding box center [204, 488] width 55 height 40
checkbox input "true"
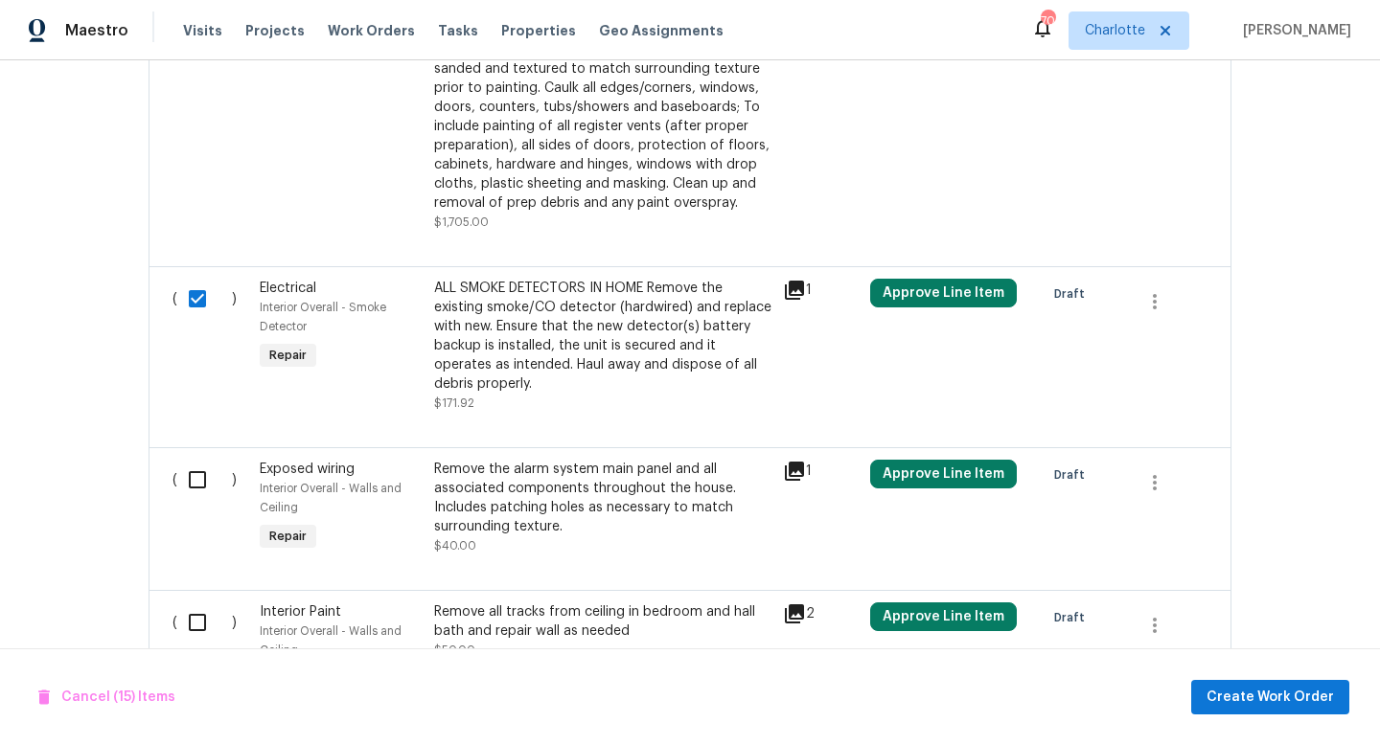
scroll to position [3463, 0]
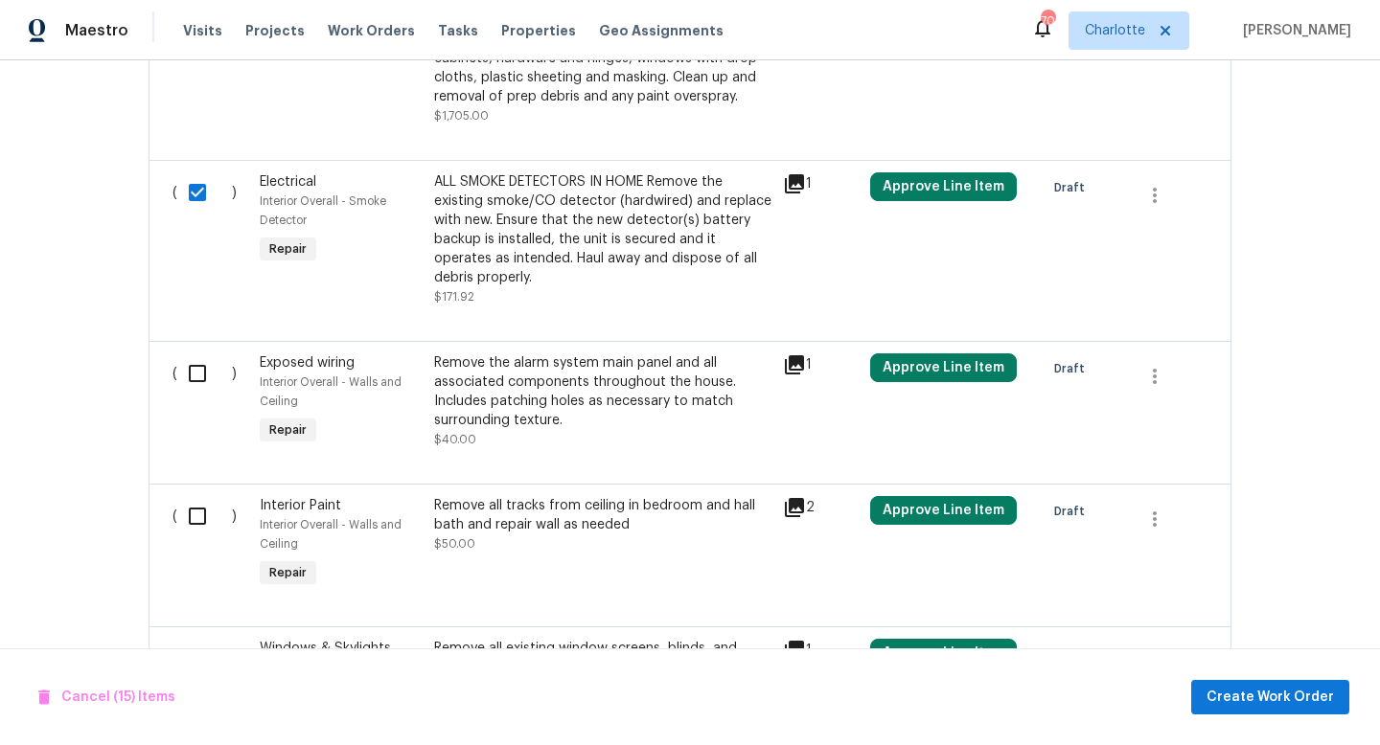
click at [190, 394] on input "checkbox" at bounding box center [204, 374] width 55 height 40
checkbox input "true"
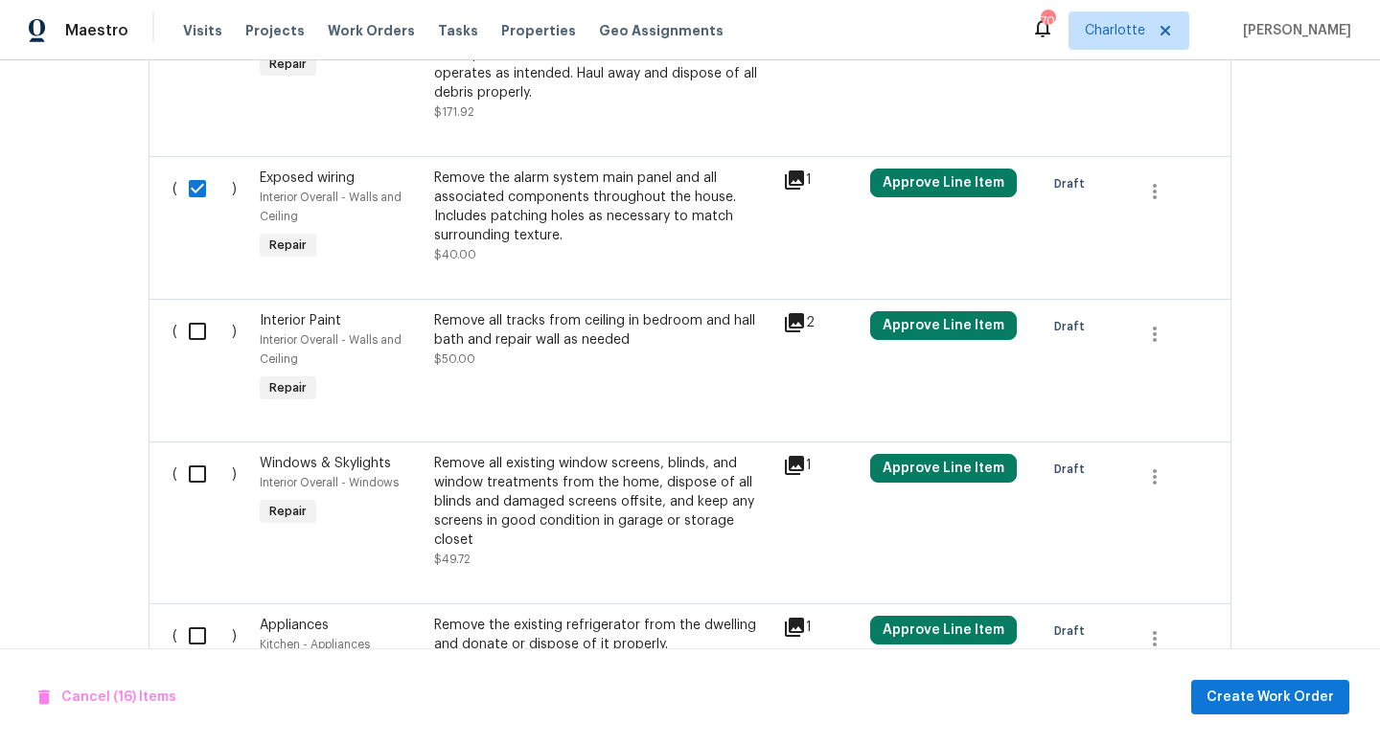
scroll to position [3650, 0]
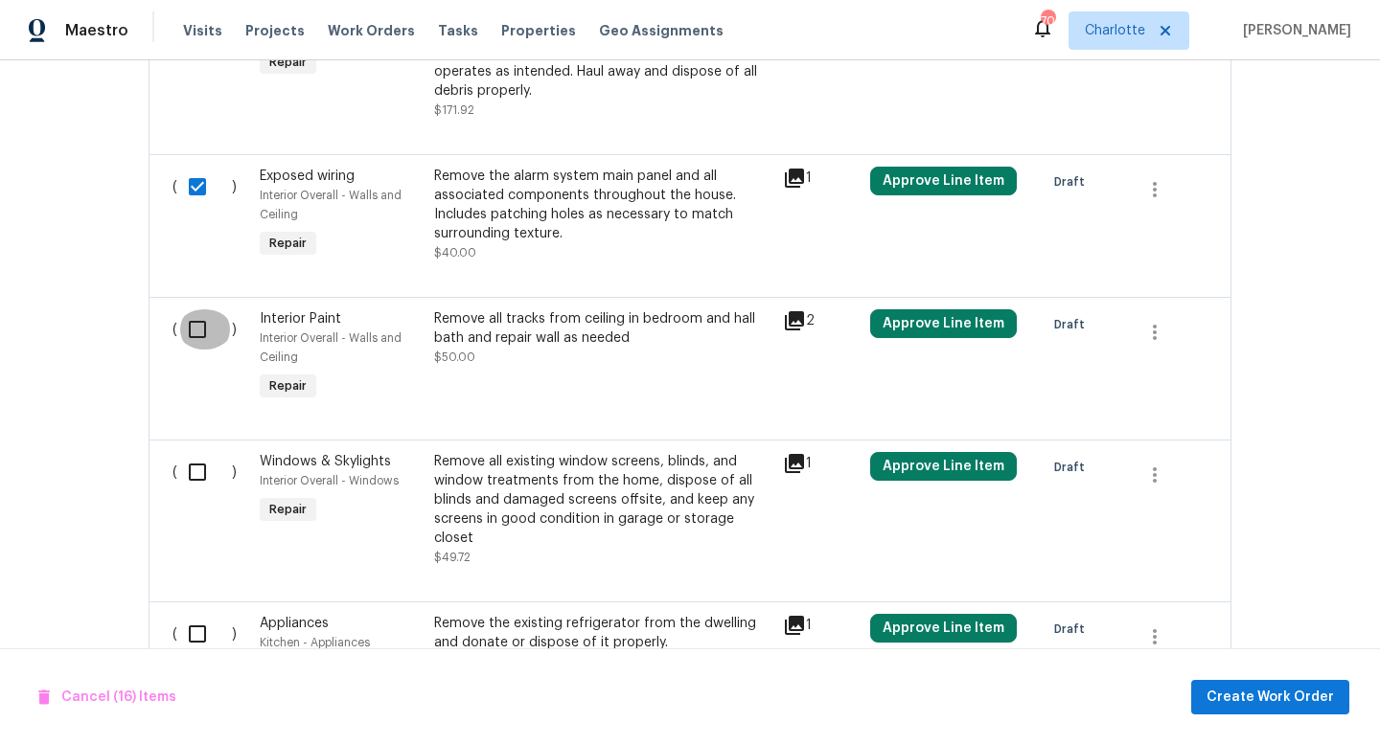
click at [195, 350] on input "checkbox" at bounding box center [204, 329] width 55 height 40
checkbox input "true"
click at [196, 492] on input "checkbox" at bounding box center [204, 472] width 55 height 40
checkbox input "true"
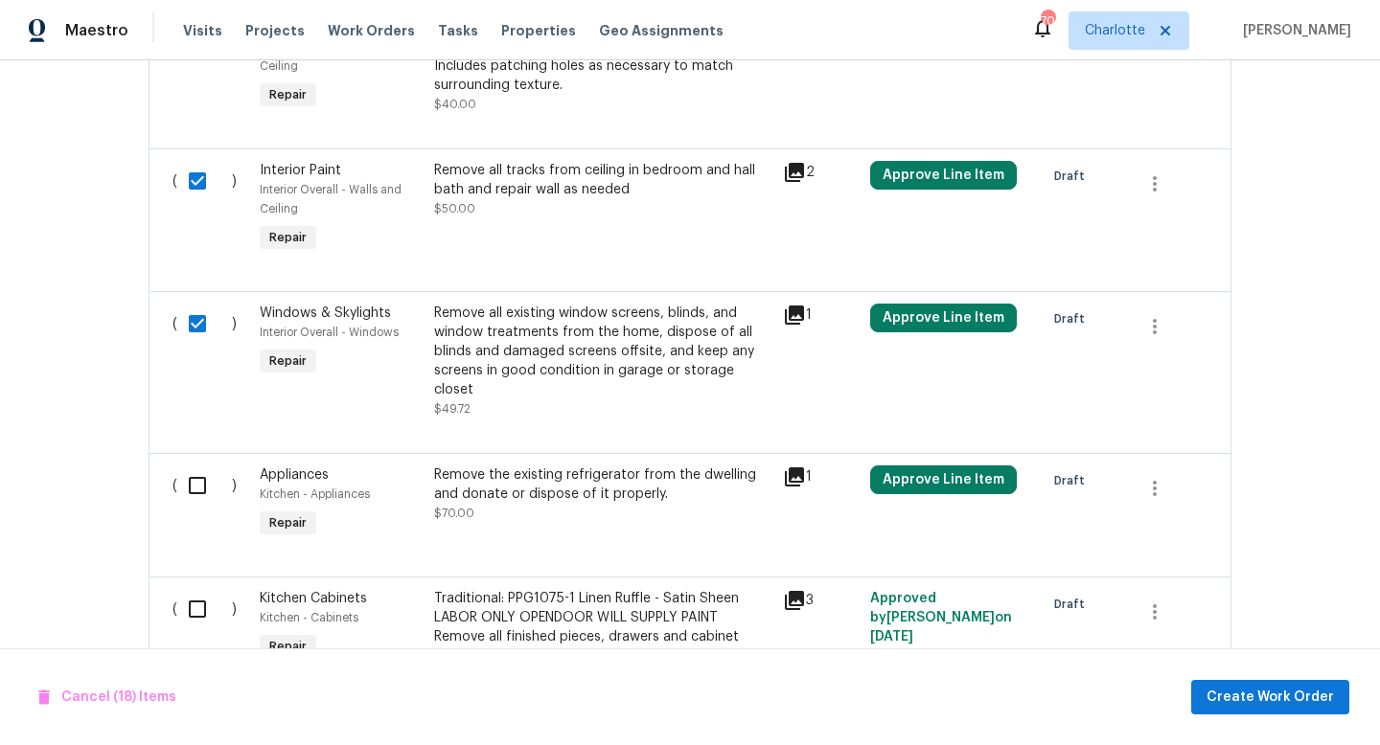
click at [199, 501] on input "checkbox" at bounding box center [204, 486] width 55 height 40
checkbox input "true"
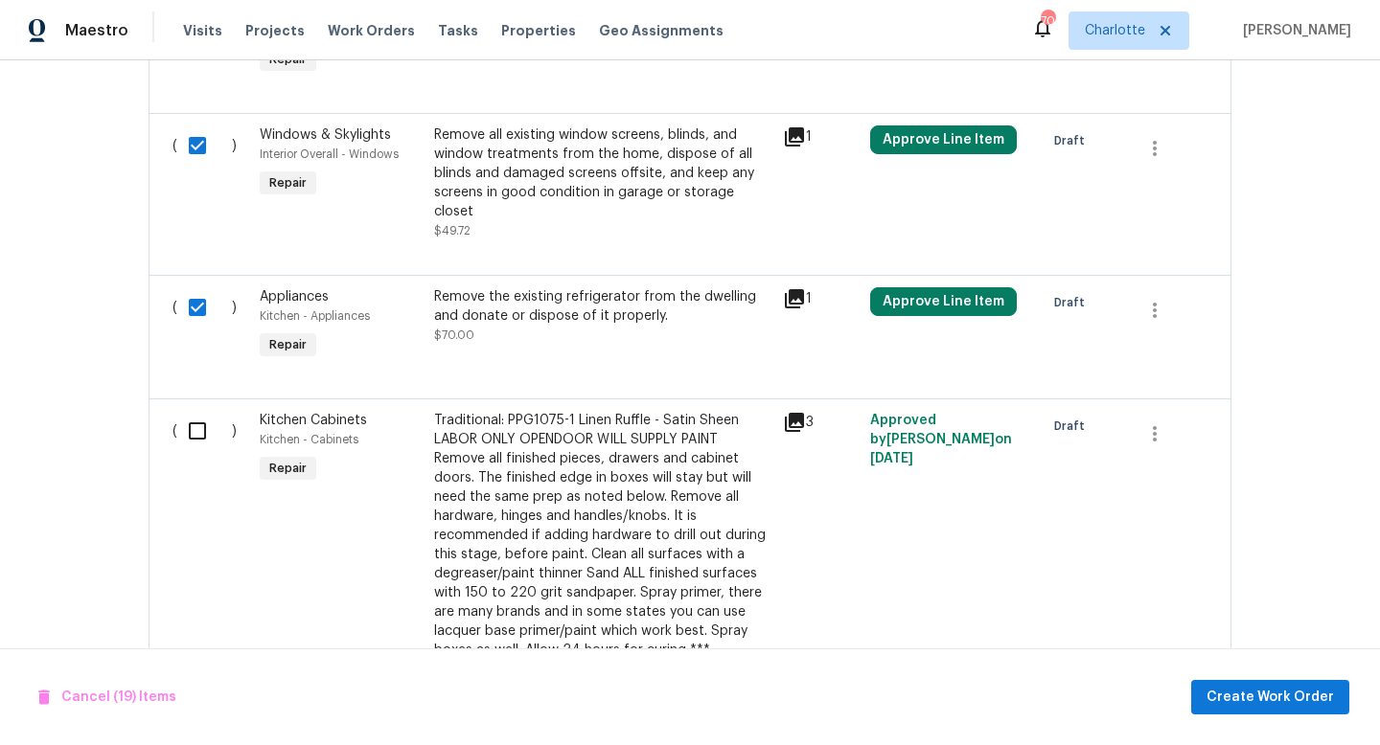
scroll to position [4013, 0]
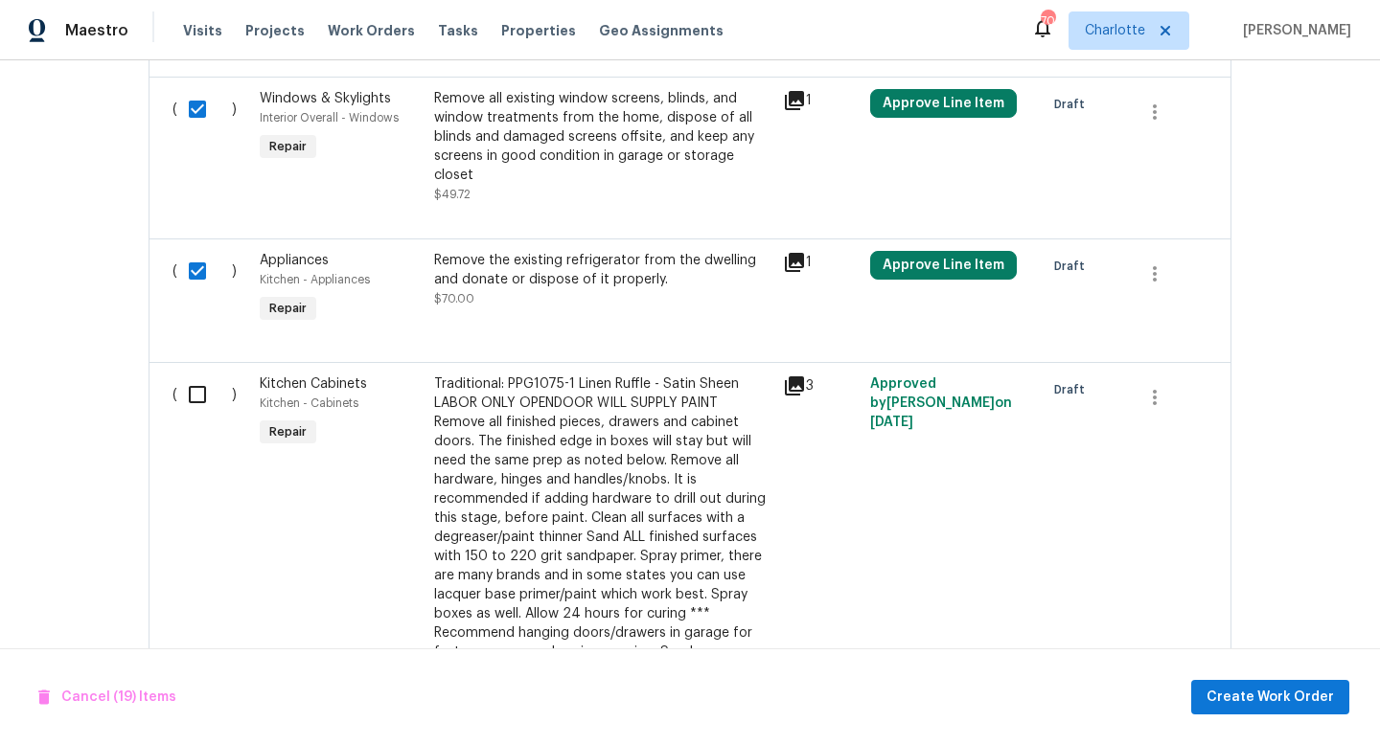
click at [204, 402] on input "checkbox" at bounding box center [204, 395] width 55 height 40
checkbox input "true"
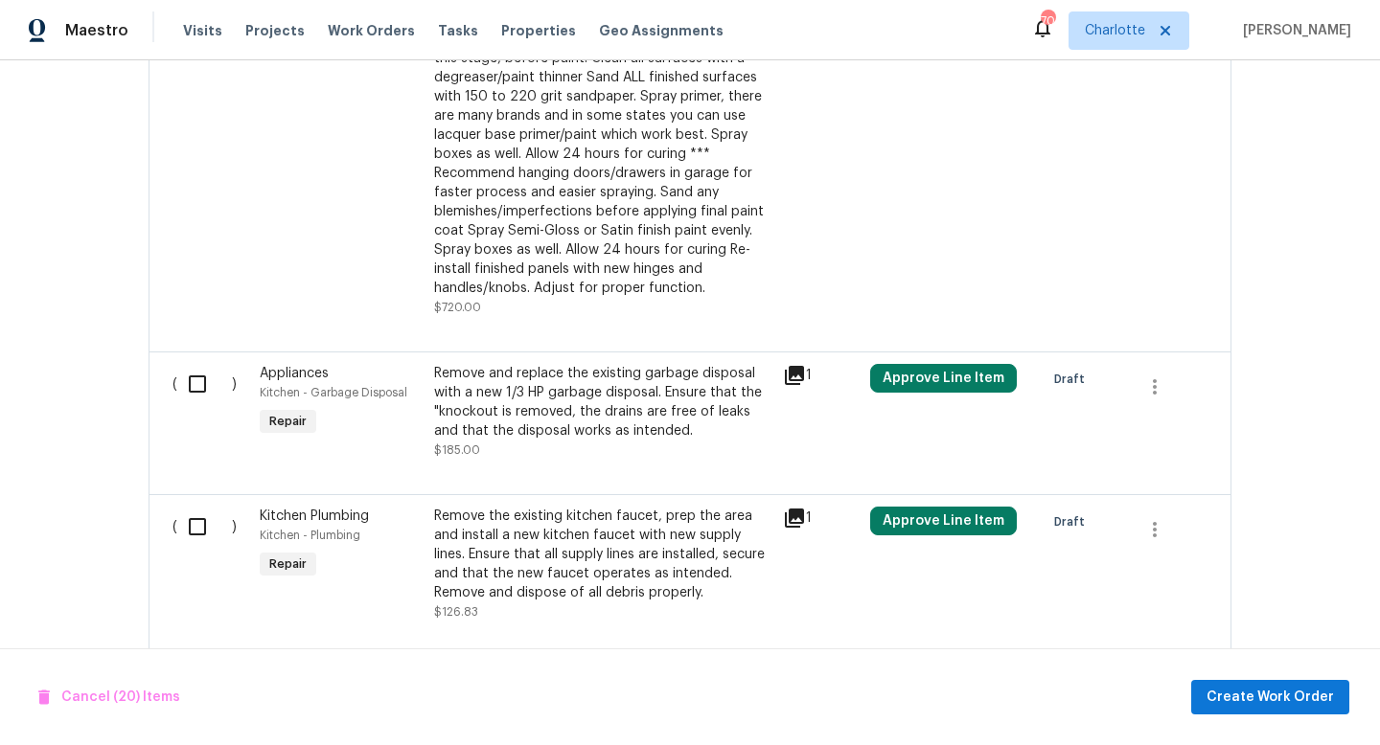
scroll to position [4476, 0]
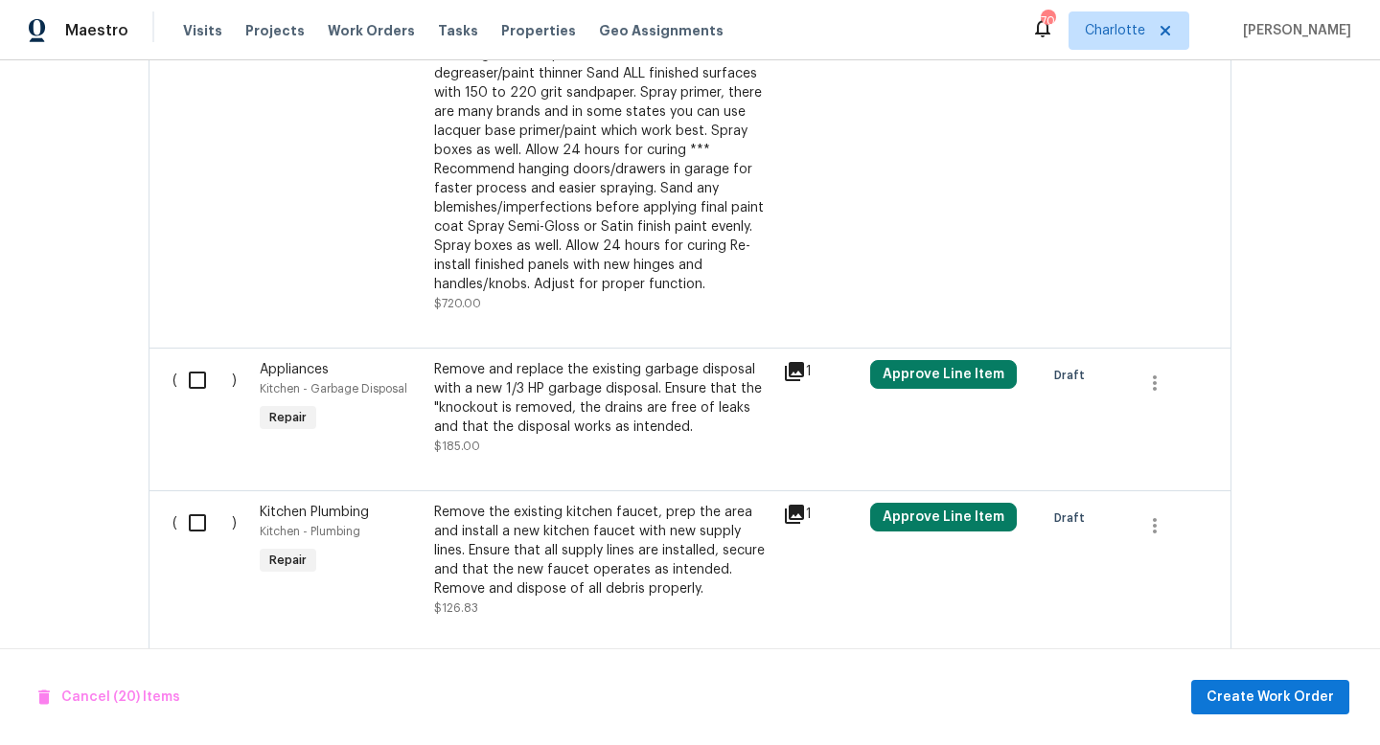
click at [197, 386] on input "checkbox" at bounding box center [204, 380] width 55 height 40
checkbox input "true"
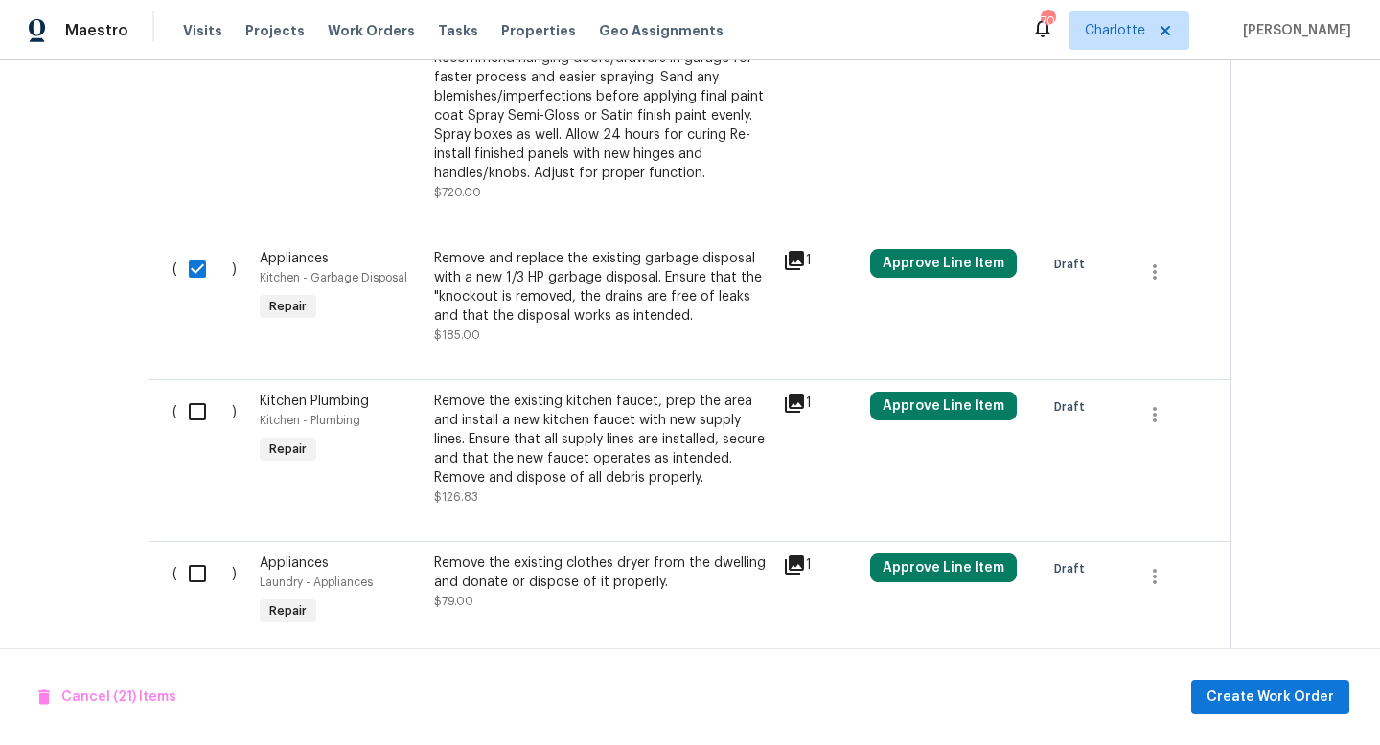
click at [192, 427] on input "checkbox" at bounding box center [204, 412] width 55 height 40
checkbox input "true"
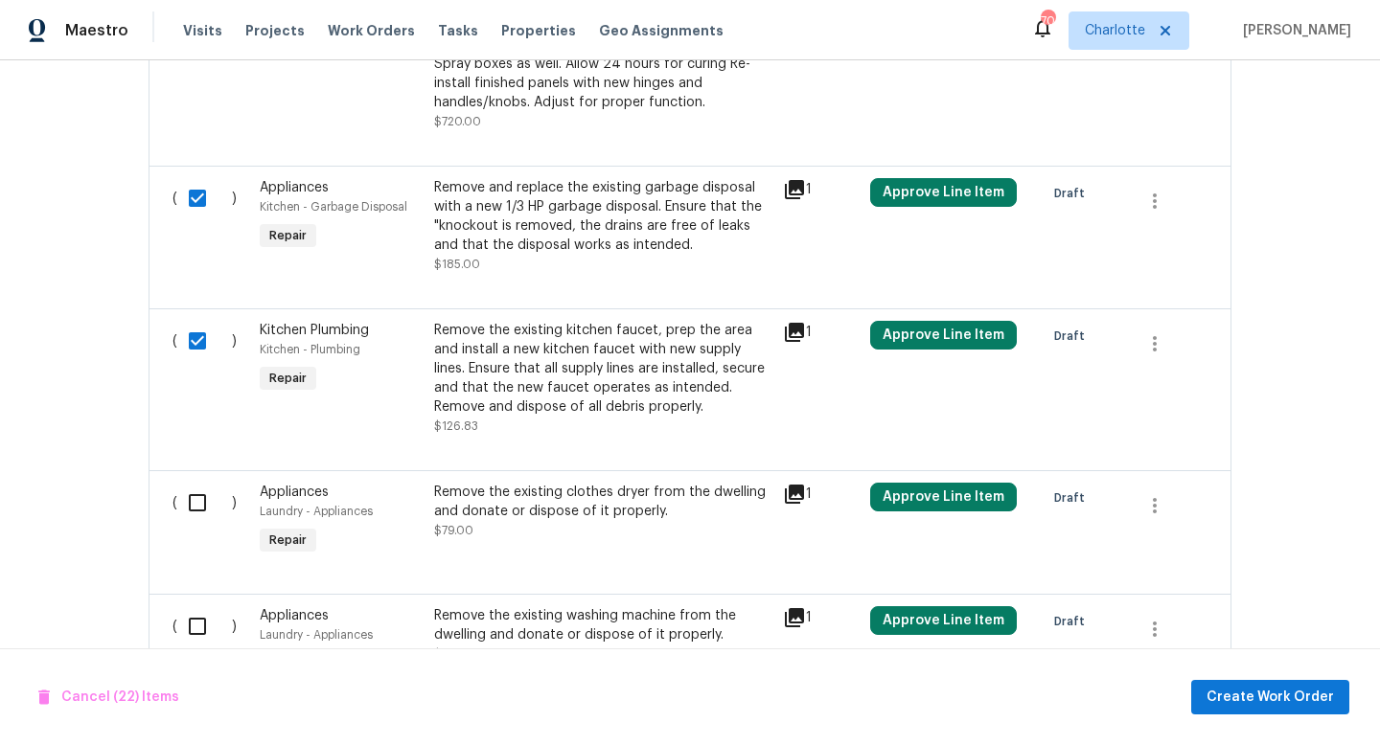
scroll to position [4680, 0]
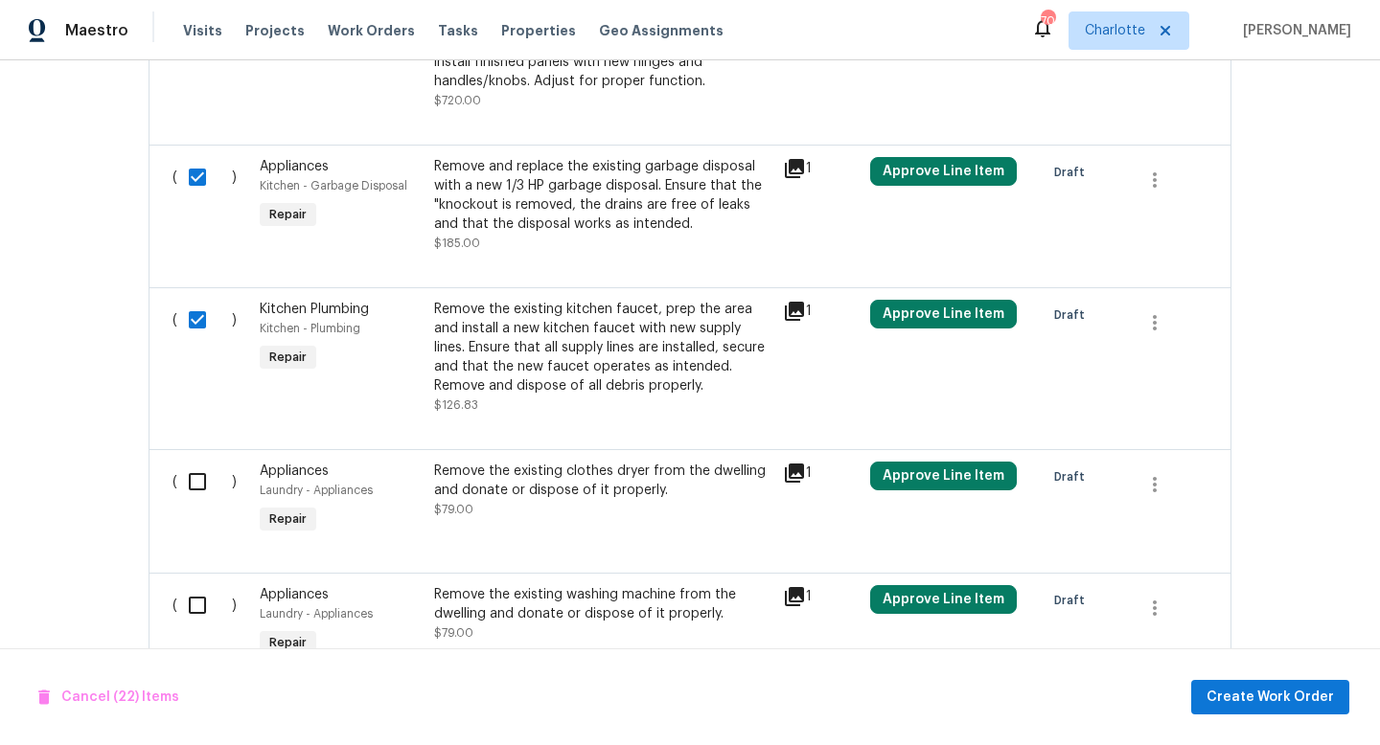
click at [190, 490] on input "checkbox" at bounding box center [204, 482] width 55 height 40
checkbox input "true"
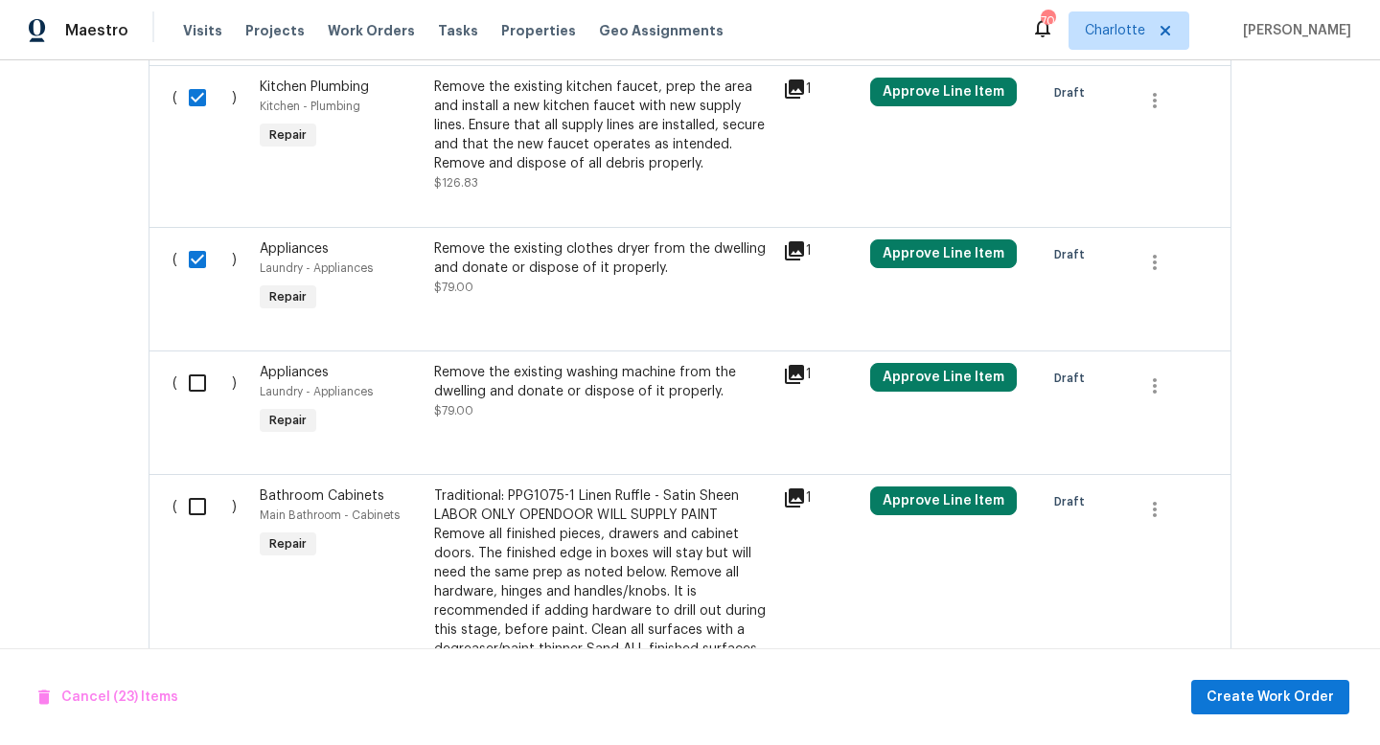
scroll to position [4908, 0]
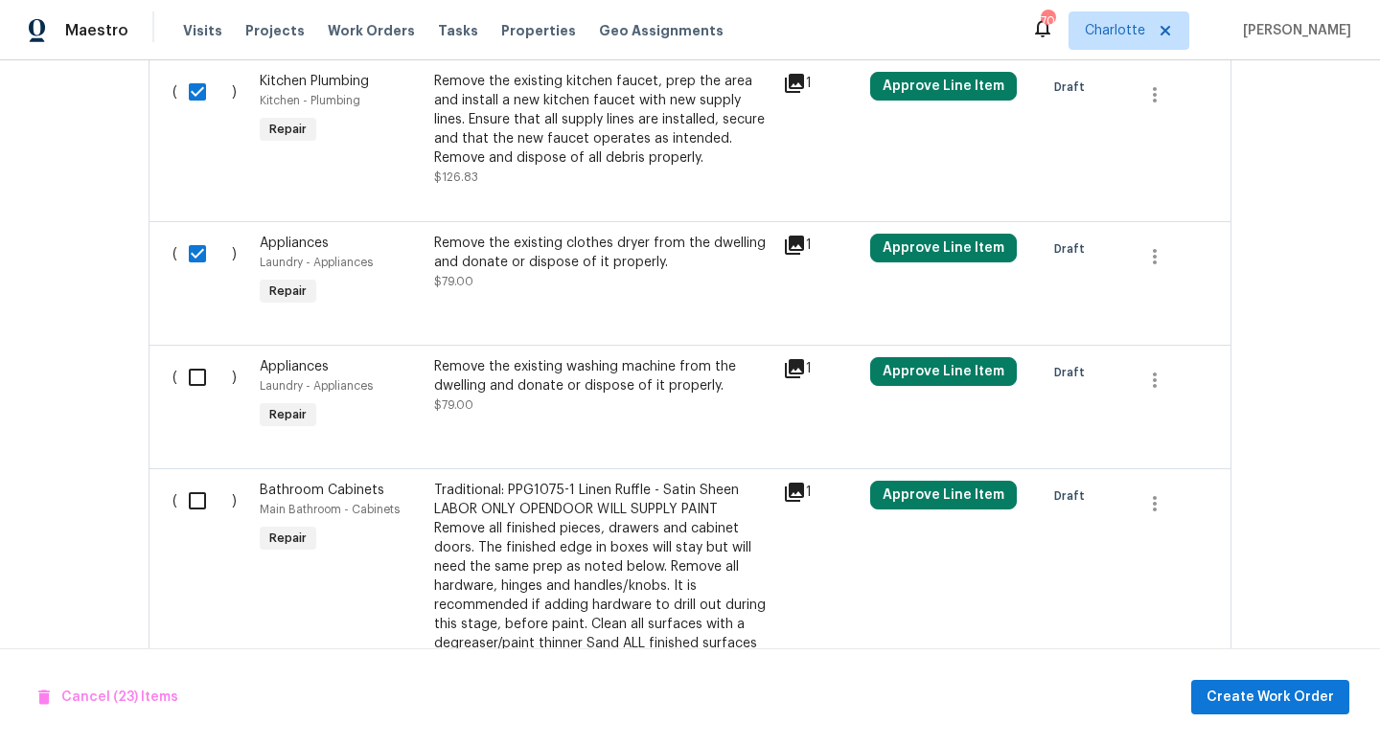
click at [200, 381] on input "checkbox" at bounding box center [204, 377] width 55 height 40
checkbox input "true"
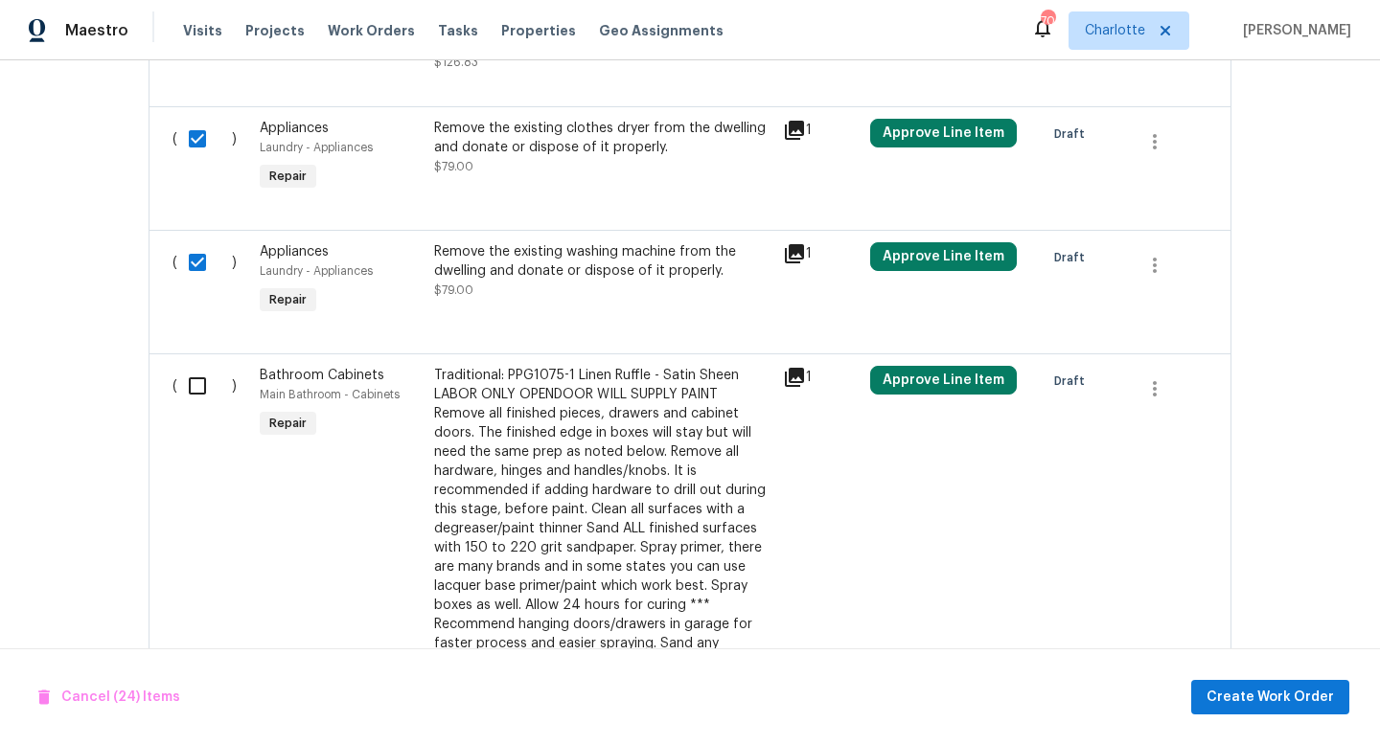
scroll to position [5046, 0]
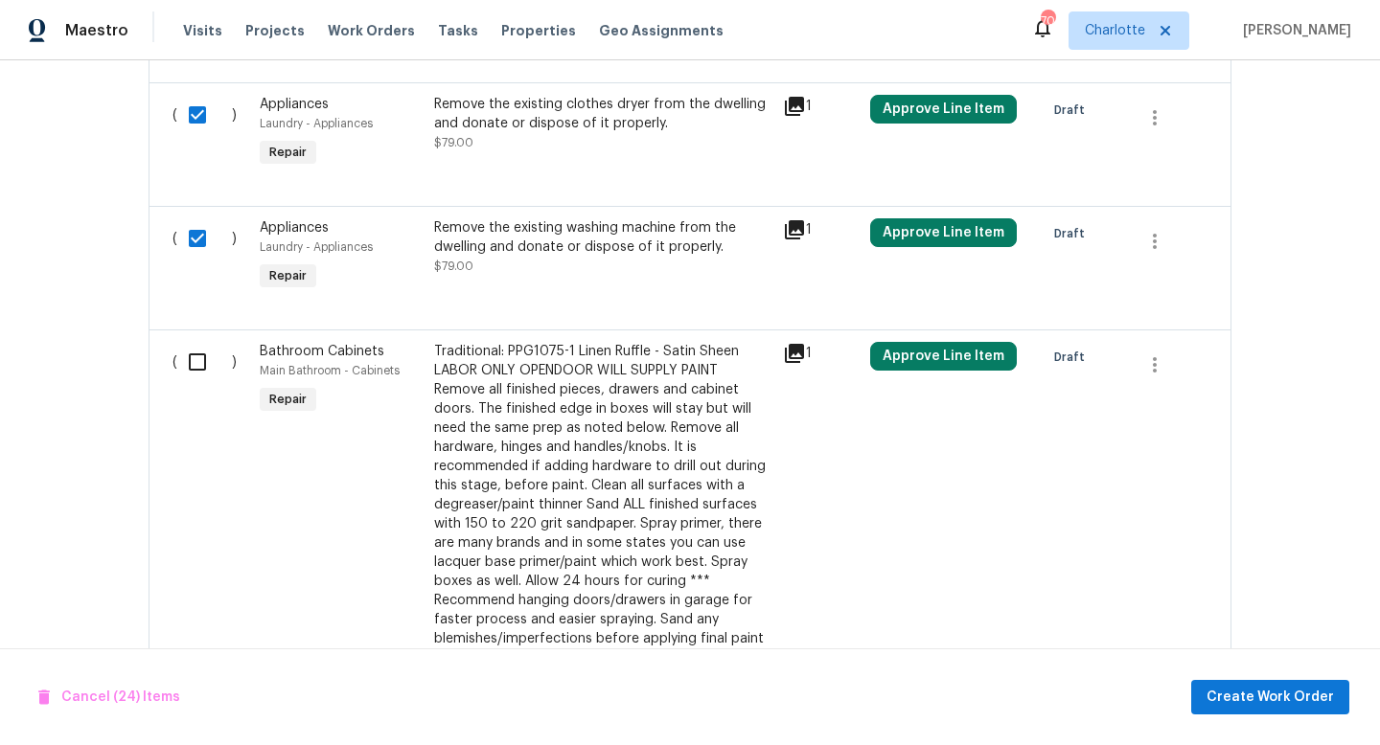
click at [195, 376] on input "checkbox" at bounding box center [204, 362] width 55 height 40
checkbox input "true"
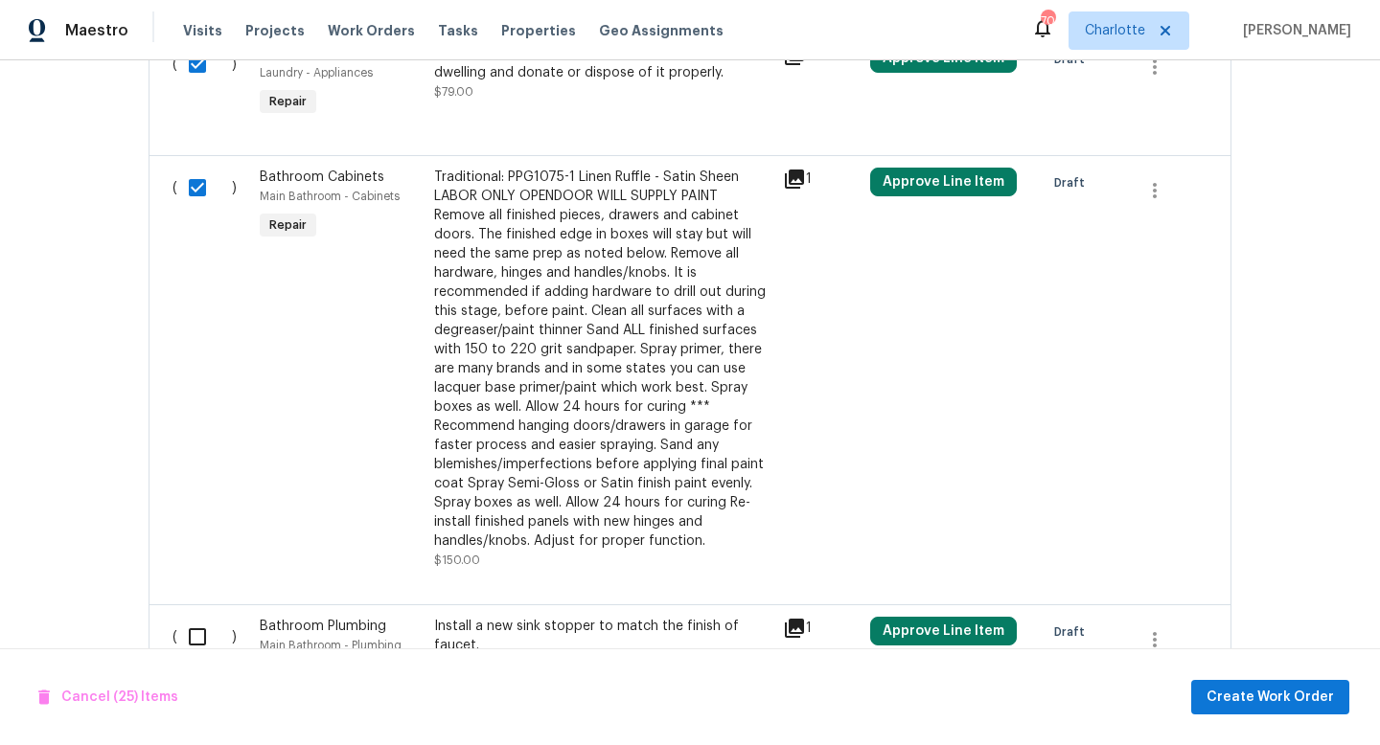
scroll to position [5386, 0]
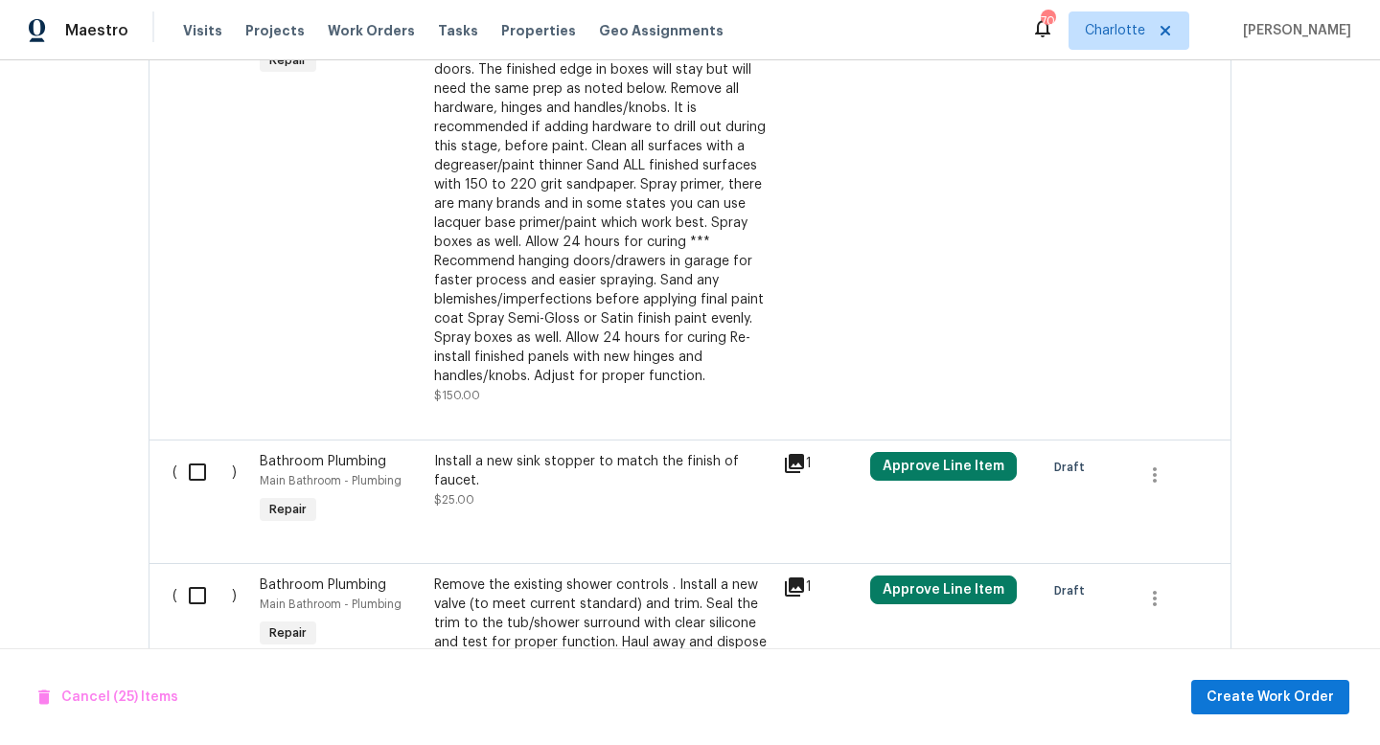
click at [191, 490] on input "checkbox" at bounding box center [204, 472] width 55 height 40
checkbox input "true"
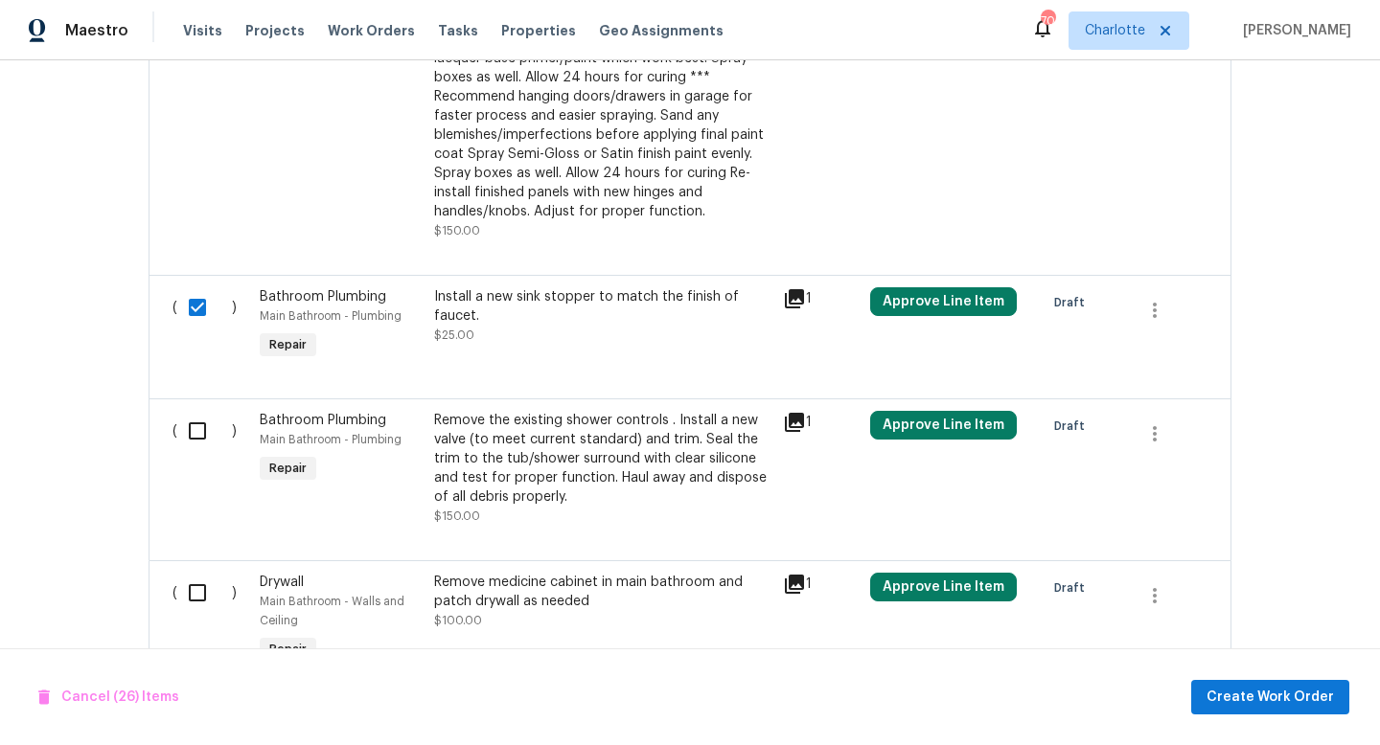
scroll to position [5598, 0]
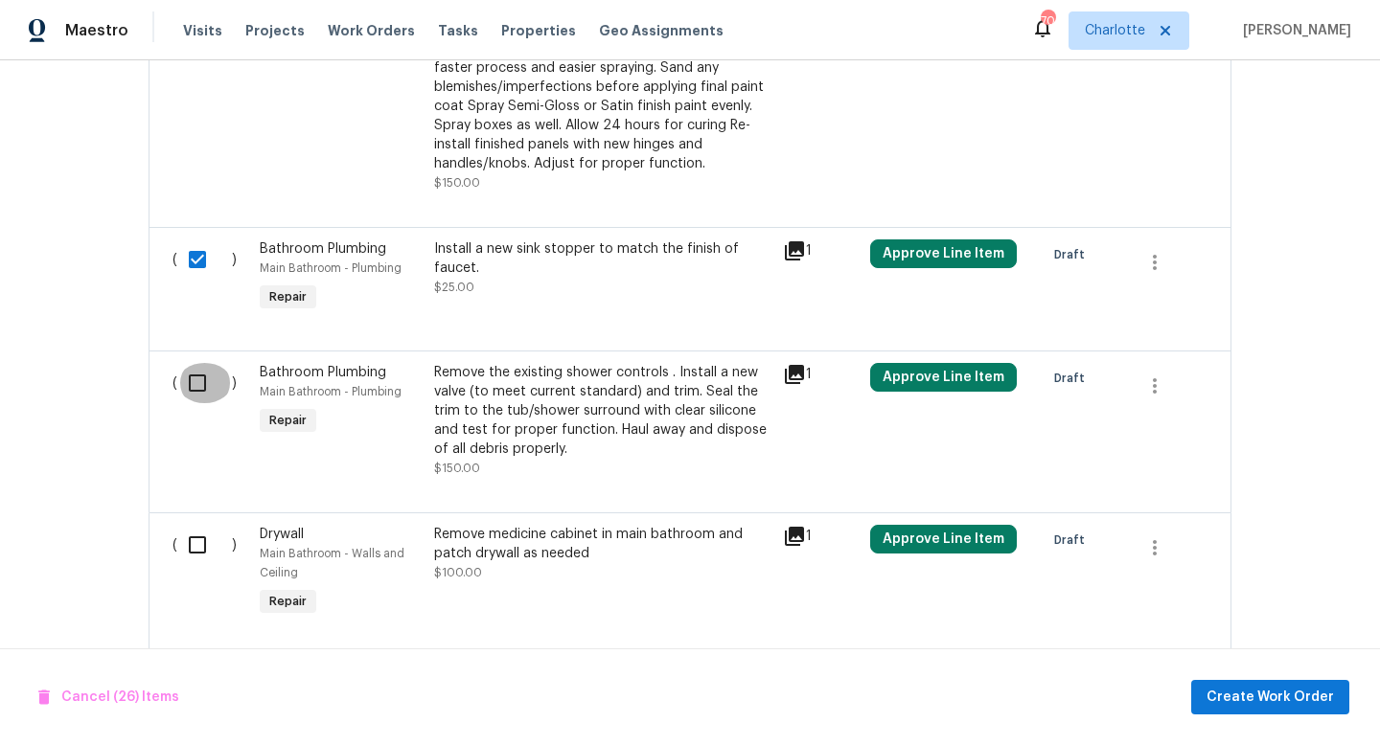
click at [195, 401] on input "checkbox" at bounding box center [204, 383] width 55 height 40
checkbox input "true"
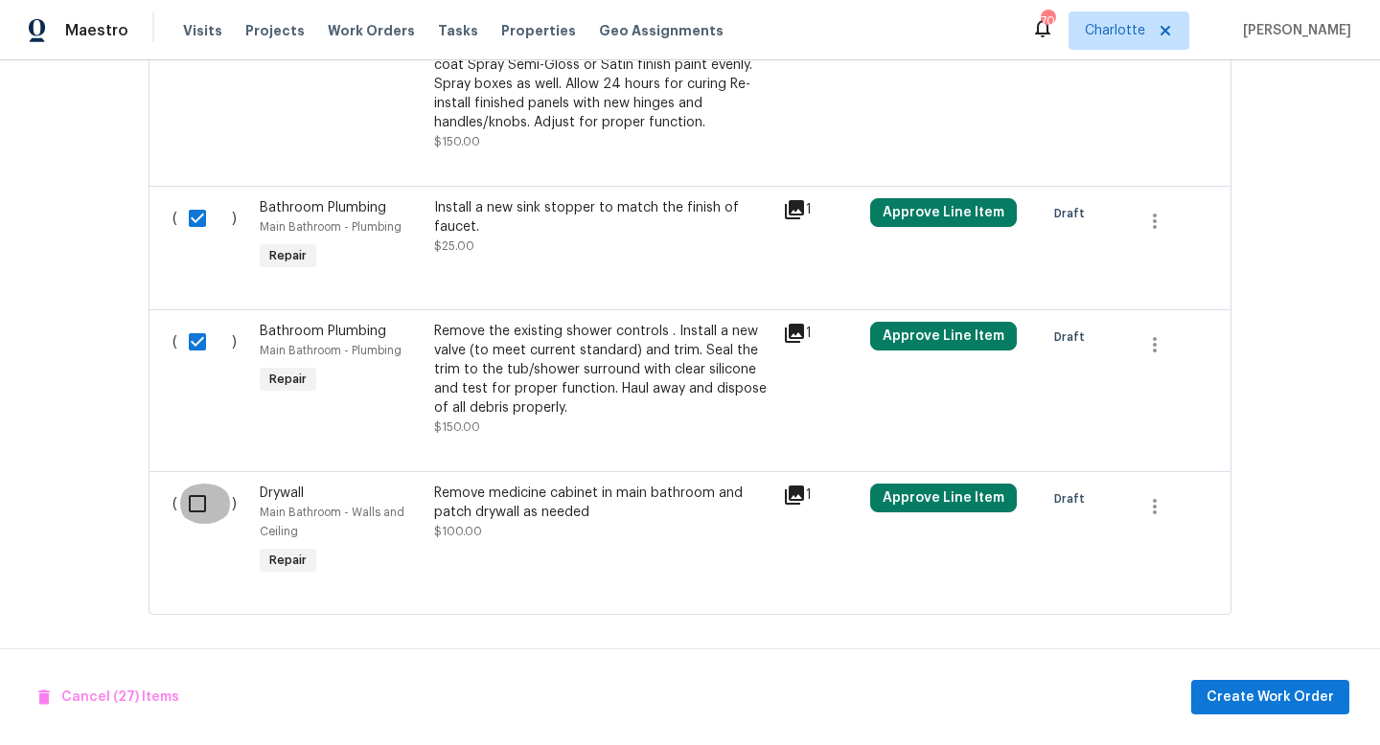
click at [193, 504] on input "checkbox" at bounding box center [204, 504] width 55 height 40
checkbox input "true"
click at [1272, 693] on span "Create Work Order" at bounding box center [1269, 698] width 127 height 24
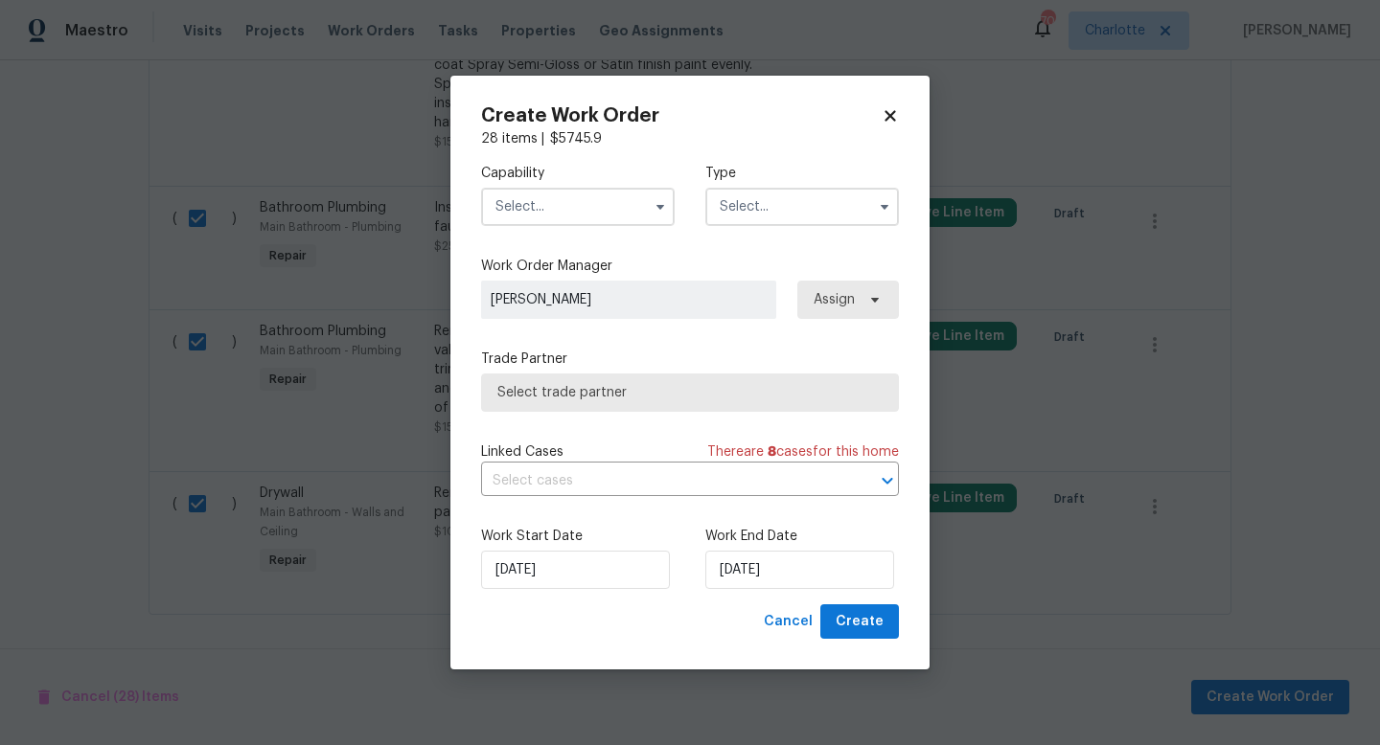
click at [547, 201] on input "text" at bounding box center [578, 207] width 194 height 38
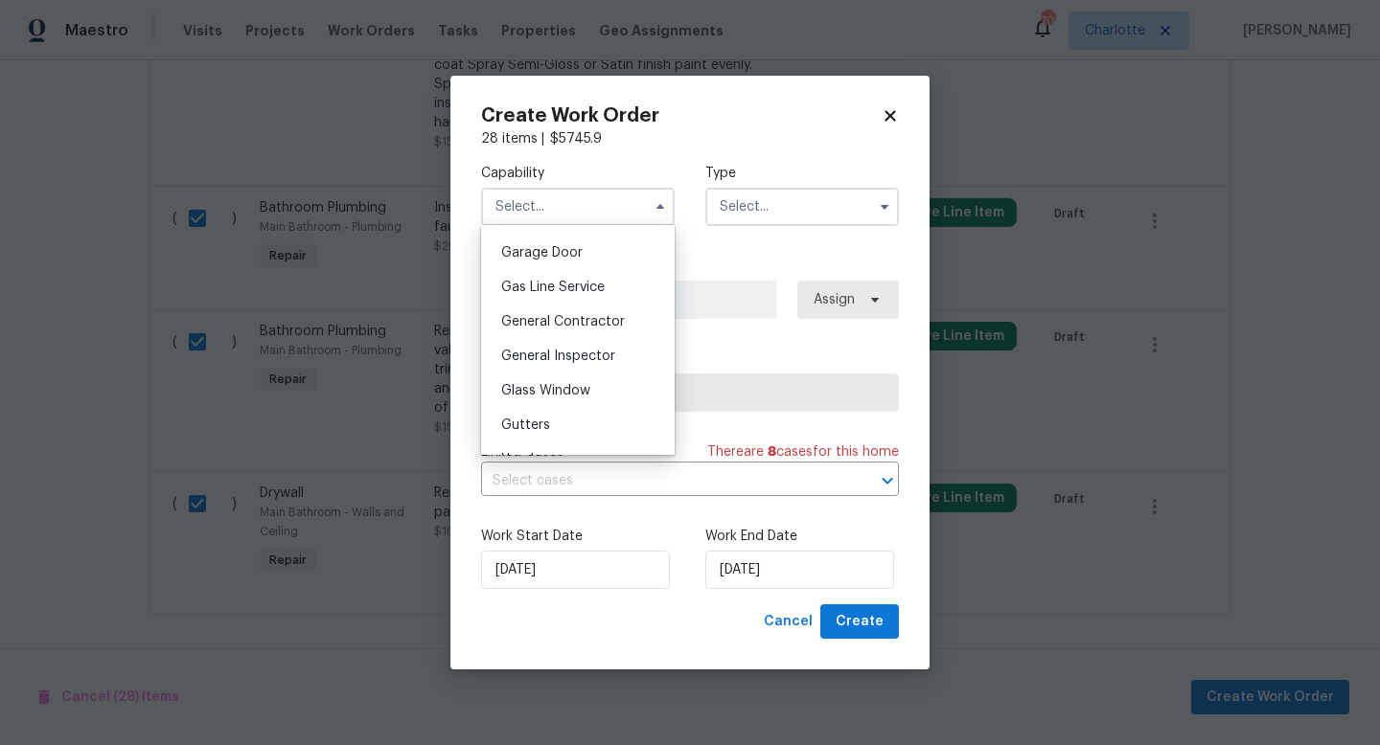
scroll to position [852, 0]
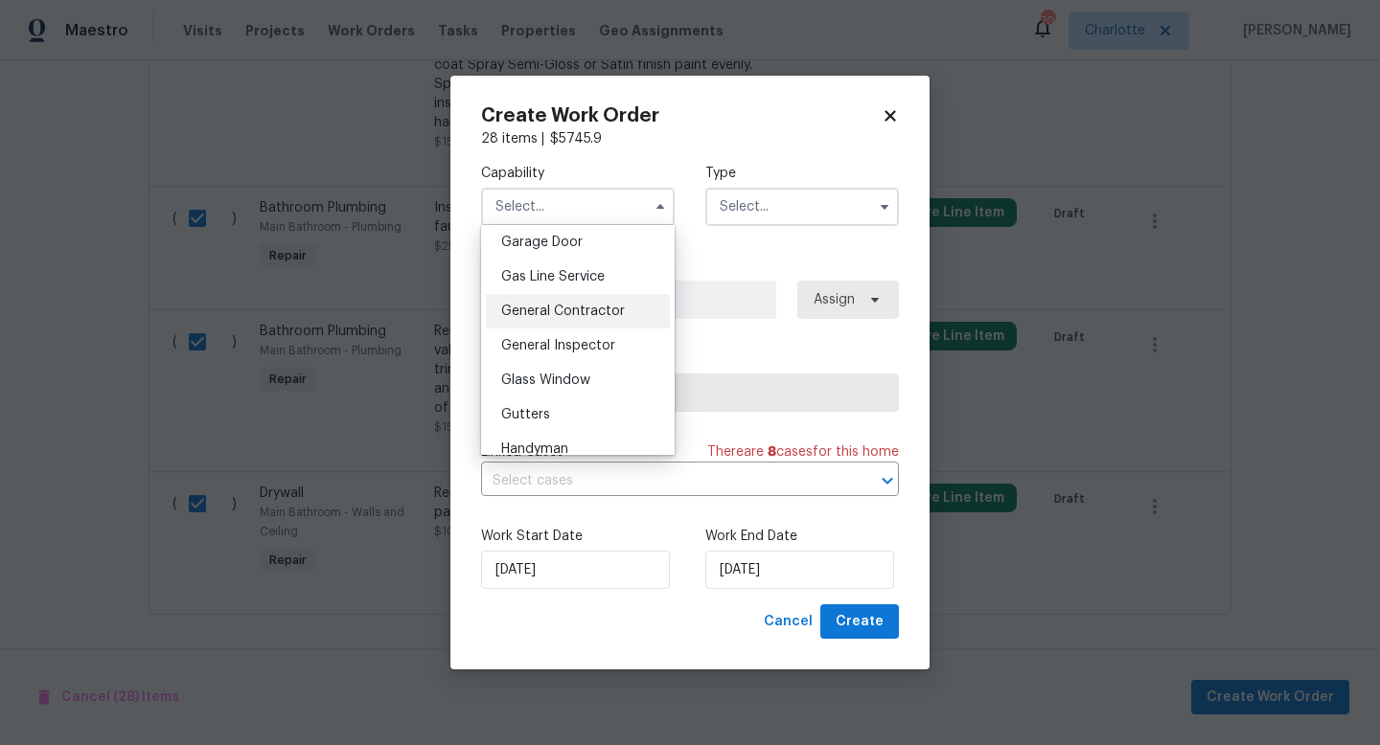
click at [543, 308] on span "General Contractor" at bounding box center [563, 311] width 124 height 13
type input "General Contractor"
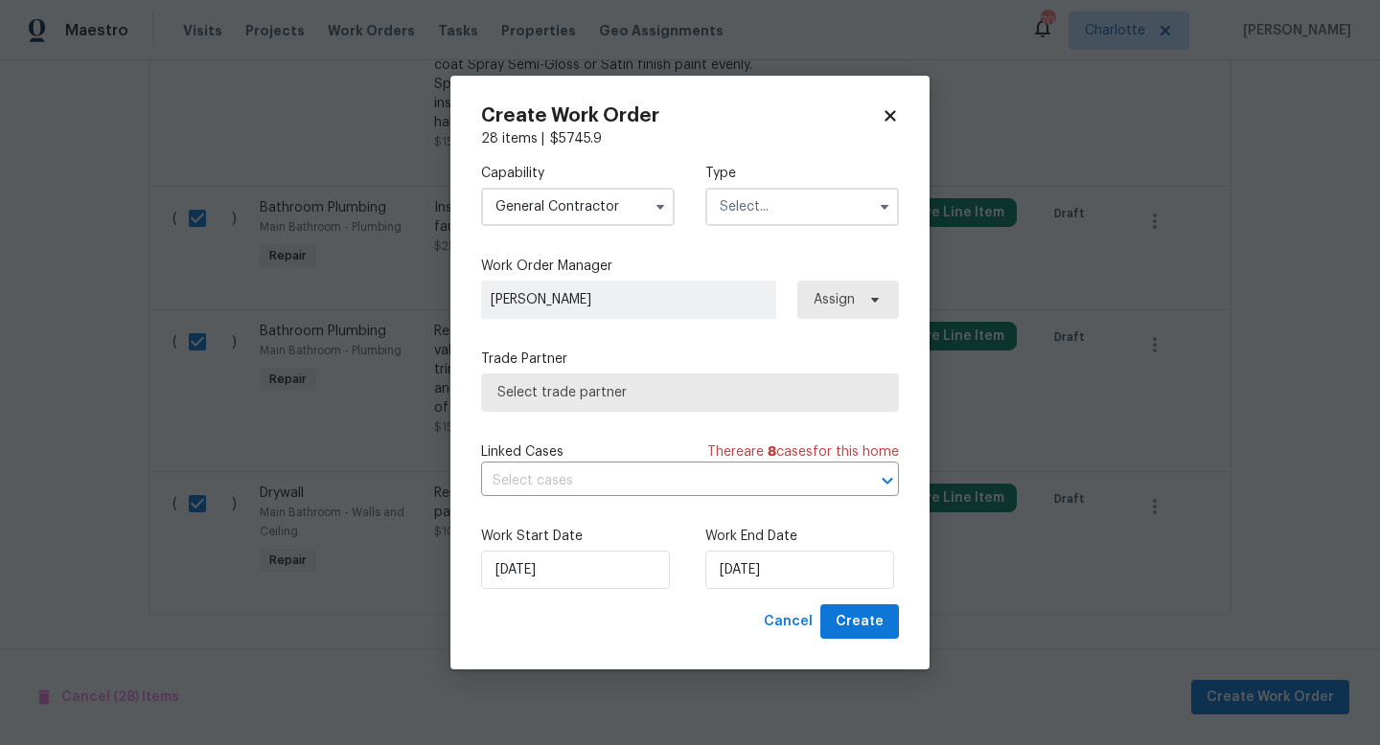
click at [747, 213] on input "text" at bounding box center [802, 207] width 194 height 38
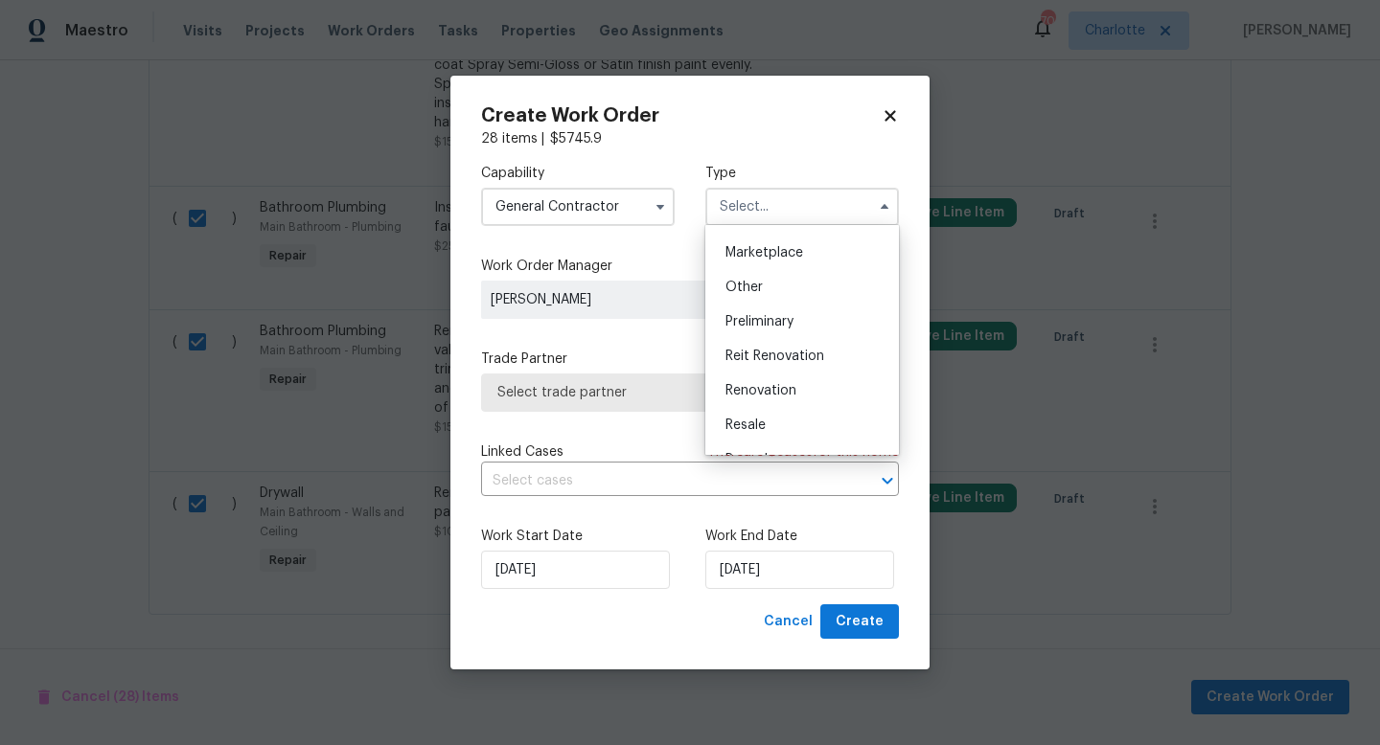
scroll to position [373, 0]
click at [774, 355] on span "Renovation" at bounding box center [760, 357] width 71 height 13
type input "Renovation"
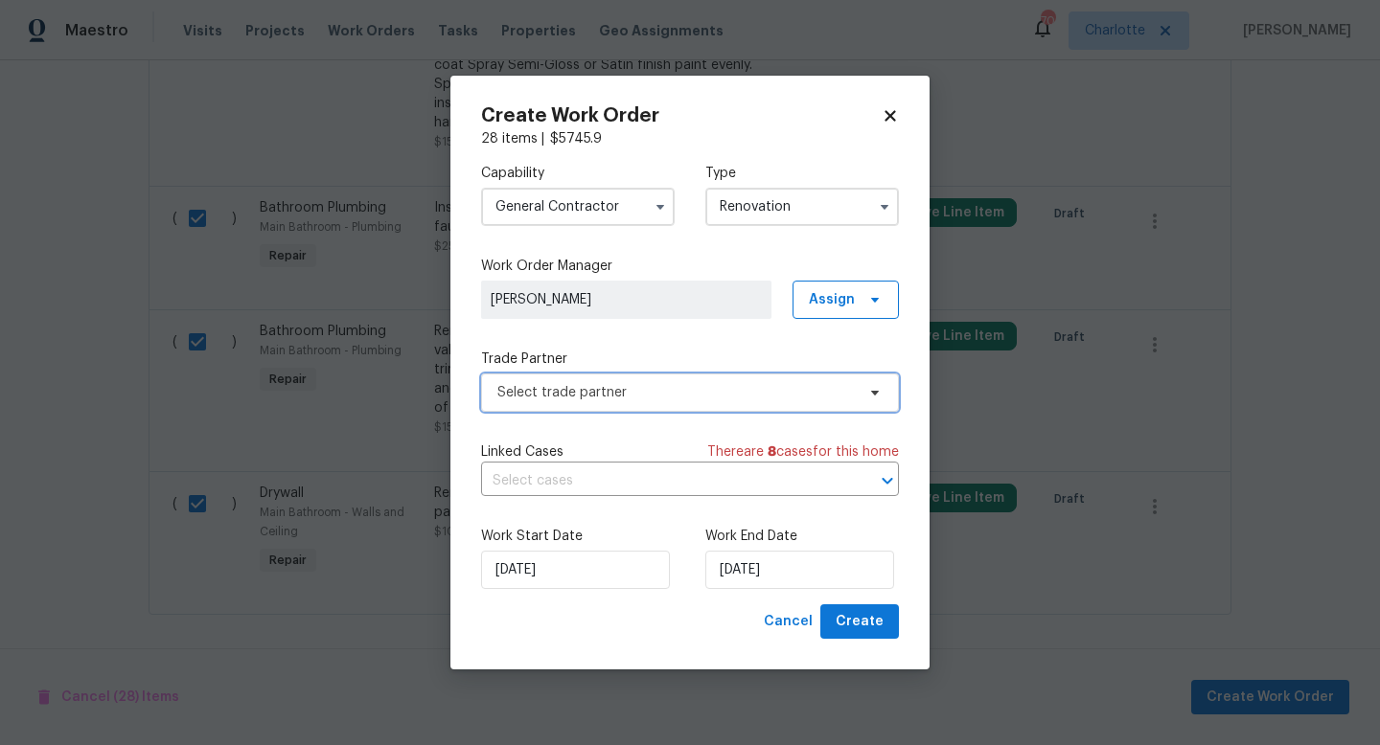
click at [564, 391] on span "Select trade partner" at bounding box center [675, 392] width 357 height 19
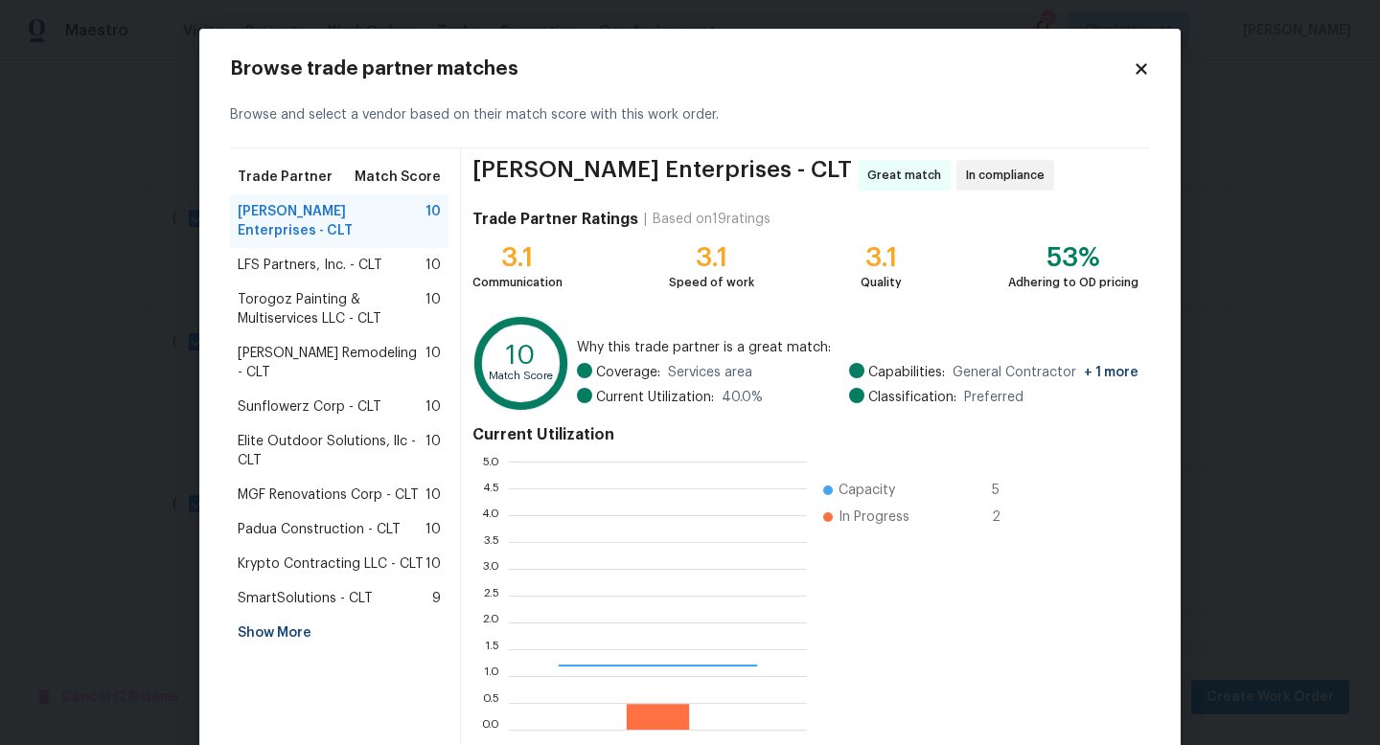
scroll to position [268, 298]
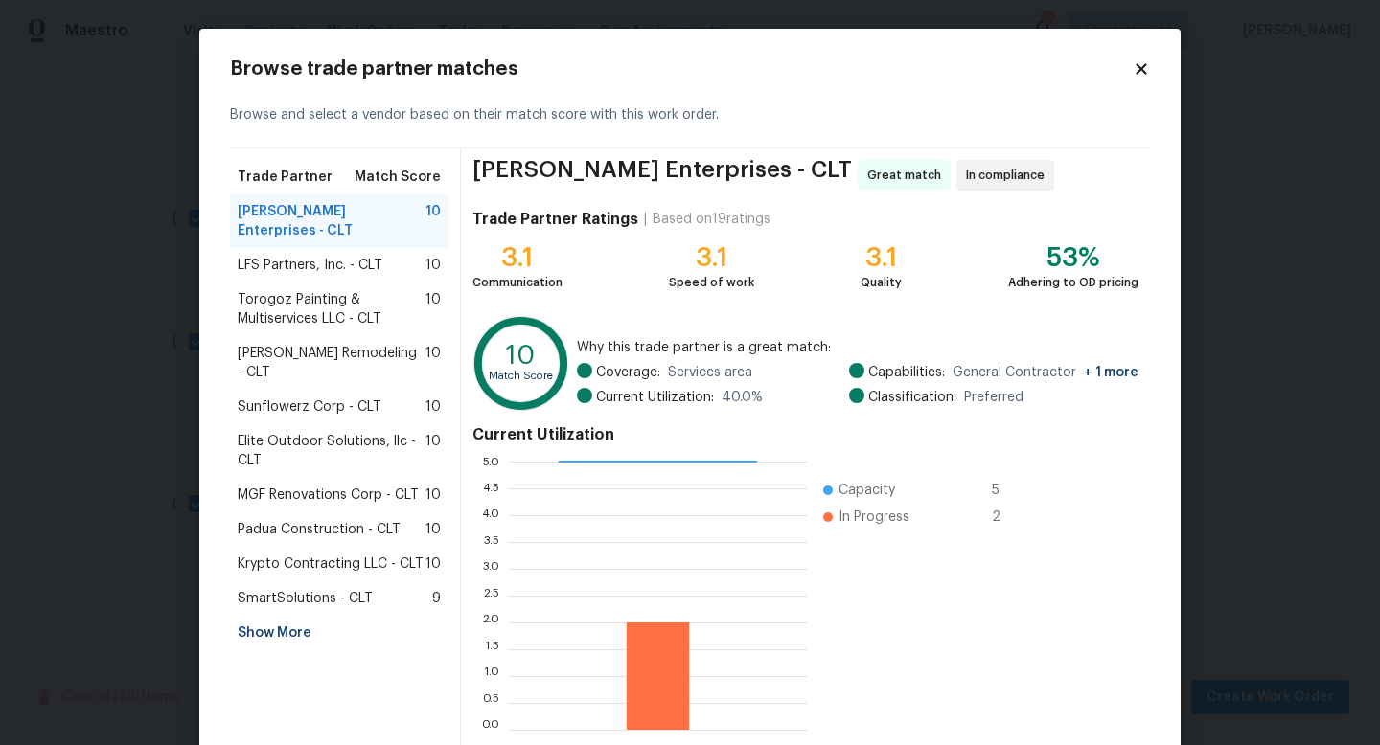
click at [311, 290] on span "Torogoz Painting & Multiservices LLC - CLT" at bounding box center [332, 309] width 188 height 38
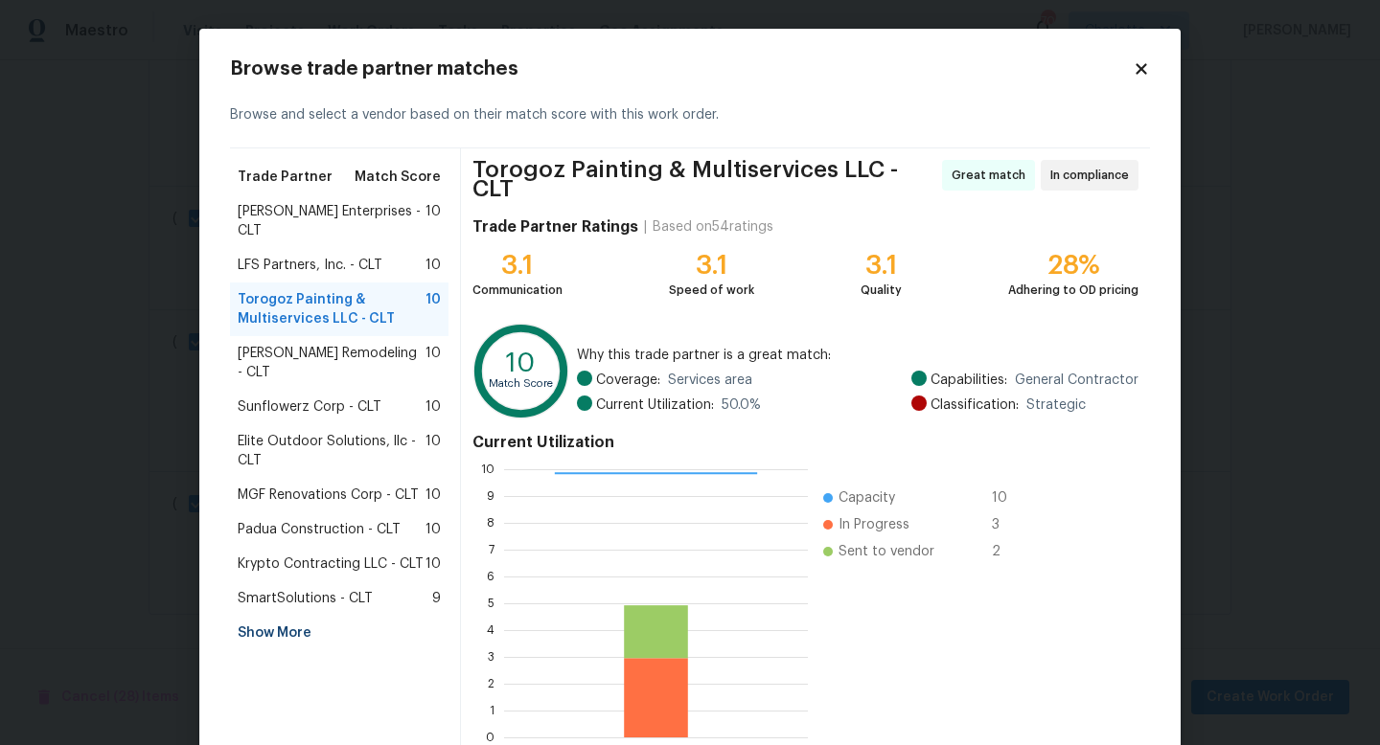
scroll to position [100, 0]
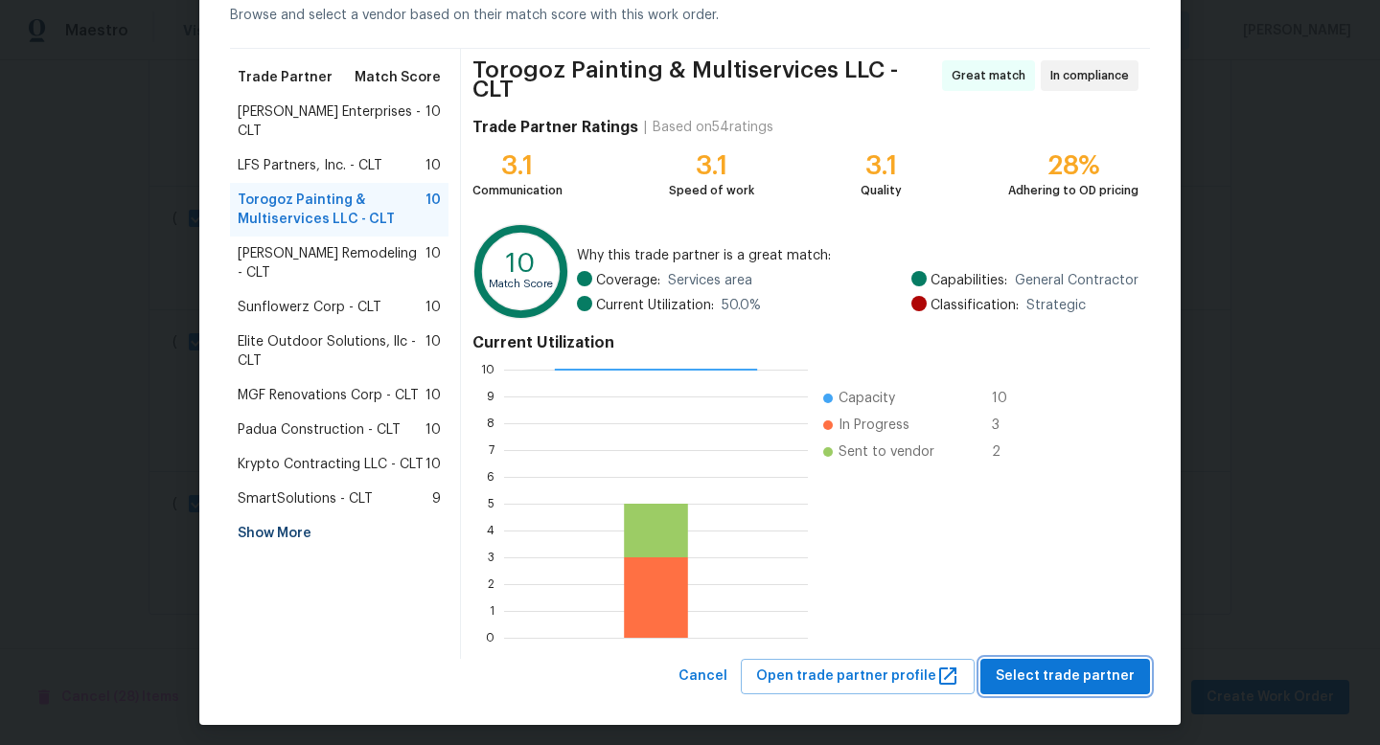
click at [1093, 667] on span "Select trade partner" at bounding box center [1064, 677] width 139 height 24
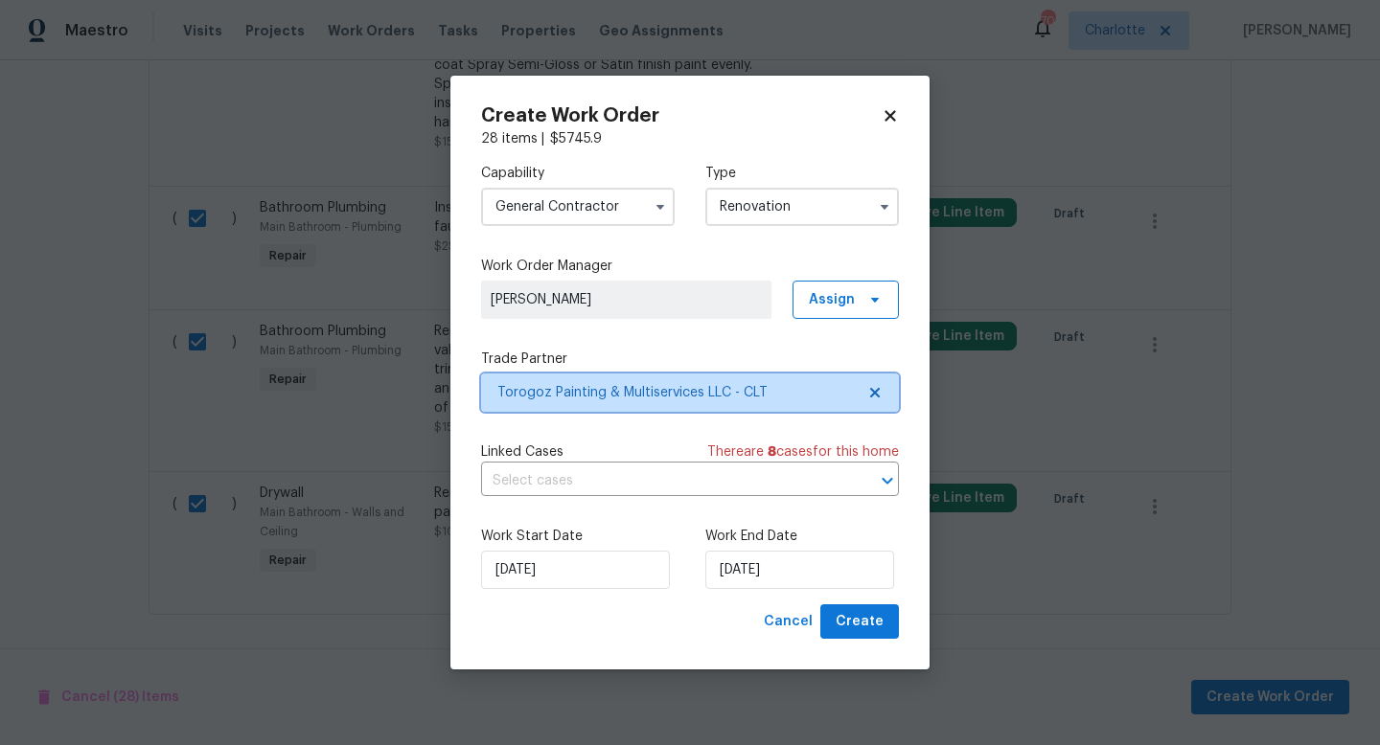
scroll to position [0, 0]
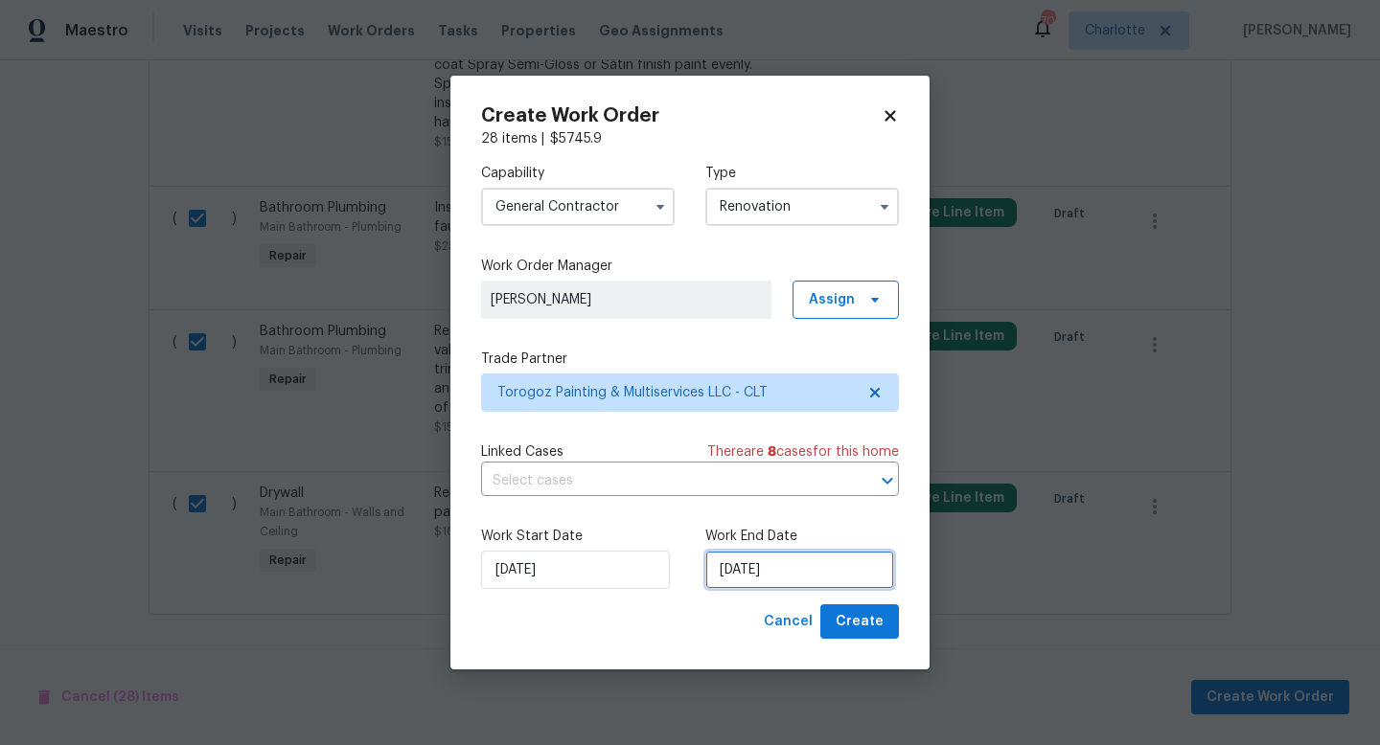
click at [831, 570] on input "[DATE]" at bounding box center [799, 570] width 189 height 38
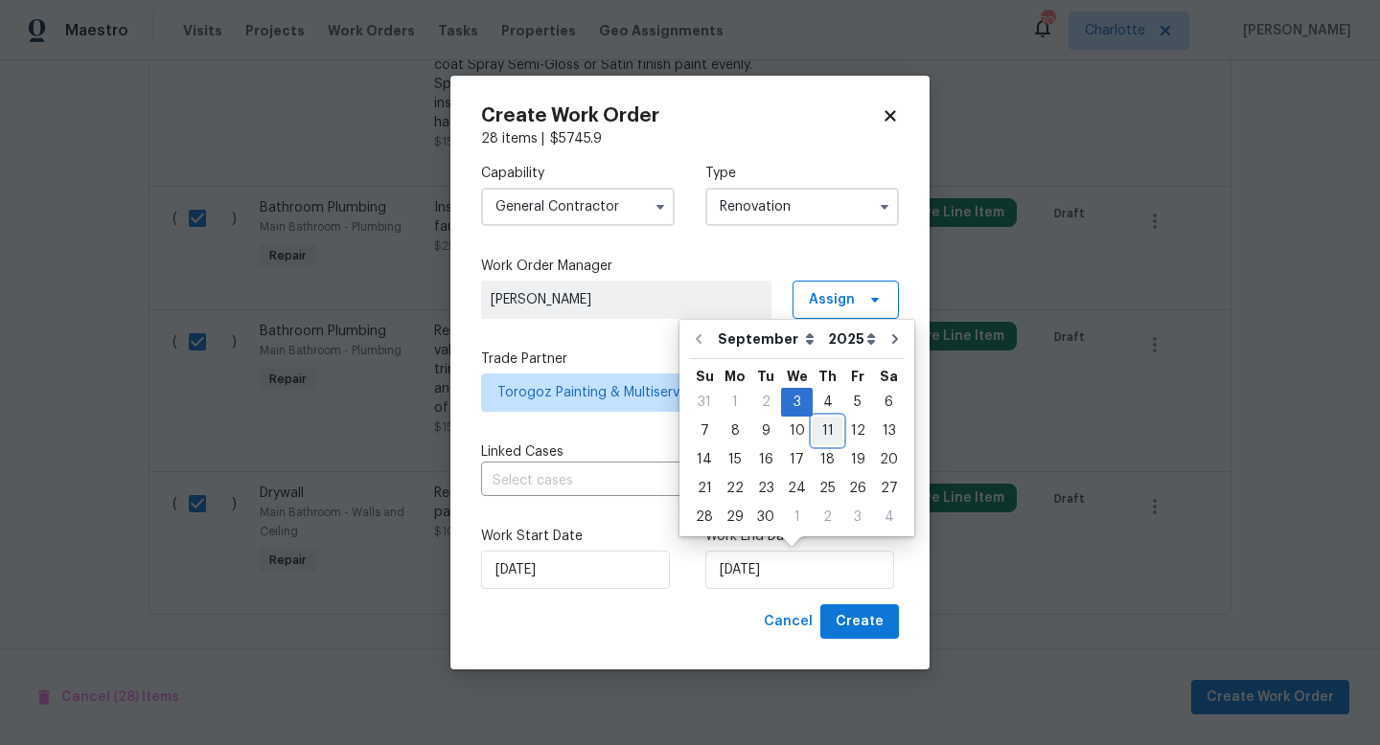
click at [826, 433] on div "11" at bounding box center [827, 431] width 30 height 27
type input "9/11/2025"
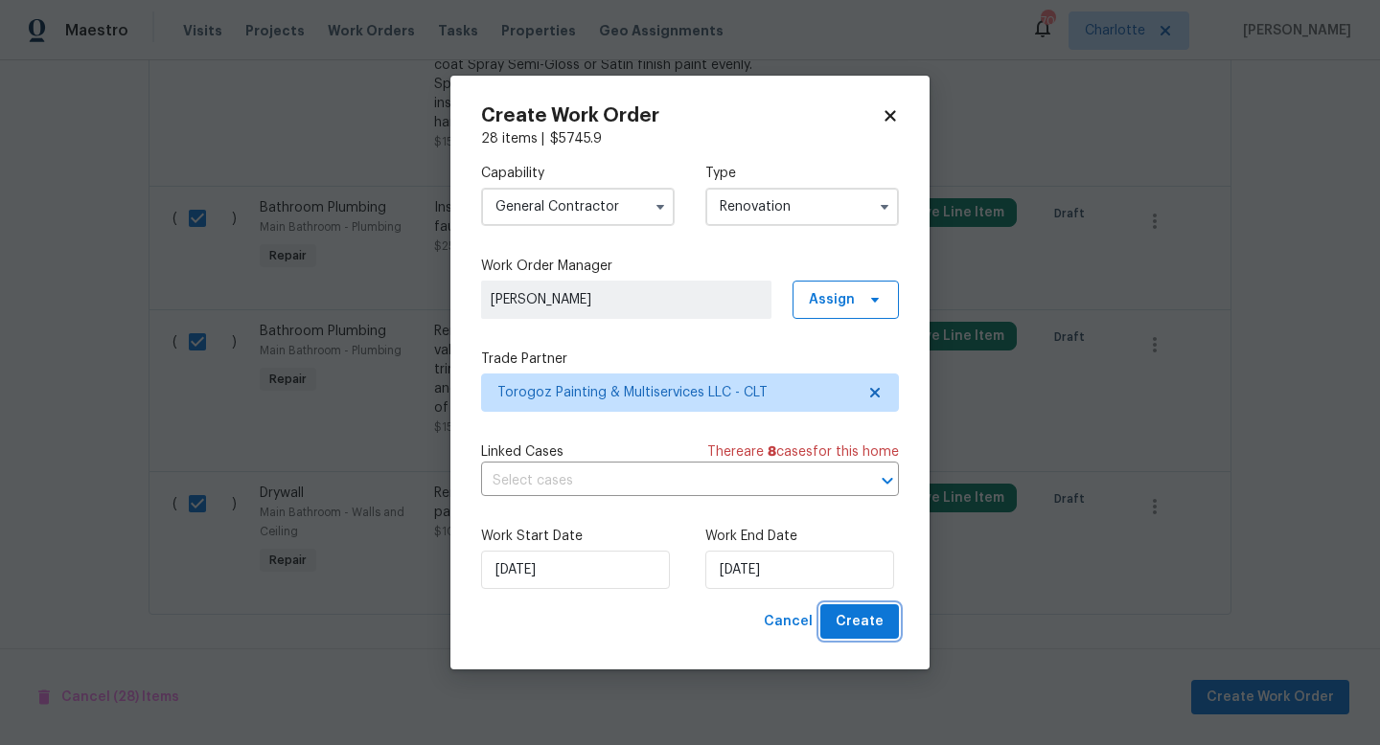
click at [857, 625] on span "Create" at bounding box center [859, 622] width 48 height 24
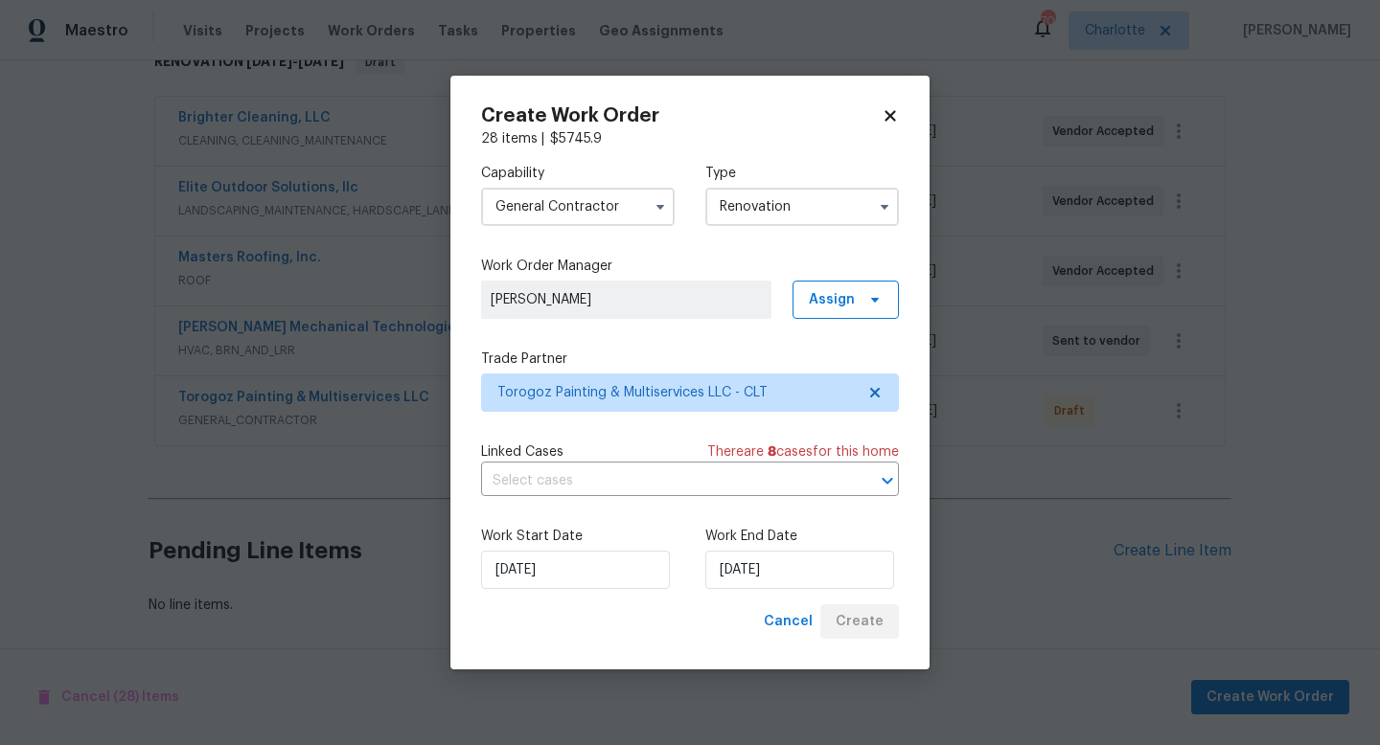
scroll to position [332, 0]
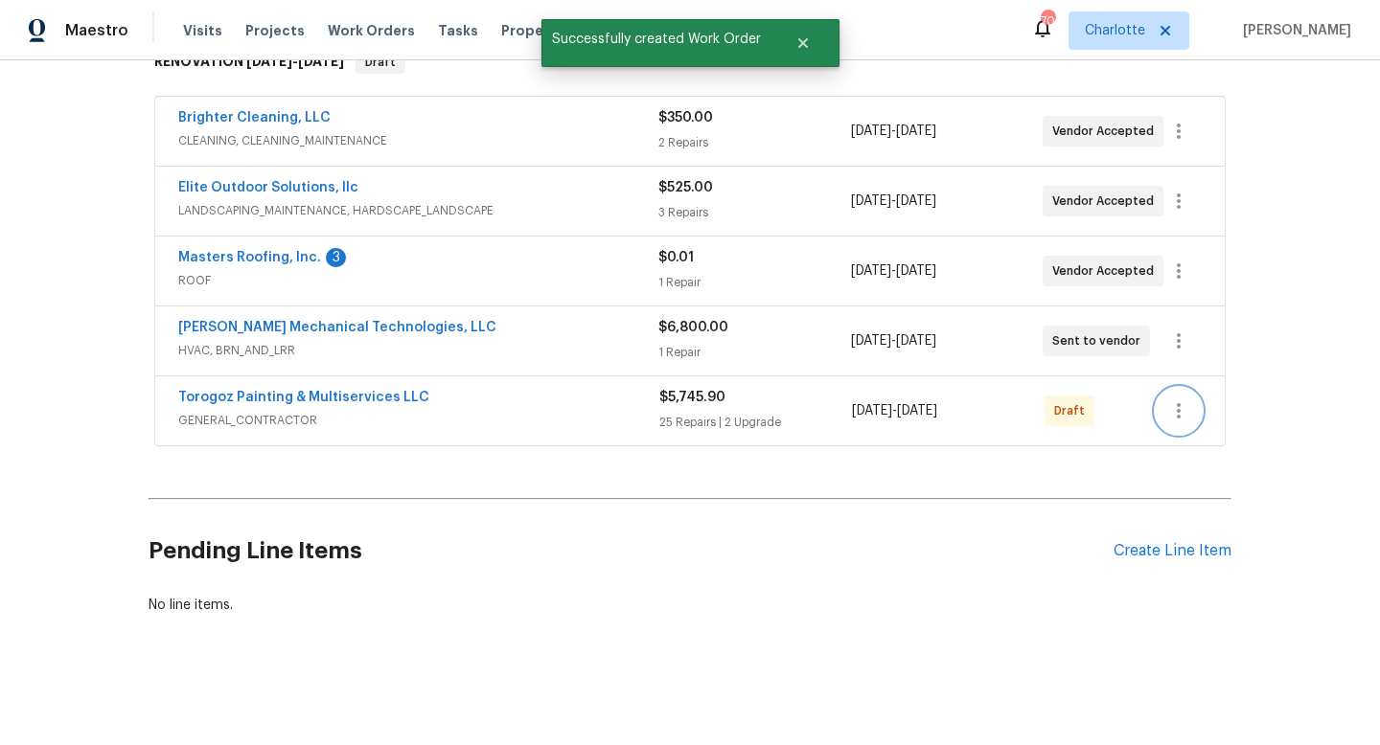
click at [1188, 407] on icon "button" at bounding box center [1178, 411] width 23 height 23
click at [1182, 414] on li "Send to Vendor" at bounding box center [1259, 412] width 207 height 32
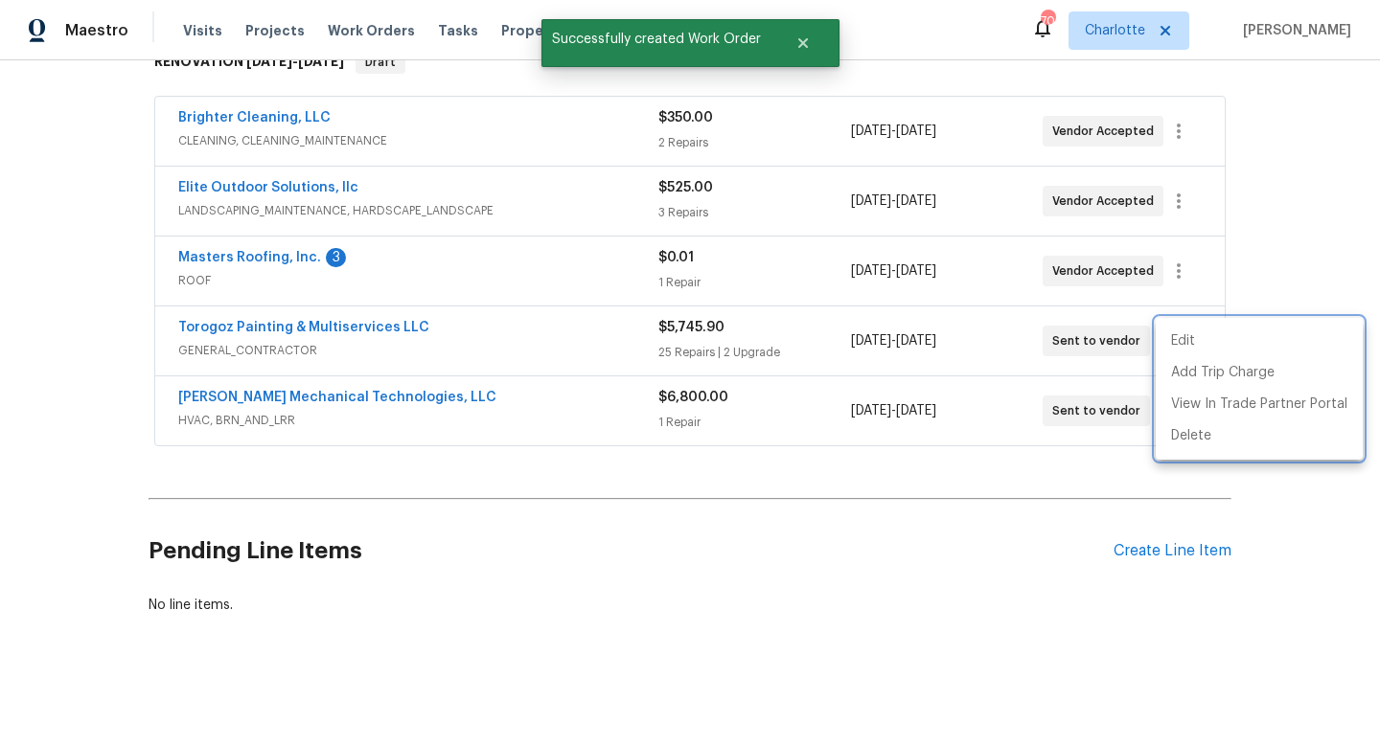
click at [664, 455] on div at bounding box center [690, 372] width 1380 height 745
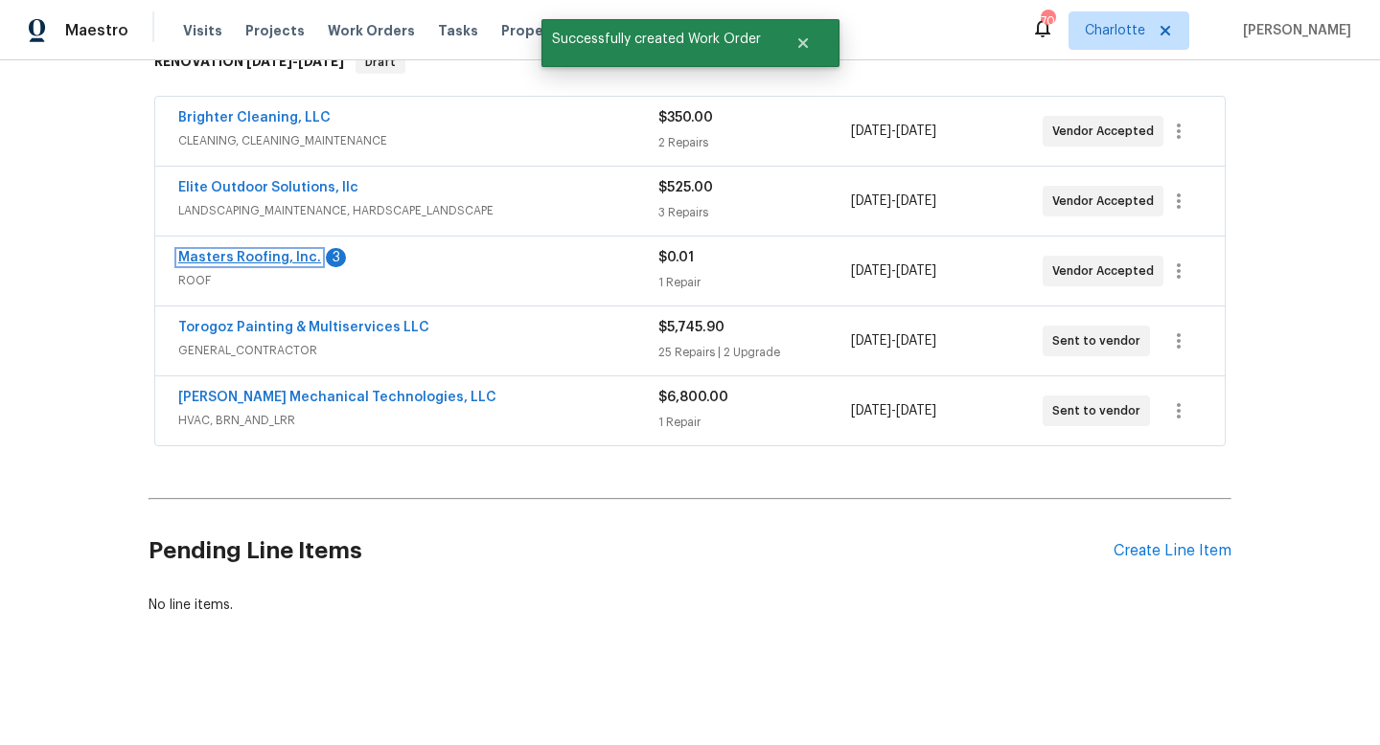
click at [294, 253] on link "Masters Roofing, Inc." at bounding box center [249, 257] width 143 height 13
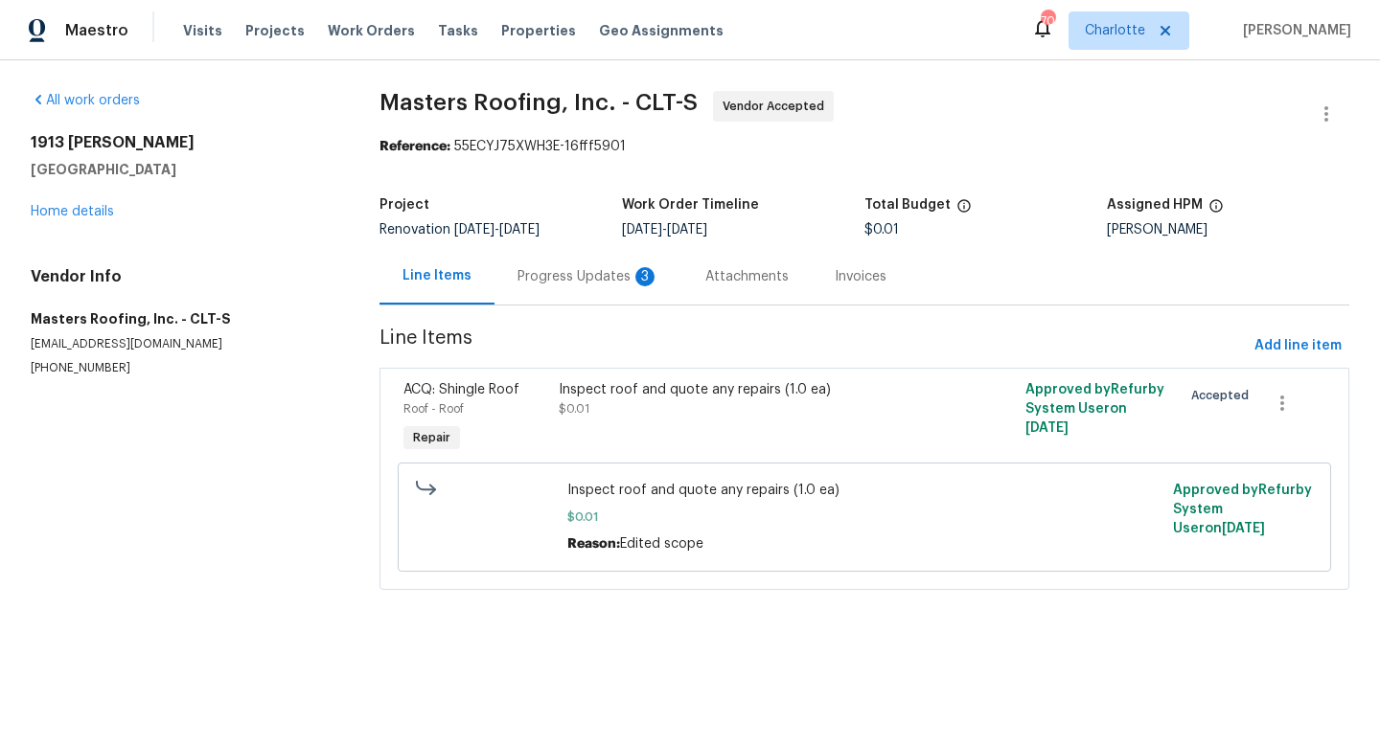
click at [547, 273] on div "Progress Updates 3" at bounding box center [588, 276] width 142 height 19
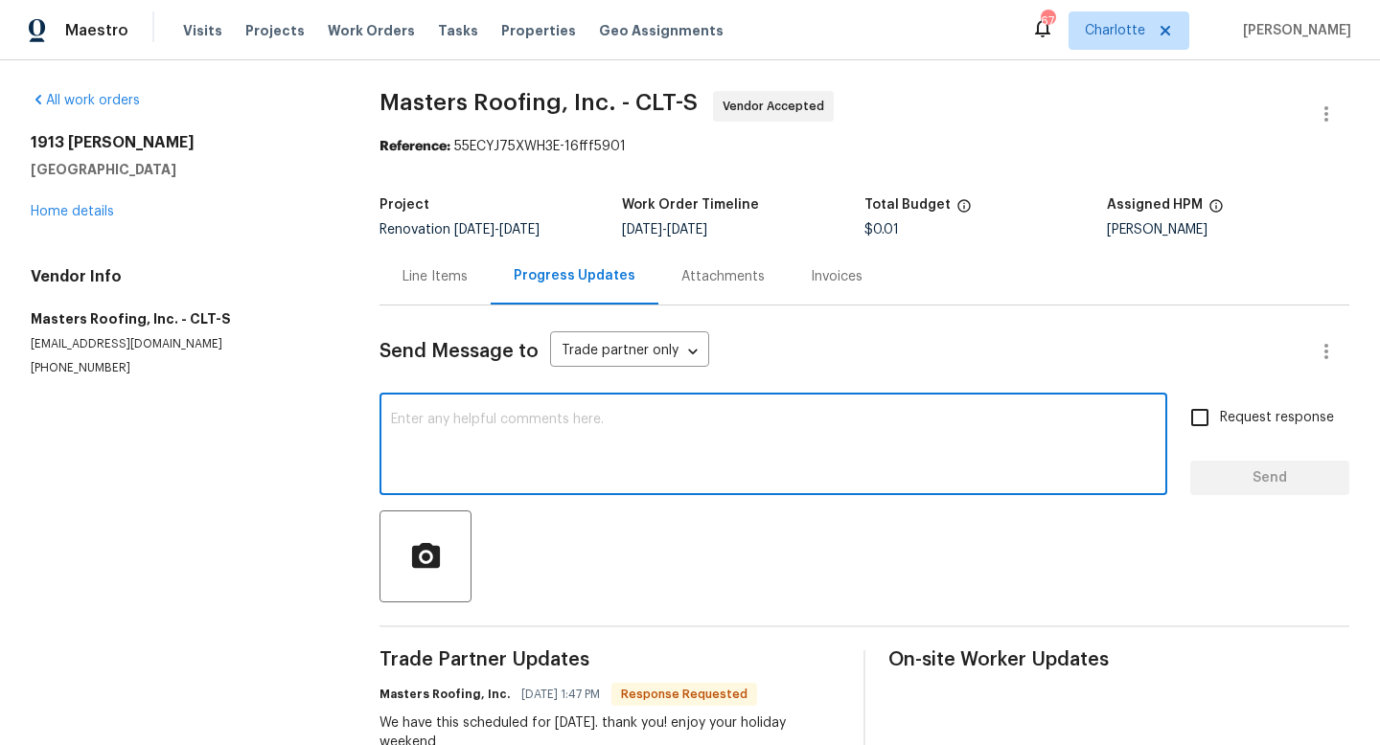
click at [565, 440] on textarea at bounding box center [773, 446] width 765 height 67
type textarea "thx"
click at [1273, 492] on button "Send" at bounding box center [1269, 478] width 159 height 35
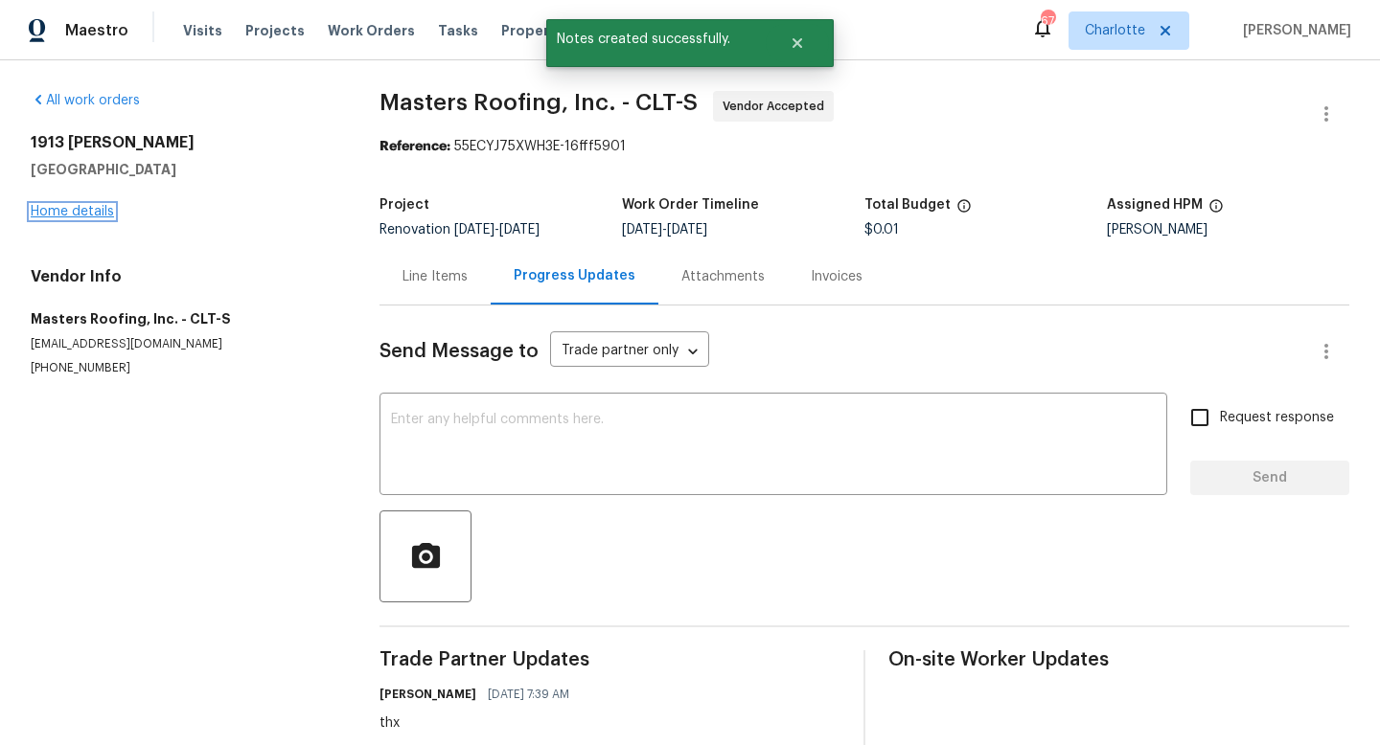
click at [101, 217] on link "Home details" at bounding box center [72, 211] width 83 height 13
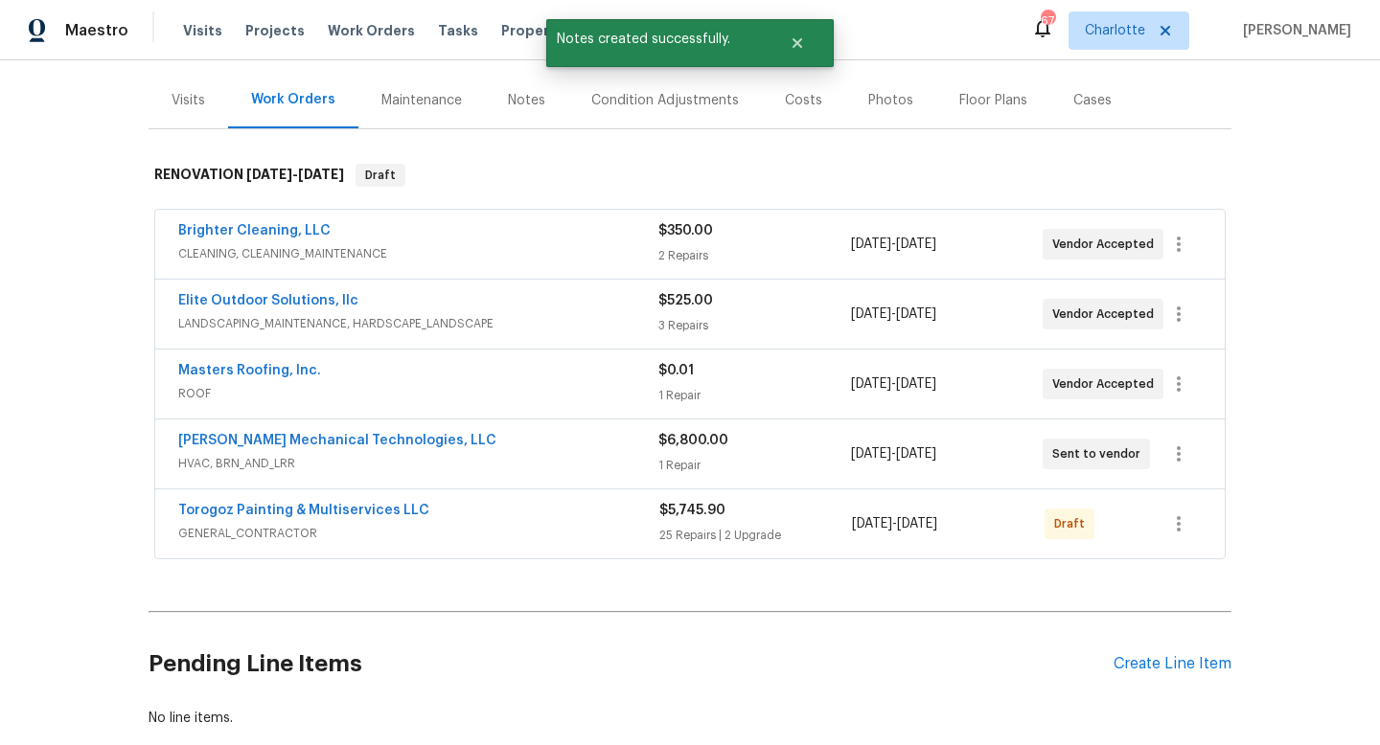
scroll to position [221, 0]
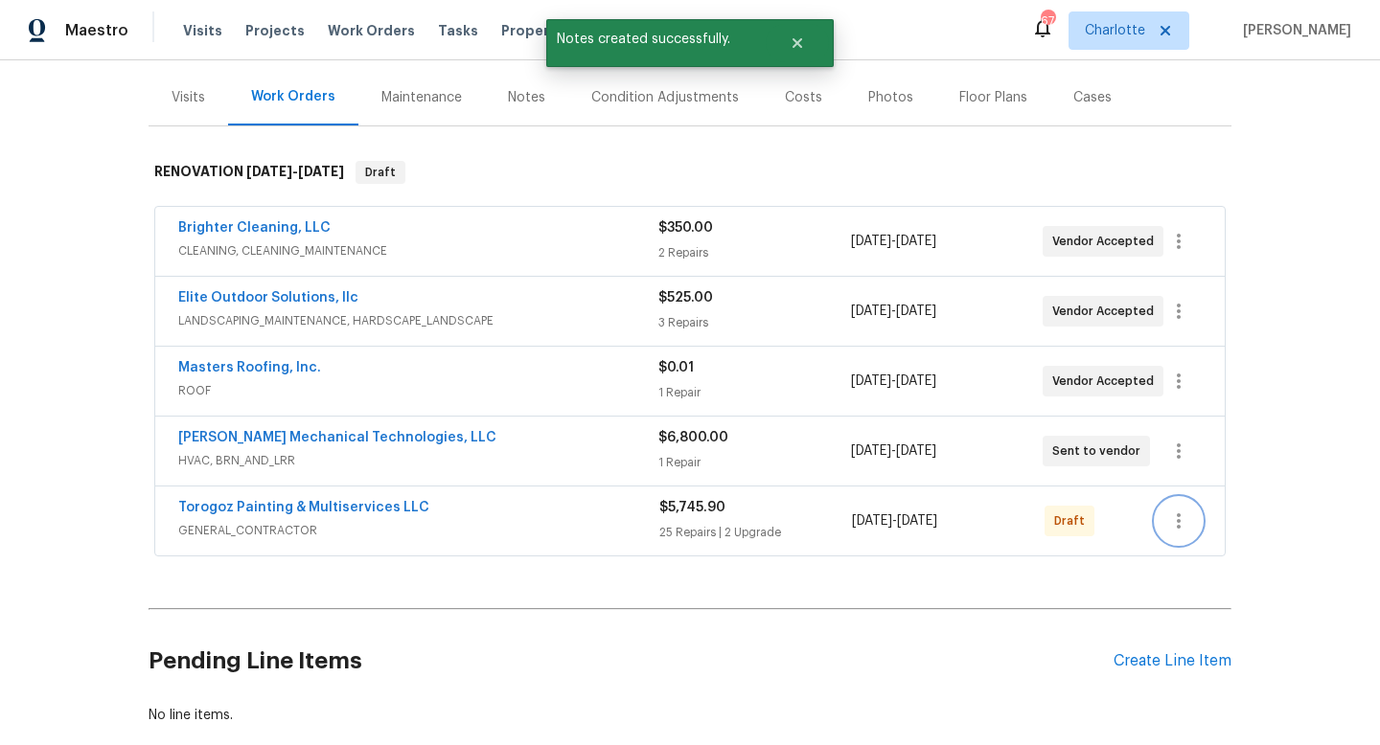
click at [1187, 517] on icon "button" at bounding box center [1178, 521] width 23 height 23
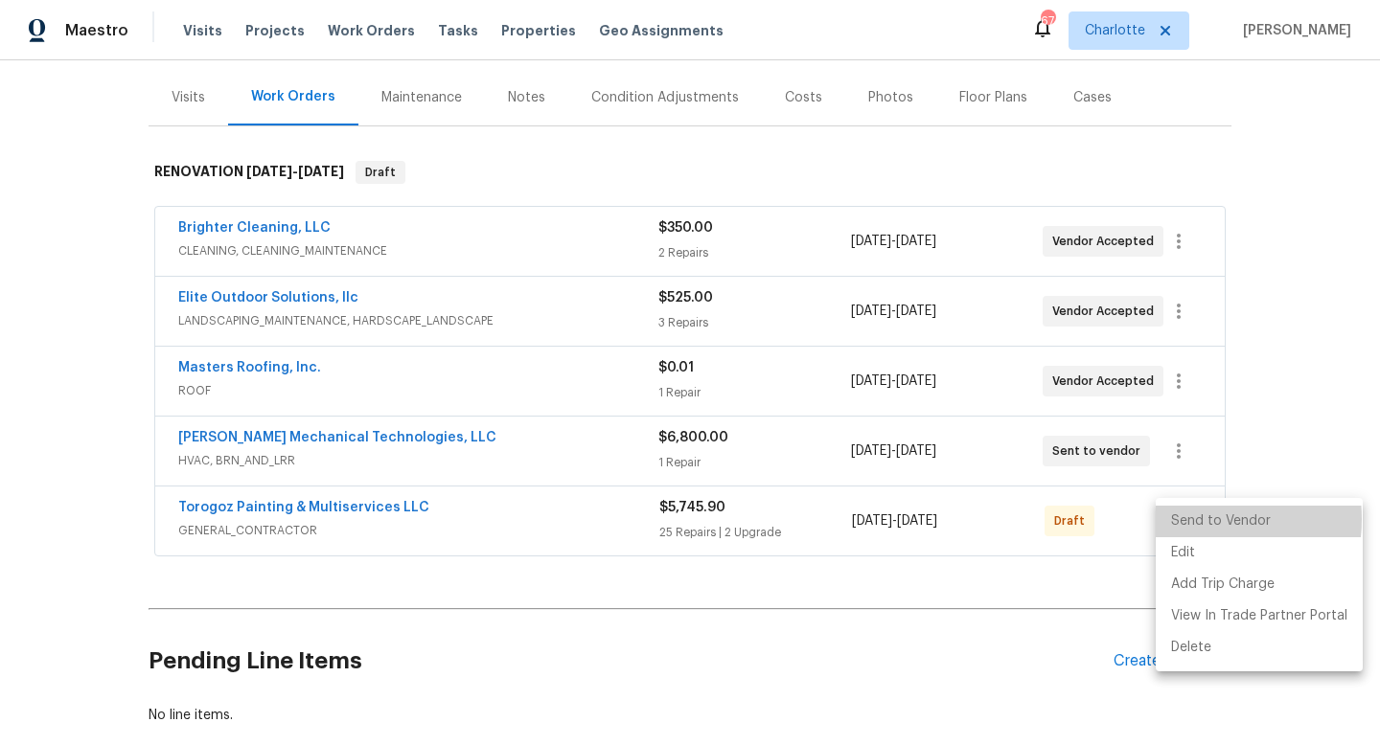
click at [1184, 519] on li "Send to Vendor" at bounding box center [1259, 522] width 207 height 32
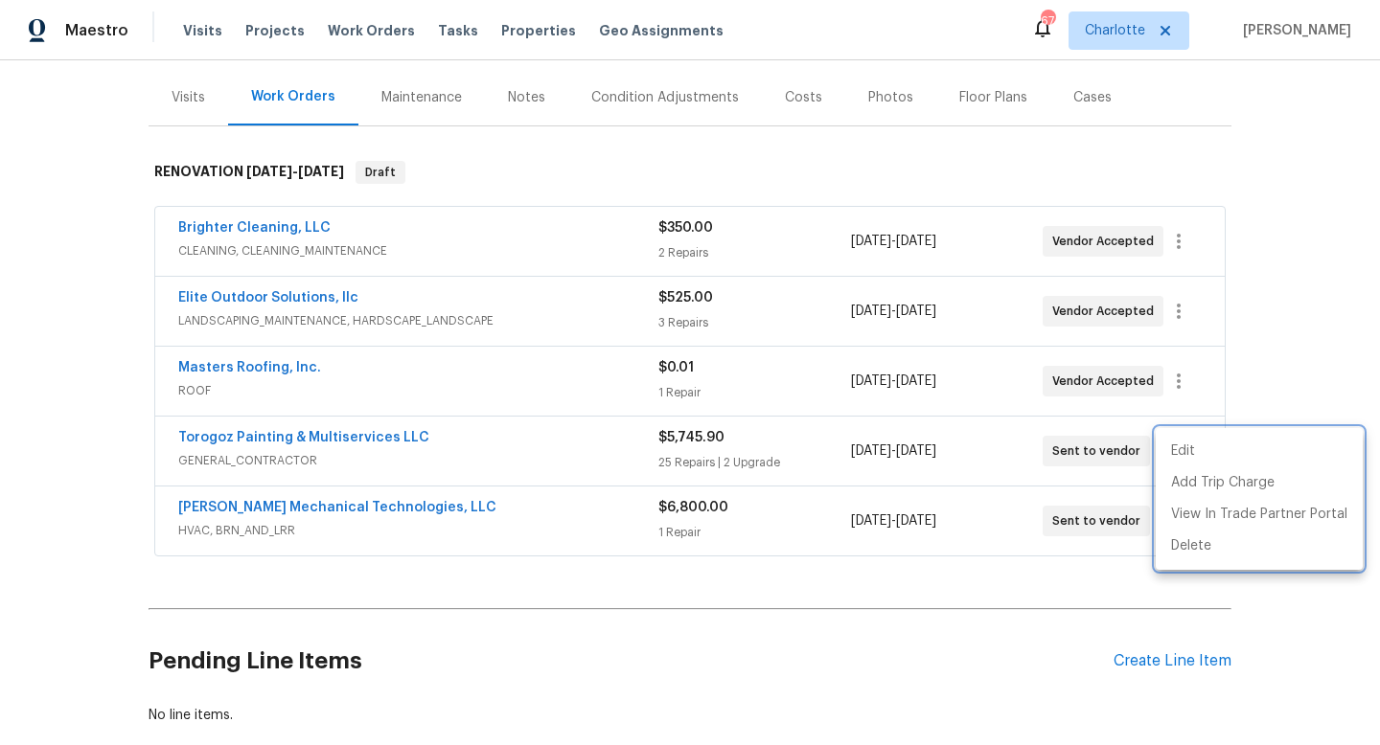
click at [973, 572] on div at bounding box center [690, 372] width 1380 height 745
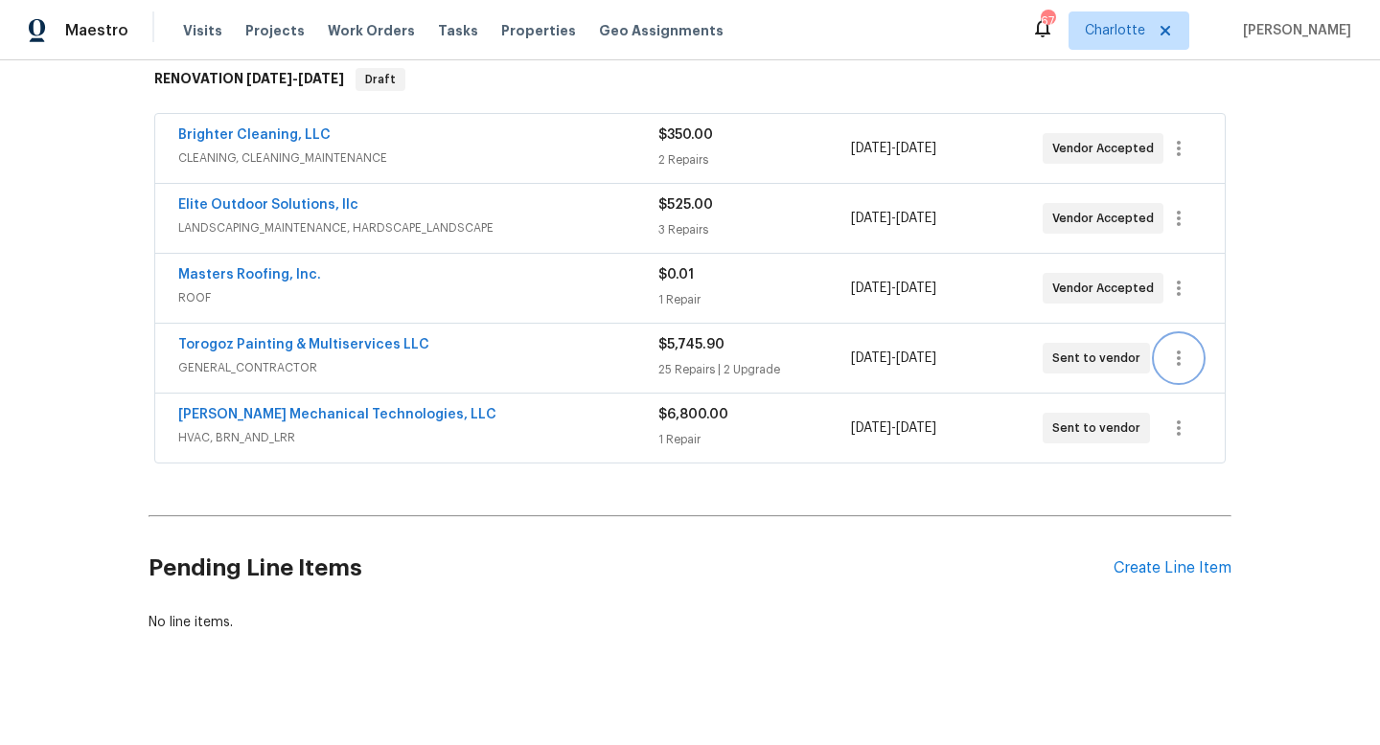
scroll to position [332, 0]
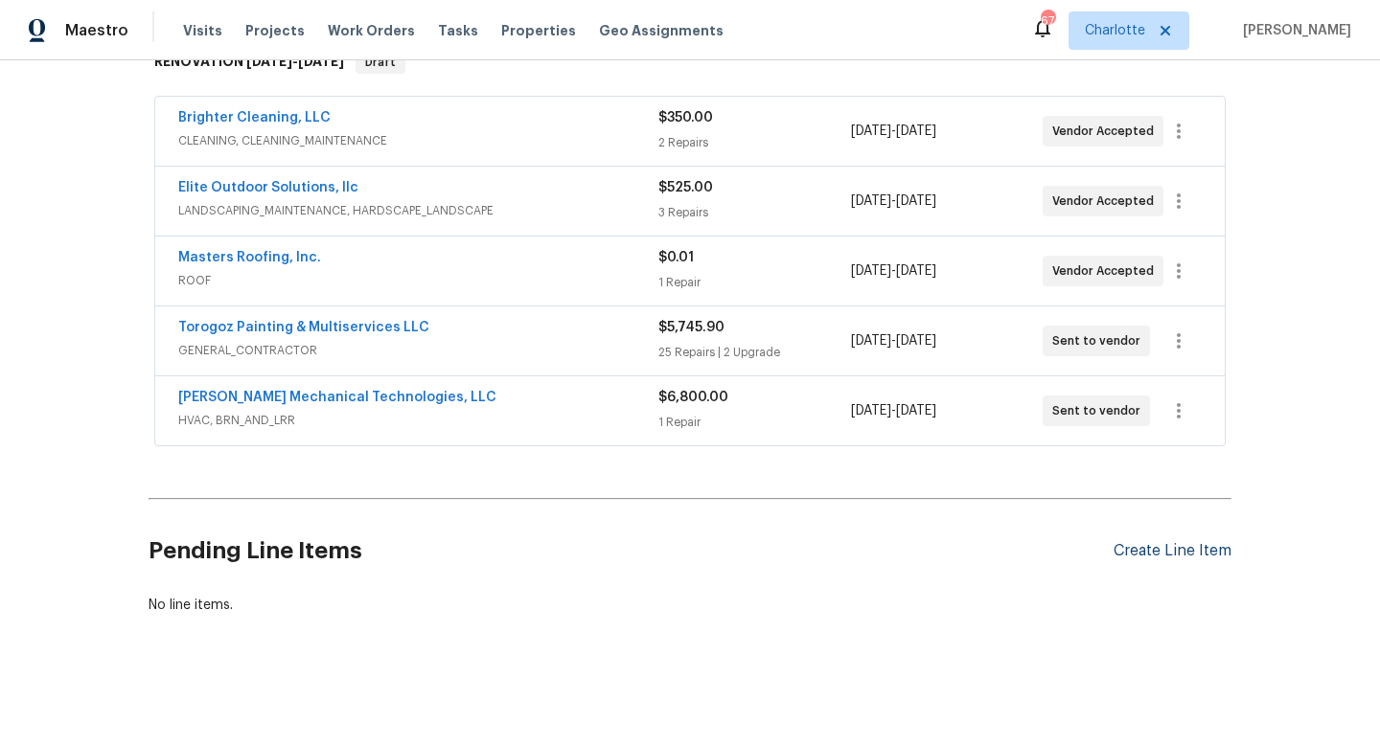
click at [1154, 547] on div "Create Line Item" at bounding box center [1172, 551] width 118 height 18
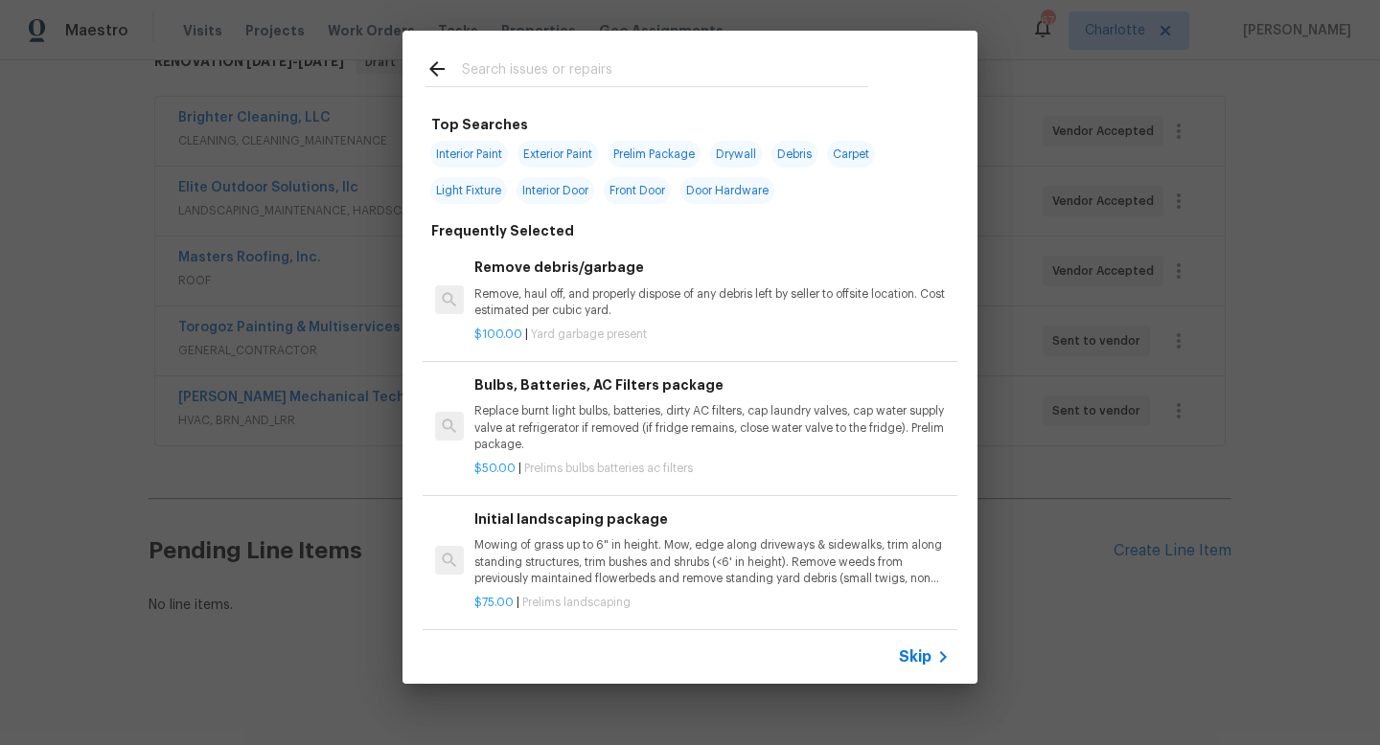
click at [503, 63] on input "text" at bounding box center [665, 71] width 406 height 29
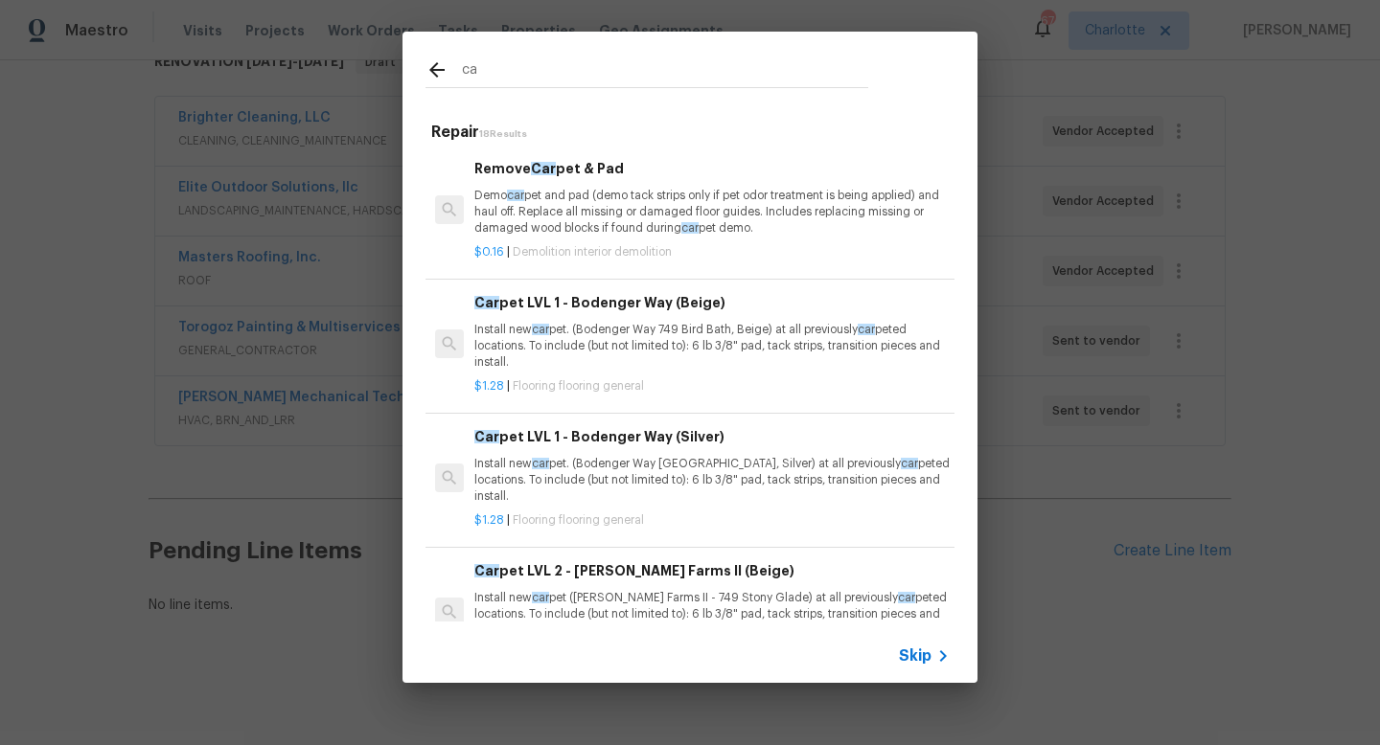
type input "c"
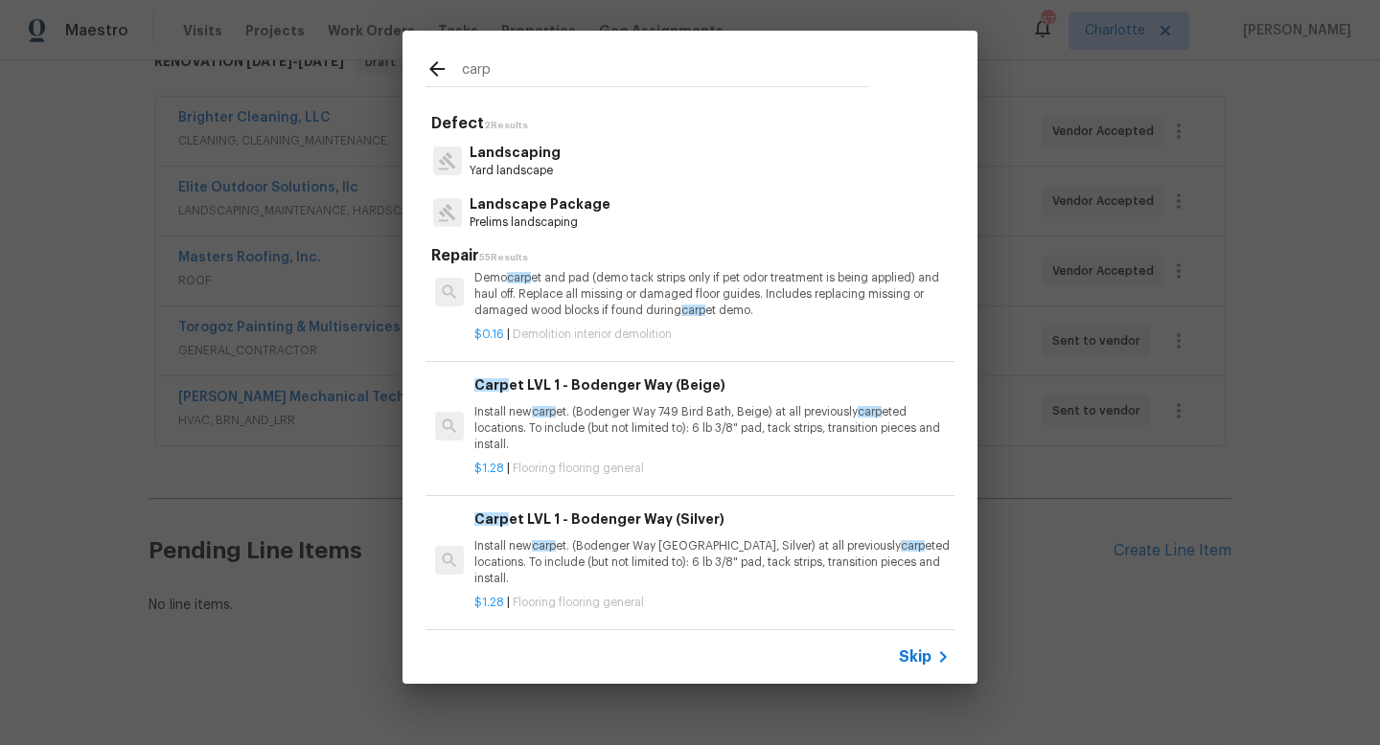
scroll to position [42, 0]
type input "carp"
click at [680, 412] on p "Install new carp et. (Bodenger Way 749 Bird Bath, Beige) at all previously carp…" at bounding box center [711, 427] width 475 height 49
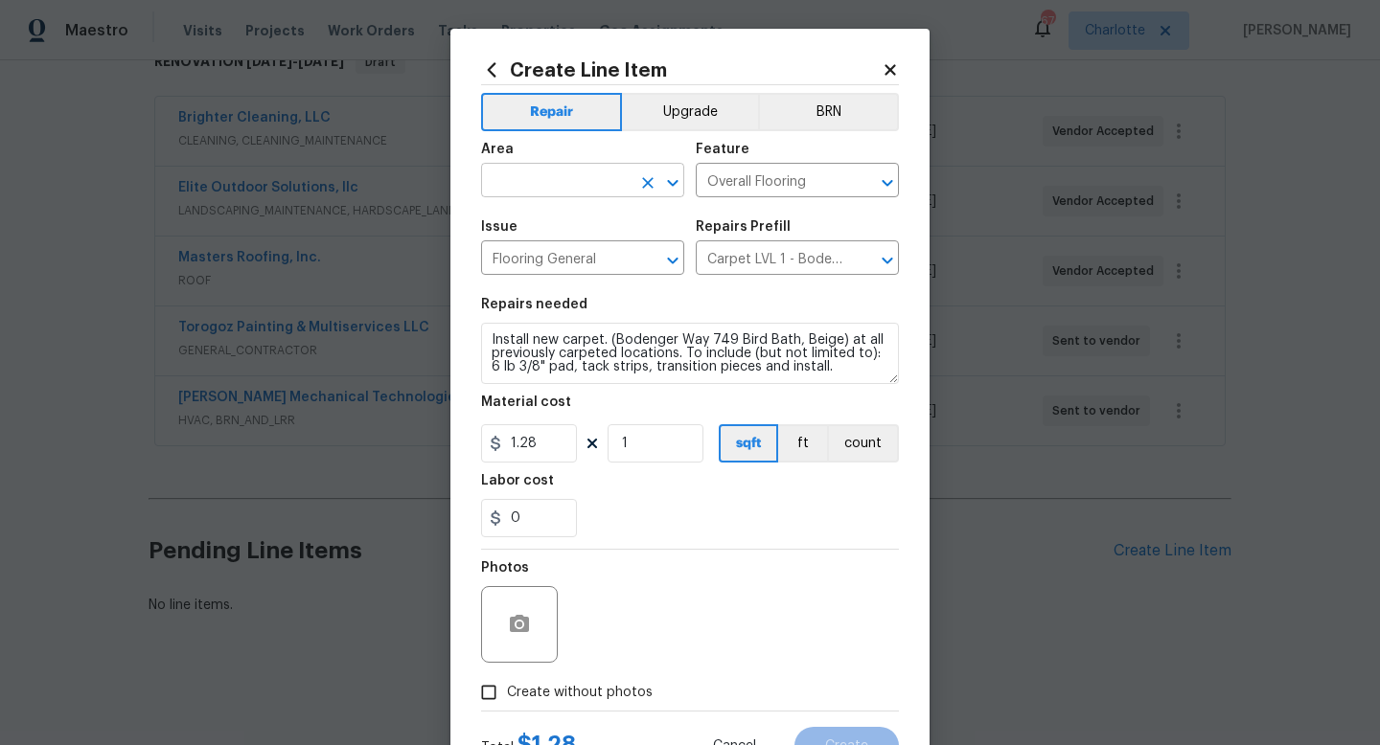
click at [619, 178] on input "text" at bounding box center [555, 183] width 149 height 30
click at [628, 248] on li "Interior Overall" at bounding box center [582, 257] width 203 height 32
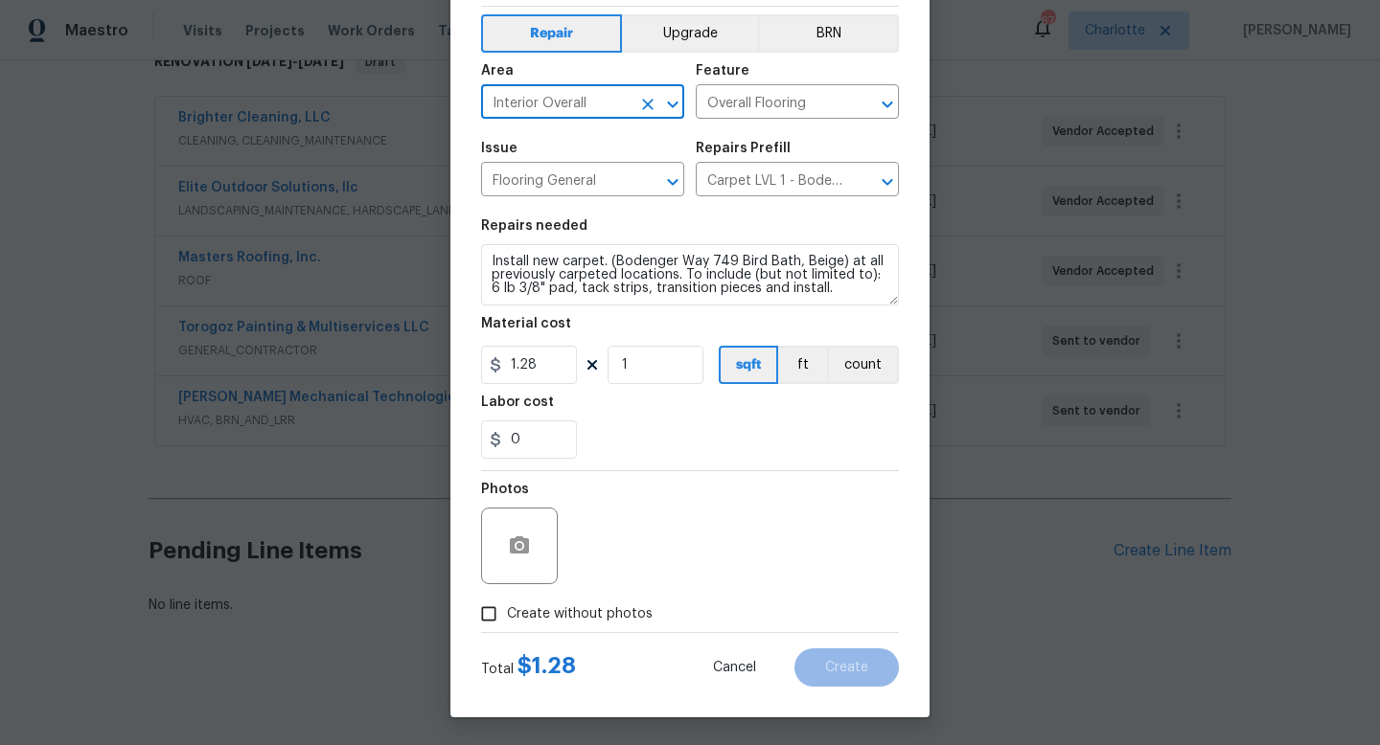
scroll to position [80, 0]
type input "Interior Overall"
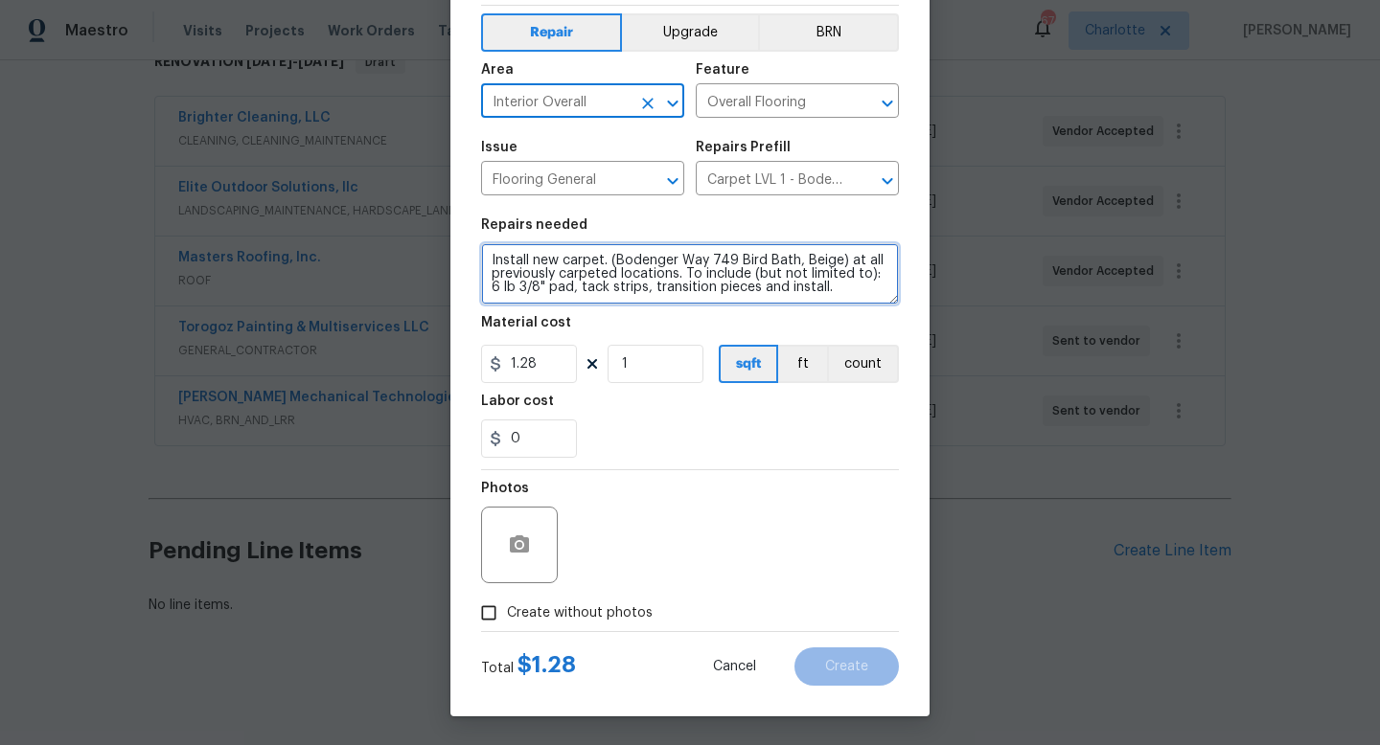
click at [491, 258] on textarea "Install new carpet. (Bodenger Way 749 Bird Bath, Beige) at all previously carpe…" at bounding box center [690, 273] width 418 height 61
click at [617, 266] on textarea "Install new carpet. (Bodenger Way 749 Bird Bath, Beige) at all previously carpe…" at bounding box center [690, 273] width 418 height 61
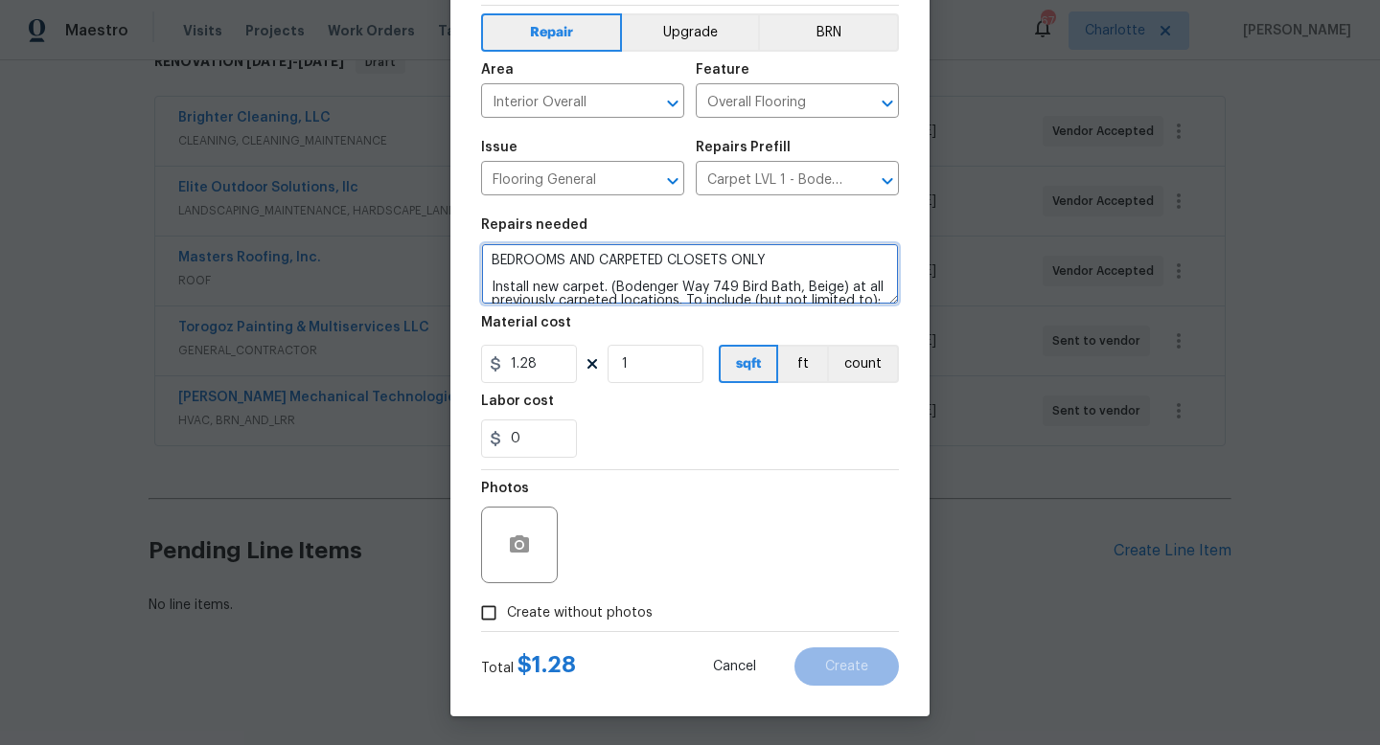
type textarea "BEDROOMS AND CARPETED CLOSETS ONLY Install new carpet. (Bodenger Way 749 Bird B…"
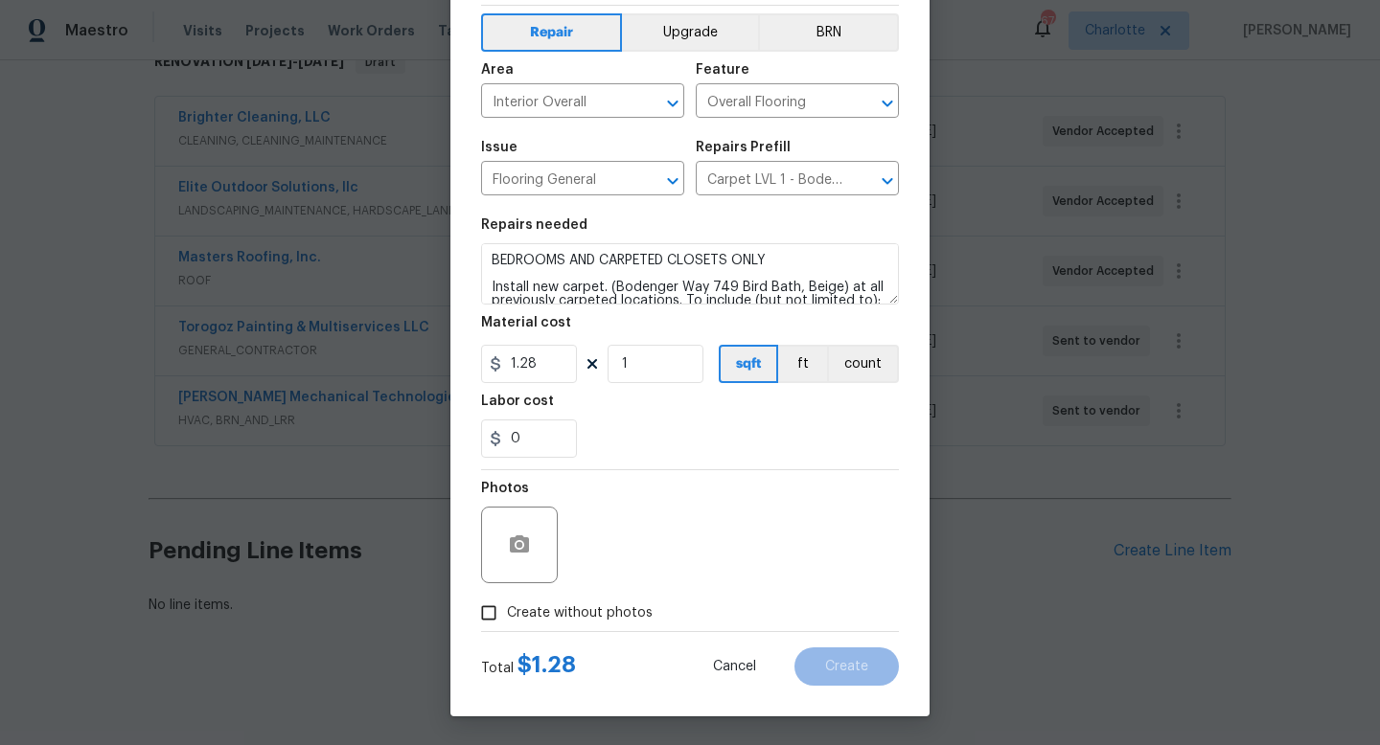
click at [589, 619] on span "Create without photos" at bounding box center [580, 614] width 146 height 20
click at [507, 619] on input "Create without photos" at bounding box center [488, 613] width 36 height 36
checkbox input "true"
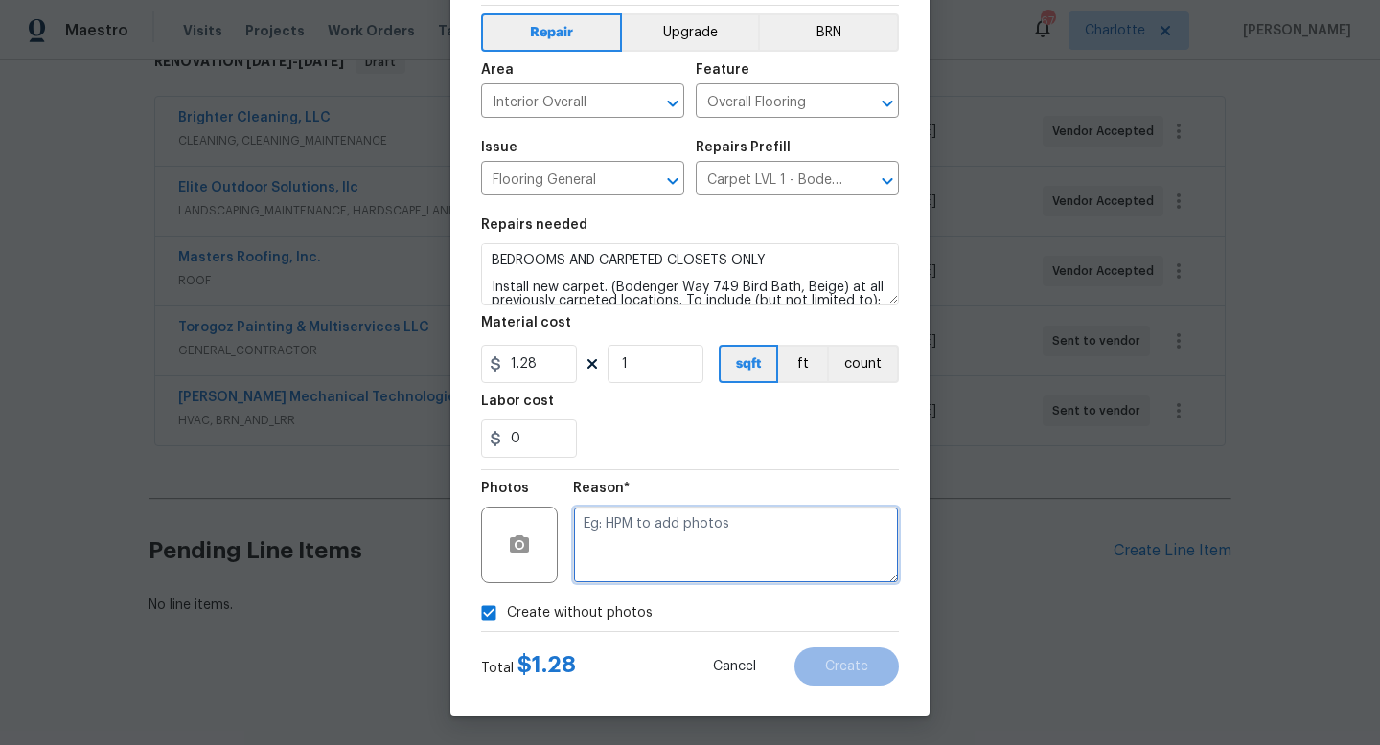
click at [712, 551] on textarea at bounding box center [736, 545] width 326 height 77
type textarea "WILL ADD"
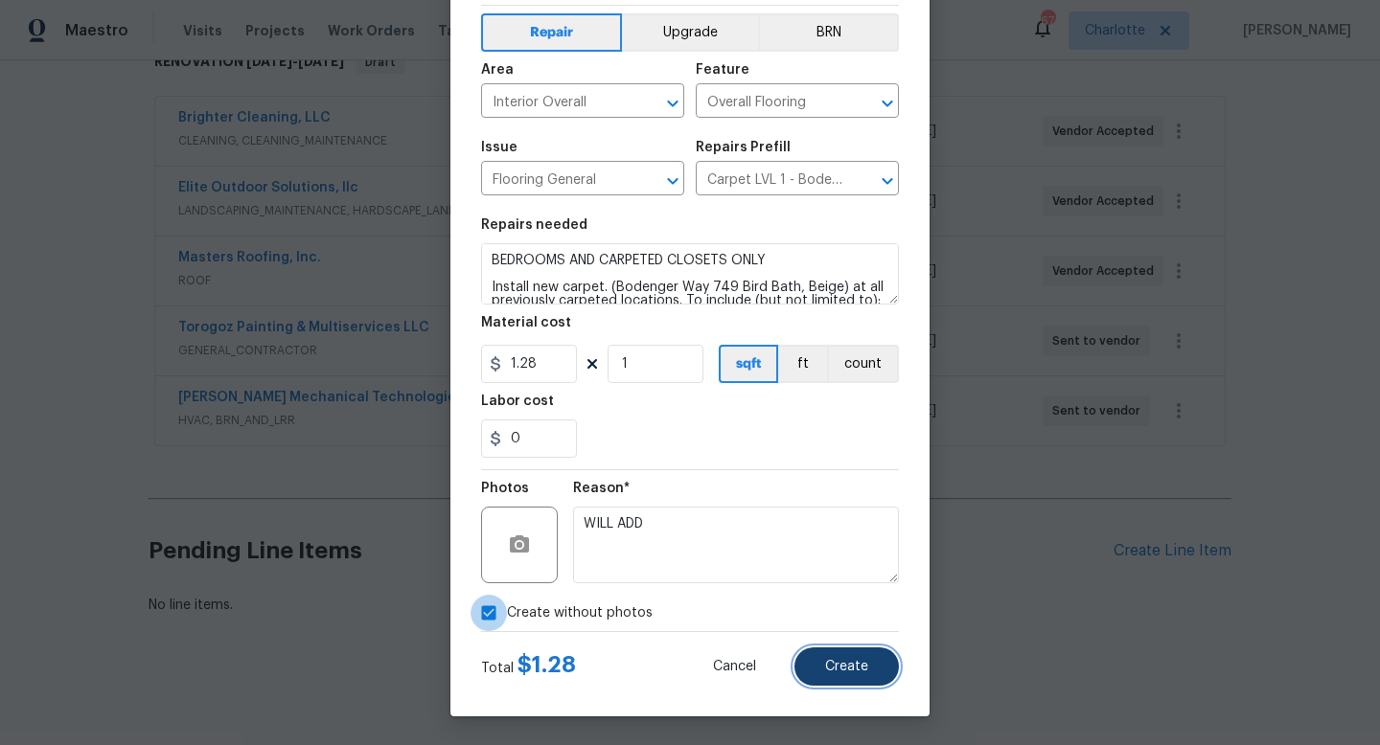
click at [870, 675] on button "Create" at bounding box center [846, 667] width 104 height 38
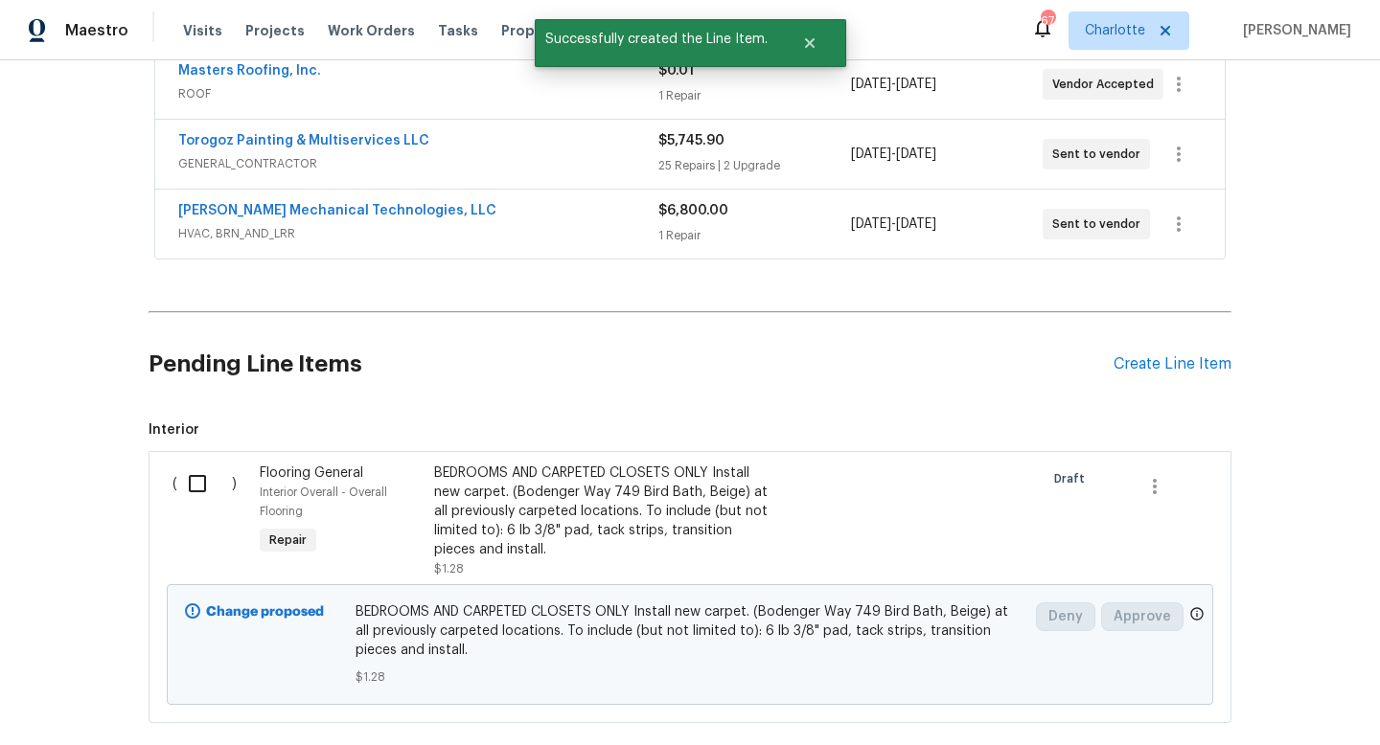
scroll to position [527, 0]
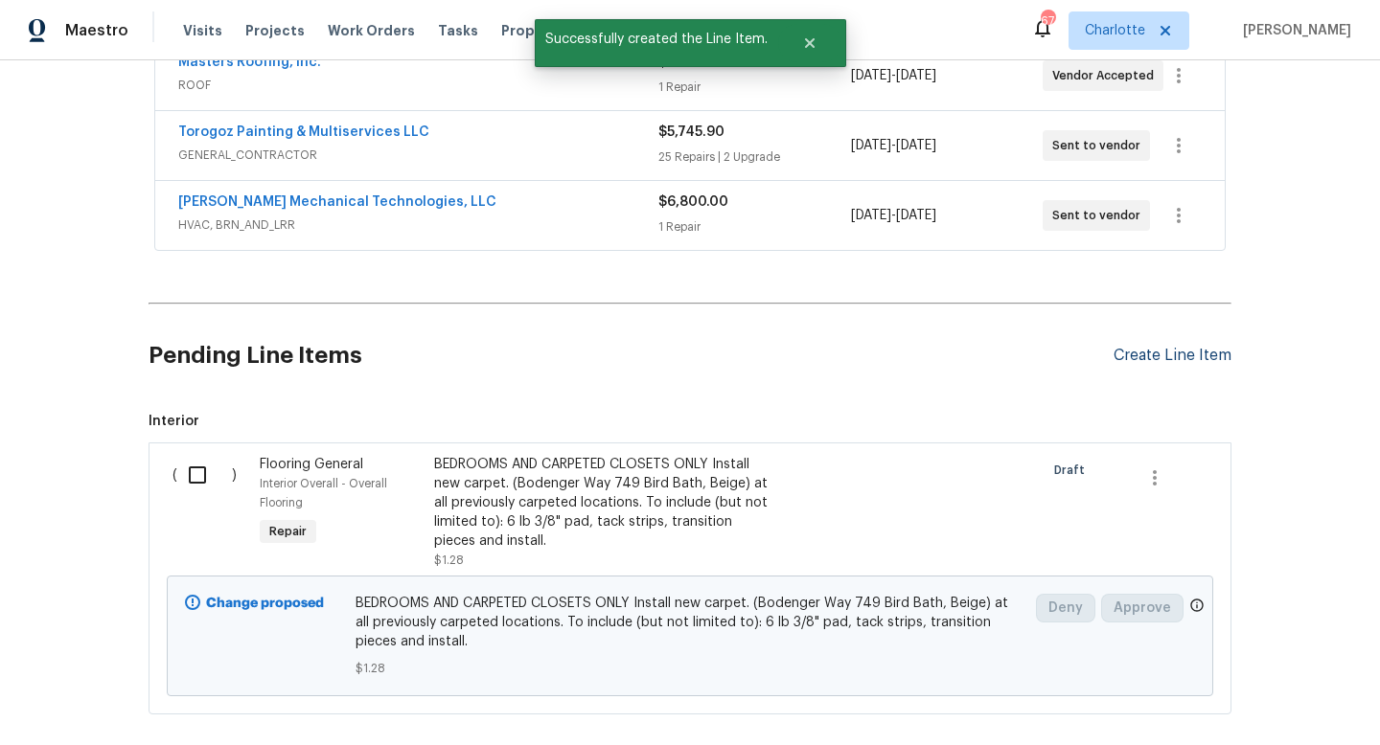
click at [1149, 352] on div "Create Line Item" at bounding box center [1172, 356] width 118 height 18
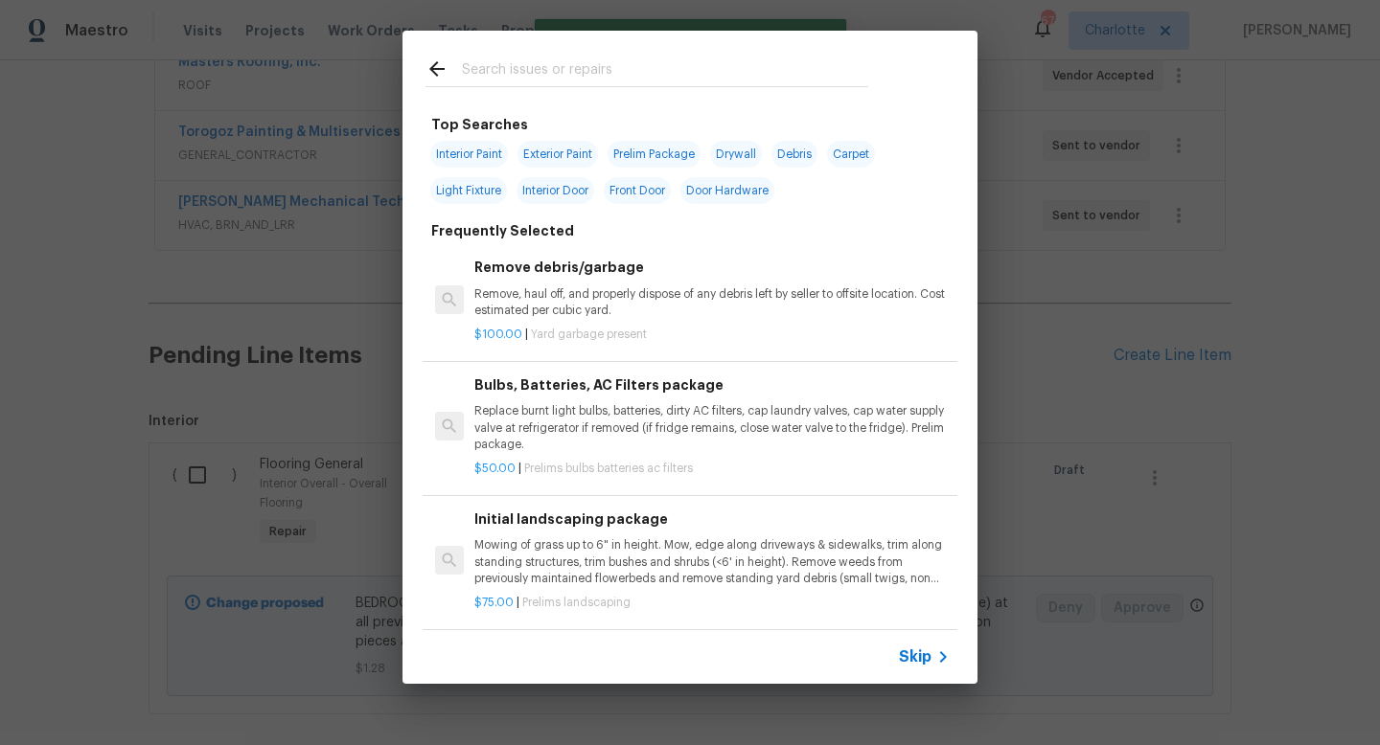
click at [497, 72] on input "text" at bounding box center [665, 71] width 406 height 29
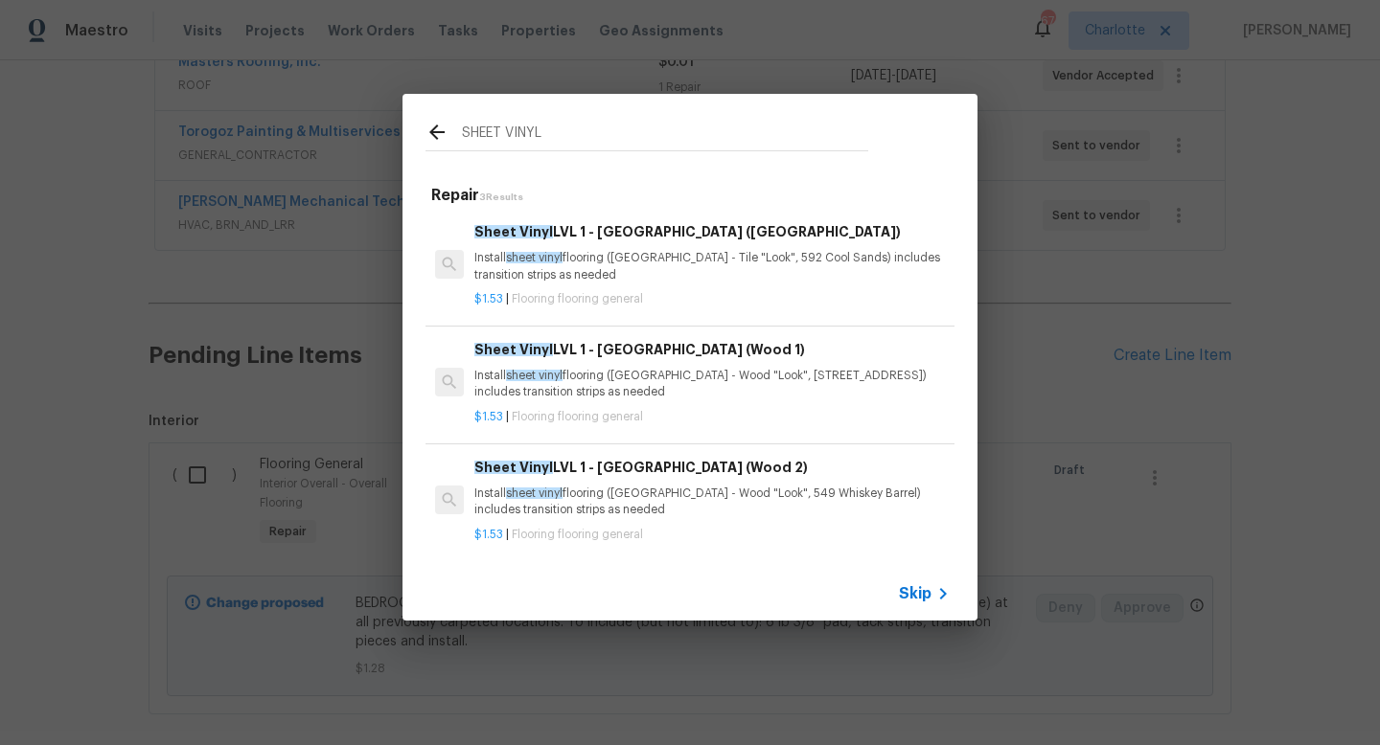
type input "SHEET VINYL"
click at [588, 256] on p "Install sheet vinyl flooring (Sugar Valley - Tile "Look", 592 Cool Sands) inclu…" at bounding box center [711, 266] width 475 height 33
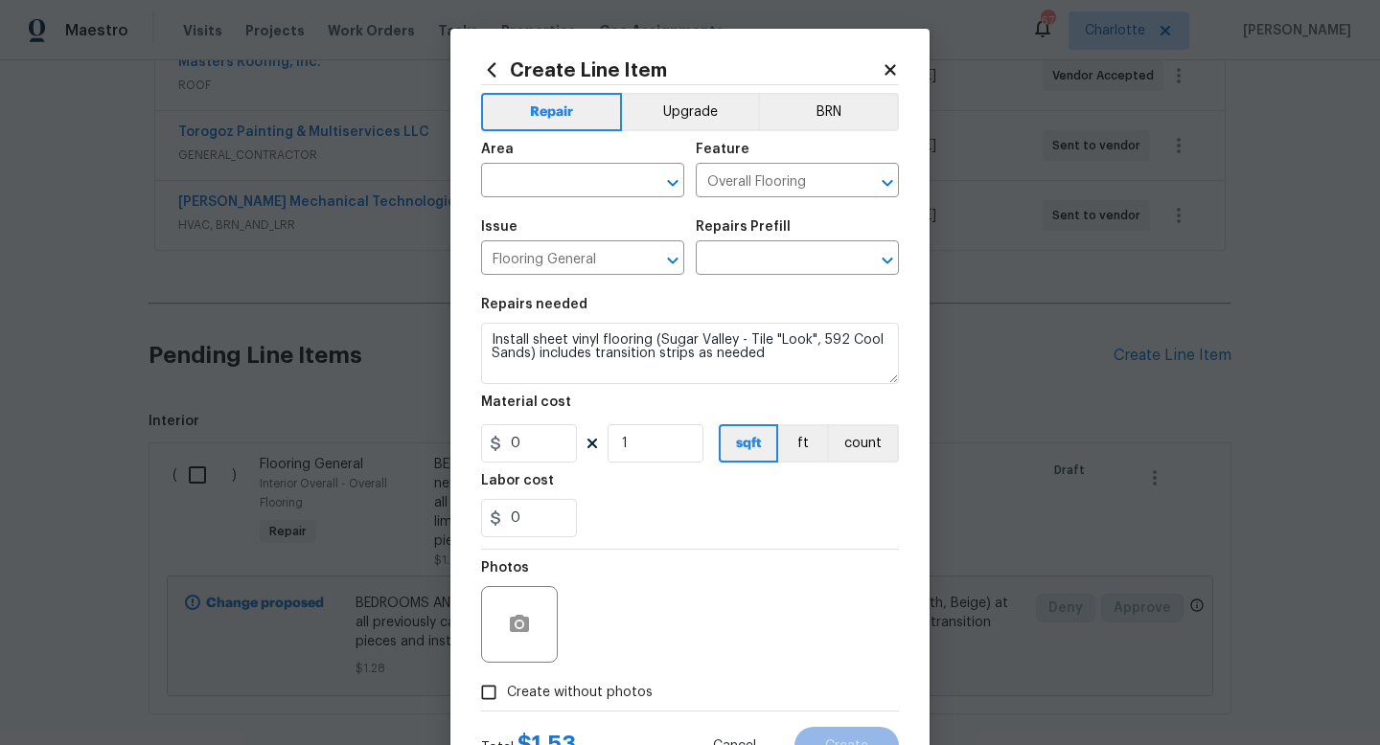
type input "Sheet Vinyl LVL 1 - Sugar Valley (Tile) $1.53"
type input "1.53"
click at [567, 193] on input "text" at bounding box center [555, 183] width 149 height 30
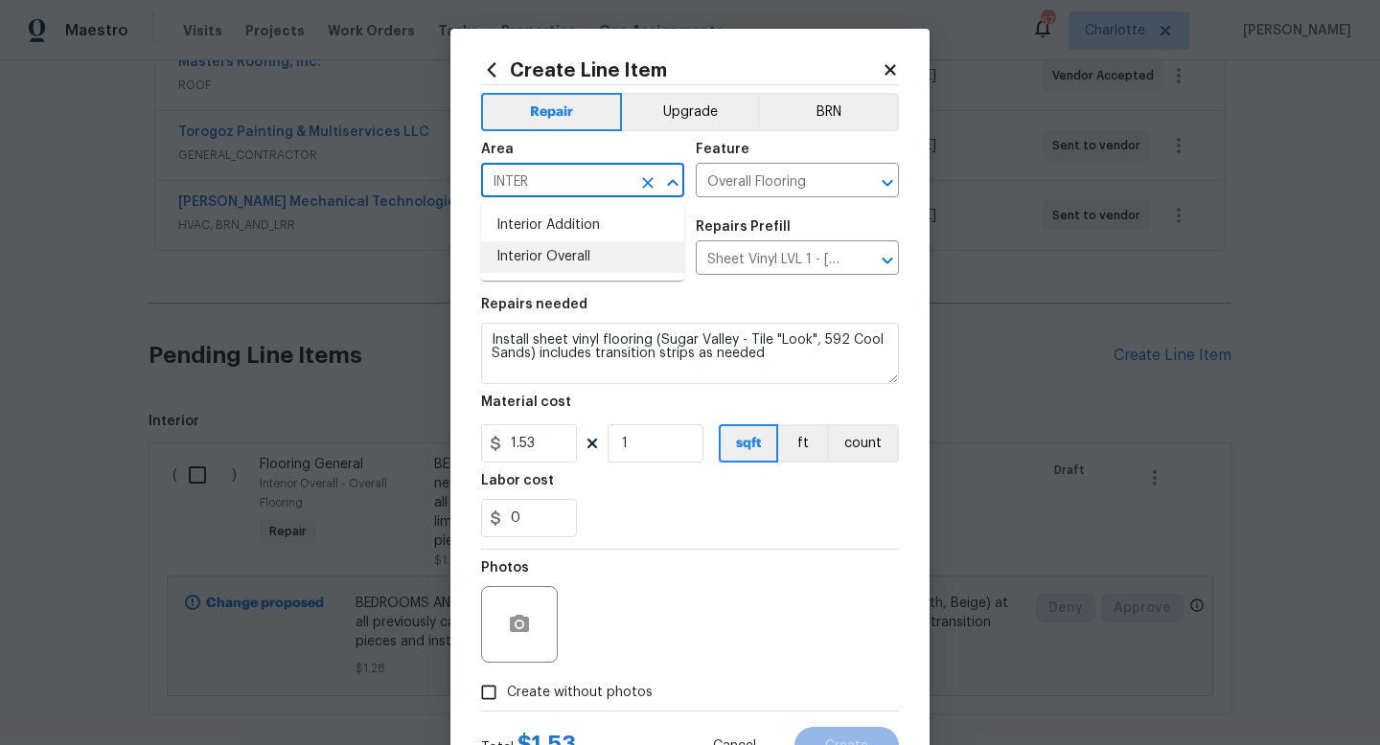
click at [582, 254] on li "Interior Overall" at bounding box center [582, 257] width 203 height 32
type input "Interior Overall"
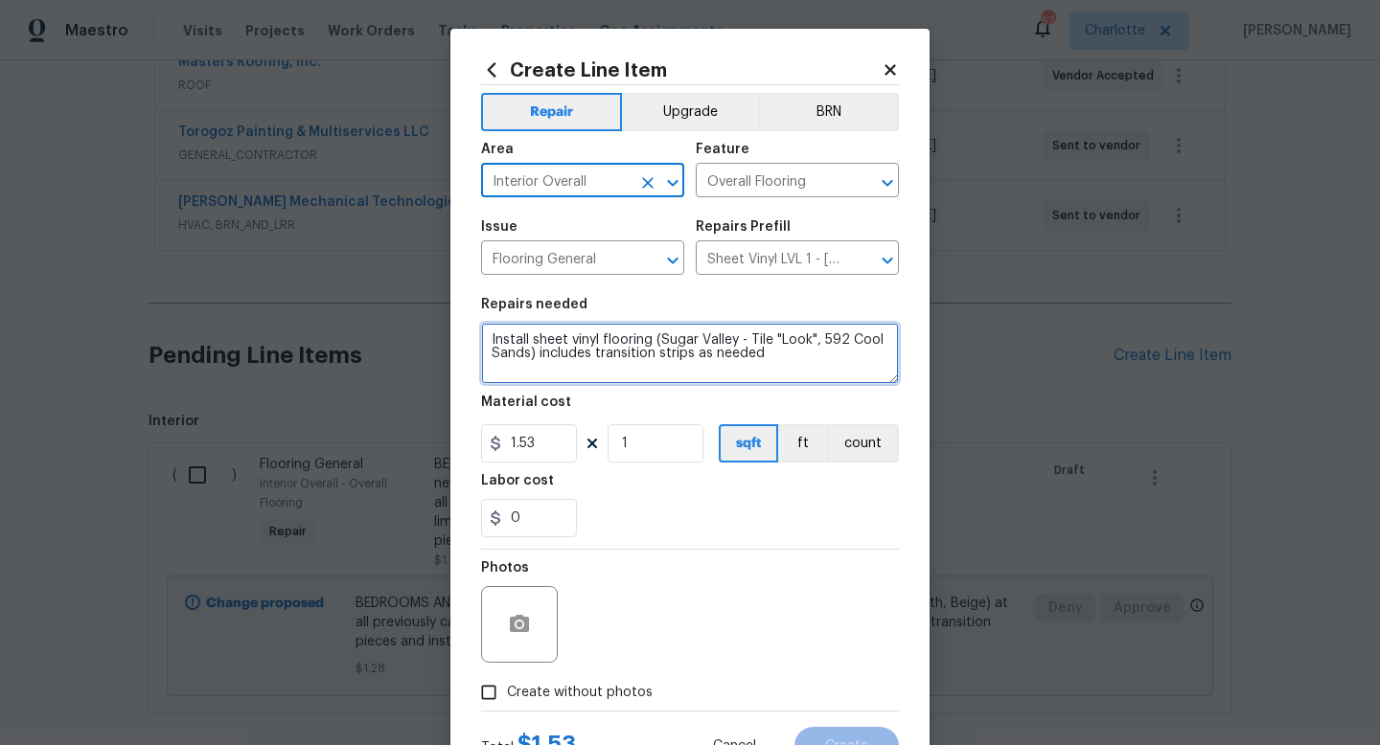
click at [487, 343] on textarea "Install sheet vinyl flooring (Sugar Valley - Tile "Look", 592 Cool Sands) inclu…" at bounding box center [690, 353] width 418 height 61
click at [619, 329] on textarea "Install sheet vinyl flooring (Sugar Valley - Tile "Look", 592 Cool Sands) inclu…" at bounding box center [690, 353] width 418 height 61
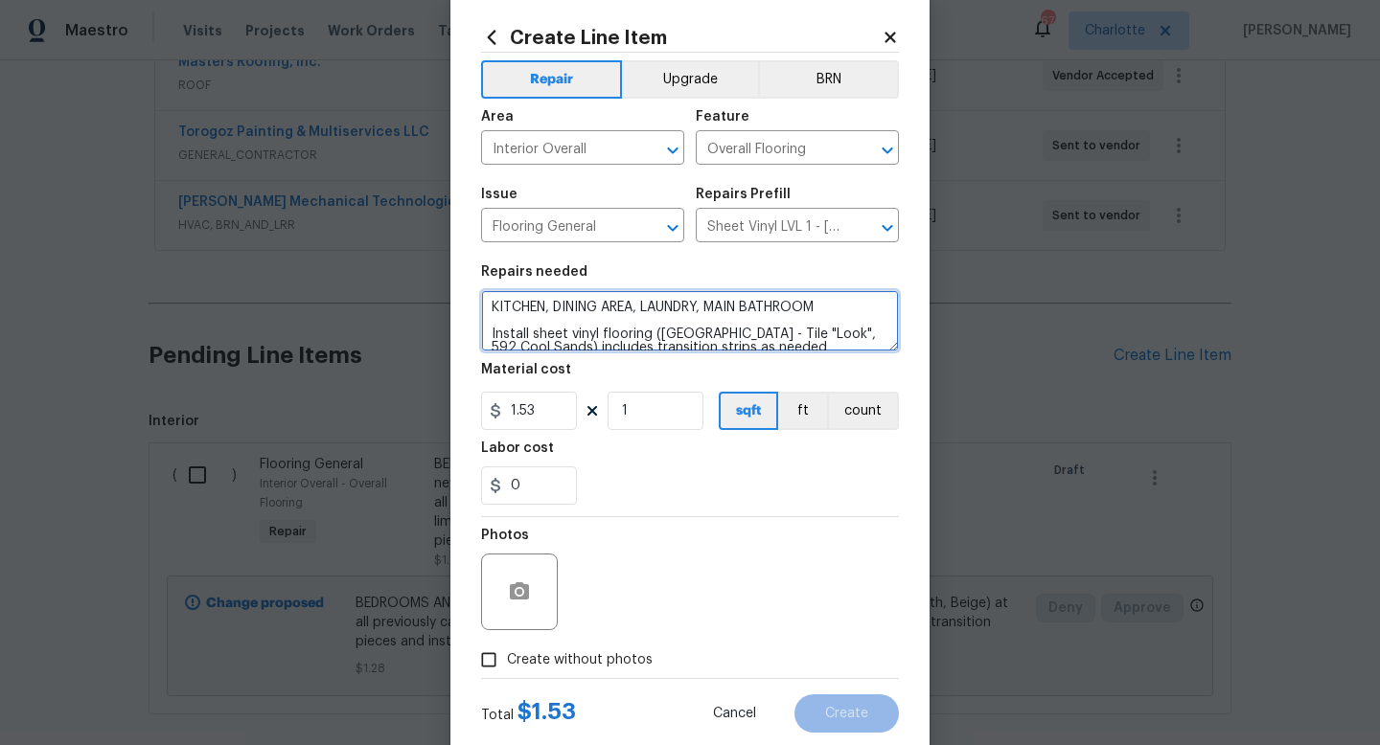
scroll to position [80, 0]
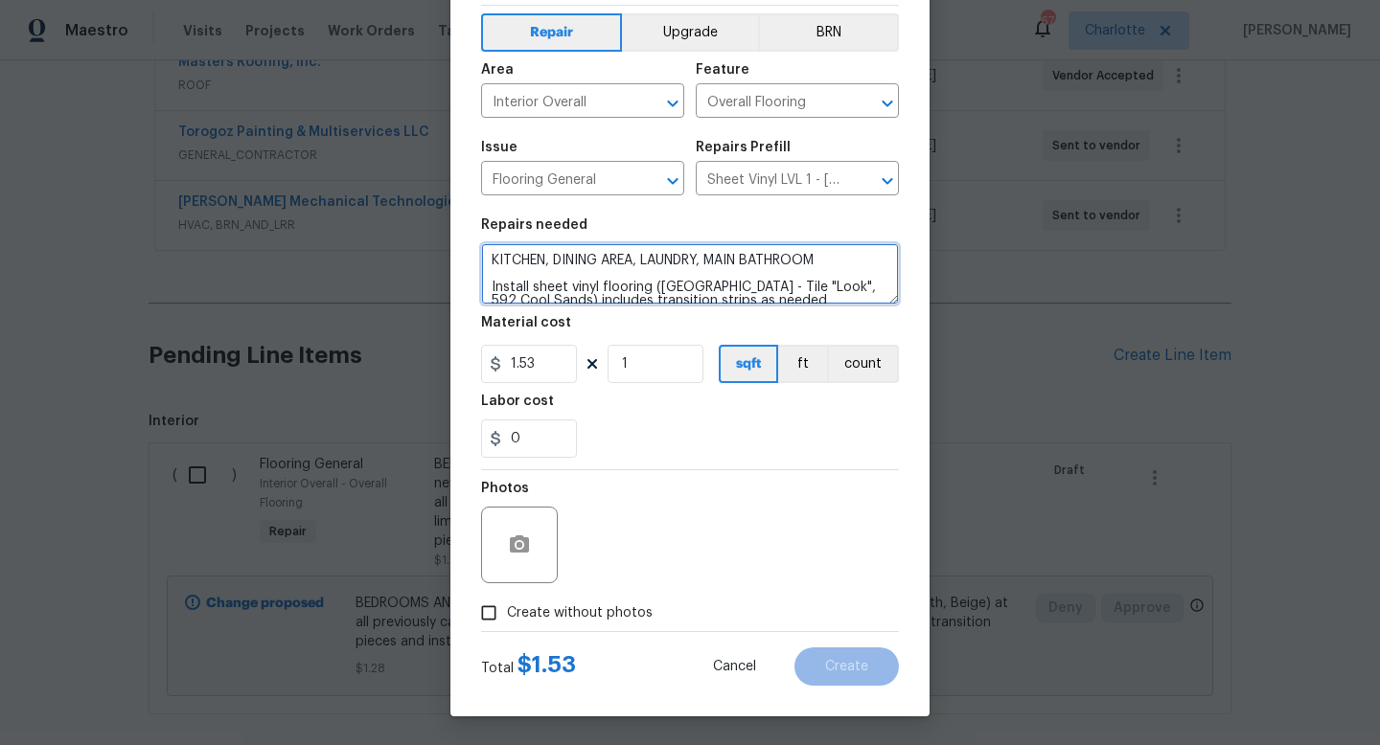
type textarea "KITCHEN, DINING AREA, LAUNDRY, MAIN BATHROOM Install sheet vinyl flooring (Suga…"
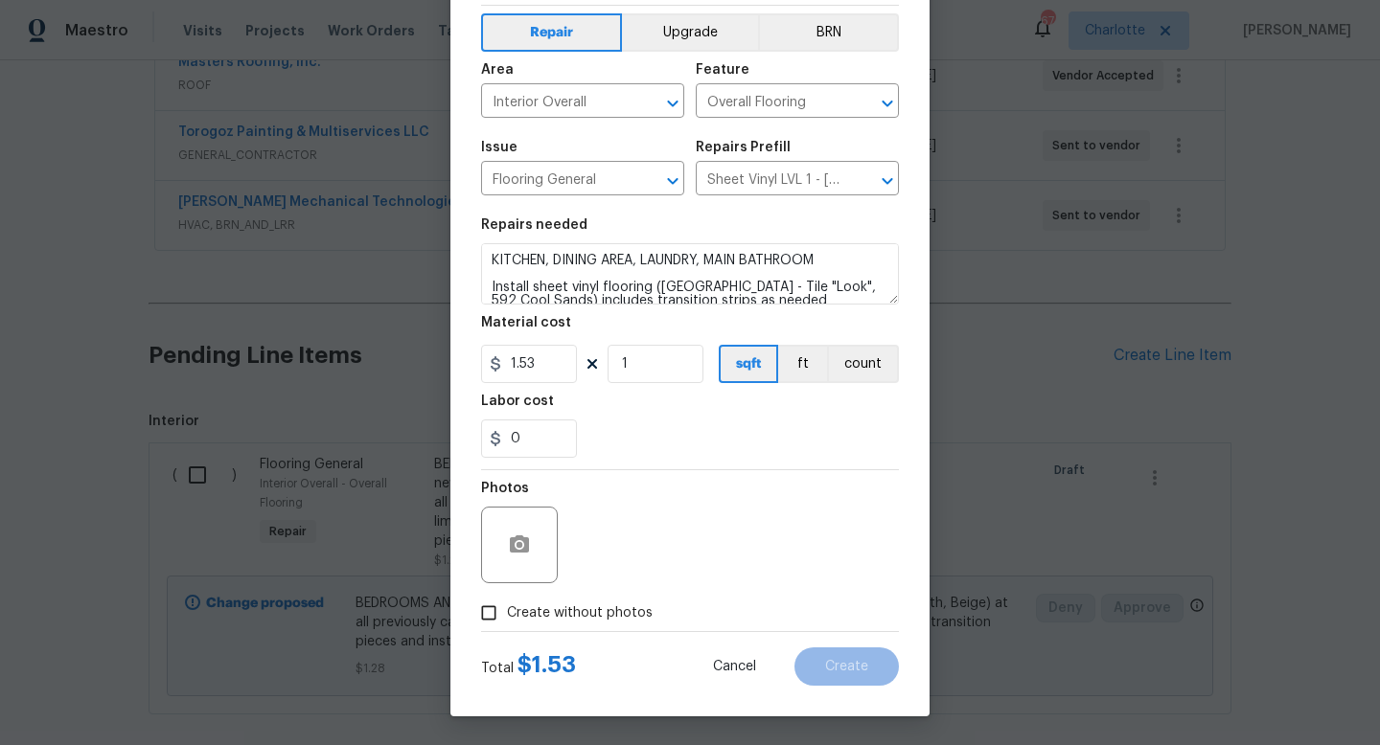
click at [558, 618] on span "Create without photos" at bounding box center [580, 614] width 146 height 20
click at [507, 618] on input "Create without photos" at bounding box center [488, 613] width 36 height 36
checkbox input "true"
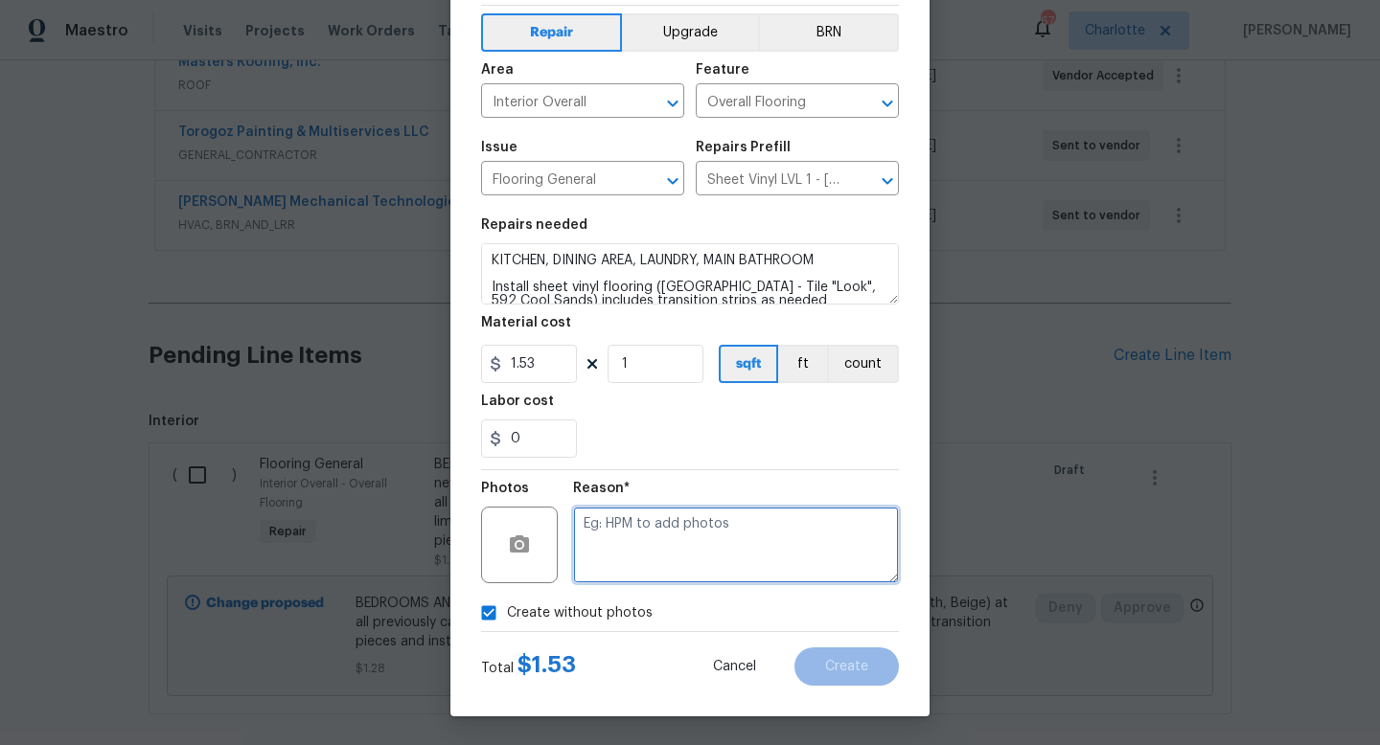
click at [745, 508] on textarea at bounding box center [736, 545] width 326 height 77
drag, startPoint x: 753, startPoint y: 527, endPoint x: 760, endPoint y: 349, distance: 178.3
click at [753, 526] on textarea at bounding box center [736, 545] width 326 height 77
type textarea "none"
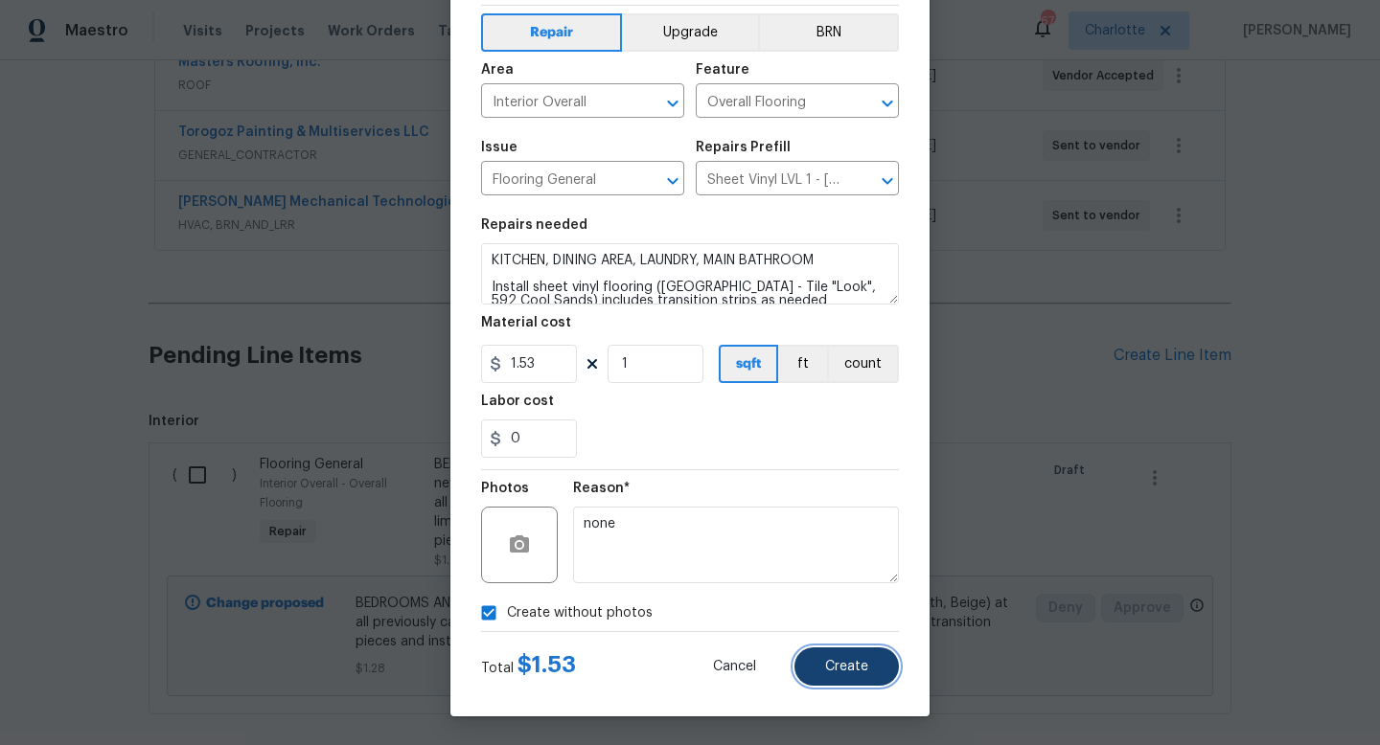
click at [864, 663] on span "Create" at bounding box center [846, 667] width 43 height 14
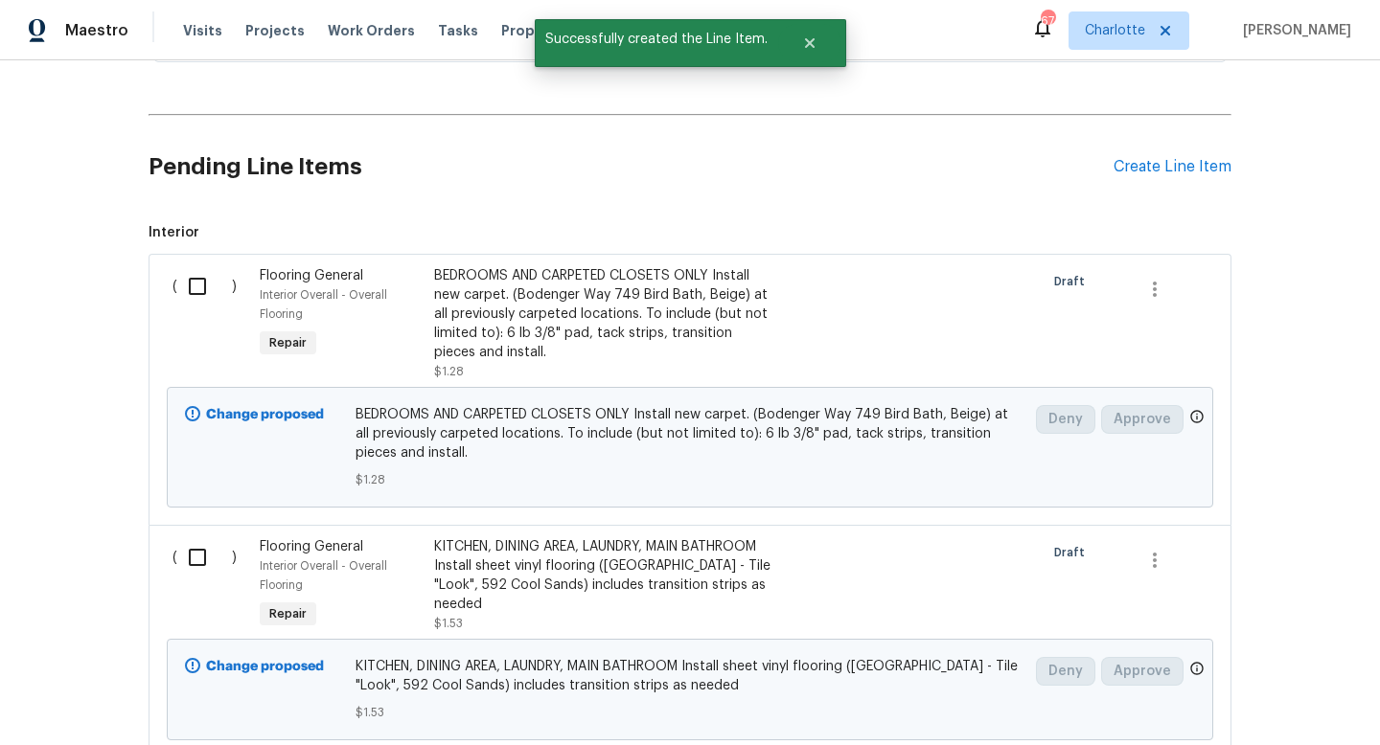
scroll to position [723, 0]
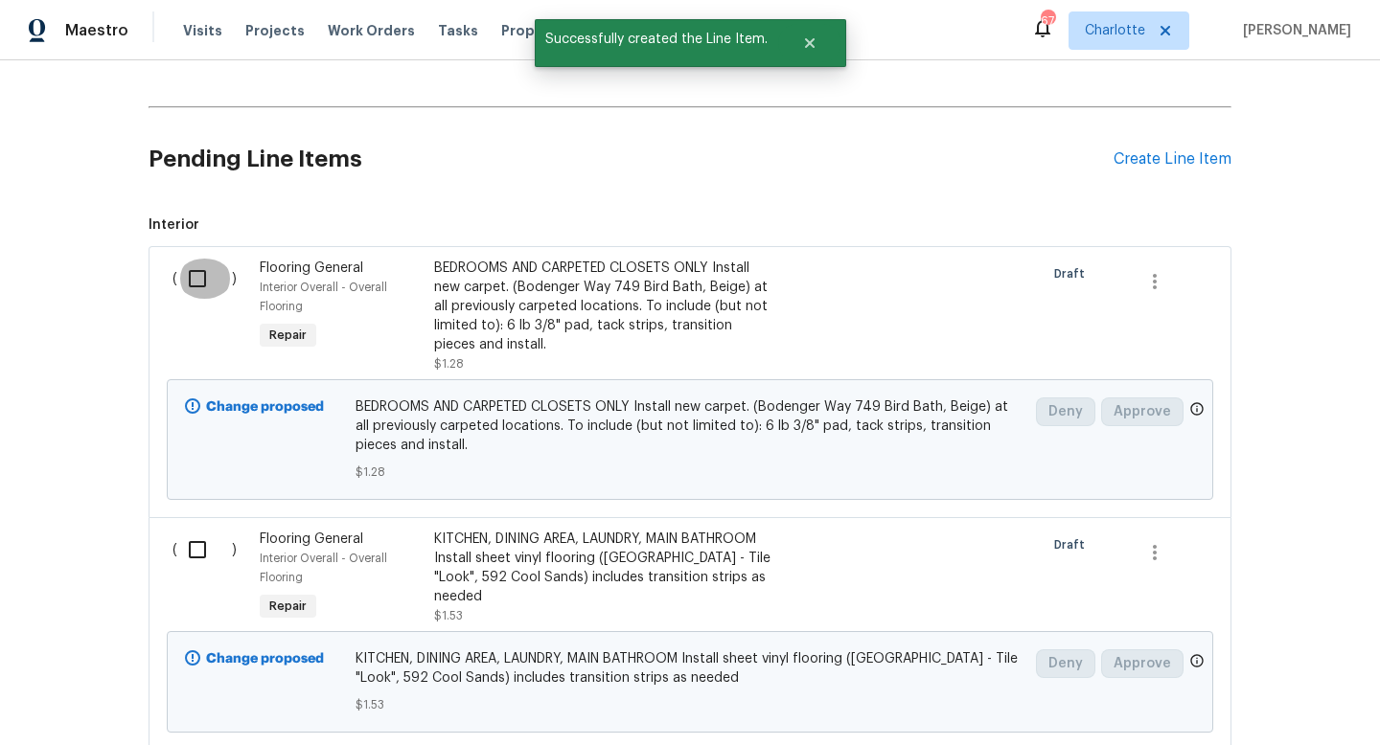
click at [197, 283] on input "checkbox" at bounding box center [204, 279] width 55 height 40
checkbox input "true"
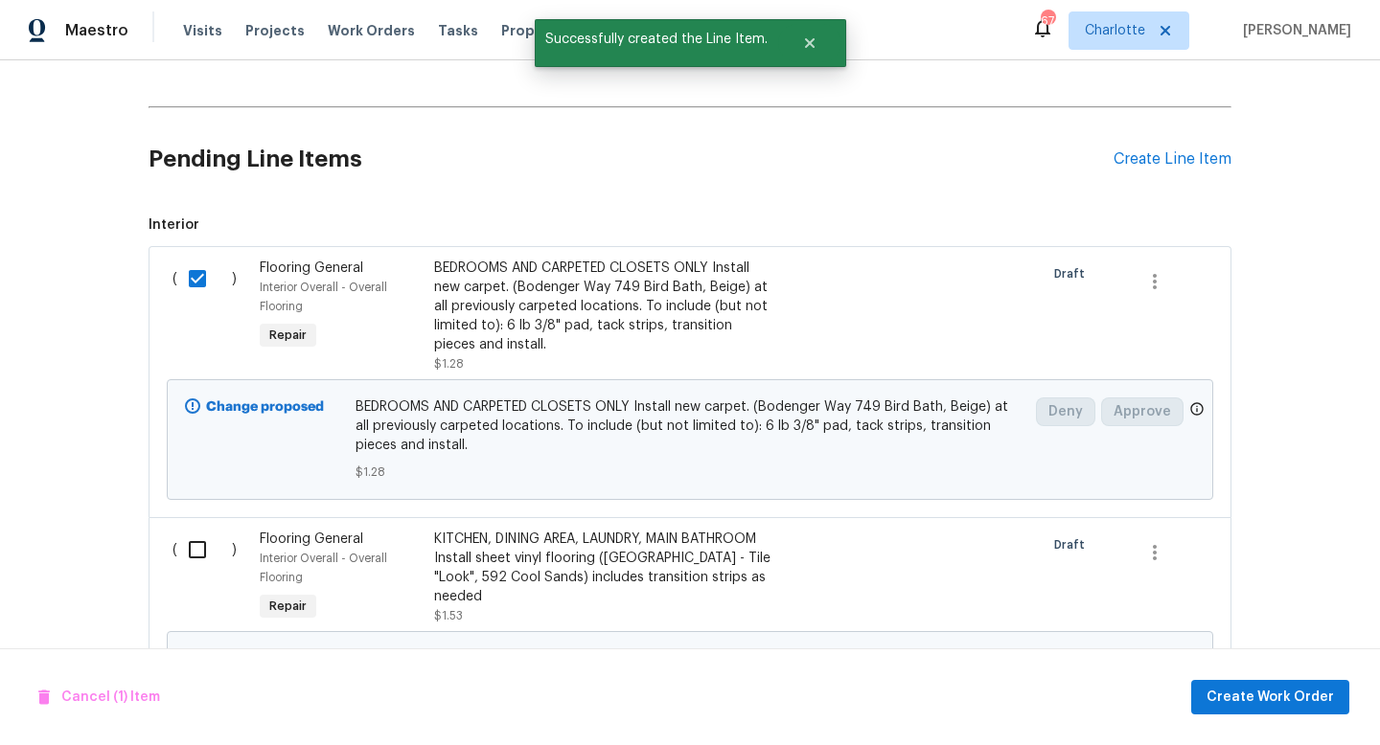
click at [193, 547] on input "checkbox" at bounding box center [204, 550] width 55 height 40
checkbox input "true"
click at [1249, 697] on span "Create Work Order" at bounding box center [1269, 698] width 127 height 24
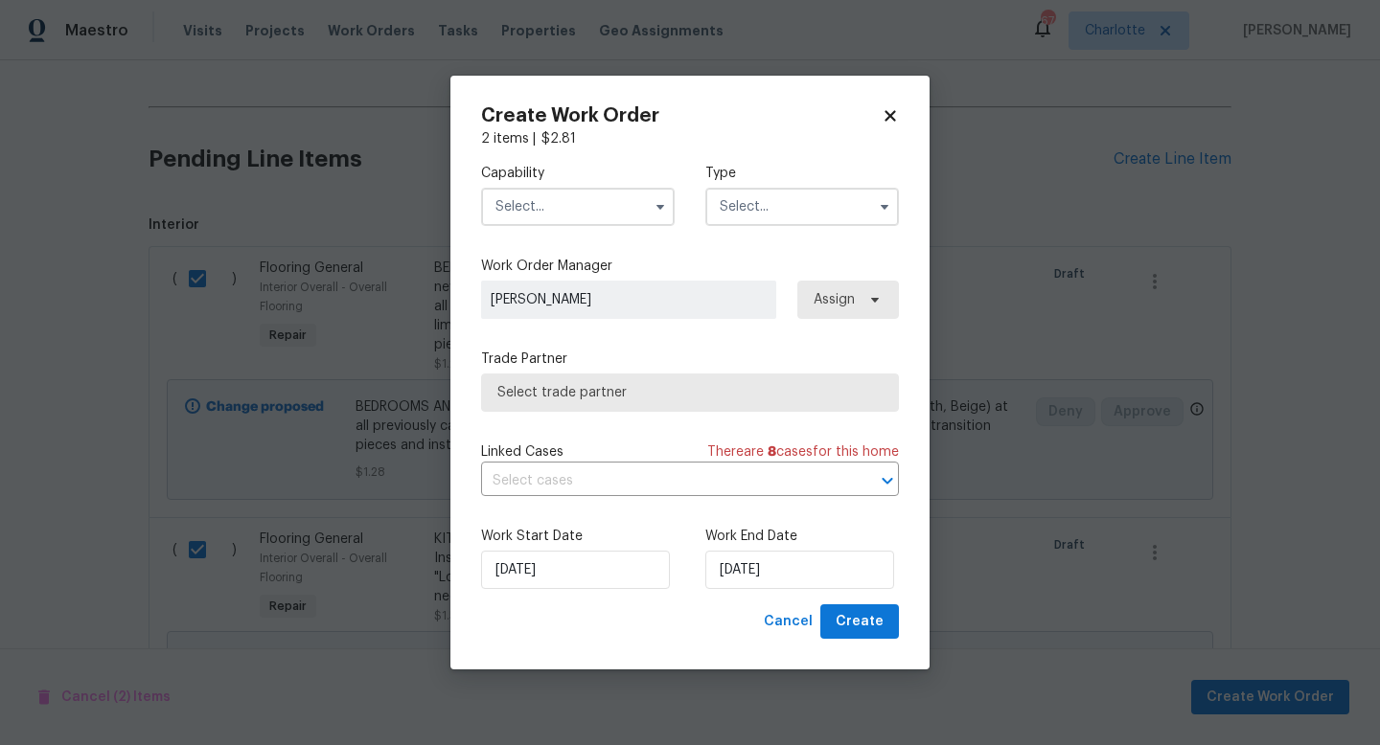
click at [527, 231] on div "Capability Type" at bounding box center [690, 195] width 418 height 93
click at [521, 215] on input "text" at bounding box center [578, 207] width 194 height 38
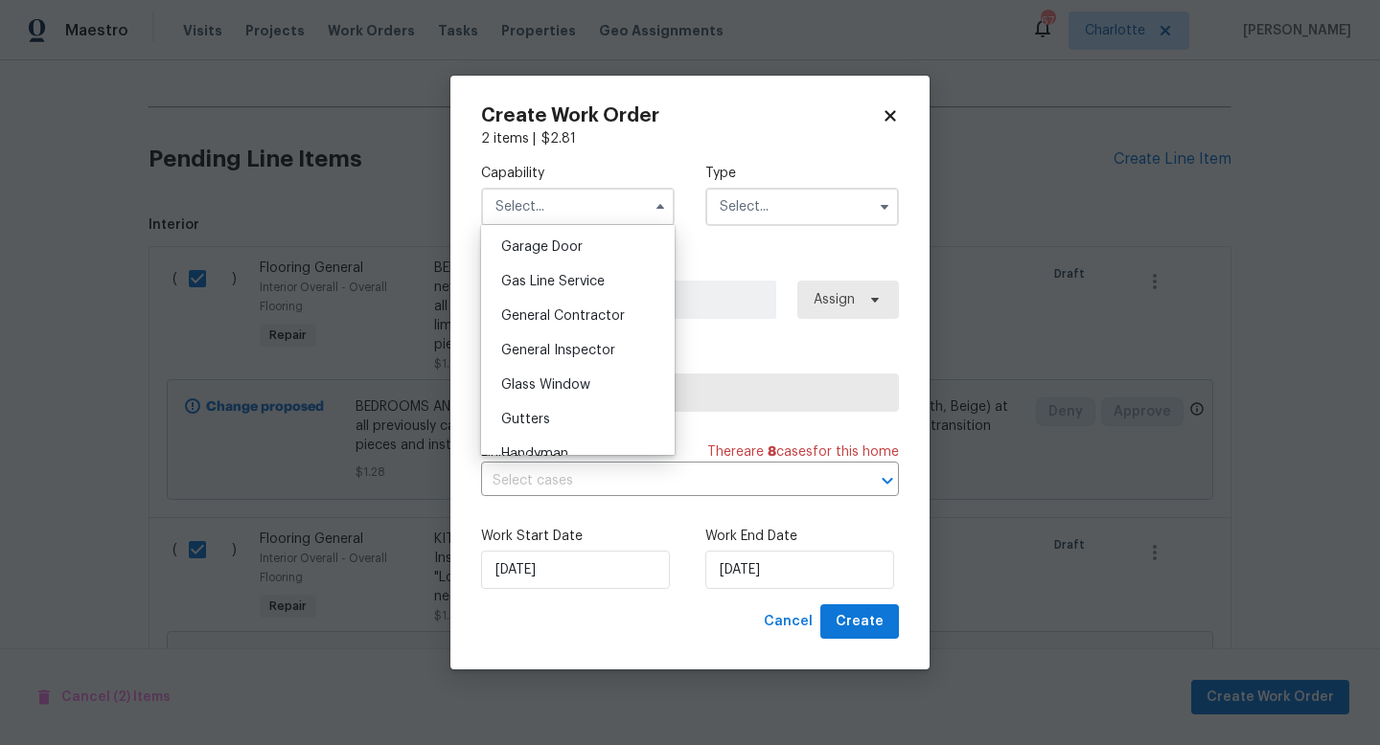
scroll to position [851, 0]
click at [539, 292] on div "Gas Line Service" at bounding box center [578, 278] width 184 height 34
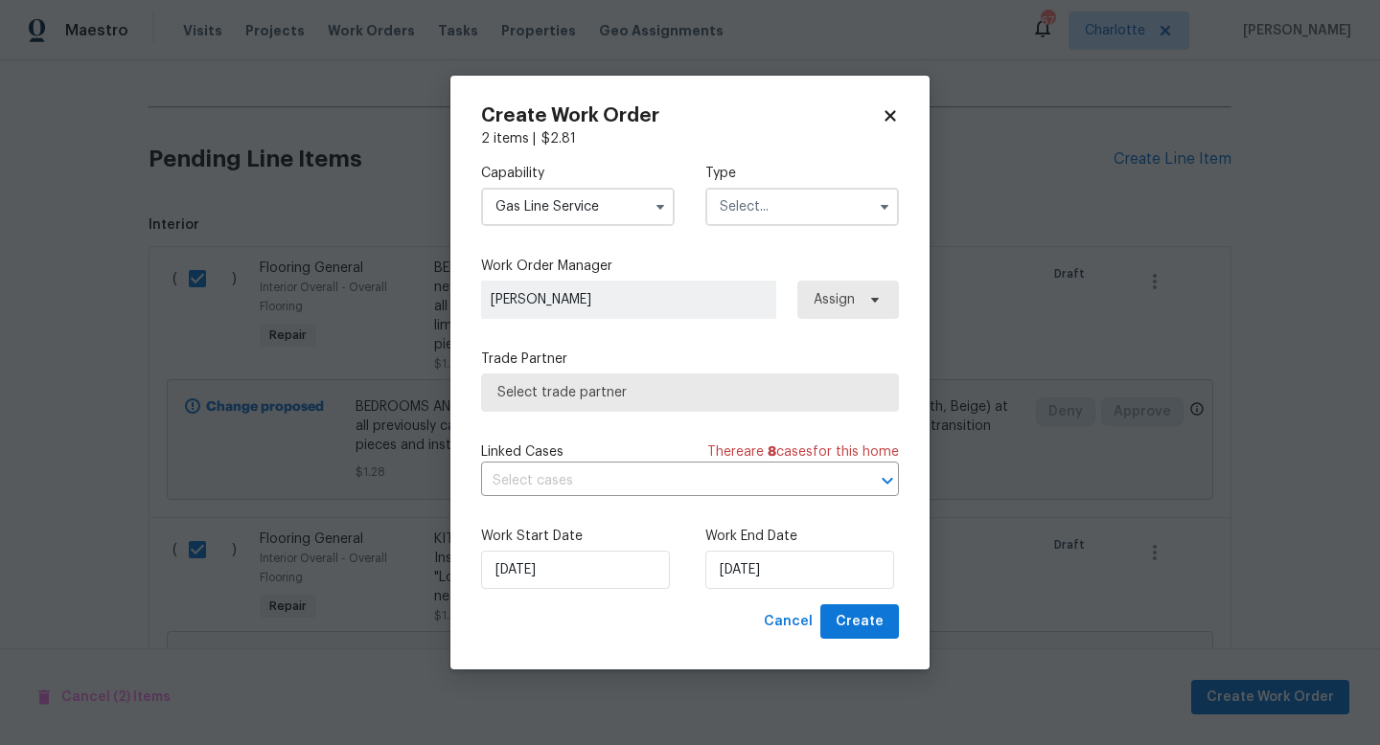
click at [548, 205] on input "Gas Line Service" at bounding box center [578, 207] width 194 height 38
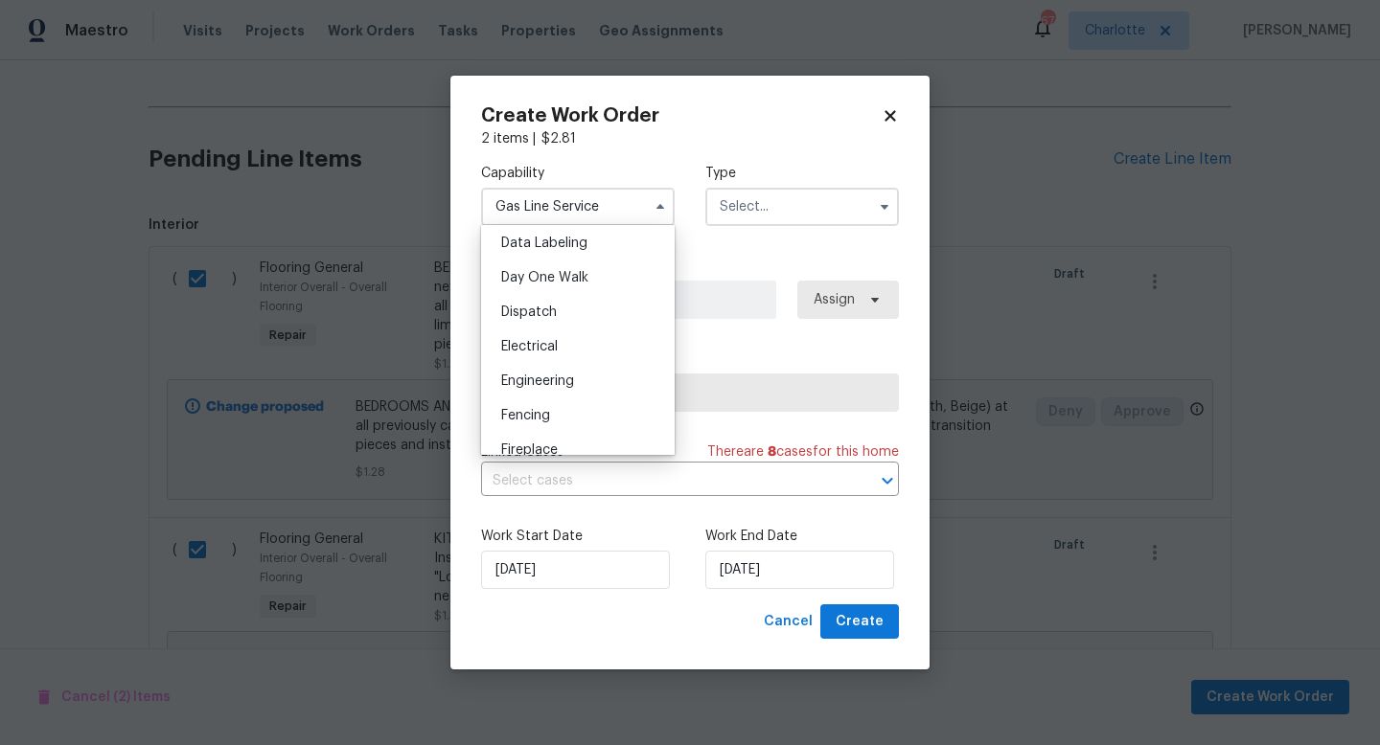
scroll to position [513, 0]
click at [552, 407] on div "Fencing" at bounding box center [578, 409] width 184 height 34
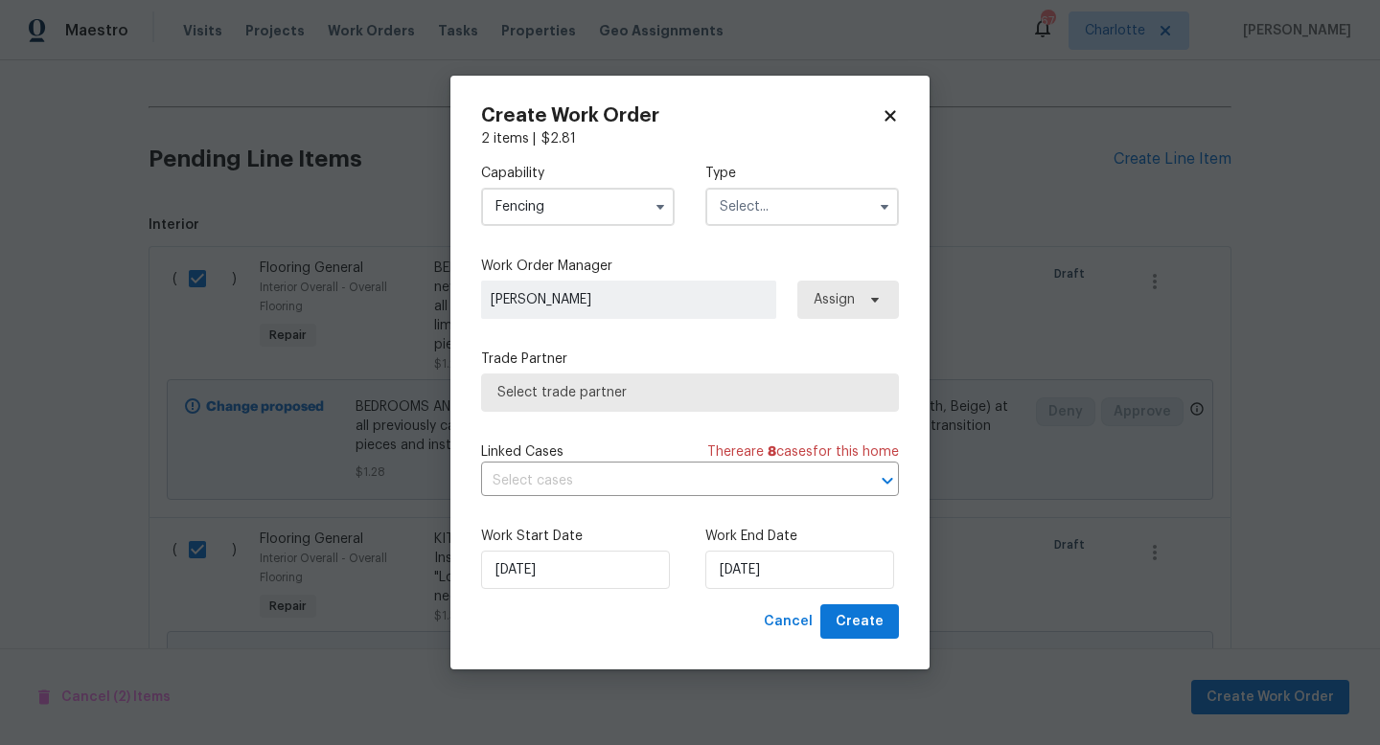
click at [553, 213] on input "Fencing" at bounding box center [578, 207] width 194 height 38
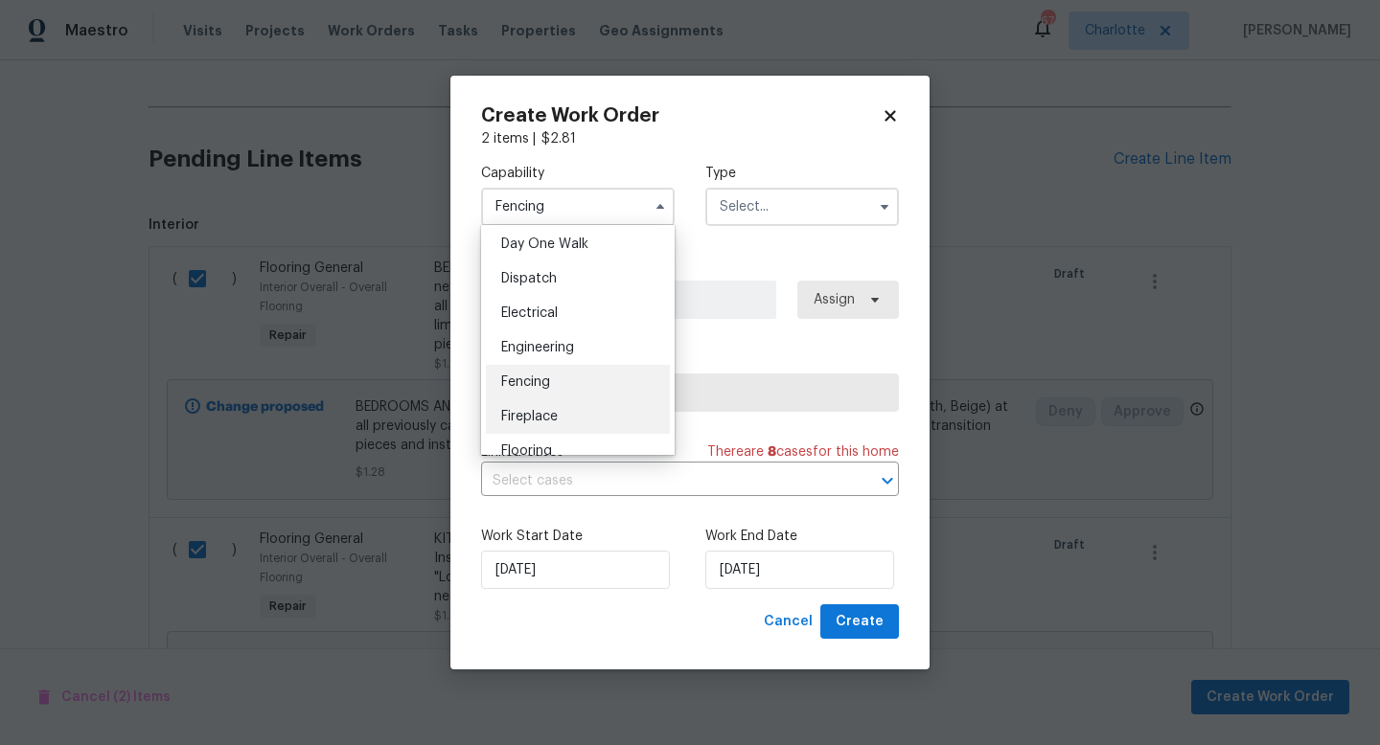
scroll to position [584, 0]
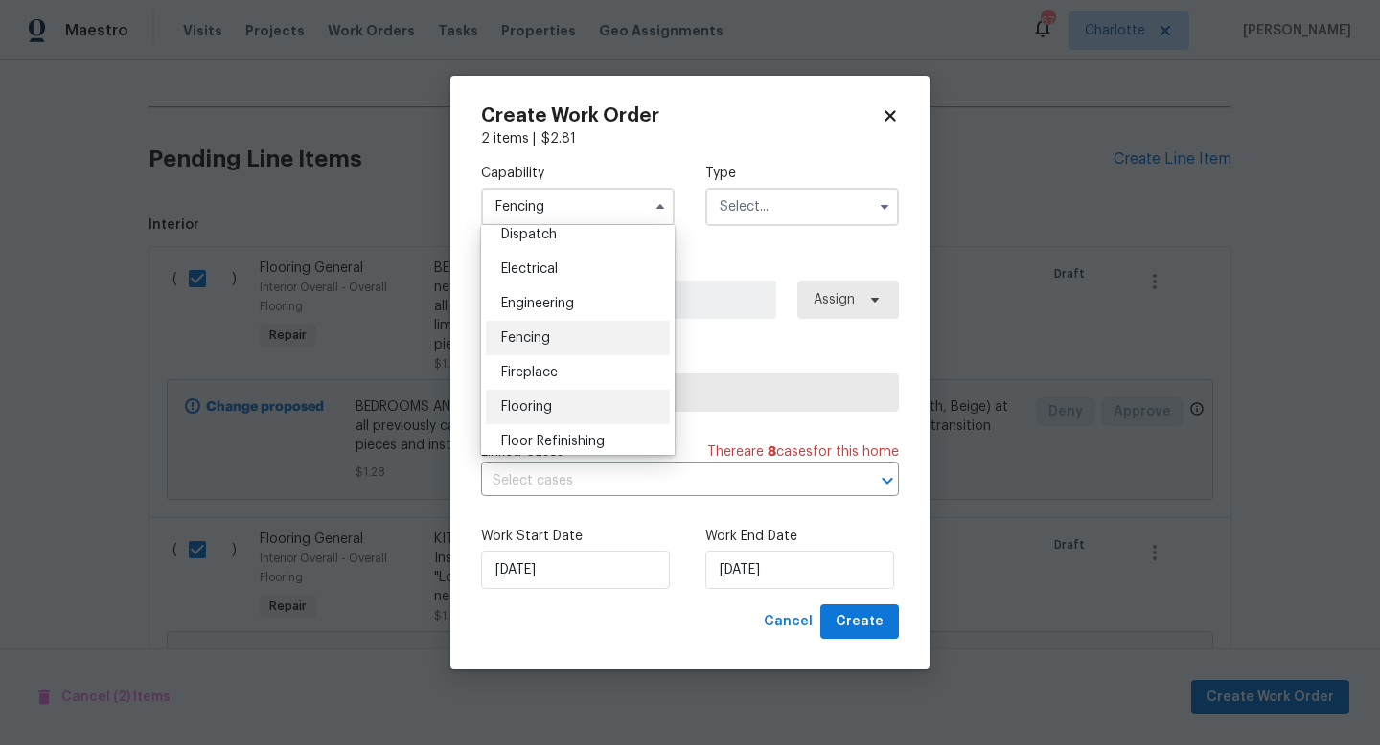
click at [538, 402] on span "Flooring" at bounding box center [526, 406] width 51 height 13
type input "Flooring"
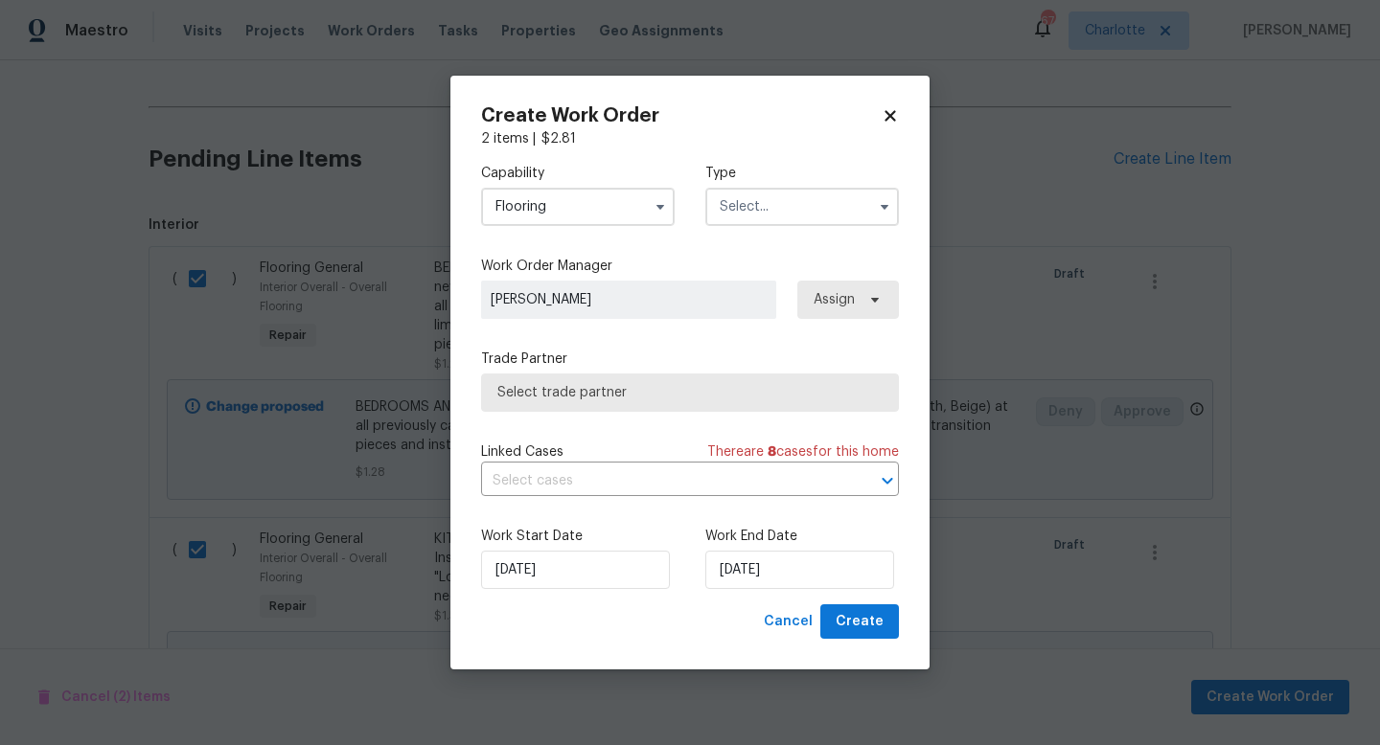
click at [756, 207] on input "text" at bounding box center [802, 207] width 194 height 38
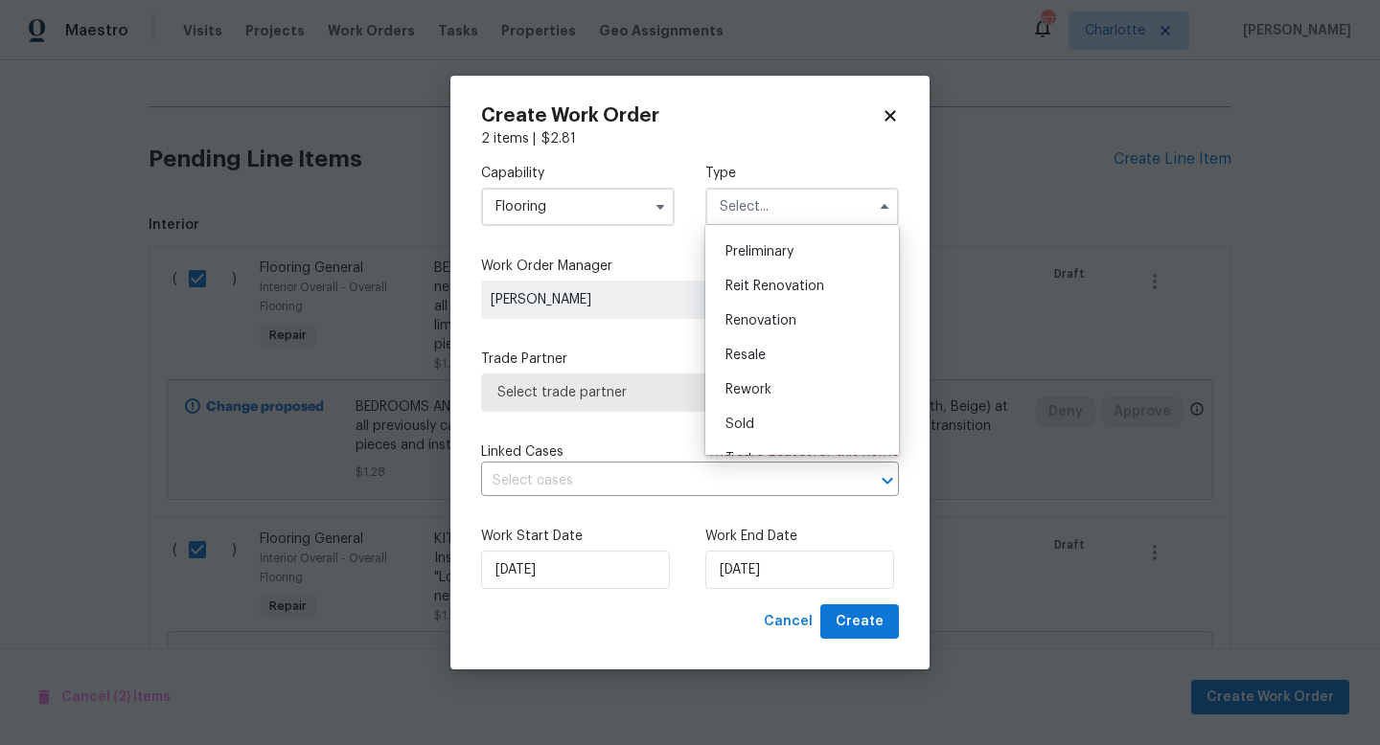
scroll to position [435, 0]
click at [752, 294] on span "Renovation" at bounding box center [760, 294] width 71 height 13
type input "Renovation"
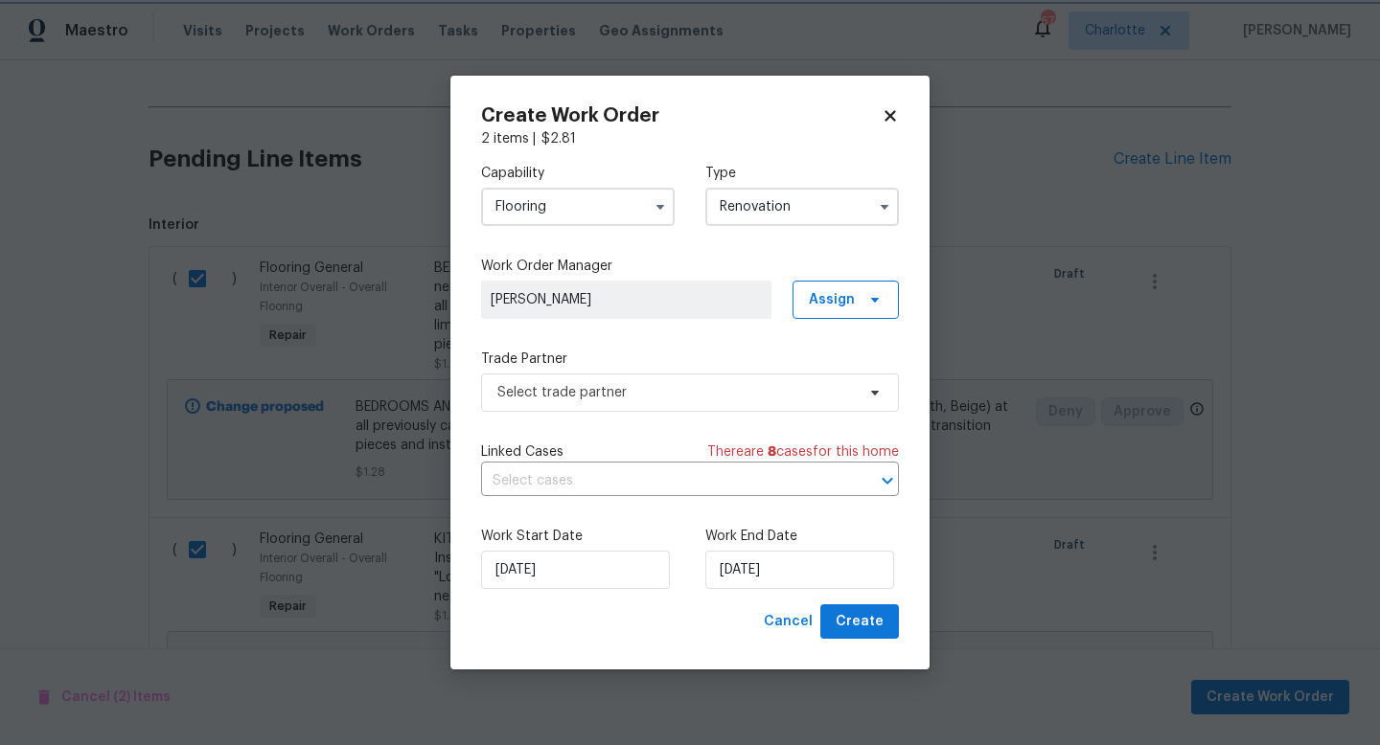
scroll to position [0, 0]
click at [619, 393] on span "Select trade partner" at bounding box center [675, 392] width 357 height 19
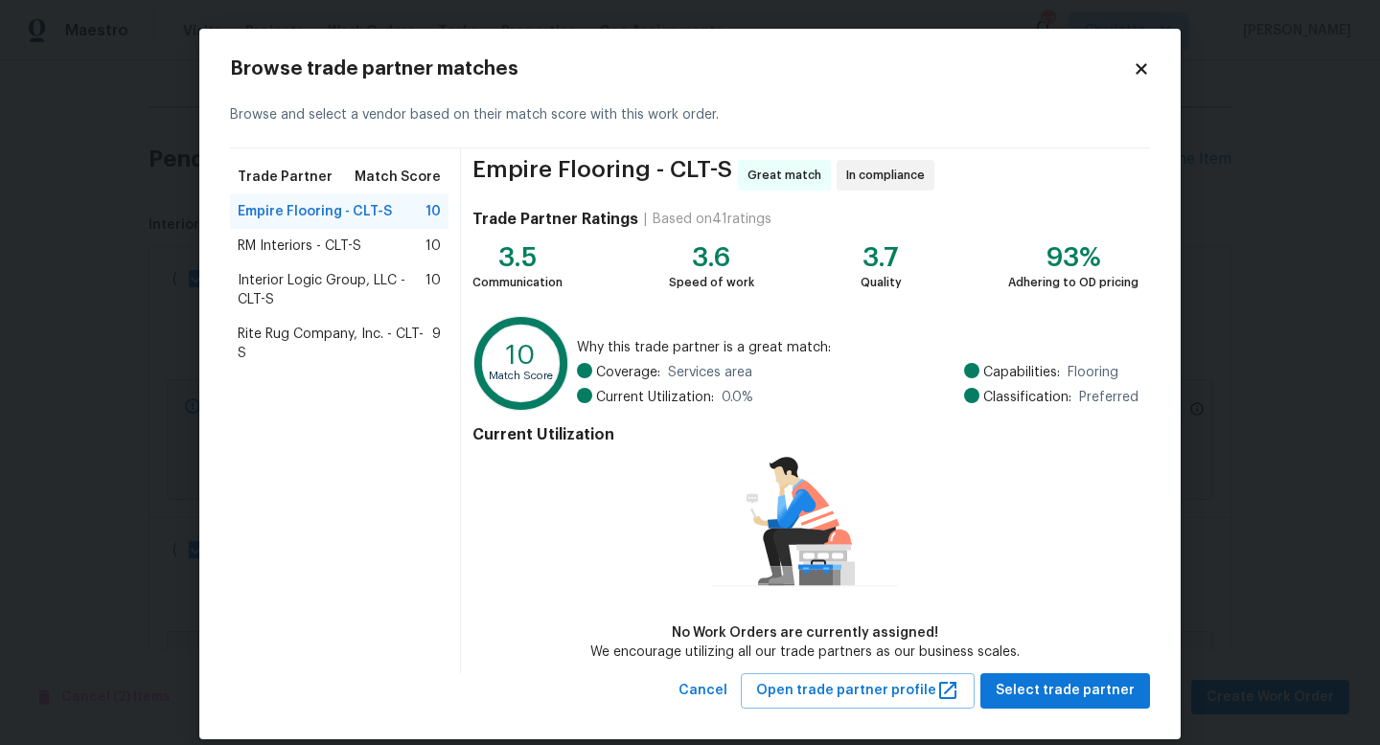
click at [306, 345] on div "Rite Rug Company, Inc. - CLT-S 9" at bounding box center [339, 344] width 218 height 54
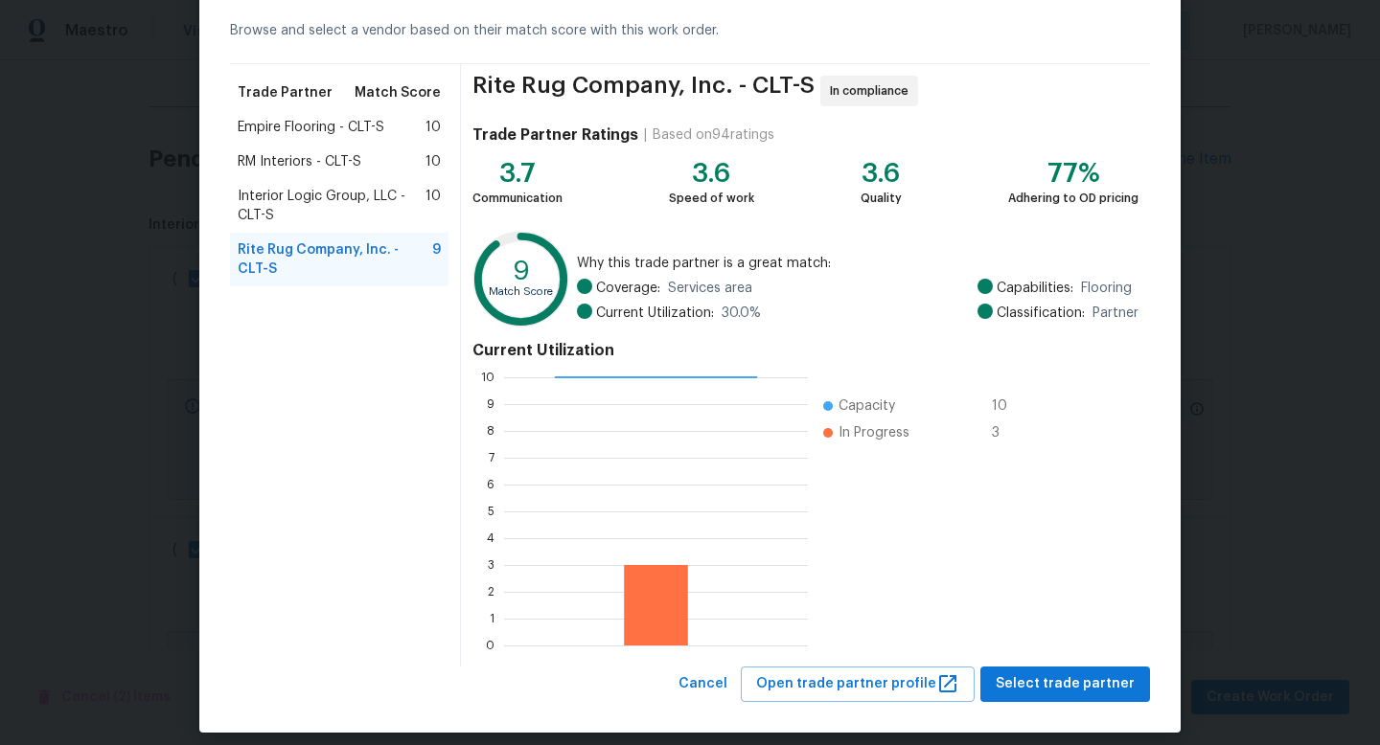
scroll to position [100, 0]
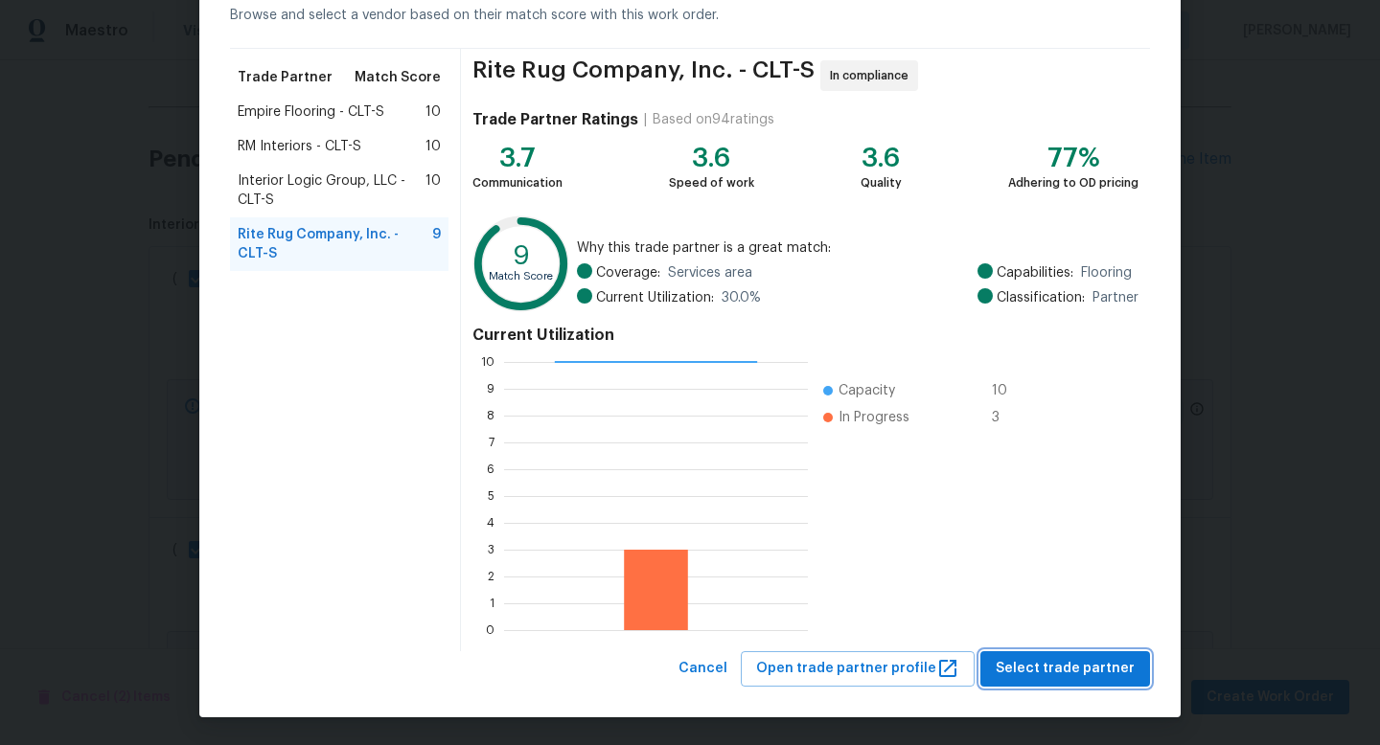
click at [1073, 661] on span "Select trade partner" at bounding box center [1064, 669] width 139 height 24
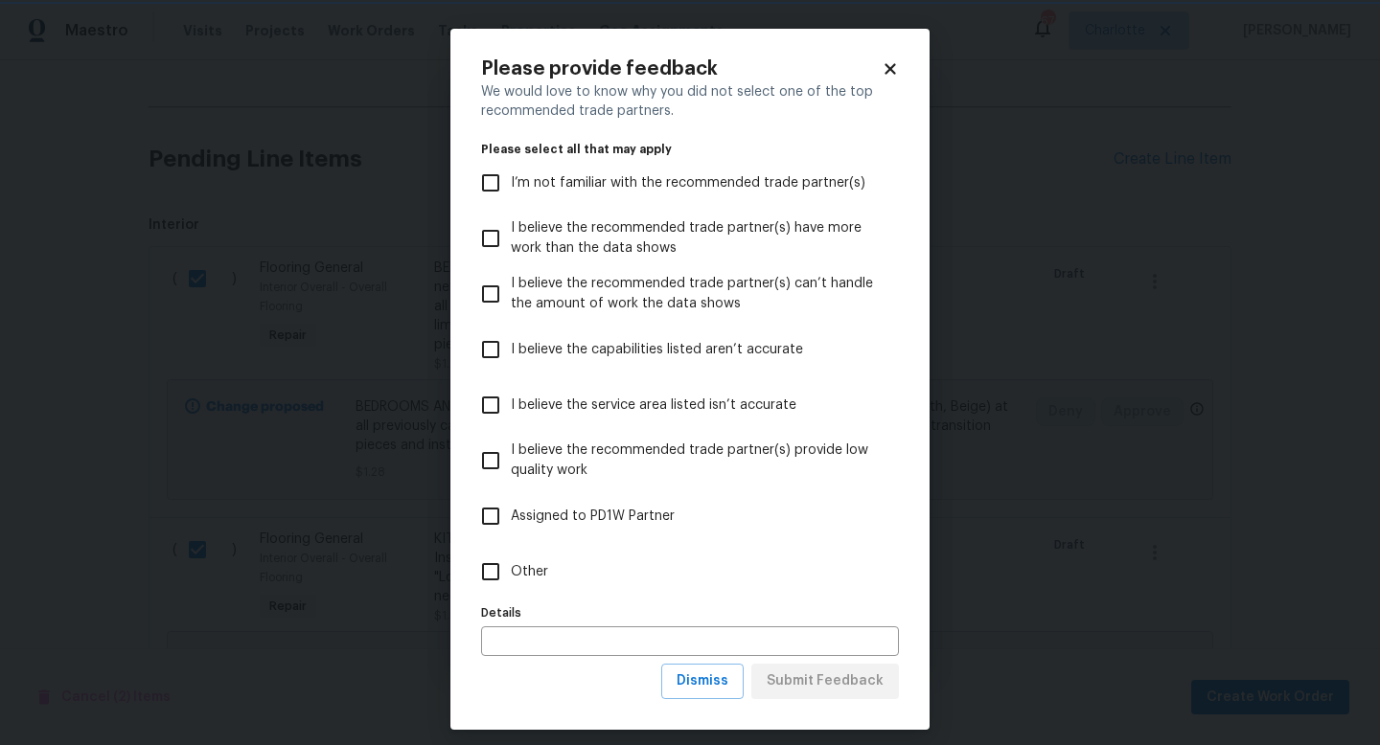
scroll to position [0, 0]
click at [734, 682] on button "Dismiss" at bounding box center [702, 681] width 82 height 35
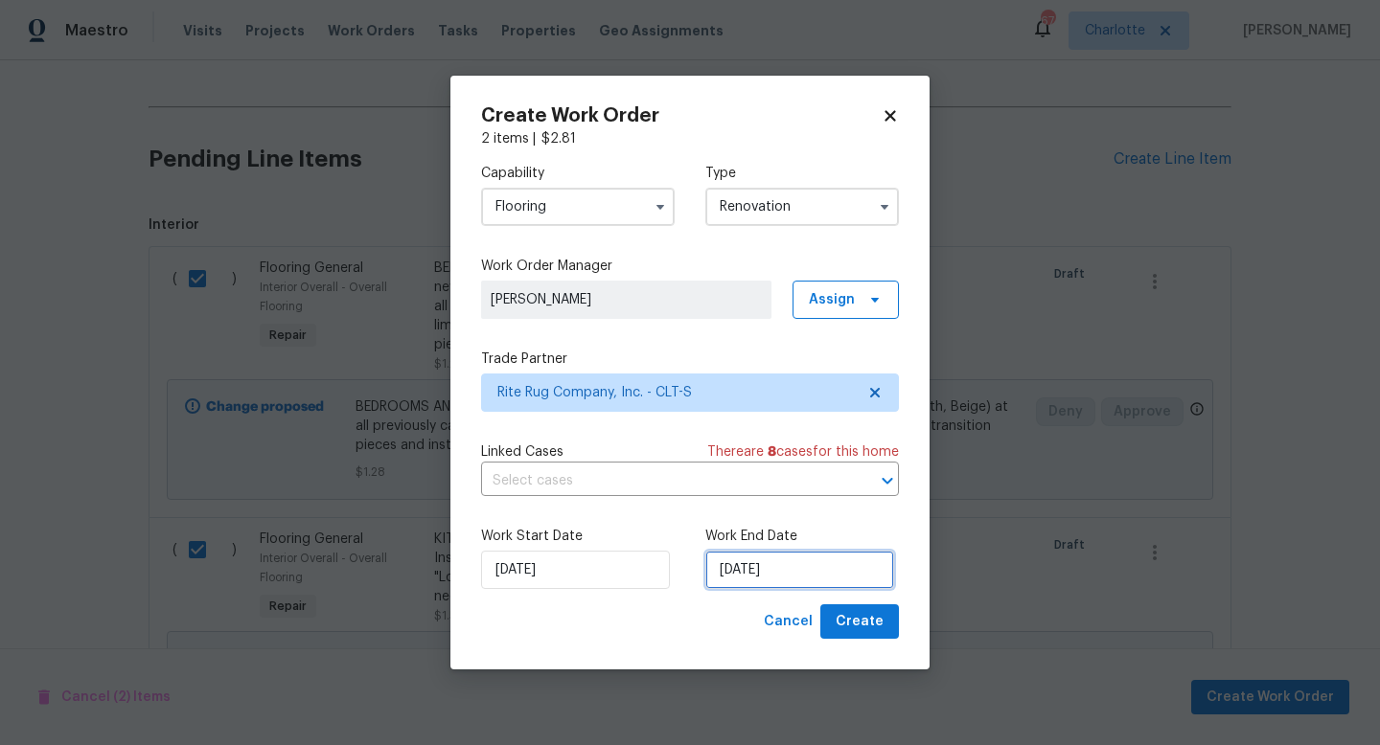
click at [804, 574] on input "[DATE]" at bounding box center [799, 570] width 189 height 38
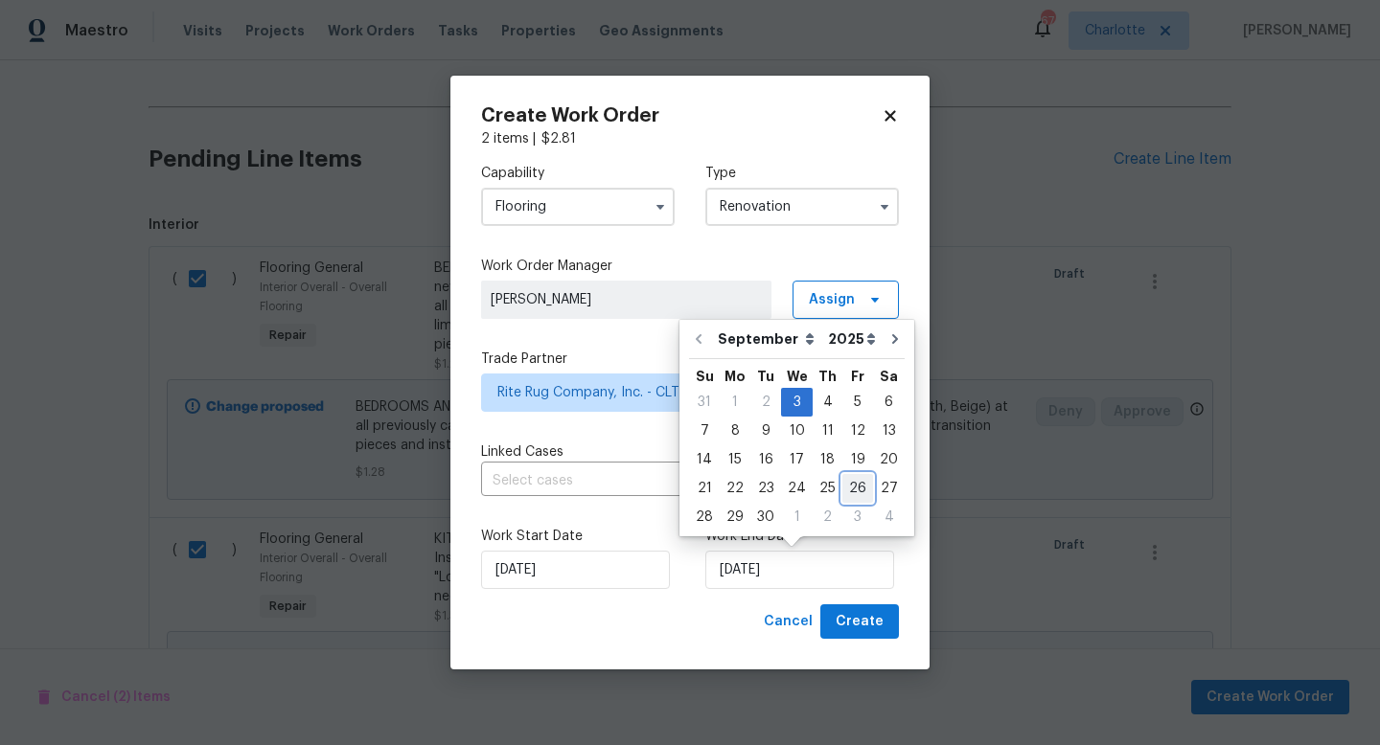
click at [854, 482] on div "26" at bounding box center [857, 488] width 31 height 27
type input "[DATE]"
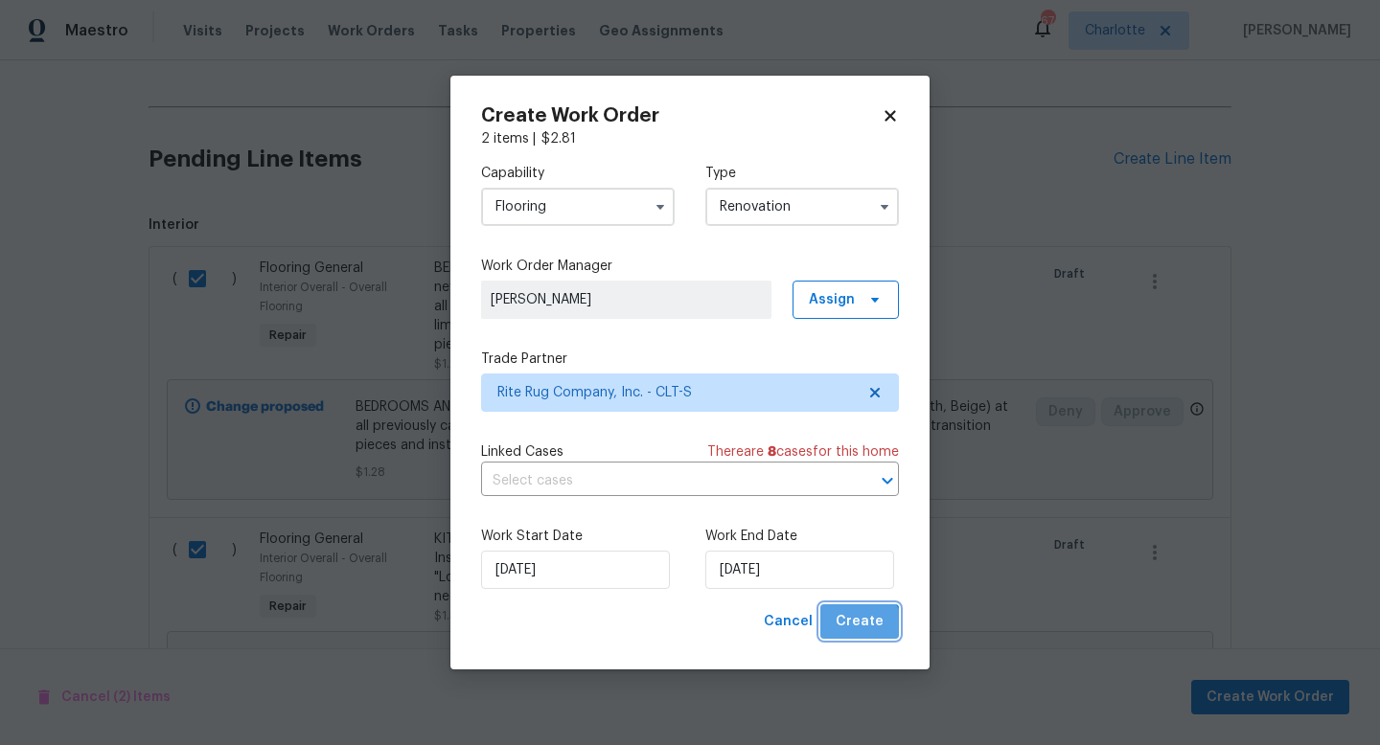
click at [859, 635] on button "Create" at bounding box center [859, 622] width 79 height 35
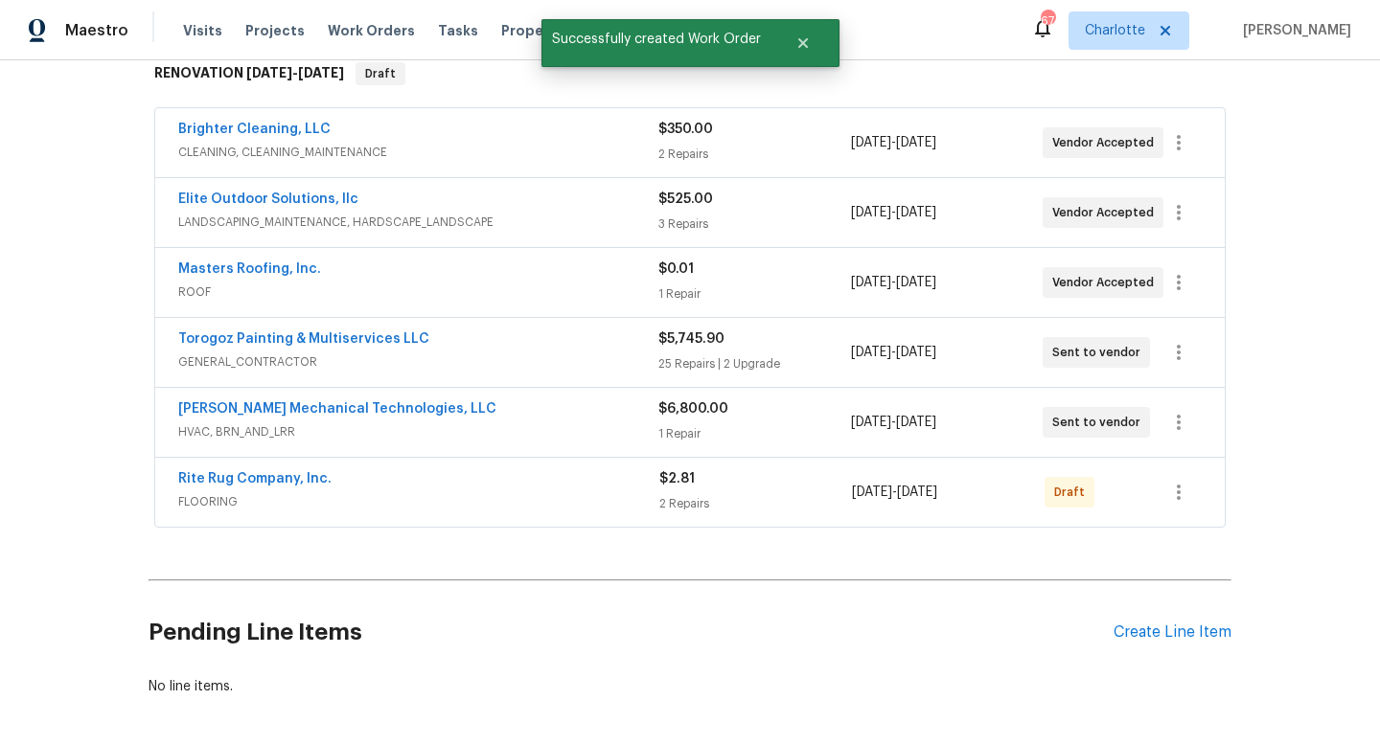
scroll to position [268, 0]
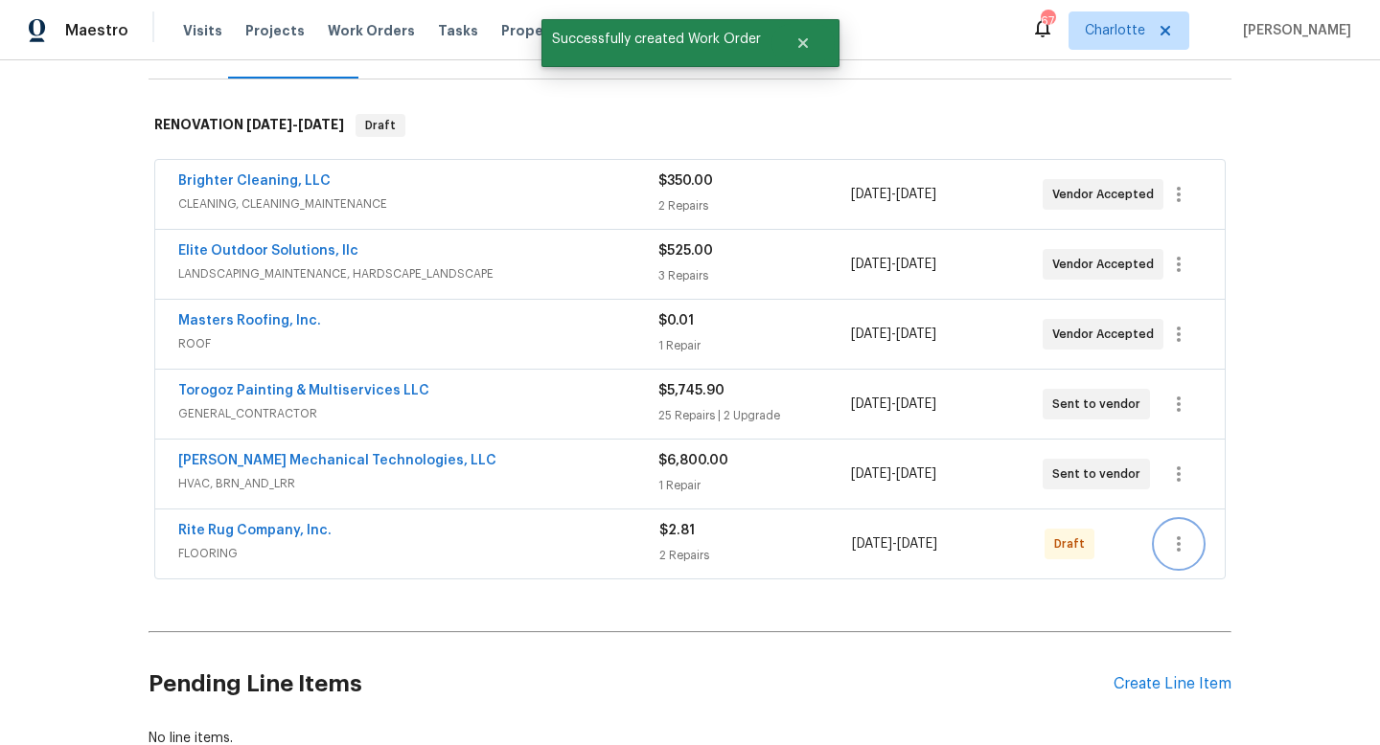
click at [1179, 551] on icon "button" at bounding box center [1179, 544] width 4 height 15
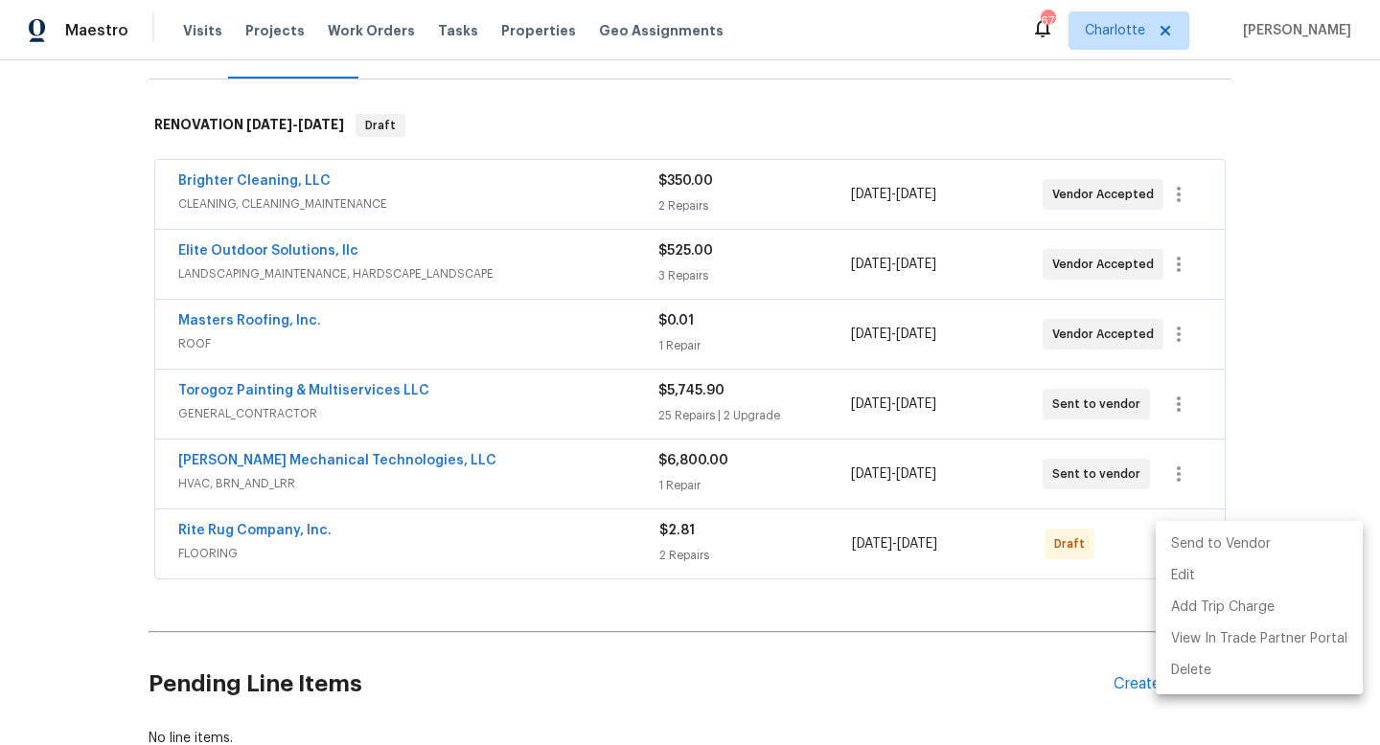
click at [1197, 550] on li "Send to Vendor" at bounding box center [1259, 545] width 207 height 32
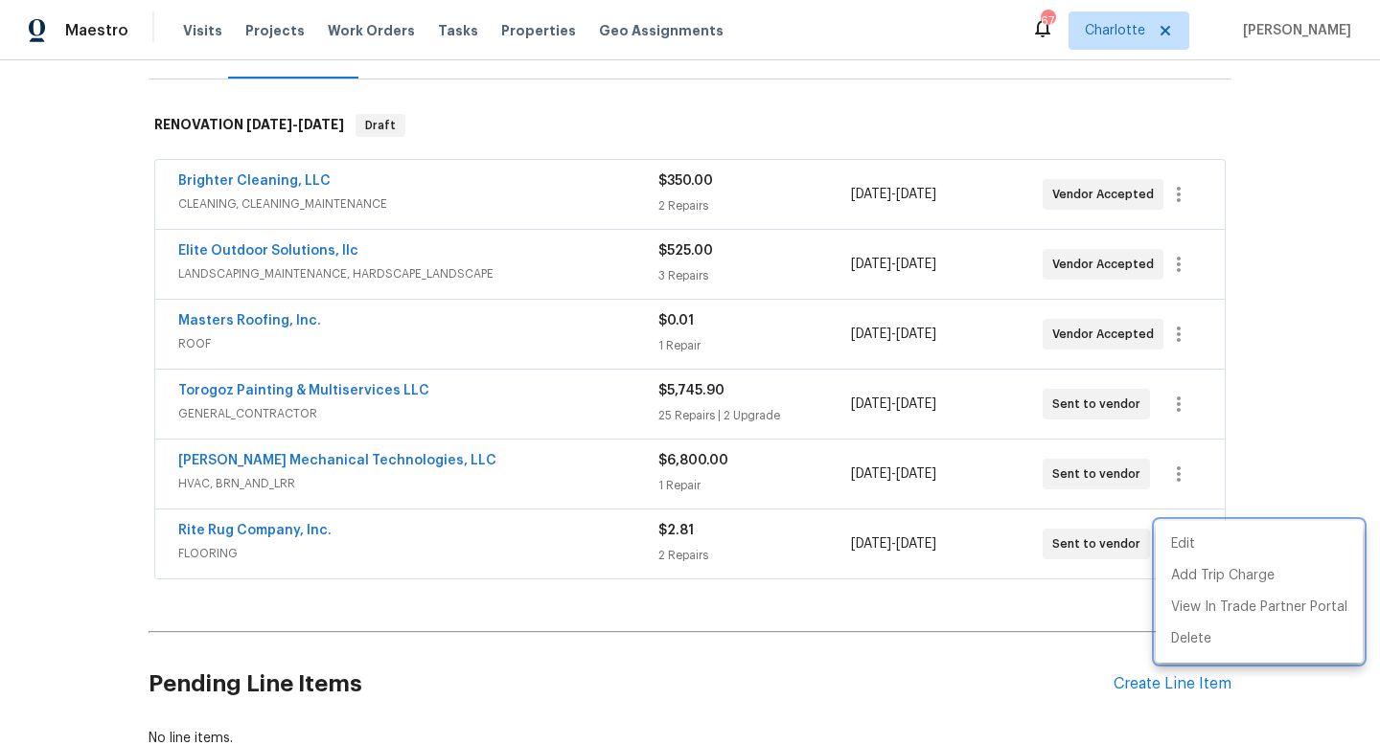
click at [1293, 453] on div at bounding box center [690, 372] width 1380 height 745
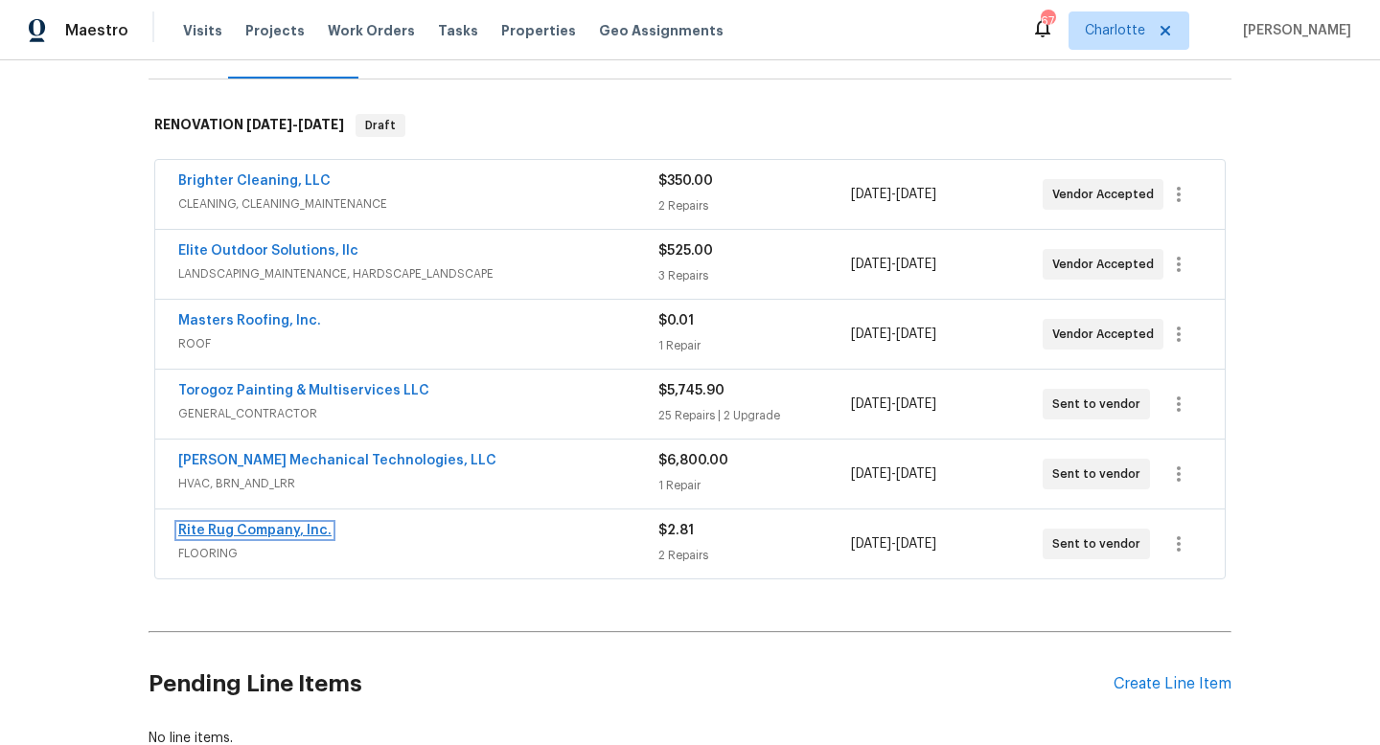
click at [243, 527] on link "Rite Rug Company, Inc." at bounding box center [254, 530] width 153 height 13
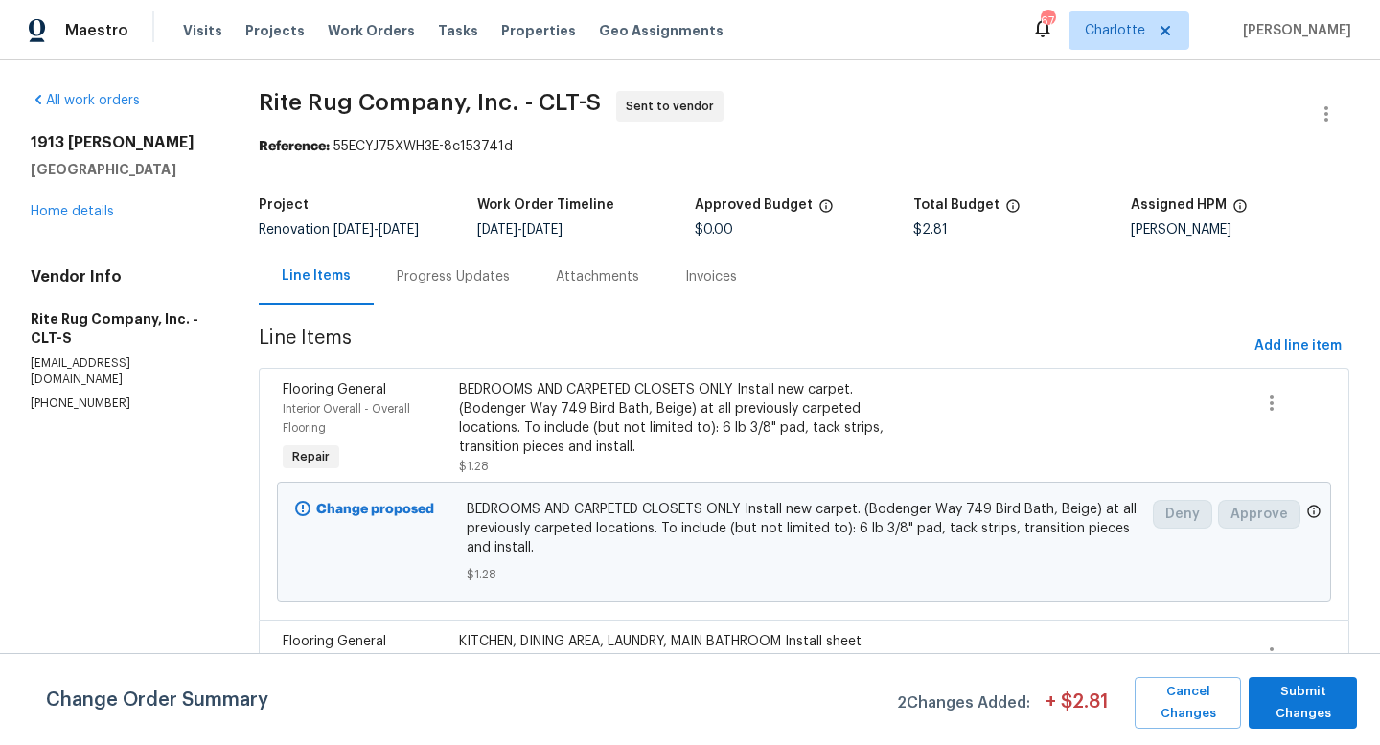
click at [454, 279] on div "Progress Updates" at bounding box center [453, 276] width 113 height 19
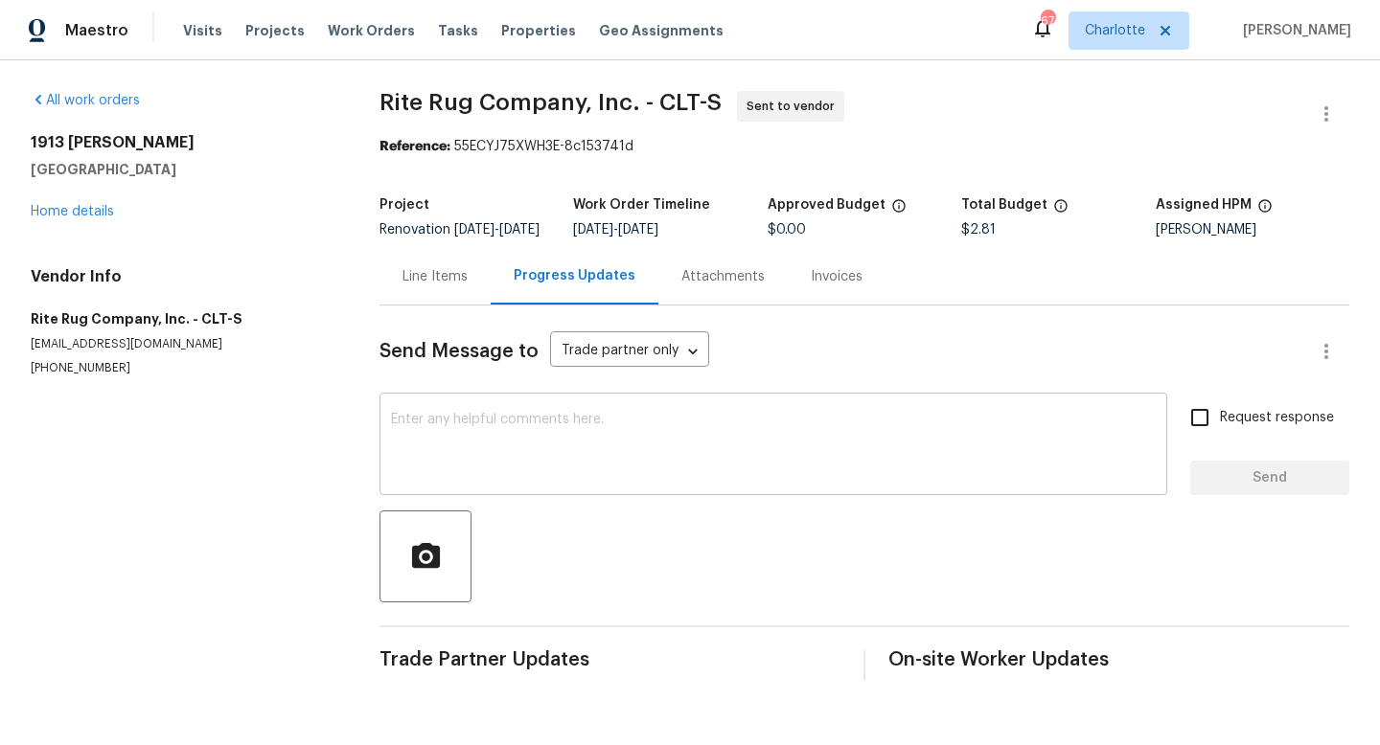
click at [514, 464] on textarea at bounding box center [773, 446] width 765 height 67
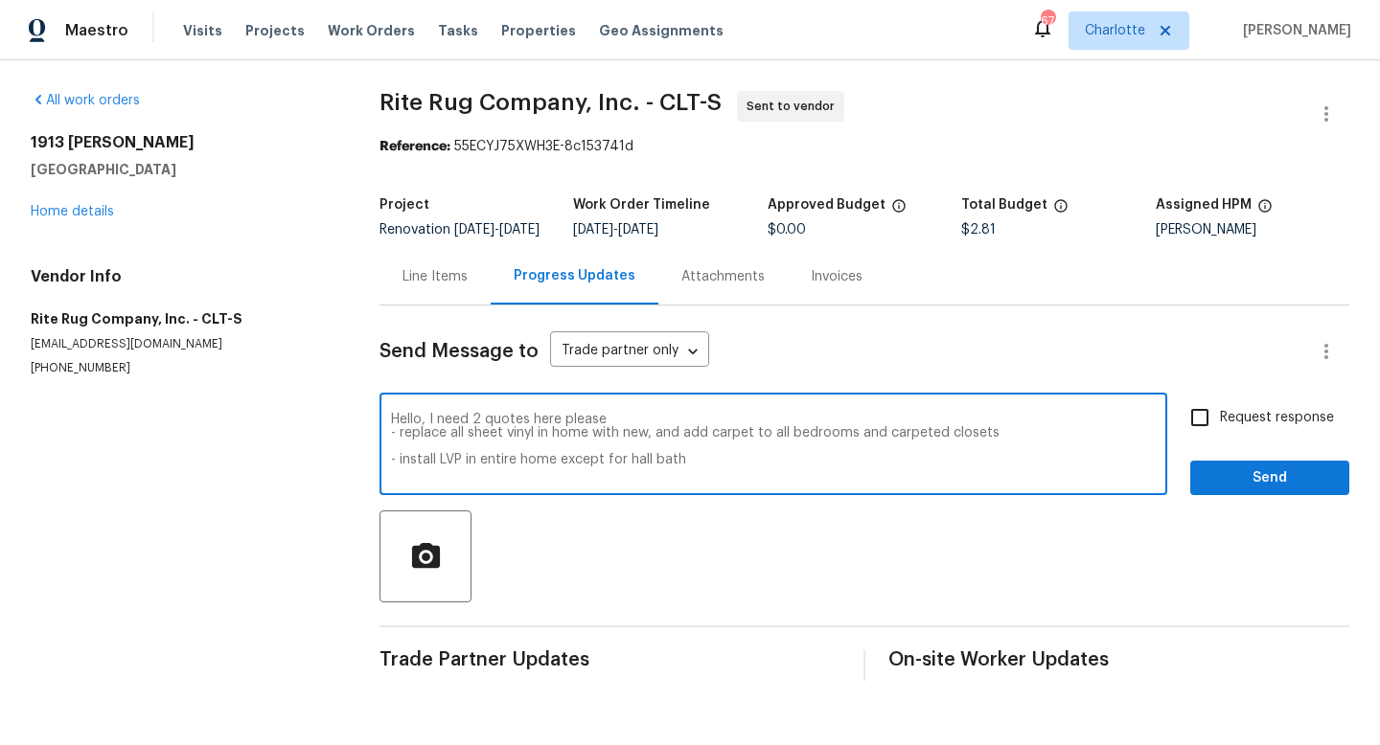
click at [625, 428] on textarea "Hello, I need 2 quotes here please - replace all sheet vinyl in home with new, …" at bounding box center [773, 446] width 765 height 67
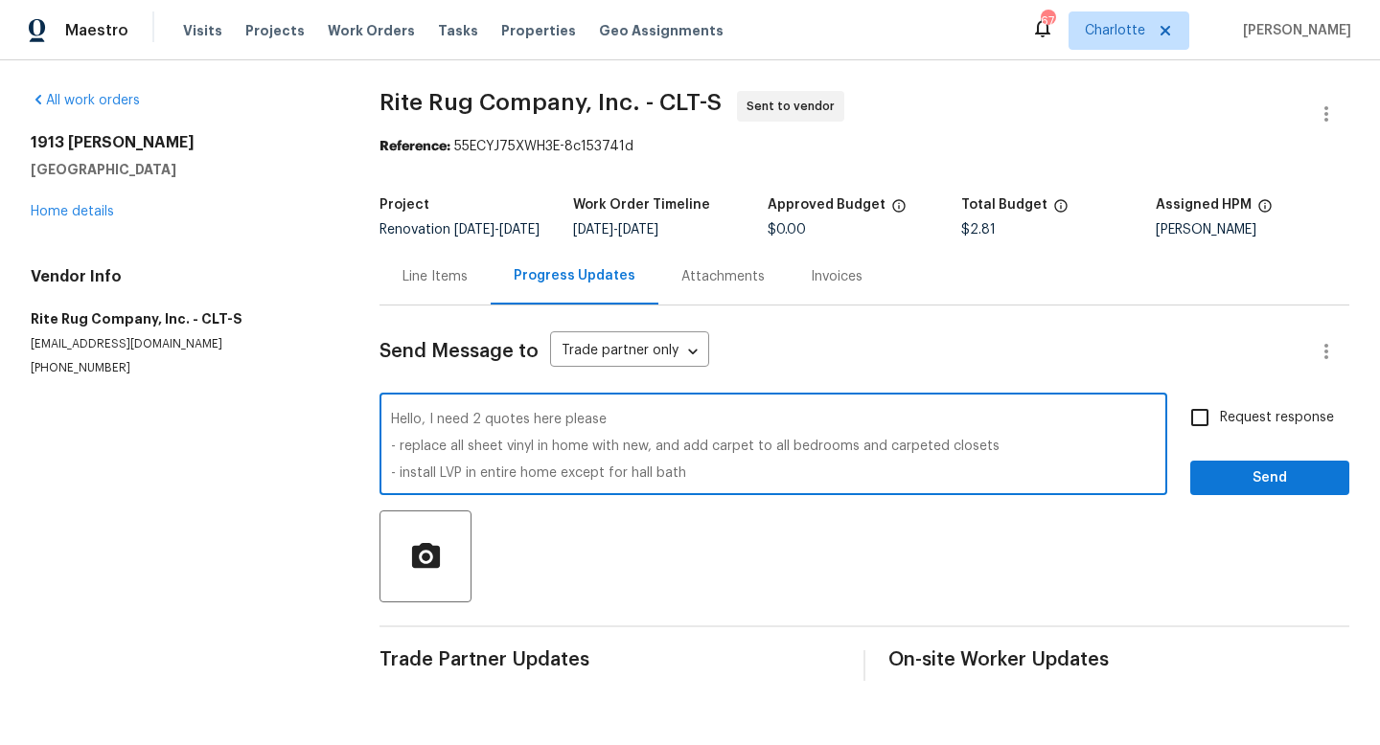
click at [387, 460] on div "Hello, I need 2 quotes here please - replace all sheet vinyl in home with new, …" at bounding box center [773, 447] width 788 height 98
click at [387, 465] on div "Hello, I need 2 quotes here please - replace all sheet vinyl in home with new, …" at bounding box center [773, 447] width 788 height 98
click at [393, 462] on textarea "Hello, I need 2 quotes here please - replace all sheet vinyl in home with new, …" at bounding box center [773, 446] width 765 height 67
click at [391, 480] on textarea "Hello, I need 2 quotes here please 1 - replace all sheet vinyl in home with new…" at bounding box center [773, 446] width 765 height 67
click at [678, 428] on textarea "Hello, I need 2 quotes here please 1 - replace all sheet vinyl in home with new…" at bounding box center [773, 446] width 765 height 67
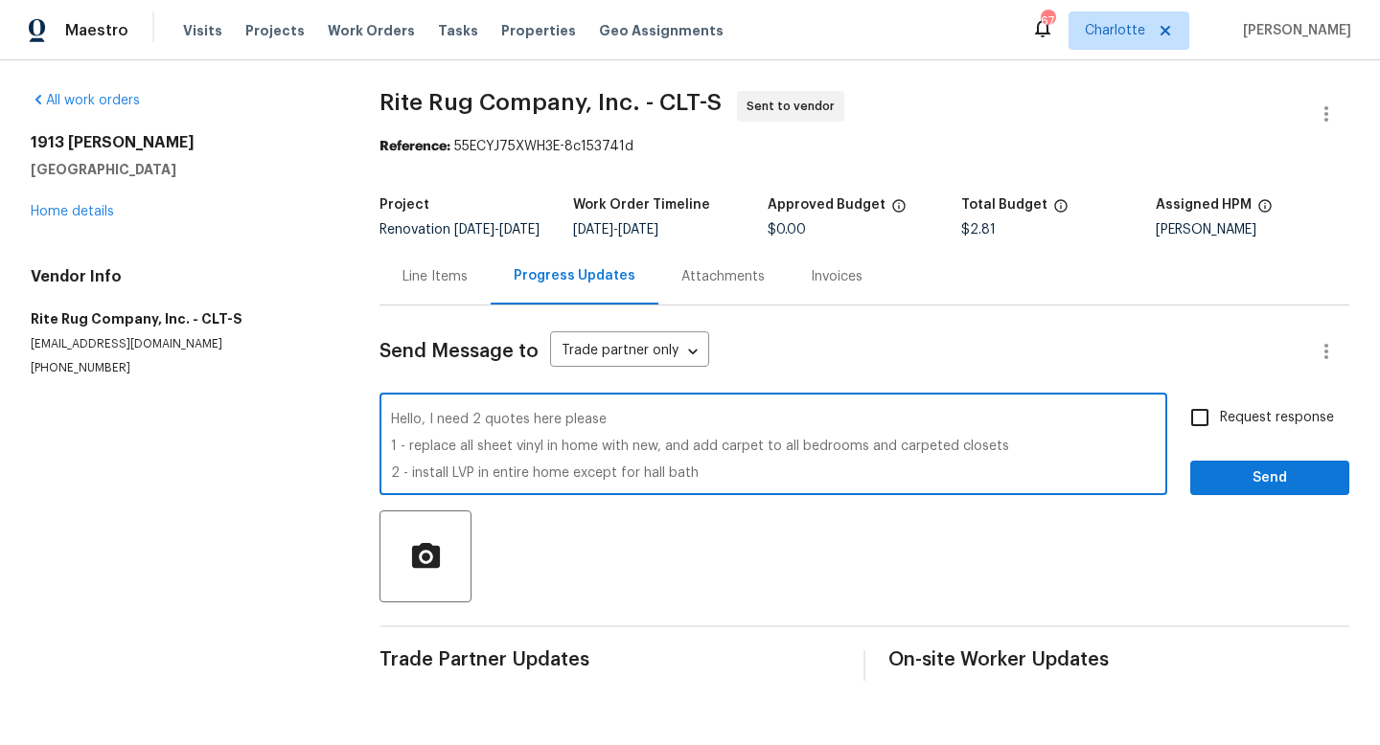
type textarea "Hello, I need 2 quotes here please 1 - replace all sheet vinyl in home with new…"
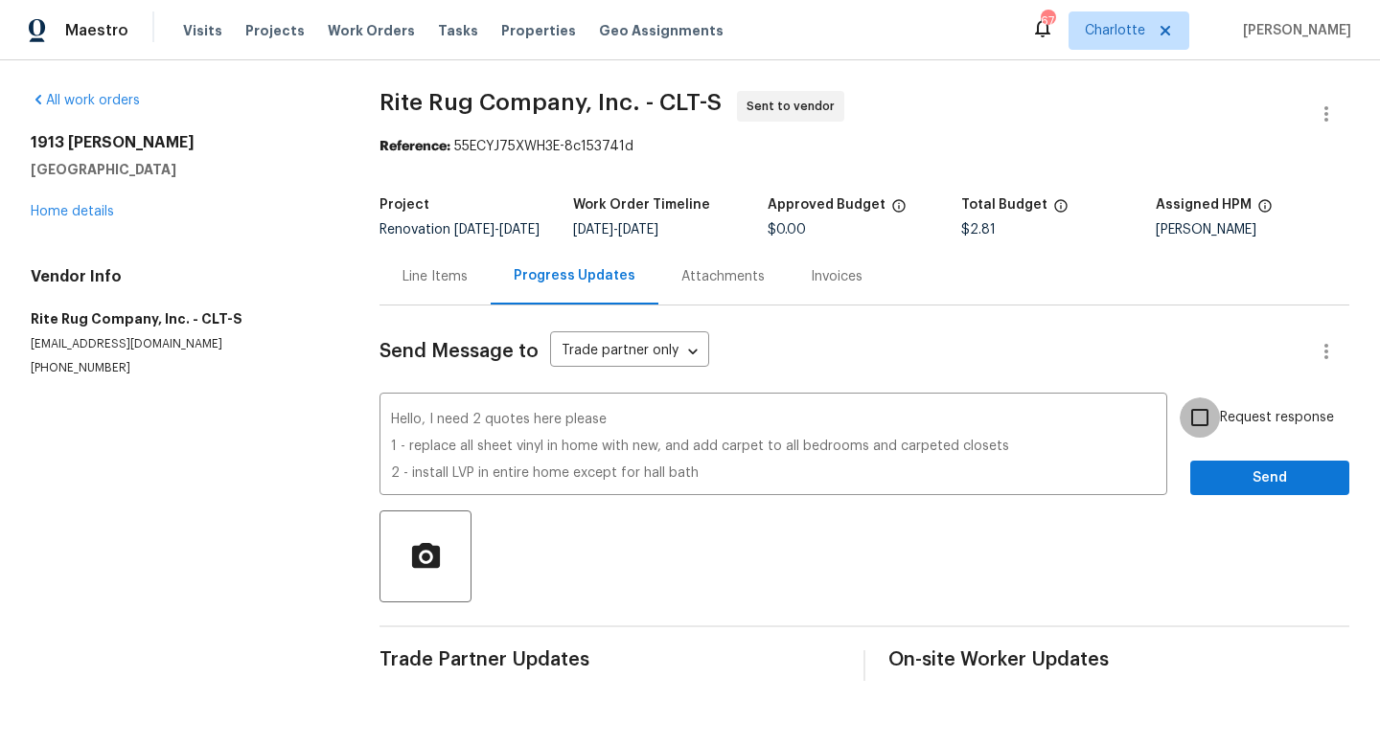
click at [1207, 429] on input "Request response" at bounding box center [1199, 418] width 40 height 40
checkbox input "true"
click at [1270, 487] on span "Send" at bounding box center [1269, 479] width 128 height 24
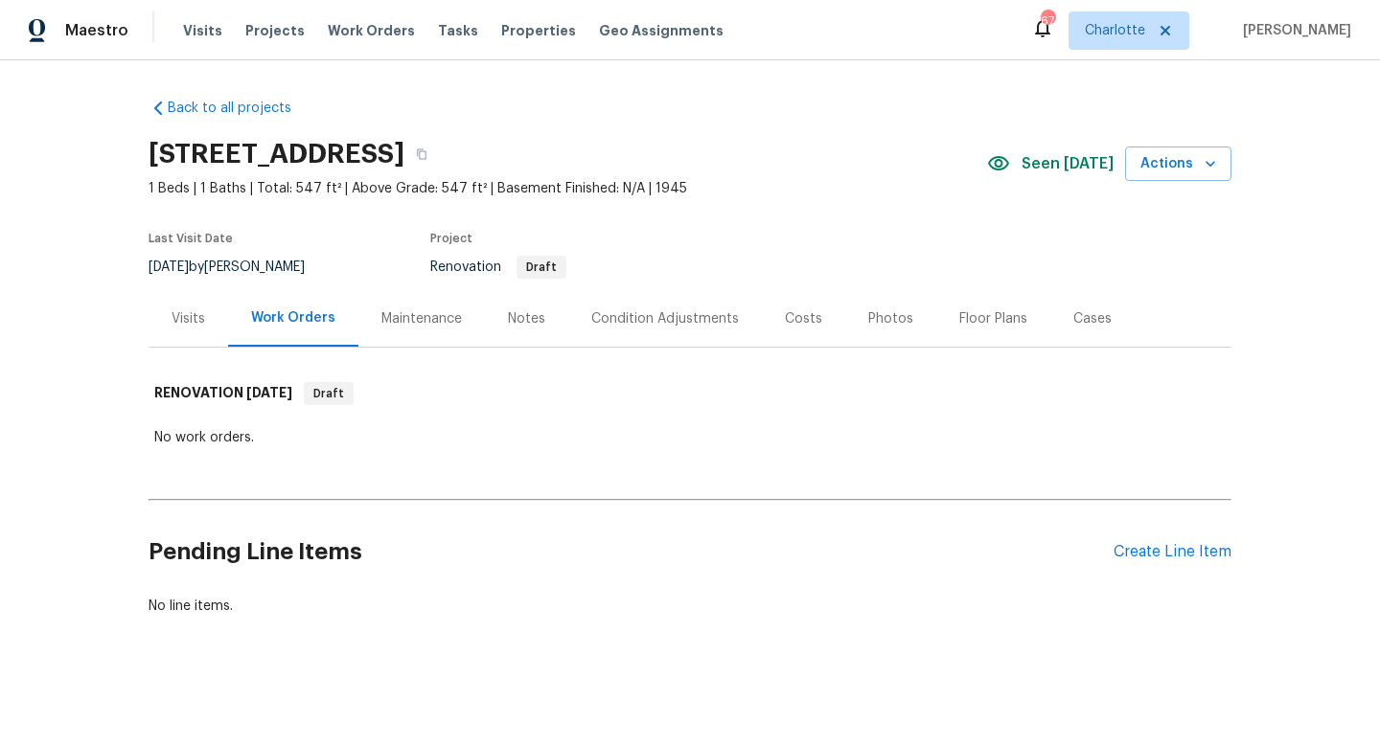
click at [533, 318] on div "Notes" at bounding box center [526, 318] width 37 height 19
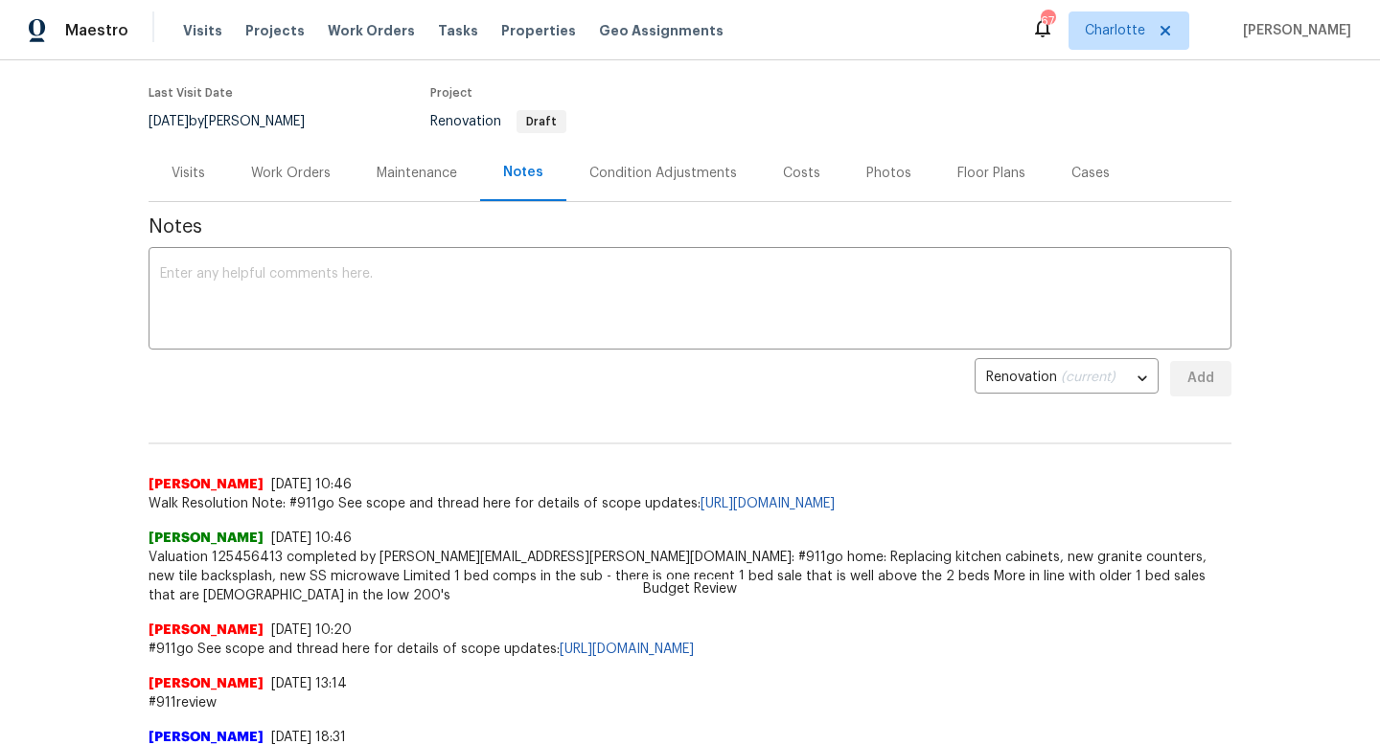
scroll to position [58, 0]
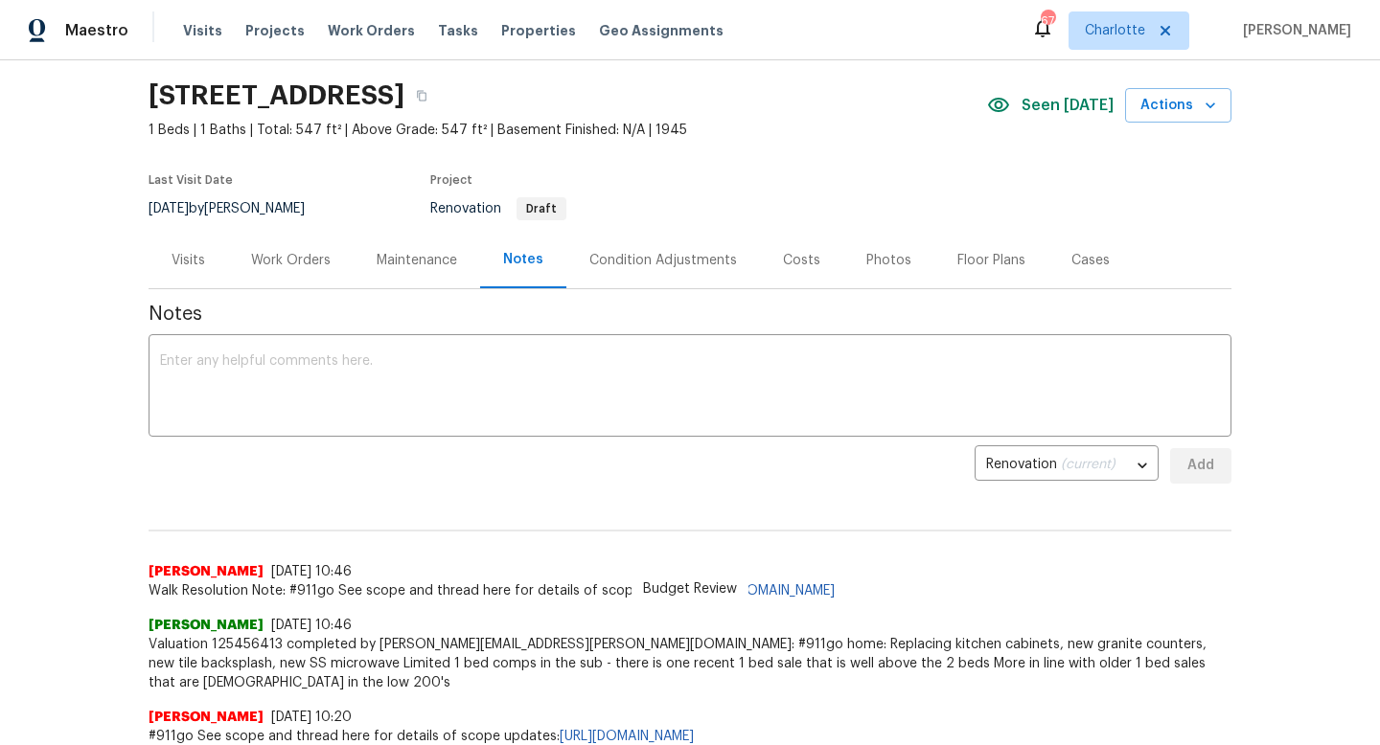
click at [176, 248] on div "Visits" at bounding box center [189, 260] width 80 height 57
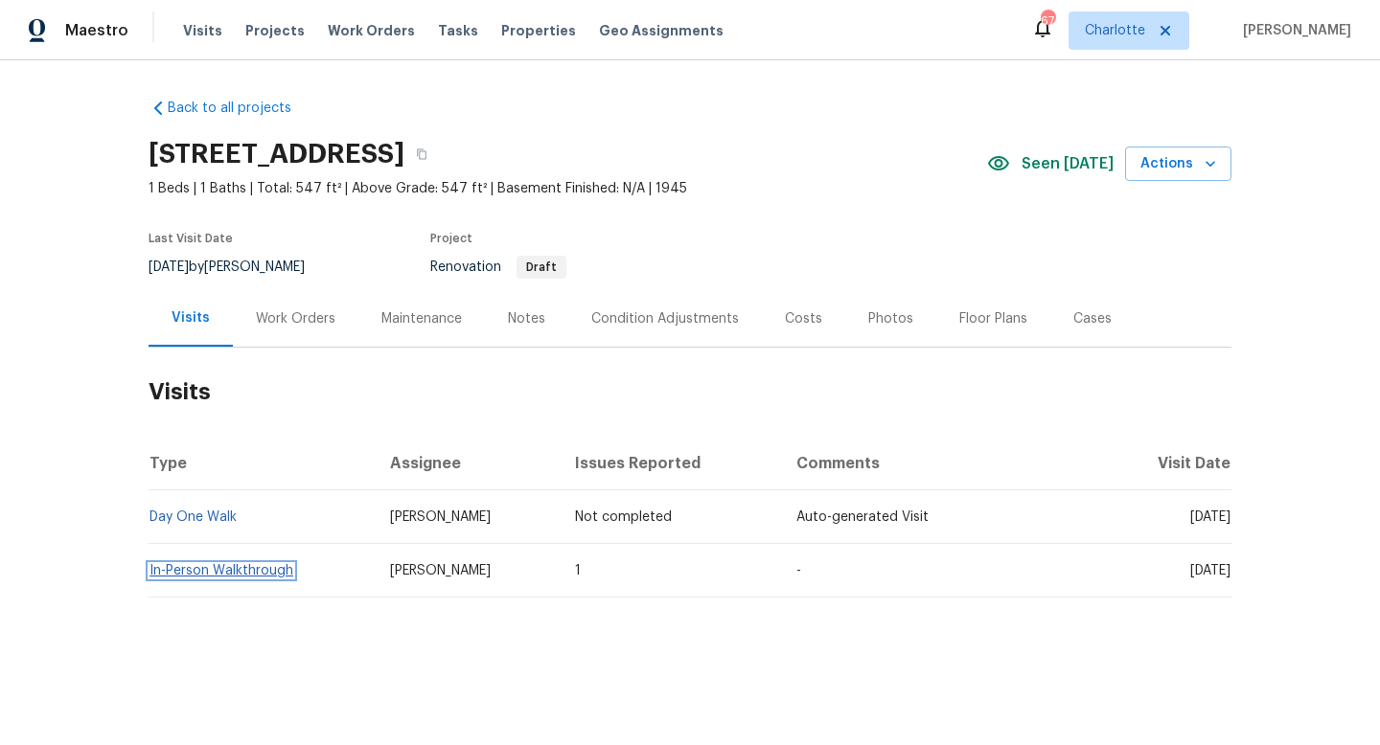
click at [218, 572] on link "In-Person Walkthrough" at bounding box center [221, 570] width 144 height 13
